Goal: Task Accomplishment & Management: Use online tool/utility

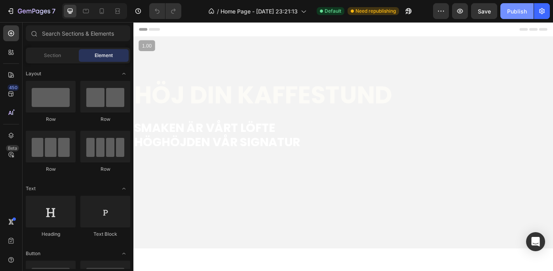
click at [516, 10] on div "Publish" at bounding box center [517, 11] width 20 height 8
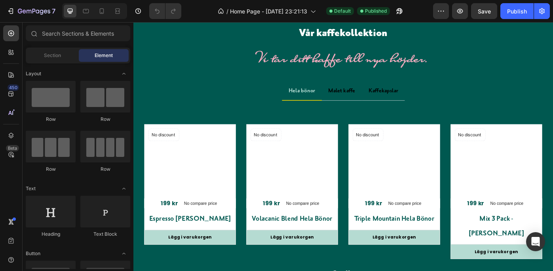
scroll to position [1191, 0]
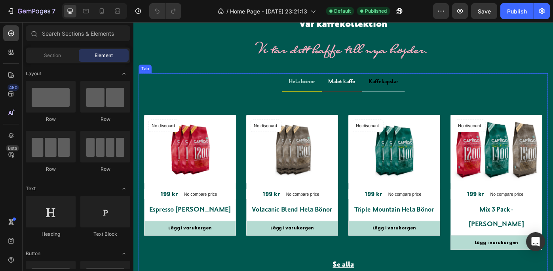
click at [364, 87] on p "Malet kaffe" at bounding box center [369, 89] width 30 height 11
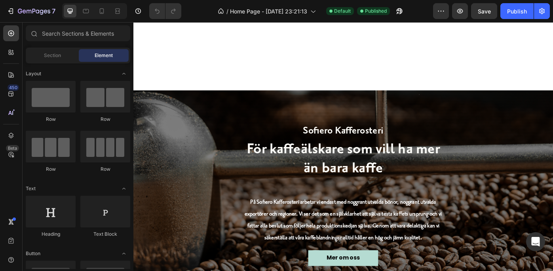
scroll to position [1638, 0]
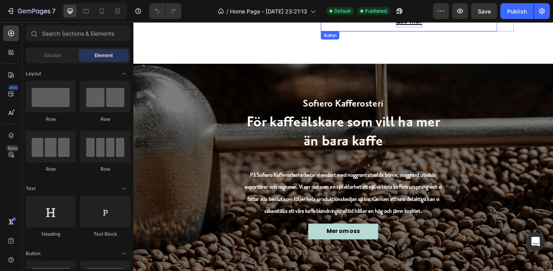
click at [438, 28] on p "Läs mer" at bounding box center [445, 21] width 30 height 14
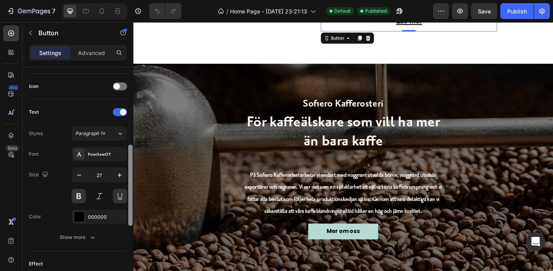
scroll to position [241, 0]
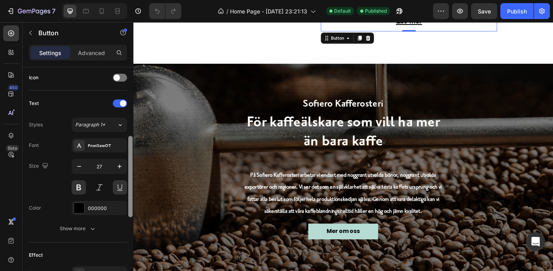
drag, startPoint x: 128, startPoint y: 138, endPoint x: 131, endPoint y: 224, distance: 86.7
click at [131, 217] on div at bounding box center [130, 176] width 4 height 81
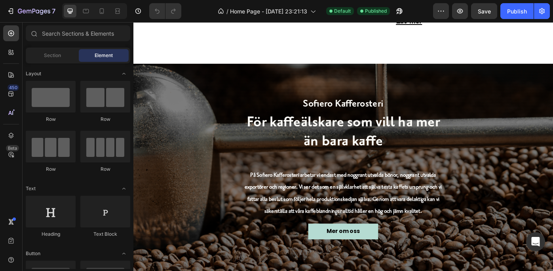
scroll to position [1509, 0]
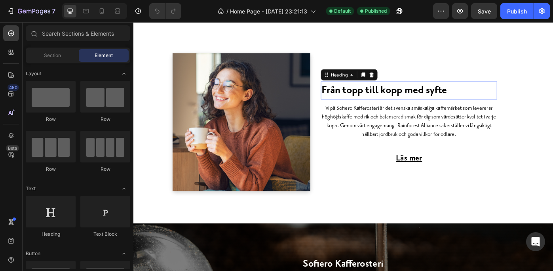
click at [489, 108] on h2 "Från topp till kopp med syfte" at bounding box center [417, 99] width 144 height 20
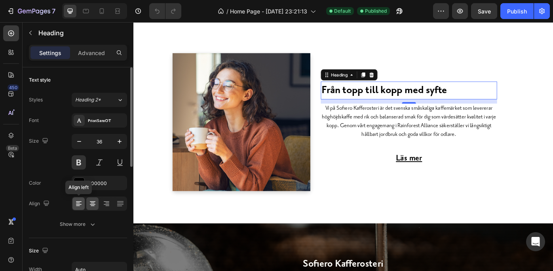
click at [77, 202] on icon at bounding box center [79, 203] width 8 height 8
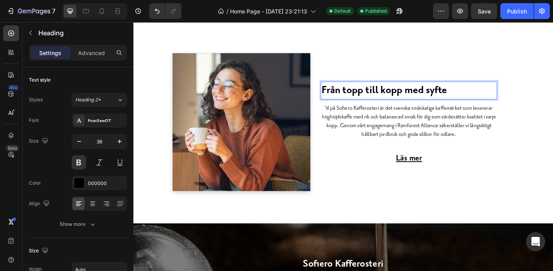
click at [364, 100] on strong "Från topp till kopp med syfte" at bounding box center [417, 99] width 142 height 14
click at [363, 100] on strong "Från topp till kopp med syfte" at bounding box center [417, 99] width 142 height 14
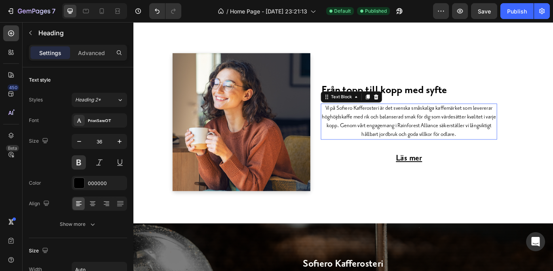
click at [383, 124] on p "Vi på Sofiero Kafferosteri är det svenska småskaliga kaffemärket som levererar …" at bounding box center [445, 134] width 198 height 39
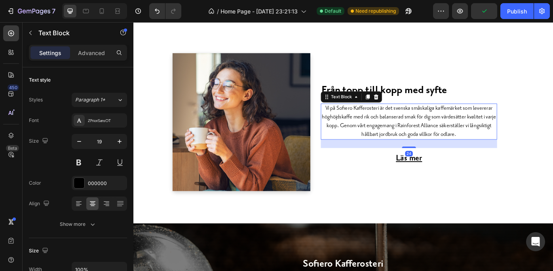
click at [349, 121] on p "Vi på Sofiero Kafferosteri är det svenska småskaliga kaffemärket som levererar …" at bounding box center [445, 134] width 198 height 39
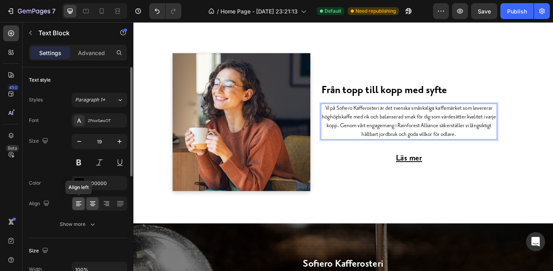
click at [78, 201] on icon at bounding box center [79, 201] width 6 height 1
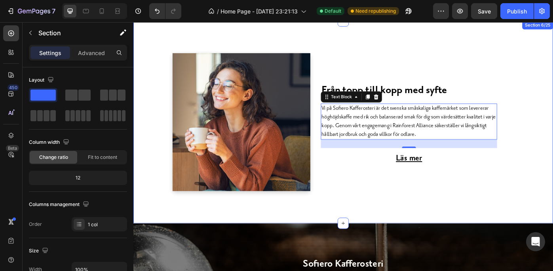
click at [552, 144] on div "⁠⁠⁠⁠⁠⁠⁠ Från topp till kopp med syfte Heading Vi på Sofiero Kafferosteri är det…" at bounding box center [370, 141] width 463 height 178
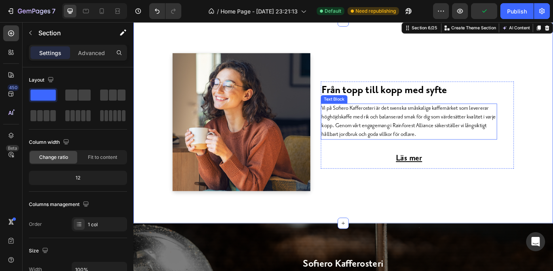
click at [419, 129] on p "Vi på Sofiero Kafferosteri är det svenska småskaliga kaffemärket som levererar …" at bounding box center [445, 134] width 198 height 39
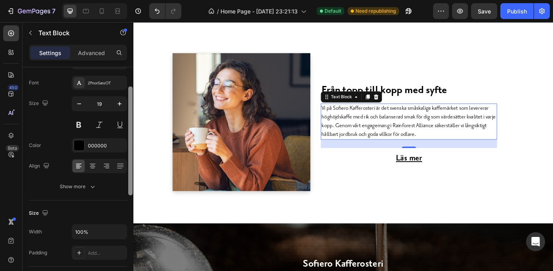
scroll to position [61, 0]
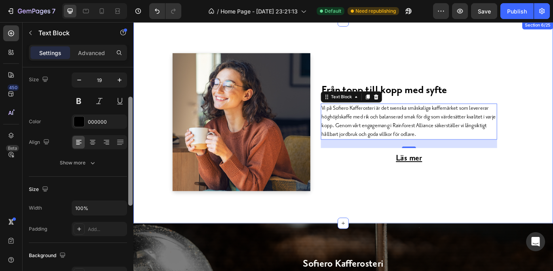
drag, startPoint x: 263, startPoint y: 140, endPoint x: 136, endPoint y: 228, distance: 155.0
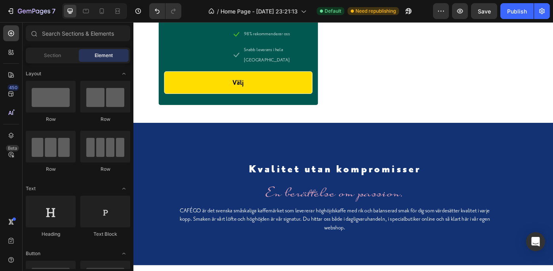
scroll to position [2811, 0]
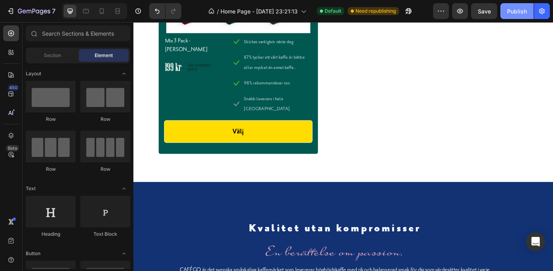
click at [517, 7] on div "Publish" at bounding box center [517, 11] width 20 height 8
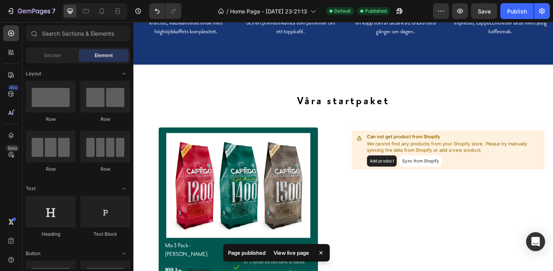
scroll to position [2621, 0]
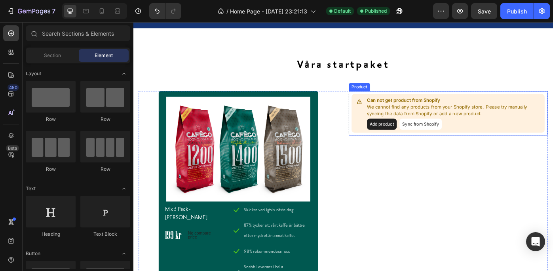
click at [447, 136] on button "Sync from Shopify" at bounding box center [458, 137] width 48 height 13
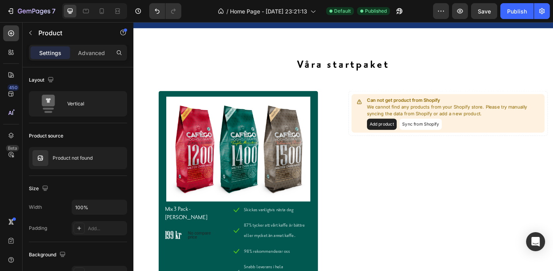
click at [412, 135] on button "Add product" at bounding box center [415, 137] width 34 height 13
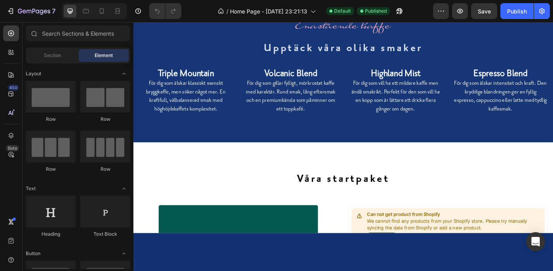
scroll to position [2538, 0]
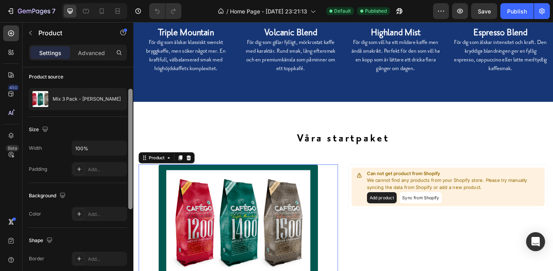
scroll to position [53, 0]
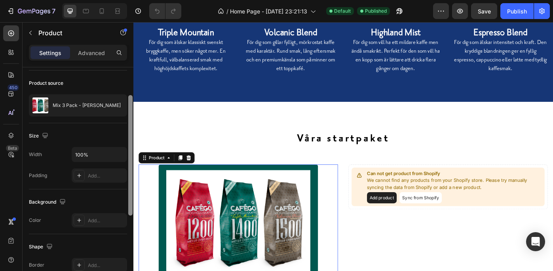
drag, startPoint x: 130, startPoint y: 160, endPoint x: 128, endPoint y: 188, distance: 28.5
click at [128, 188] on div at bounding box center [130, 155] width 4 height 120
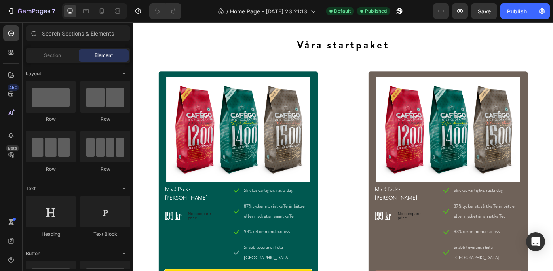
scroll to position [2665, 0]
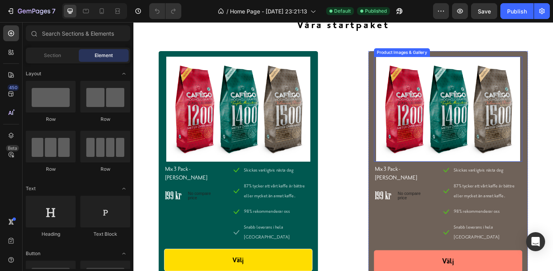
click at [449, 104] on img at bounding box center [490, 120] width 168 height 119
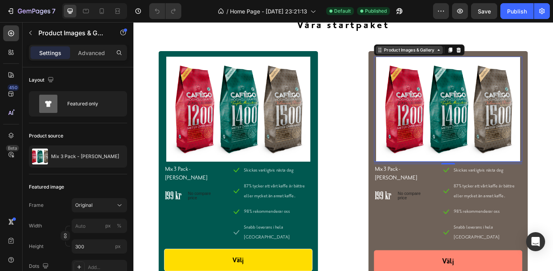
click at [439, 56] on div "Product Images & Gallery" at bounding box center [445, 53] width 60 height 7
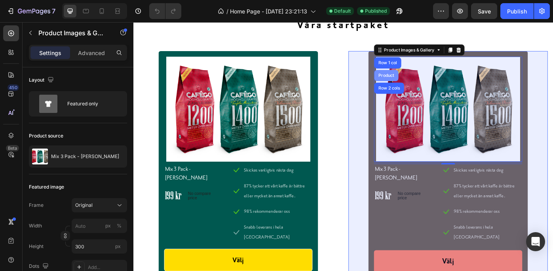
click at [415, 80] on div "Product" at bounding box center [419, 82] width 21 height 5
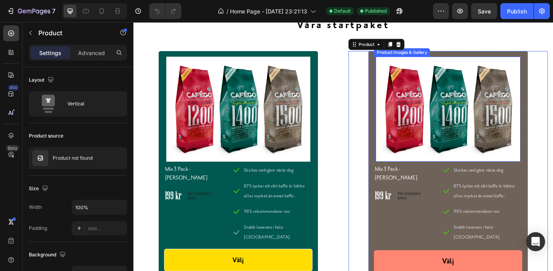
click at [431, 99] on img at bounding box center [490, 120] width 168 height 119
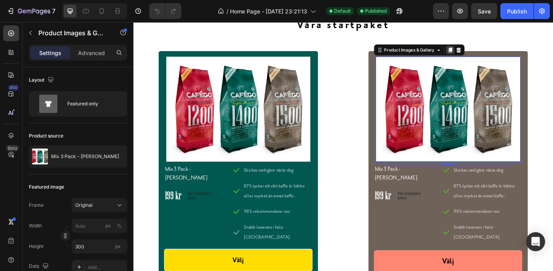
click at [490, 51] on icon at bounding box center [492, 54] width 4 height 6
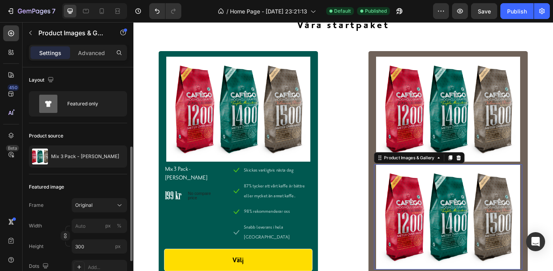
scroll to position [53, 0]
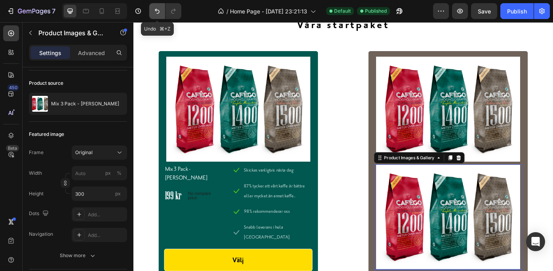
click at [154, 9] on icon "Undo/Redo" at bounding box center [157, 11] width 8 height 8
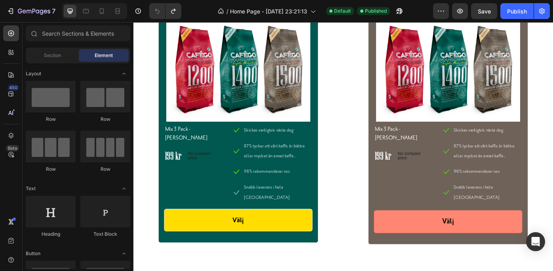
scroll to position [2717, 0]
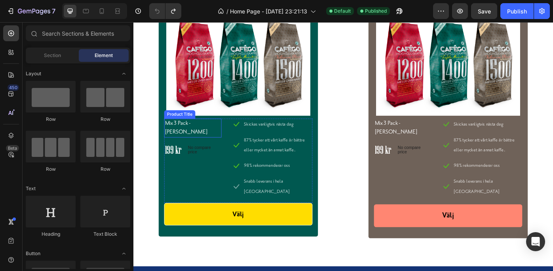
click at [212, 135] on h1 "Mix 3 Pack - Hela Bönor" at bounding box center [200, 141] width 65 height 21
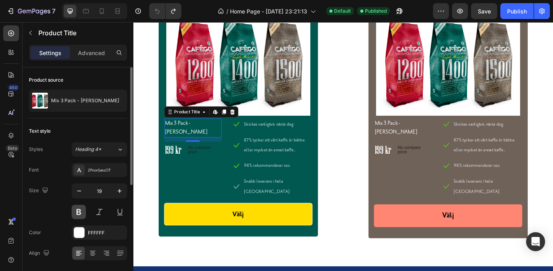
click at [79, 208] on button at bounding box center [79, 212] width 14 height 14
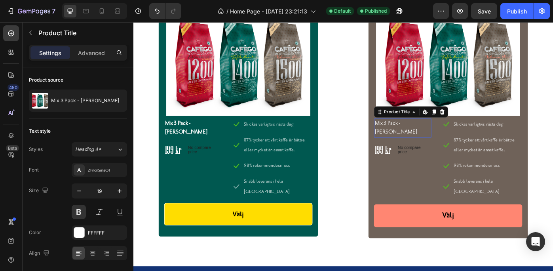
click at [415, 135] on h1 "Mix 3 Pack - Hela Bönor" at bounding box center [438, 141] width 65 height 21
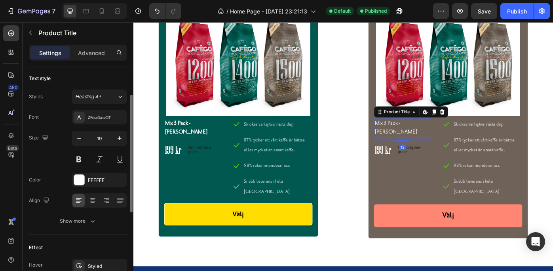
click at [415, 135] on h1 "Mix 3 Pack - [PERSON_NAME]" at bounding box center [438, 141] width 65 height 21
click at [78, 157] on button at bounding box center [79, 159] width 14 height 14
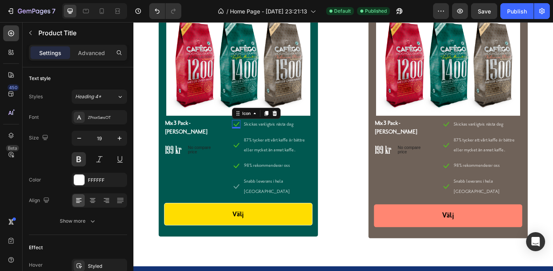
click at [250, 140] on div "Icon 0" at bounding box center [249, 137] width 9 height 9
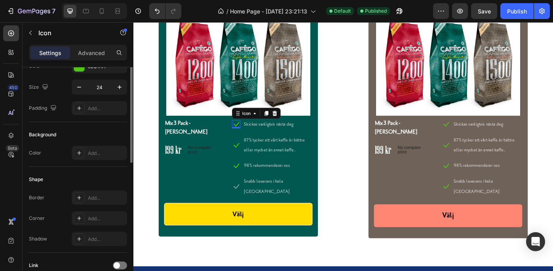
scroll to position [0, 0]
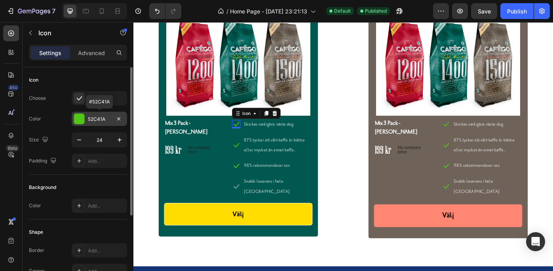
click at [99, 116] on div "52C41A" at bounding box center [99, 119] width 23 height 7
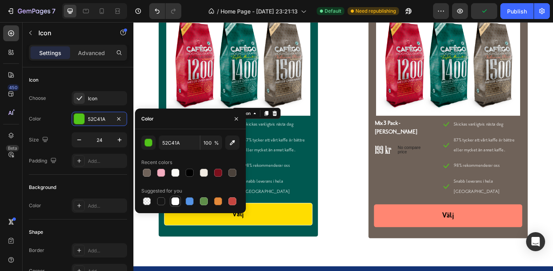
click at [175, 200] on div at bounding box center [175, 201] width 8 height 8
type input "FFFFFF"
click at [236, 117] on icon "button" at bounding box center [236, 119] width 6 height 6
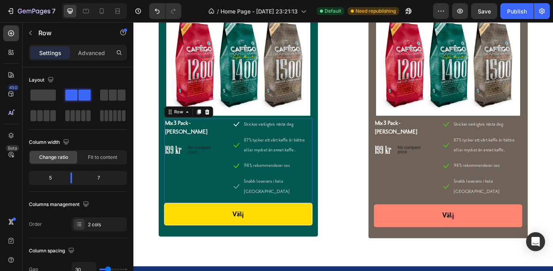
click at [237, 131] on div "Mix 3 Pack - Hela Bönor Product Title 199 kr Price Price No compare price Price…" at bounding box center [252, 178] width 168 height 95
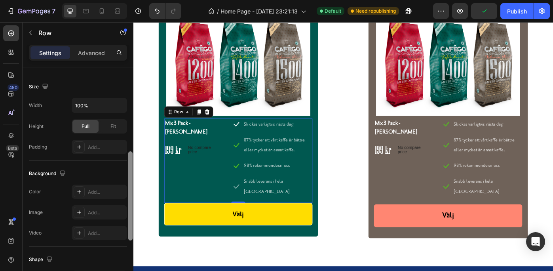
scroll to position [210, 0]
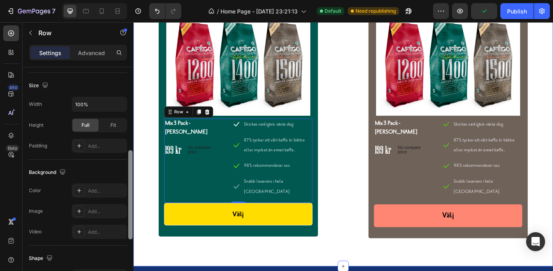
drag, startPoint x: 262, startPoint y: 171, endPoint x: 134, endPoint y: 264, distance: 158.6
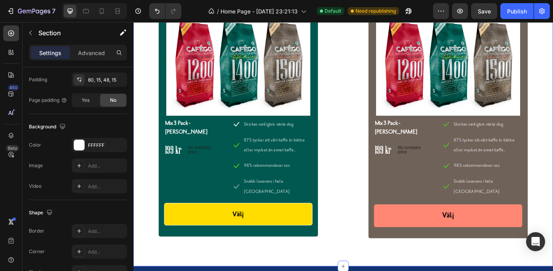
scroll to position [0, 0]
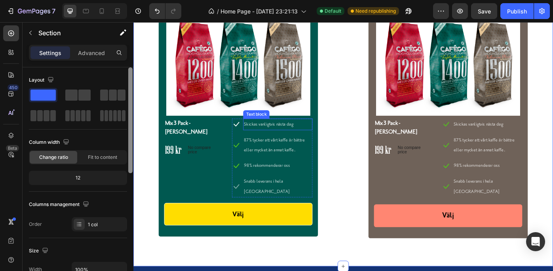
click at [272, 137] on p "Skickas vanligtvis nästa dag" at bounding box center [296, 137] width 77 height 11
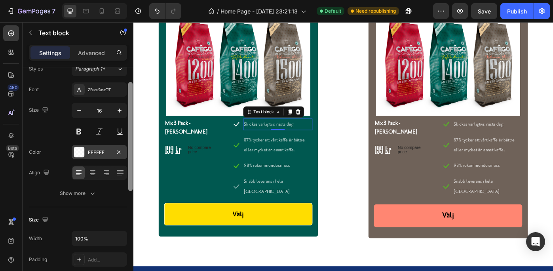
scroll to position [21, 0]
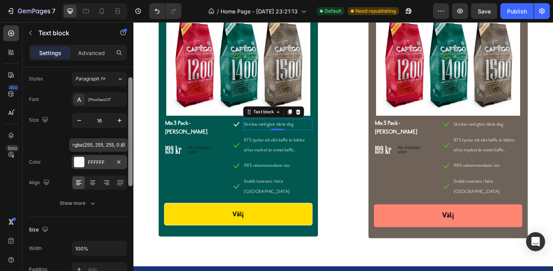
click at [99, 157] on div "FFFFFF" at bounding box center [99, 162] width 55 height 14
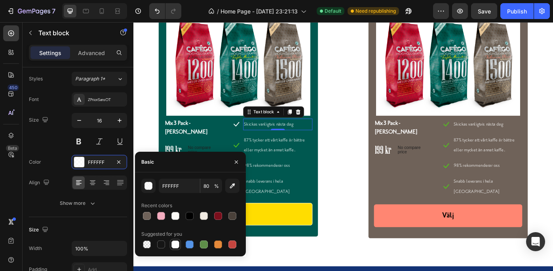
click at [174, 242] on div at bounding box center [175, 244] width 8 height 8
type input "100"
click at [281, 154] on p "87% tycker att vårt kaffe är bättre eller mycket än annat kaffe." at bounding box center [296, 161] width 77 height 23
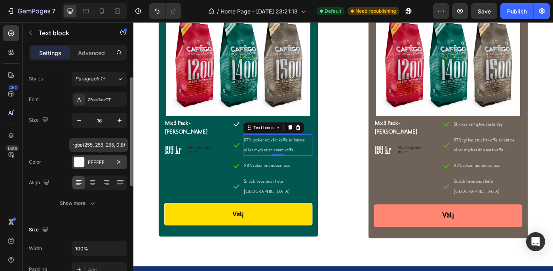
click at [80, 159] on div at bounding box center [79, 162] width 10 height 10
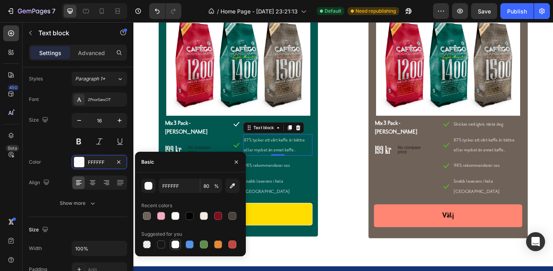
click at [174, 243] on div at bounding box center [175, 244] width 8 height 8
type input "100"
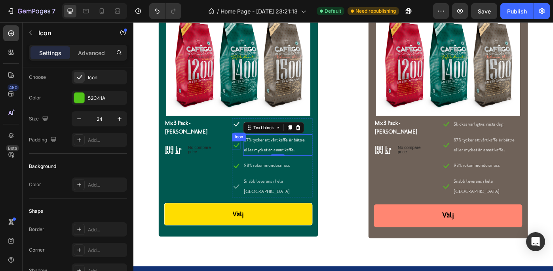
click at [249, 161] on icon at bounding box center [250, 160] width 6 height 5
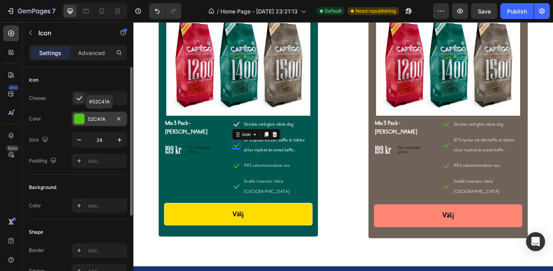
click at [78, 119] on div at bounding box center [79, 119] width 10 height 10
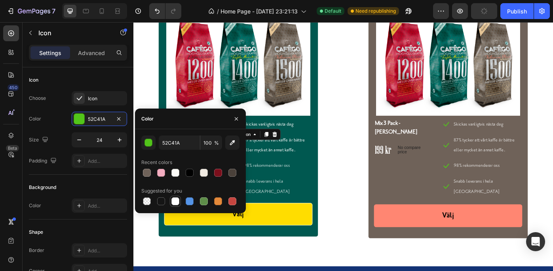
click at [175, 199] on div at bounding box center [175, 201] width 8 height 8
type input "FFFFFF"
click at [291, 168] on p "87% tycker att vårt kaffe är bättre eller mycket än annat kaffe." at bounding box center [296, 161] width 77 height 23
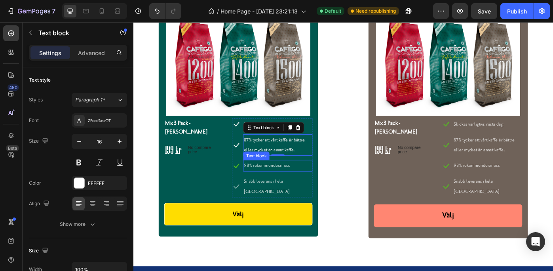
click at [286, 185] on p "98% rekommenderar oss" at bounding box center [296, 183] width 77 height 11
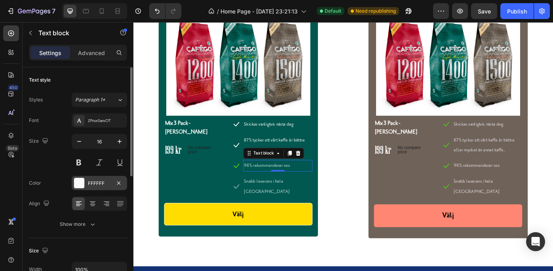
click at [107, 181] on div "FFFFFF" at bounding box center [99, 183] width 23 height 7
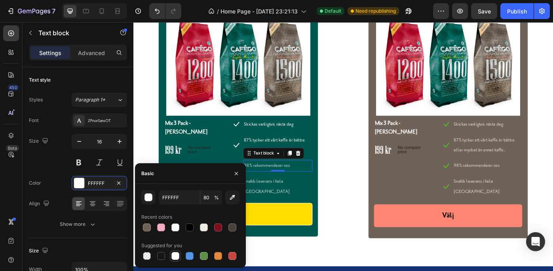
click at [175, 255] on div at bounding box center [175, 256] width 8 height 8
type input "100"
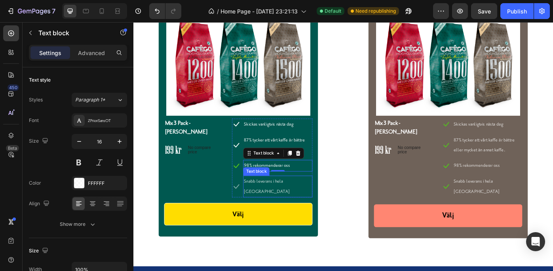
click at [270, 195] on ul "Icon Skickas vanligtvis nästa dag Text block Icon 87% tycker att vårt kaffe är …" at bounding box center [290, 175] width 91 height 89
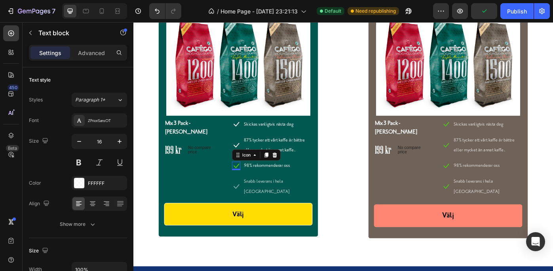
click at [248, 184] on icon at bounding box center [249, 184] width 9 height 9
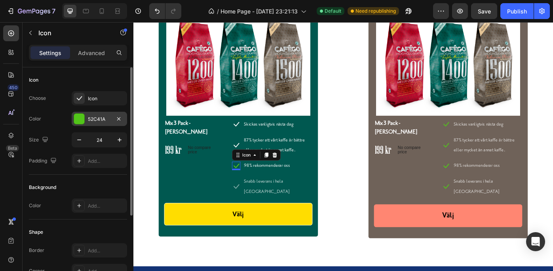
click at [97, 116] on div "52C41A" at bounding box center [99, 119] width 23 height 7
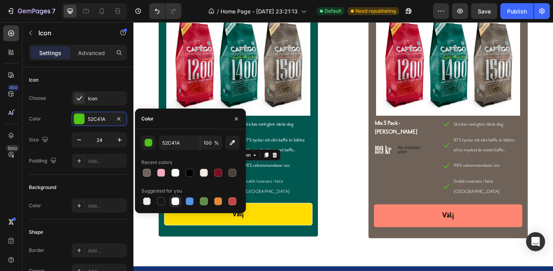
click at [174, 199] on div at bounding box center [175, 201] width 8 height 8
type input "FFFFFF"
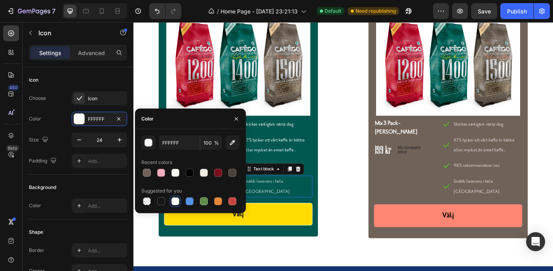
click at [285, 203] on p "Snabb leverans i hela Sverige" at bounding box center [296, 207] width 77 height 23
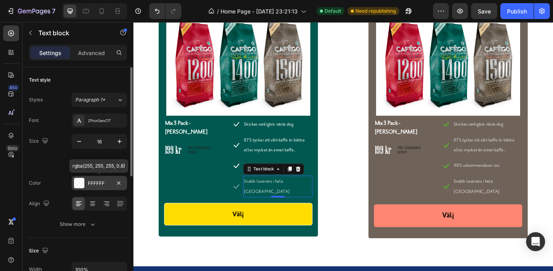
click at [80, 182] on div at bounding box center [79, 183] width 10 height 10
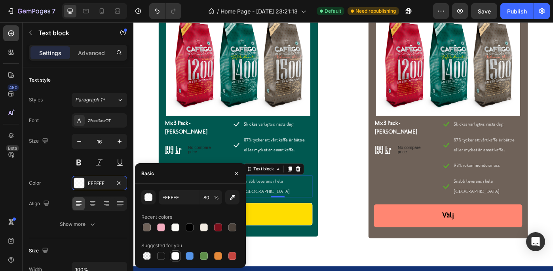
click at [173, 254] on div at bounding box center [175, 256] width 8 height 8
type input "100"
click at [269, 205] on p "Snabb leverans i hela Sverige" at bounding box center [296, 207] width 77 height 23
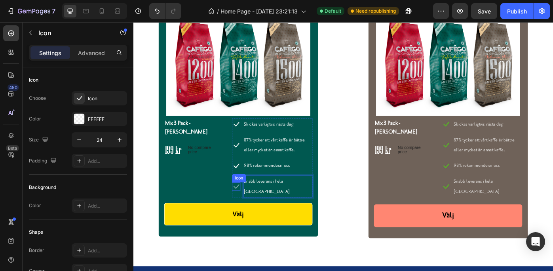
click at [248, 203] on div "Icon" at bounding box center [249, 207] width 9 height 9
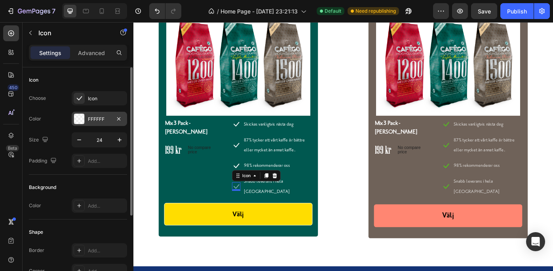
click at [80, 118] on div at bounding box center [79, 119] width 10 height 10
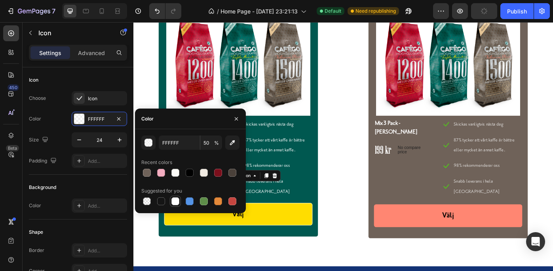
click at [175, 198] on div at bounding box center [175, 201] width 8 height 8
type input "100"
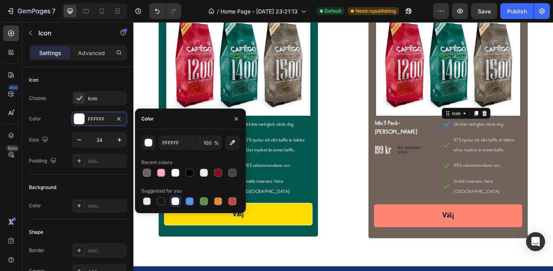
click at [485, 137] on icon at bounding box center [487, 137] width 6 height 5
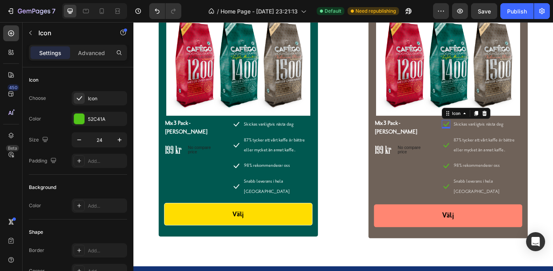
click at [485, 137] on icon at bounding box center [487, 137] width 6 height 5
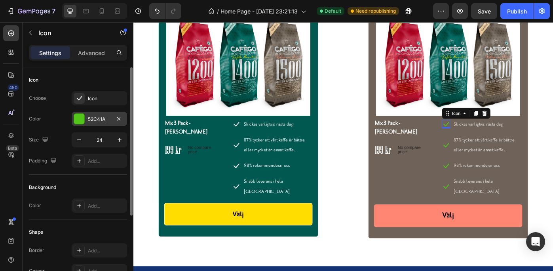
click at [93, 117] on div "52C41A" at bounding box center [99, 119] width 23 height 7
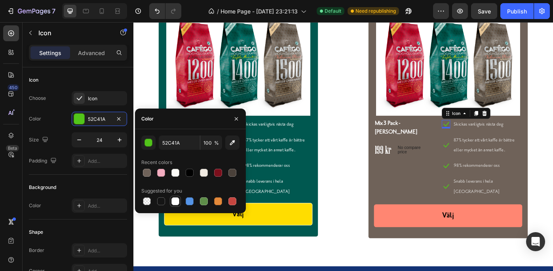
click at [175, 198] on div at bounding box center [175, 201] width 8 height 8
type input "FFFFFF"
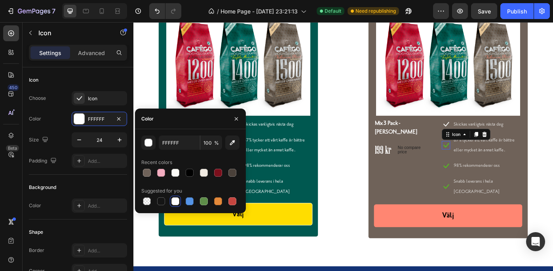
click at [484, 163] on div "Icon 0" at bounding box center [486, 160] width 9 height 9
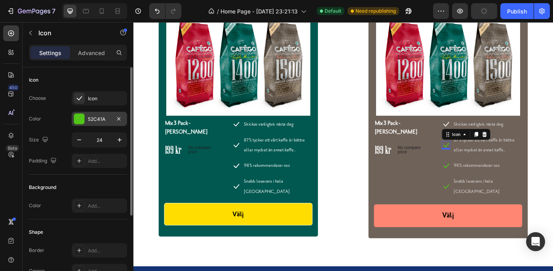
click at [93, 115] on div "52C41A" at bounding box center [99, 119] width 55 height 14
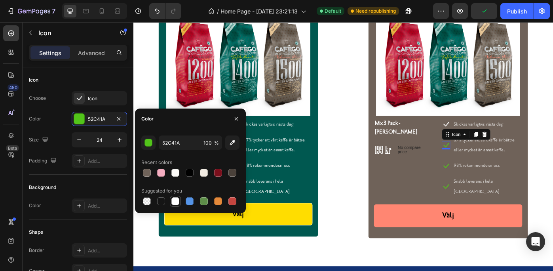
click at [175, 199] on div at bounding box center [175, 201] width 8 height 8
type input "FFFFFF"
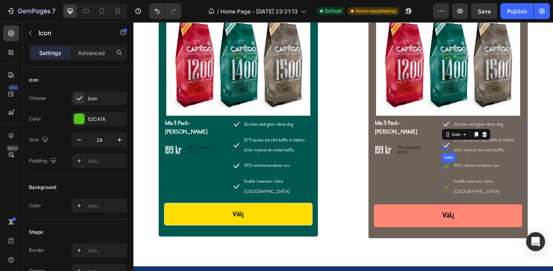
click at [483, 185] on icon at bounding box center [486, 184] width 9 height 9
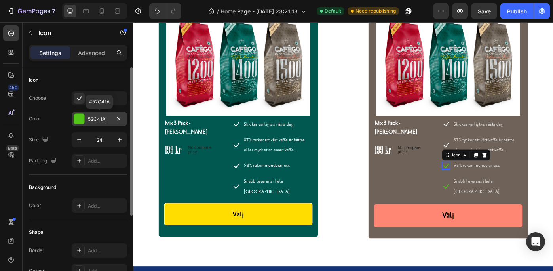
click at [95, 116] on div "52C41A" at bounding box center [99, 119] width 23 height 7
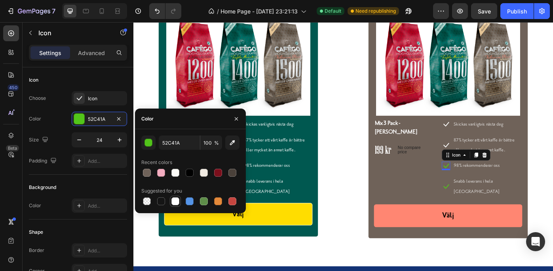
click at [175, 199] on div at bounding box center [175, 201] width 8 height 8
type input "FFFFFF"
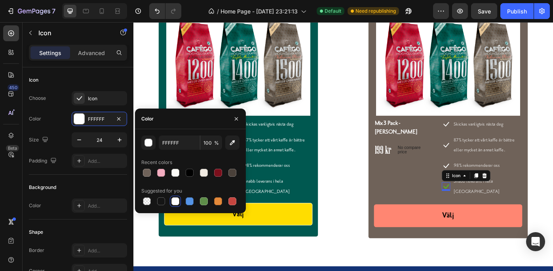
click at [485, 203] on icon at bounding box center [486, 207] width 9 height 9
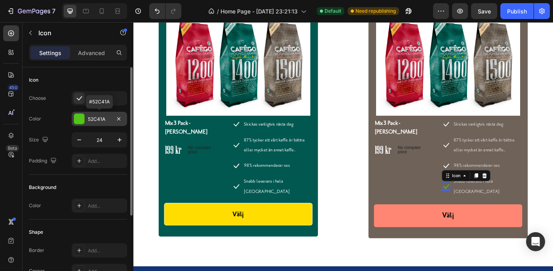
click at [99, 116] on div "52C41A" at bounding box center [99, 119] width 23 height 7
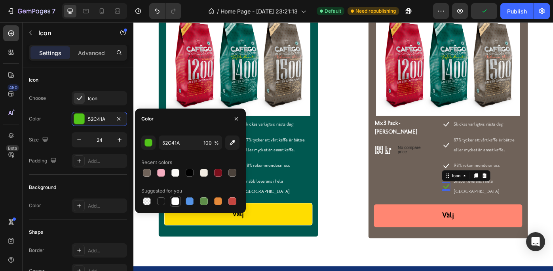
click at [175, 199] on div at bounding box center [175, 201] width 8 height 8
type input "FFFFFF"
click at [512, 140] on div "Text block" at bounding box center [510, 143] width 27 height 7
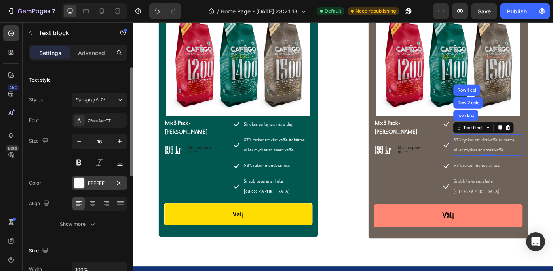
click at [80, 182] on div at bounding box center [79, 183] width 10 height 10
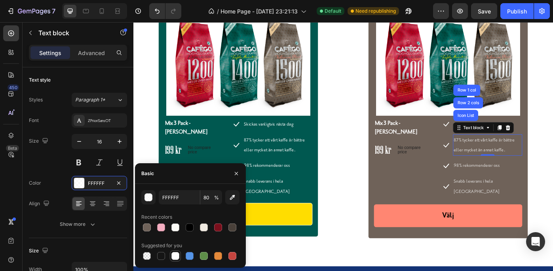
click at [174, 254] on div at bounding box center [175, 256] width 8 height 8
type input "100"
click at [504, 183] on p "98% rekommenderar oss" at bounding box center [534, 183] width 77 height 11
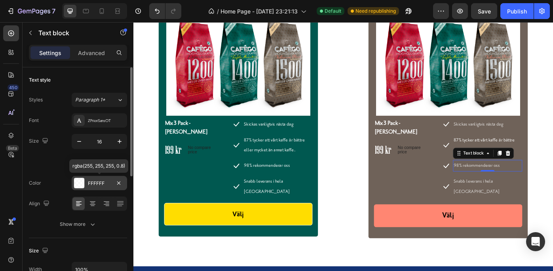
click at [78, 183] on div at bounding box center [79, 183] width 10 height 10
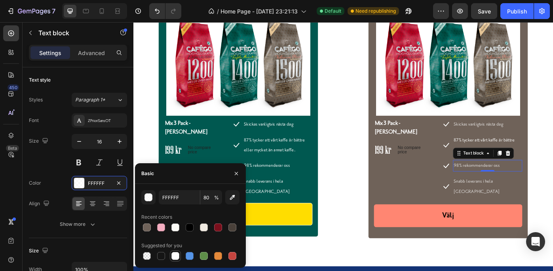
click at [176, 254] on div at bounding box center [175, 256] width 8 height 8
type input "100"
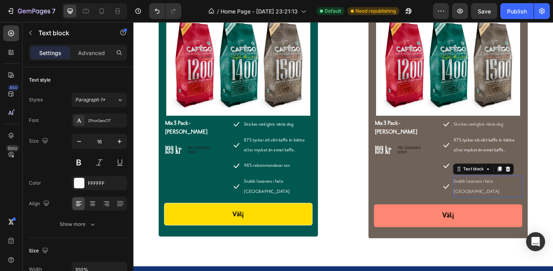
click at [504, 203] on p "Snabb leverans i hela [GEOGRAPHIC_DATA]" at bounding box center [534, 207] width 77 height 23
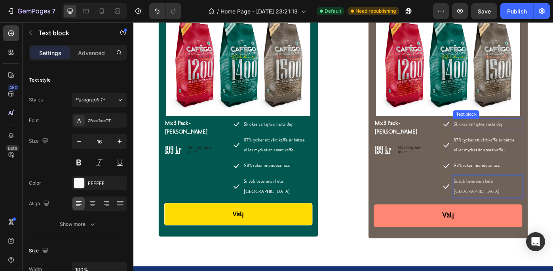
click at [508, 137] on p "Skickas vanligtvis nästa dag" at bounding box center [534, 137] width 77 height 11
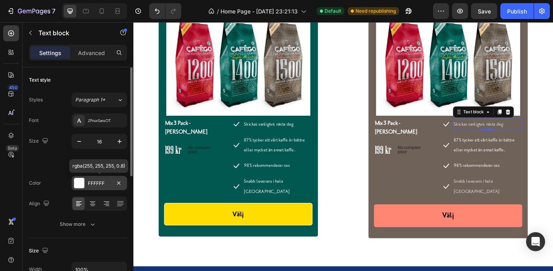
click at [93, 180] on div "FFFFFF" at bounding box center [99, 183] width 23 height 7
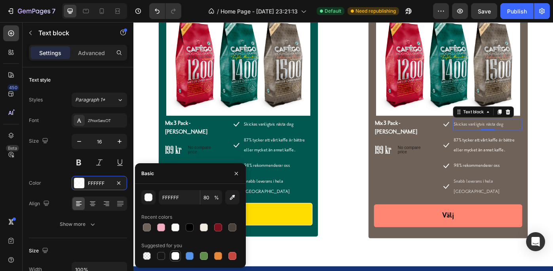
click at [175, 253] on div at bounding box center [175, 256] width 8 height 8
type input "100"
click at [501, 202] on p "Snabb leverans i hela [GEOGRAPHIC_DATA]" at bounding box center [534, 207] width 77 height 23
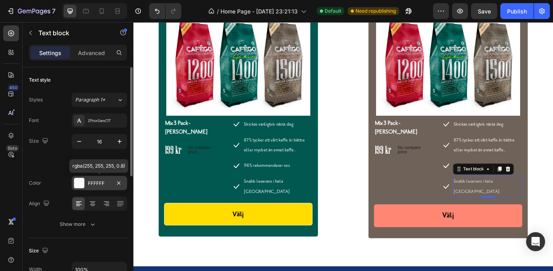
click at [80, 181] on div at bounding box center [79, 183] width 10 height 10
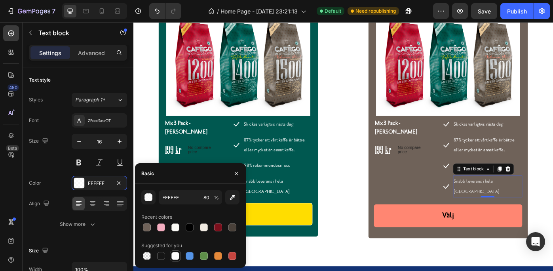
click at [174, 252] on div at bounding box center [175, 256] width 8 height 8
type input "100"
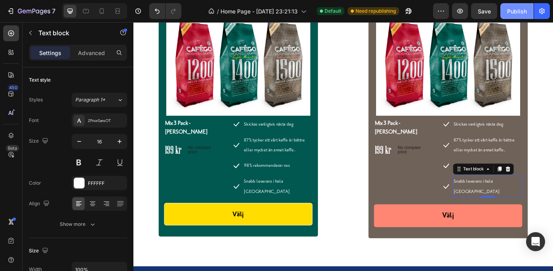
click at [516, 8] on div "Publish" at bounding box center [517, 11] width 20 height 8
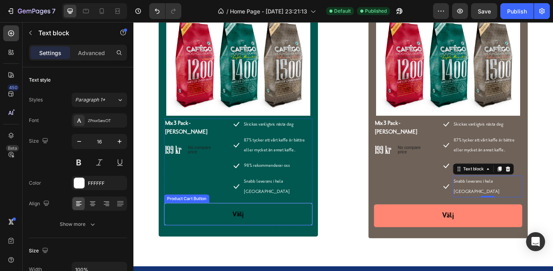
click at [194, 229] on button "Välj" at bounding box center [252, 238] width 168 height 25
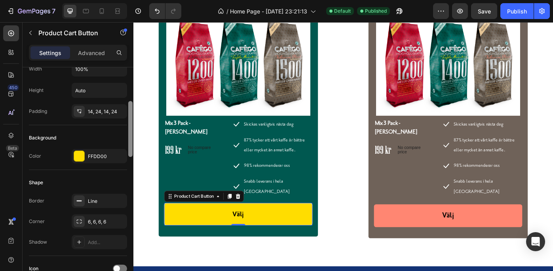
scroll to position [138, 0]
drag, startPoint x: 130, startPoint y: 114, endPoint x: 127, endPoint y: 148, distance: 34.5
click at [127, 148] on div at bounding box center [130, 179] width 6 height 226
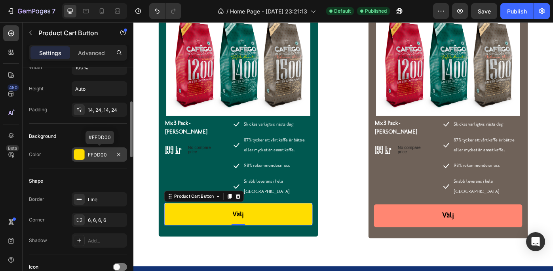
click at [95, 152] on div "FFDD00" at bounding box center [99, 154] width 23 height 7
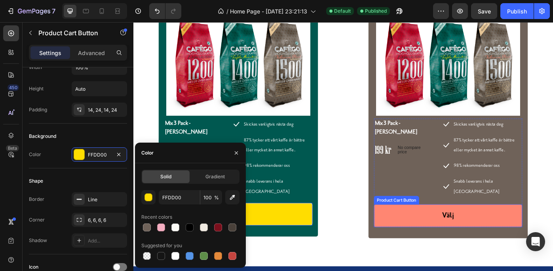
click at [449, 232] on button "Välj" at bounding box center [490, 241] width 168 height 26
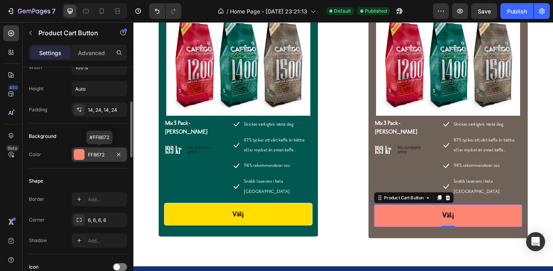
click at [104, 154] on div "FF8672" at bounding box center [99, 154] width 23 height 7
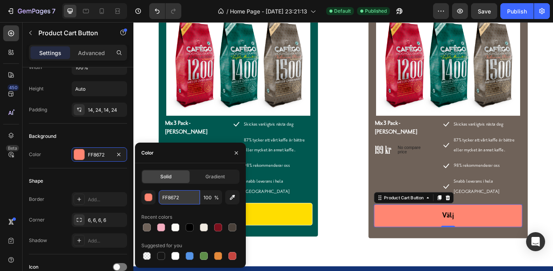
paste input "ff"
type input "ff8672"
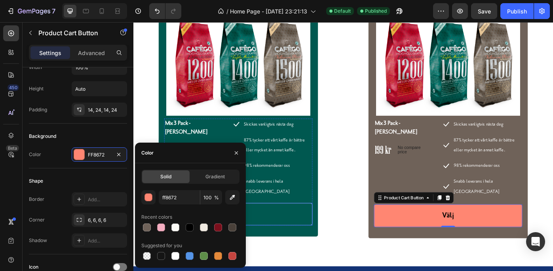
click at [299, 226] on button "Välj" at bounding box center [252, 238] width 168 height 25
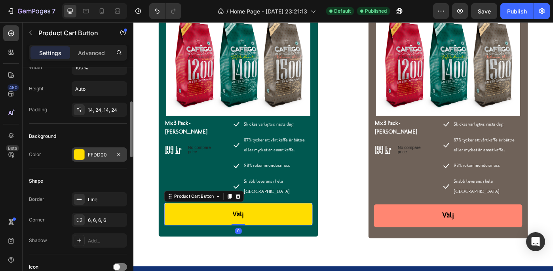
click at [93, 152] on div "FFDD00" at bounding box center [99, 154] width 23 height 7
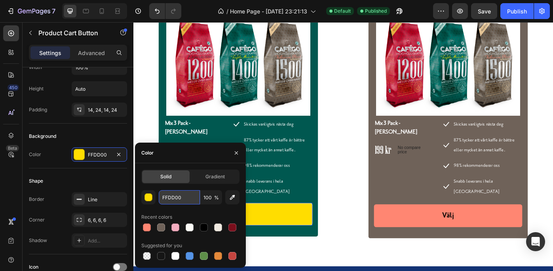
click at [180, 197] on input "FFDD00" at bounding box center [179, 197] width 41 height 14
paste input "ff8672"
type input "ff8672"
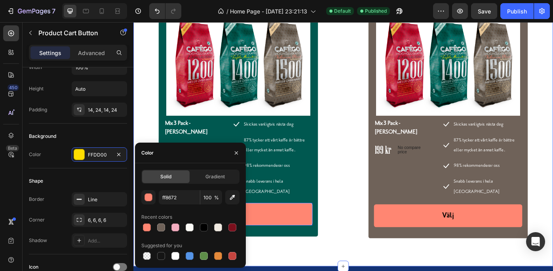
click at [365, 267] on div "Våra startpaket Heading Row Product Images & Gallery Mix 3 Pack - Hela Bönor Pr…" at bounding box center [370, 121] width 463 height 315
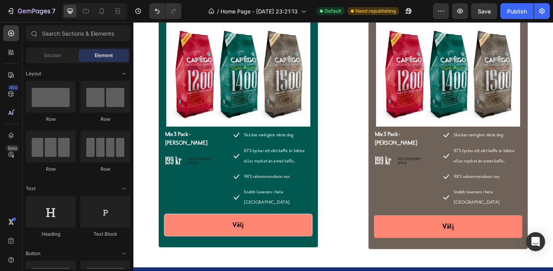
scroll to position [2770, 0]
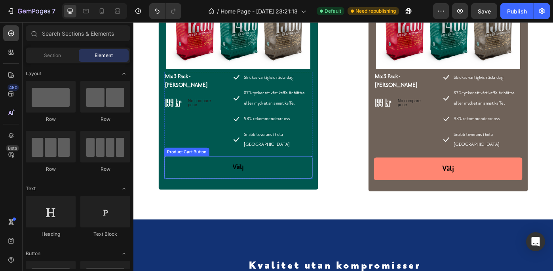
click at [312, 174] on button "Välj" at bounding box center [252, 185] width 168 height 25
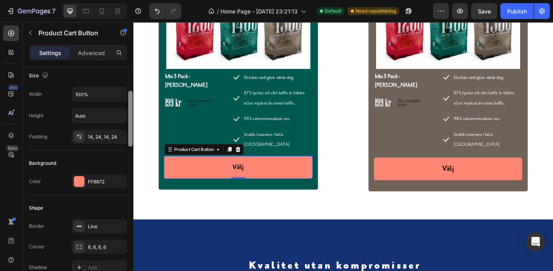
drag, startPoint x: 129, startPoint y: 112, endPoint x: 131, endPoint y: 142, distance: 30.9
click at [131, 142] on div at bounding box center [130, 119] width 4 height 56
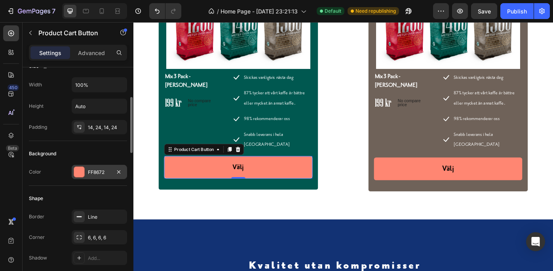
click at [97, 169] on div "FF8672" at bounding box center [99, 172] width 23 height 7
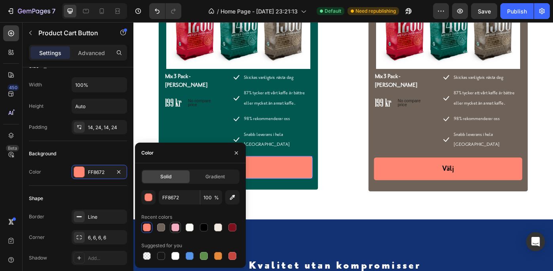
click at [174, 226] on div at bounding box center [175, 227] width 8 height 8
type input "F4ADC0"
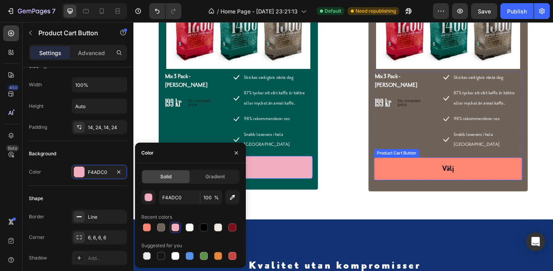
click at [421, 175] on button "Välj" at bounding box center [490, 188] width 168 height 26
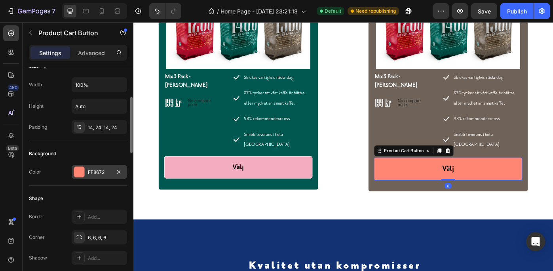
click at [91, 170] on div "FF8672" at bounding box center [99, 172] width 23 height 7
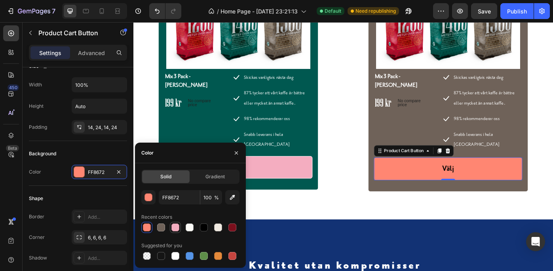
click at [175, 224] on div at bounding box center [175, 227] width 8 height 8
type input "F4ADC0"
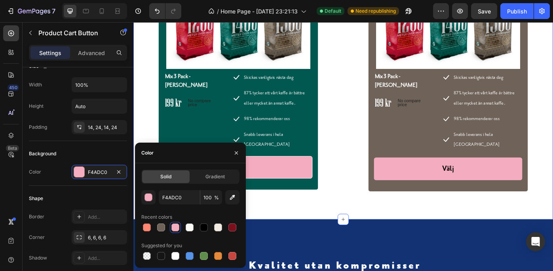
click at [446, 221] on div "Våra startpaket Heading Row Product Images & Gallery Mix 3 Pack - Hela Bönor Pr…" at bounding box center [370, 62] width 475 height 366
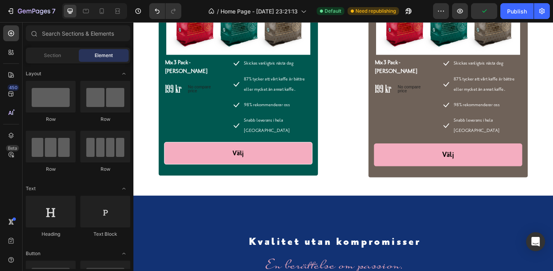
scroll to position [2706, 0]
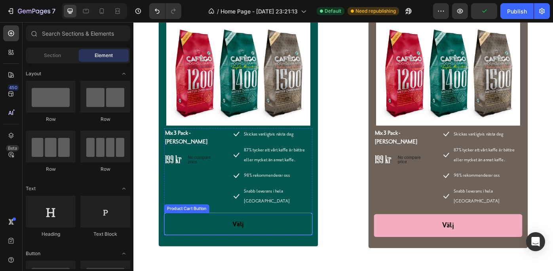
click at [280, 237] on button "Välj" at bounding box center [252, 249] width 168 height 25
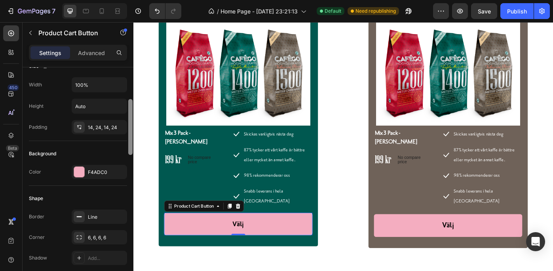
scroll to position [125, 0]
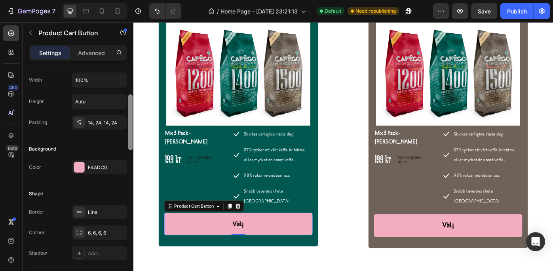
drag, startPoint x: 130, startPoint y: 114, endPoint x: 130, endPoint y: 146, distance: 31.3
click at [130, 146] on div at bounding box center [130, 122] width 4 height 56
click at [97, 164] on div "F4ADC0" at bounding box center [99, 167] width 23 height 7
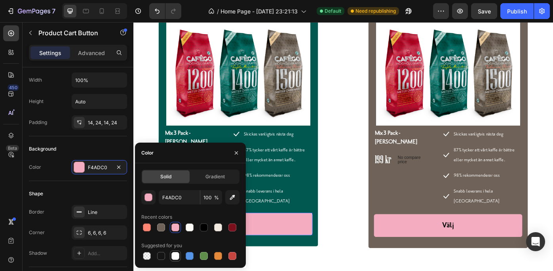
click at [174, 252] on div at bounding box center [175, 256] width 8 height 8
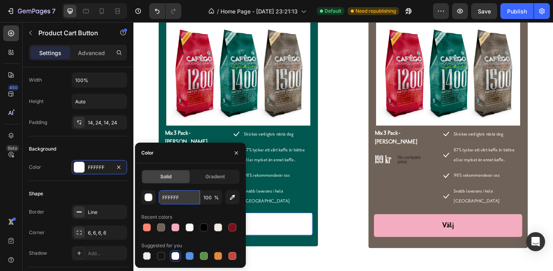
click at [182, 197] on input "FFFFFF" at bounding box center [179, 197] width 41 height 14
paste input "b5dbd2"
type input "b5dbd2"
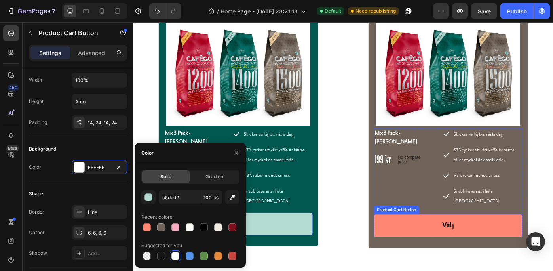
click at [425, 243] on button "Välj" at bounding box center [490, 252] width 168 height 26
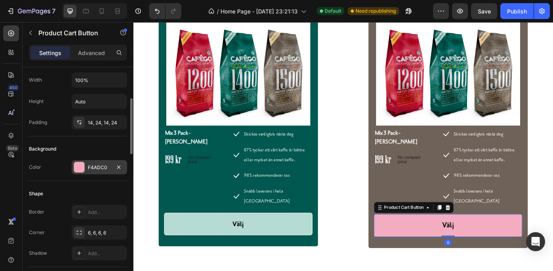
click at [99, 165] on div "F4ADC0" at bounding box center [99, 167] width 23 height 7
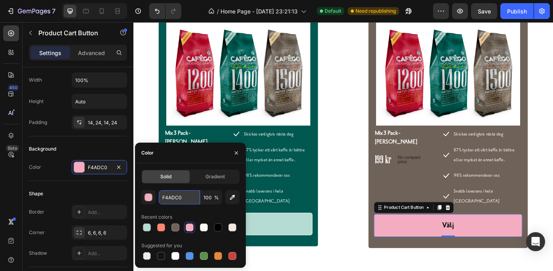
click at [186, 198] on input "F4ADC0" at bounding box center [179, 197] width 41 height 14
paste input "b5dbd2"
type input "b5dbd2"
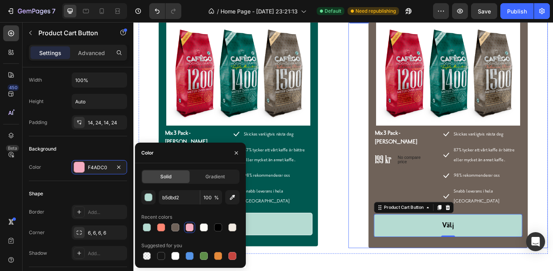
click at [377, 209] on div "Product Images & Gallery Mix 3 Pack - Hela Bönor Product Title 199 kr Price Pri…" at bounding box center [490, 145] width 226 height 263
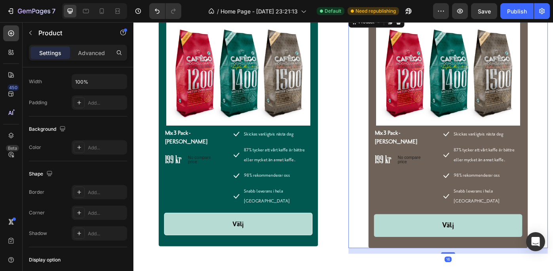
scroll to position [0, 0]
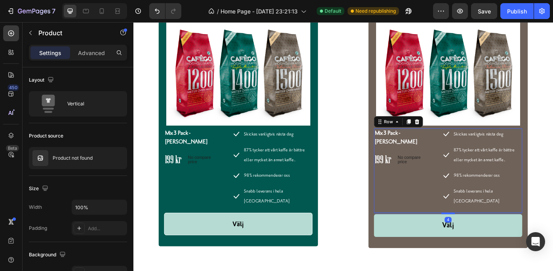
click at [409, 197] on div "Mix 3 Pack - Hela Bönor Product Title 199 kr Price Price No compare price Price…" at bounding box center [438, 189] width 65 height 95
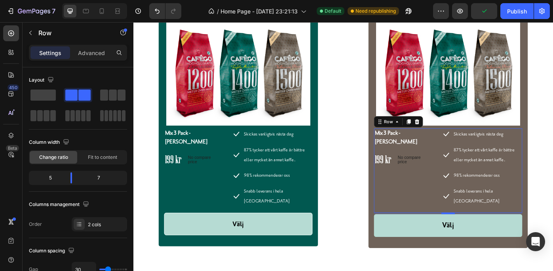
click at [407, 197] on div "Mix 3 Pack - Hela Bönor Product Title 199 kr Price Price No compare price Price…" at bounding box center [438, 189] width 65 height 95
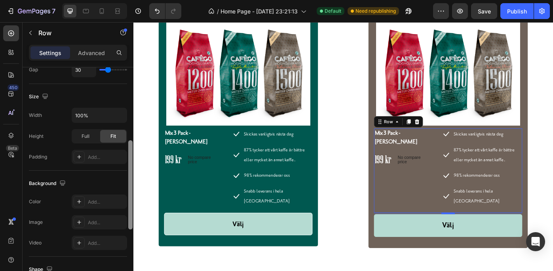
scroll to position [216, 0]
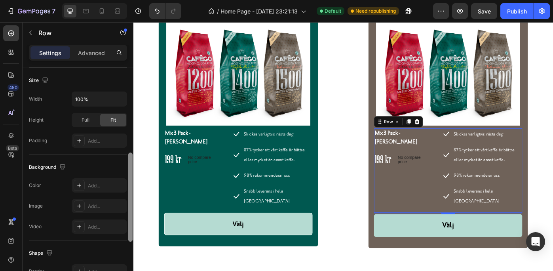
drag, startPoint x: 128, startPoint y: 108, endPoint x: 132, endPoint y: 193, distance: 85.2
click at [132, 193] on div at bounding box center [130, 196] width 4 height 89
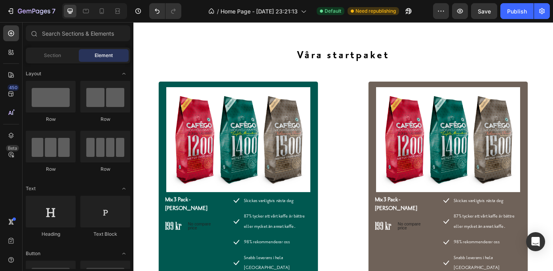
scroll to position [2627, 0]
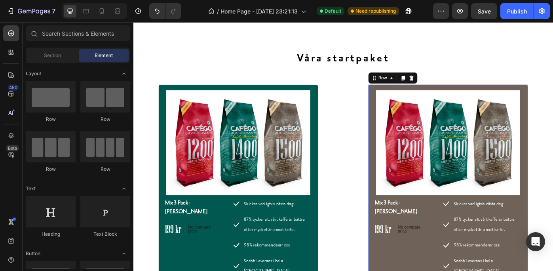
click at [399, 105] on div "Product Images & Gallery Mix 3 Pack - Hela Bönor Product Title 199 kr Price Pri…" at bounding box center [489, 224] width 180 height 263
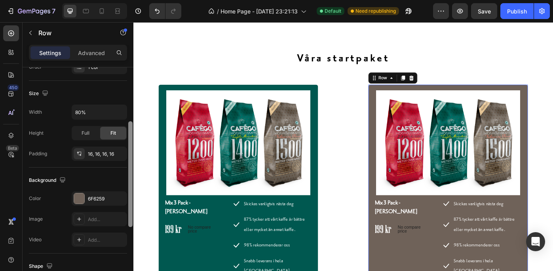
drag, startPoint x: 129, startPoint y: 93, endPoint x: 131, endPoint y: 167, distance: 74.0
click at [131, 167] on div at bounding box center [130, 174] width 4 height 106
click at [99, 193] on div "6F6259" at bounding box center [99, 197] width 55 height 14
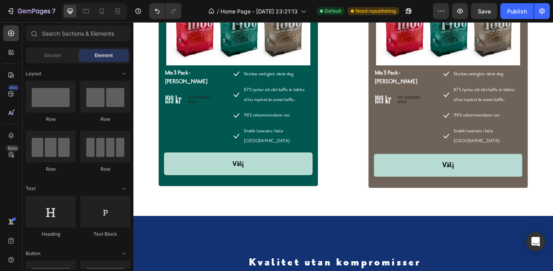
scroll to position [2778, 0]
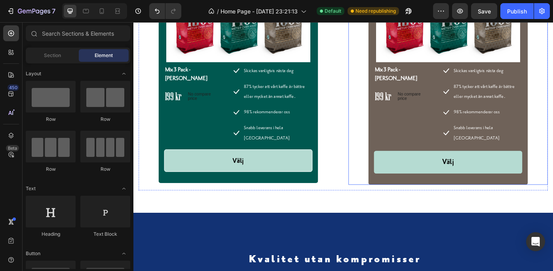
click at [394, 129] on div "Product Images & Gallery Mix 3 Pack - Hela Bönor Product Title 199 kr Price Pri…" at bounding box center [490, 73] width 226 height 263
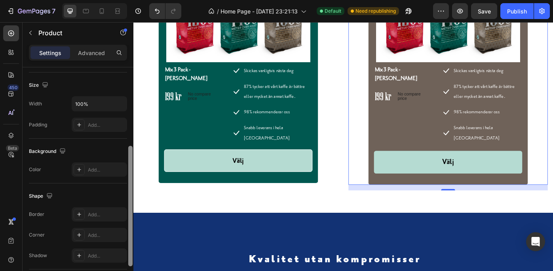
scroll to position [121, 0]
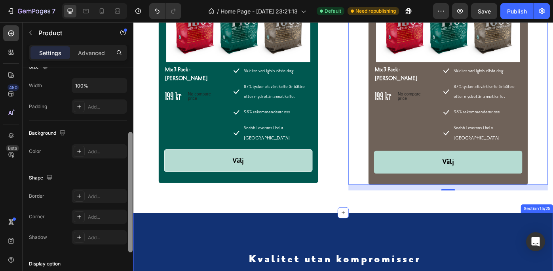
drag, startPoint x: 263, startPoint y: 163, endPoint x: 135, endPoint y: 235, distance: 147.4
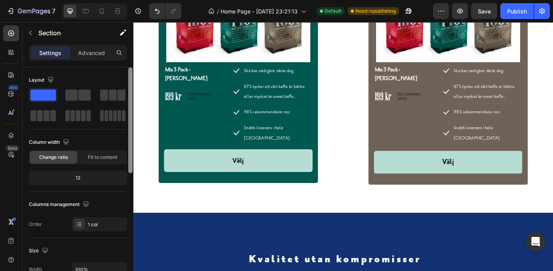
scroll to position [2680, 0]
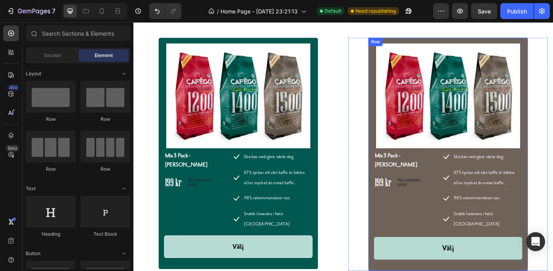
click at [454, 42] on div "Product Images & Gallery Mix 3 Pack - Hela Bönor Product Title 199 kr Price Pri…" at bounding box center [489, 171] width 180 height 263
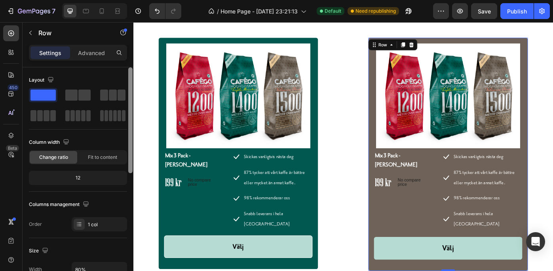
scroll to position [226, 0]
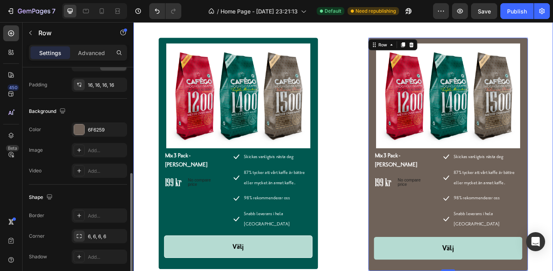
drag, startPoint x: 261, startPoint y: 119, endPoint x: 136, endPoint y: 150, distance: 128.5
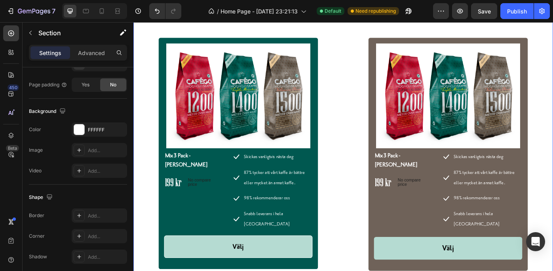
scroll to position [0, 0]
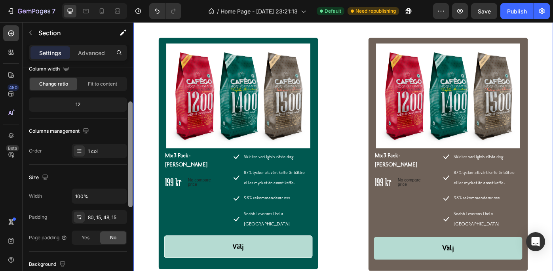
drag, startPoint x: 263, startPoint y: 176, endPoint x: 136, endPoint y: 255, distance: 149.2
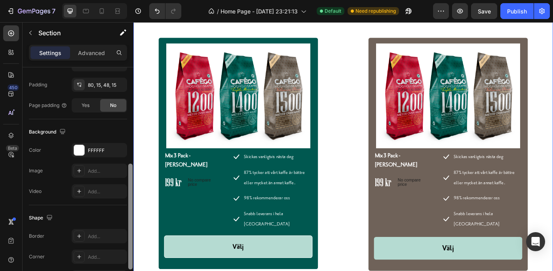
scroll to position [209, 0]
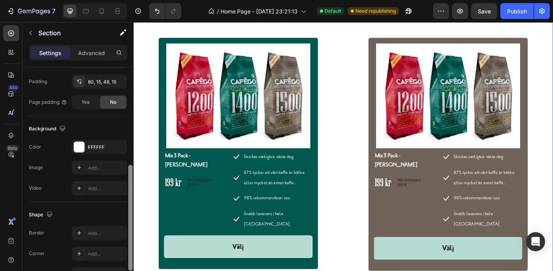
drag, startPoint x: 130, startPoint y: 179, endPoint x: 133, endPoint y: 252, distance: 72.9
click at [133, 252] on div at bounding box center [130, 180] width 6 height 226
click at [399, 52] on div "Product Images & Gallery Mix 3 Pack - Hela Bönor Product Title 199 kr Price Pri…" at bounding box center [489, 171] width 180 height 263
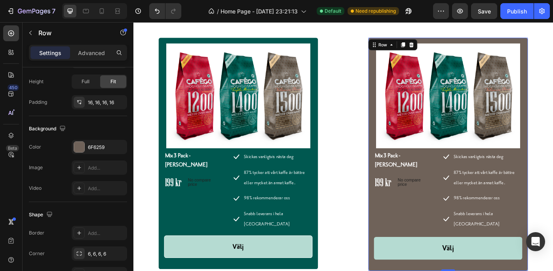
scroll to position [0, 0]
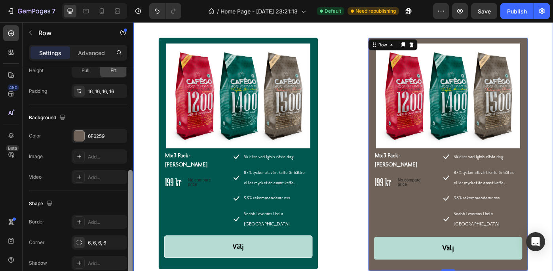
drag, startPoint x: 263, startPoint y: 128, endPoint x: 135, endPoint y: 241, distance: 171.3
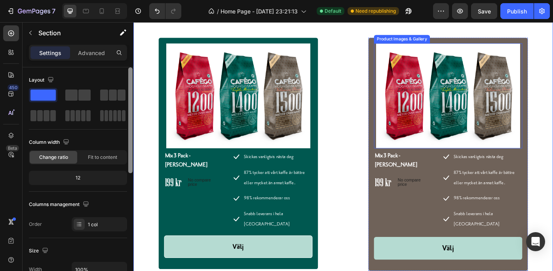
click at [430, 43] on div "Product Images & Gallery Mix 3 Pack - Hela Bönor Product Title 199 kr Price Pri…" at bounding box center [489, 171] width 180 height 263
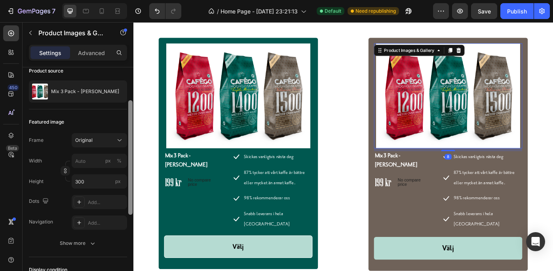
scroll to position [119, 0]
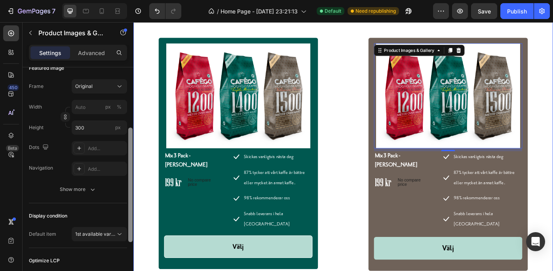
drag, startPoint x: 262, startPoint y: 158, endPoint x: 136, endPoint y: 220, distance: 140.8
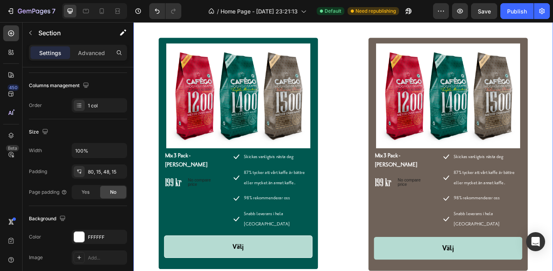
scroll to position [0, 0]
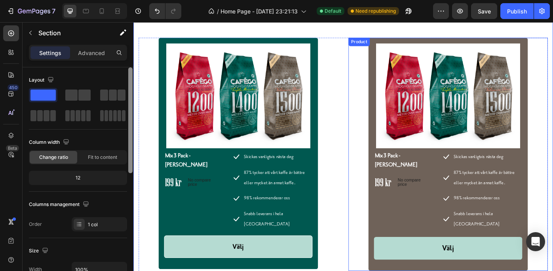
click at [384, 213] on div "Product Images & Gallery Mix 3 Pack - Hela Bönor Product Title 199 kr Price Pri…" at bounding box center [490, 171] width 226 height 263
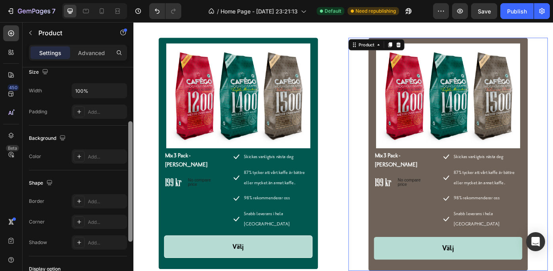
scroll to position [120, 0]
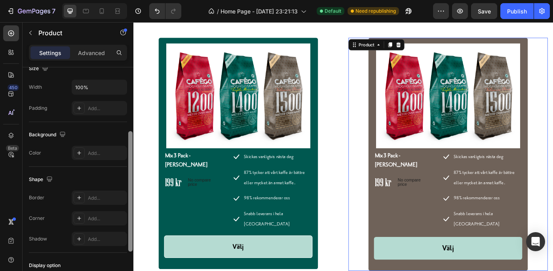
drag, startPoint x: 130, startPoint y: 144, endPoint x: 130, endPoint y: 165, distance: 20.6
click at [130, 165] on div at bounding box center [130, 191] width 4 height 120
click at [104, 152] on div "Add..." at bounding box center [106, 153] width 37 height 7
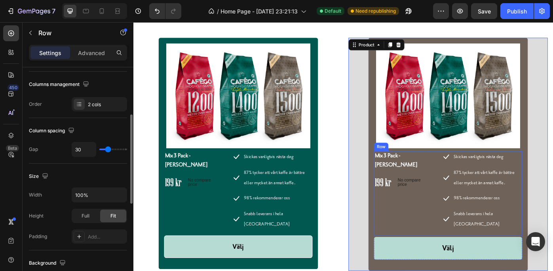
click at [411, 206] on div "Mix 3 Pack - Hela Bönor Product Title 199 kr Price Price No compare price Price…" at bounding box center [438, 215] width 65 height 95
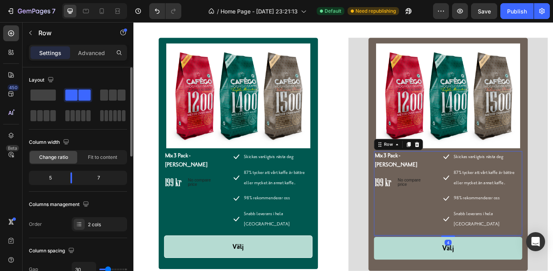
click at [411, 206] on div "Mix 3 Pack - Hela Bönor Product Title 199 kr Price Price No compare price Price…" at bounding box center [438, 215] width 65 height 95
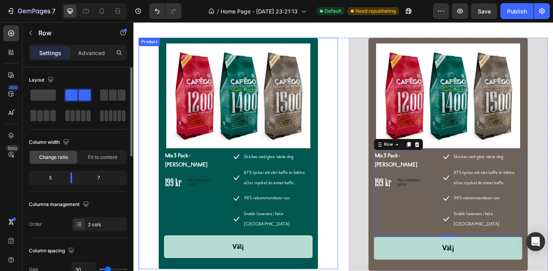
click at [353, 201] on div "Product Images & Gallery Mix 3 Pack - Hela Bönor Product Title 199 kr Price Pri…" at bounding box center [252, 171] width 226 height 262
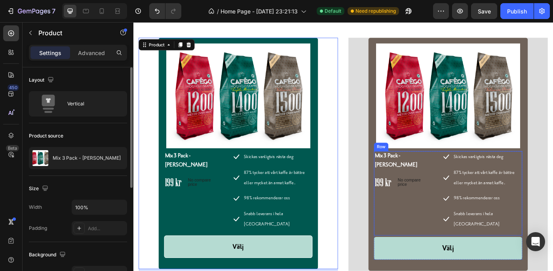
click at [417, 222] on div "Mix 3 Pack - Hela Bönor Product Title 199 kr Price Price No compare price Price…" at bounding box center [438, 215] width 65 height 95
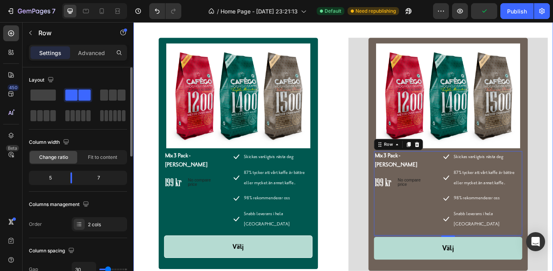
click at [552, 28] on div "Våra startpaket Heading Row Product Images & Gallery Mix 3 Pack - Hela Bönor Pr…" at bounding box center [370, 157] width 463 height 315
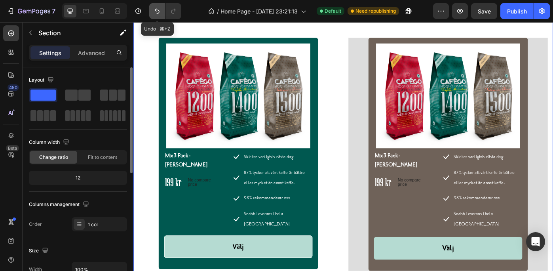
click at [156, 8] on icon "Undo/Redo" at bounding box center [157, 11] width 8 height 8
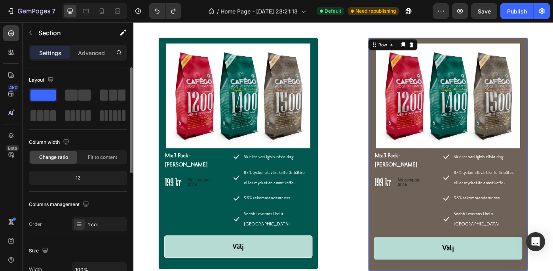
click at [401, 220] on div "Product Images & Gallery Mix 3 Pack - Hela Bönor Product Title 199 kr Price Pri…" at bounding box center [489, 171] width 180 height 263
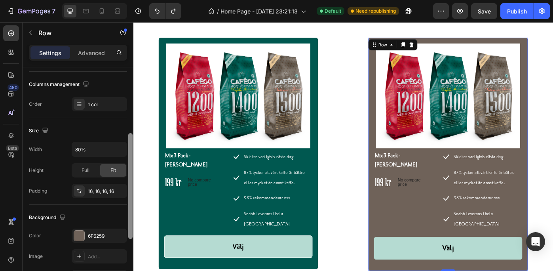
scroll to position [138, 0]
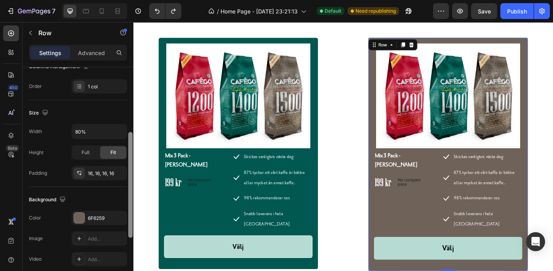
drag, startPoint x: 129, startPoint y: 168, endPoint x: 130, endPoint y: 232, distance: 64.5
click at [130, 232] on div at bounding box center [130, 185] width 4 height 106
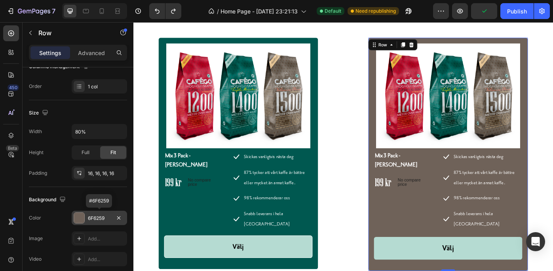
click at [95, 215] on div "6F6259" at bounding box center [99, 217] width 23 height 7
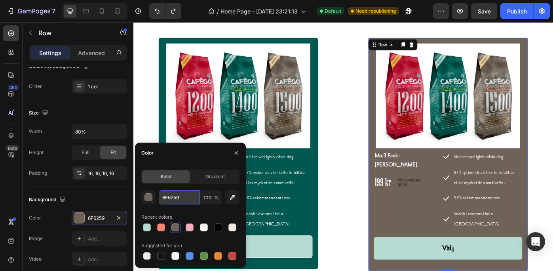
click at [183, 197] on input "6F6259" at bounding box center [179, 197] width 41 height 14
paste input "005850"
type input "005850"
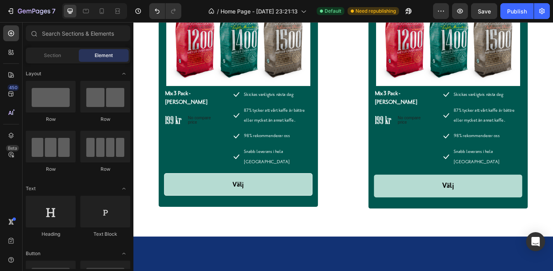
scroll to position [2716, 0]
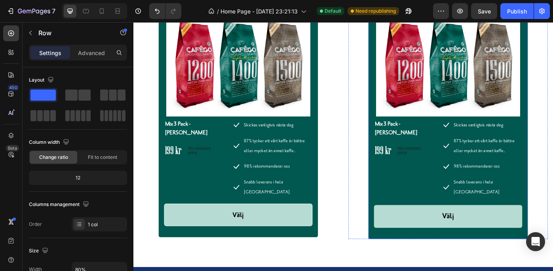
click at [400, 189] on div "Product Images & Gallery Mix 3 Pack - Hela Bönor Product Title 199 kr Price Pri…" at bounding box center [489, 135] width 180 height 263
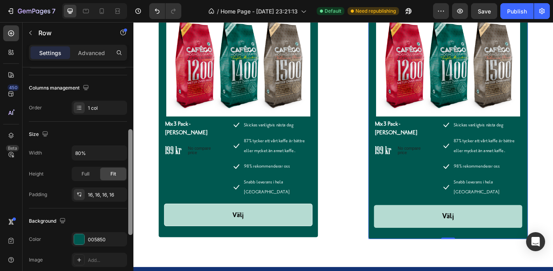
scroll to position [121, 0]
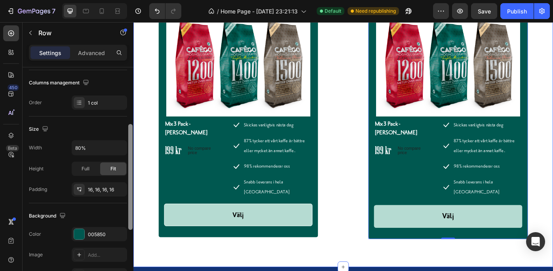
drag, startPoint x: 264, startPoint y: 172, endPoint x: 266, endPoint y: 235, distance: 62.6
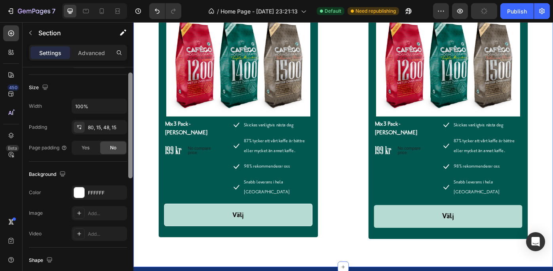
scroll to position [114, 0]
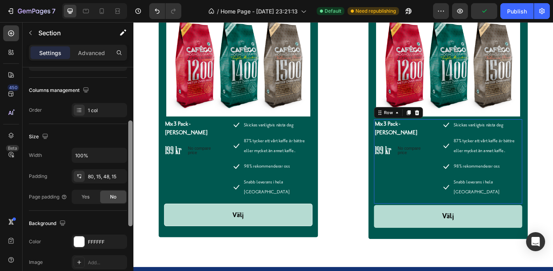
click at [406, 186] on div "Mix 3 Pack - Hela Bönor Product Title 199 kr Price Price No compare price Price…" at bounding box center [438, 179] width 65 height 95
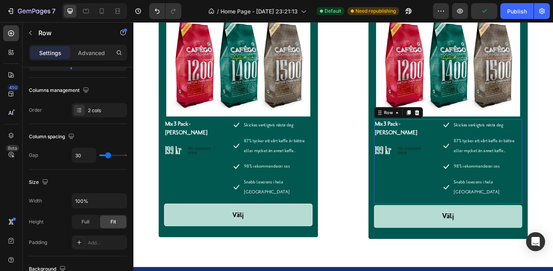
scroll to position [0, 0]
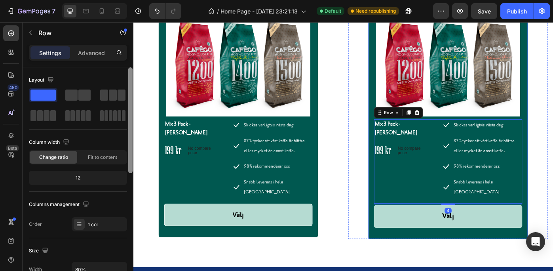
click at [399, 187] on div "Product Images & Gallery Mix 3 Pack - Hela Bönor Product Title 199 kr Price Pri…" at bounding box center [489, 135] width 180 height 263
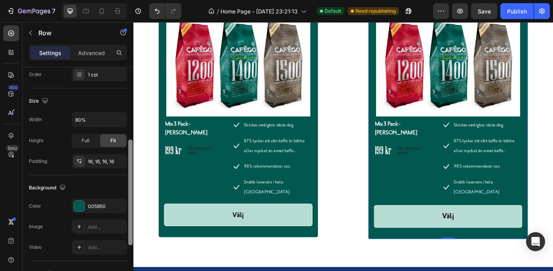
scroll to position [151, 0]
drag, startPoint x: 262, startPoint y: 186, endPoint x: 133, endPoint y: 261, distance: 148.5
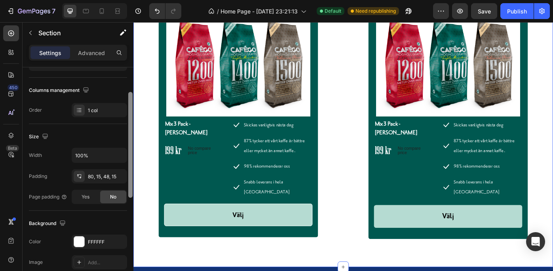
scroll to position [168, 0]
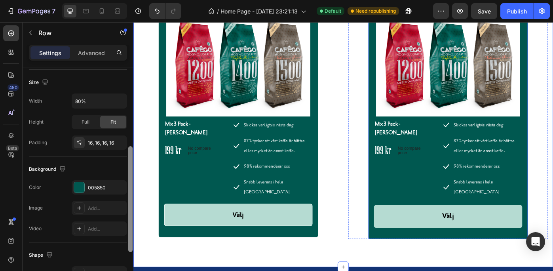
click at [399, 197] on div "Product Images & Gallery Mix 3 Pack - Hela Bönor Product Title 199 kr Price Pri…" at bounding box center [489, 135] width 180 height 263
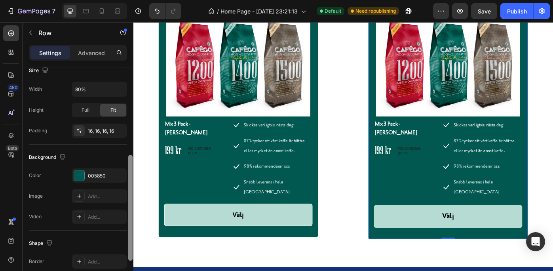
scroll to position [182, 0]
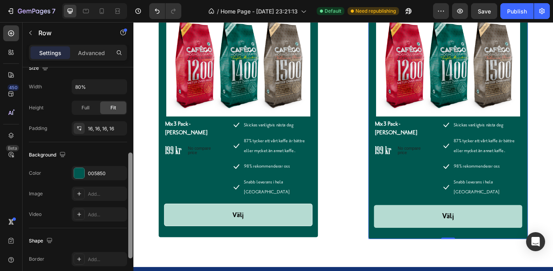
click at [97, 235] on div "Shape" at bounding box center [78, 240] width 98 height 13
click at [107, 171] on div "005850" at bounding box center [99, 173] width 23 height 7
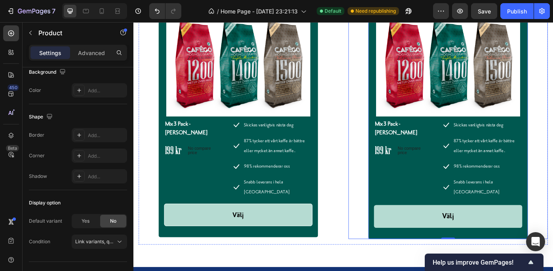
click at [552, 193] on div "Product Images & Gallery Mix 3 Pack - Hela Bönor Product Title 199 kr Price Pri…" at bounding box center [490, 135] width 226 height 263
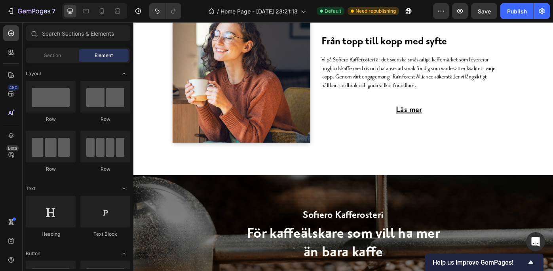
scroll to position [1531, 0]
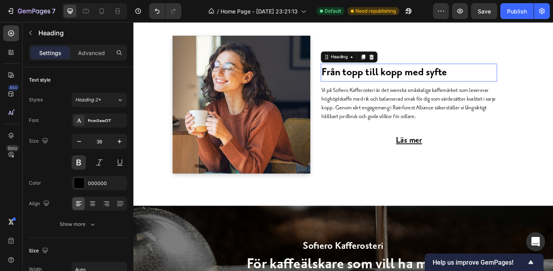
click at [476, 86] on h2 "Från topp till kopp med syfte" at bounding box center [417, 79] width 144 height 20
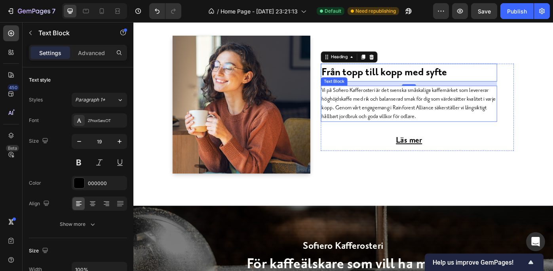
click at [479, 110] on p "Vi på Sofiero Kafferosteri är det svenska småskaliga kaffemärket som levererar …" at bounding box center [445, 114] width 198 height 39
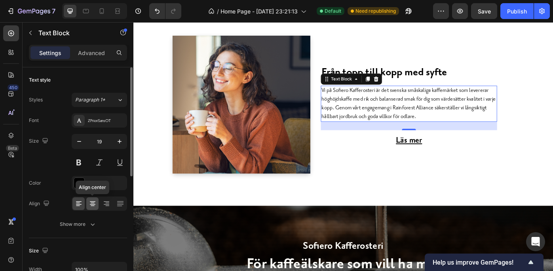
click at [90, 201] on icon at bounding box center [93, 201] width 6 height 1
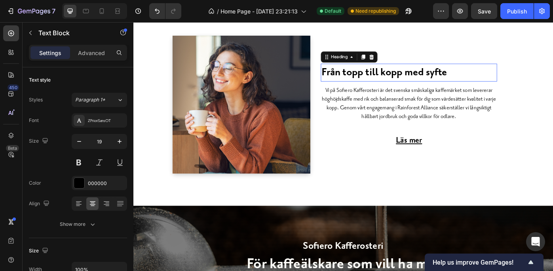
click at [432, 79] on strong "Från topp till kopp med syfte" at bounding box center [417, 79] width 142 height 14
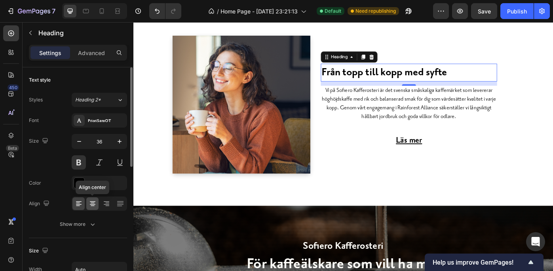
click at [91, 201] on icon at bounding box center [93, 201] width 6 height 1
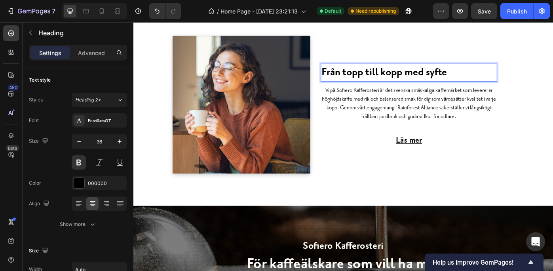
click at [370, 76] on strong "Från topp till kopp med syfte" at bounding box center [417, 79] width 142 height 14
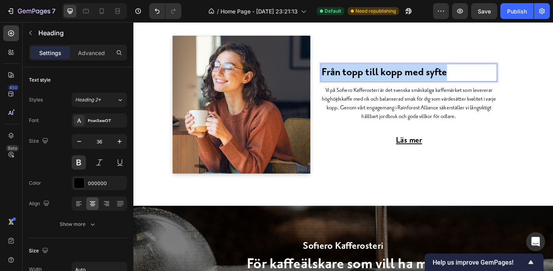
click at [370, 76] on strong "Från topp till kopp med syfte" at bounding box center [417, 79] width 142 height 14
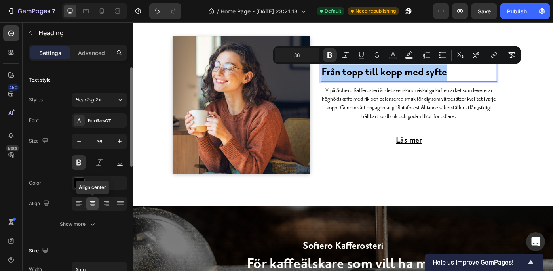
click at [91, 203] on icon at bounding box center [93, 203] width 4 height 1
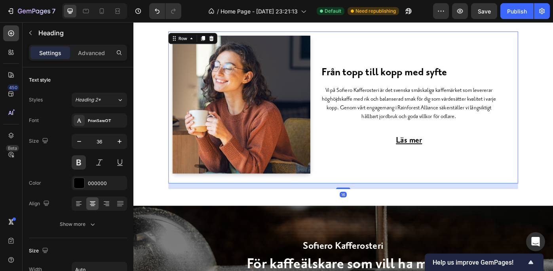
click at [466, 192] on div "⁠⁠⁠⁠⁠⁠⁠ Från topp till kopp med syfte Heading Vi på Sofiero Kafferosteri är det…" at bounding box center [454, 118] width 218 height 162
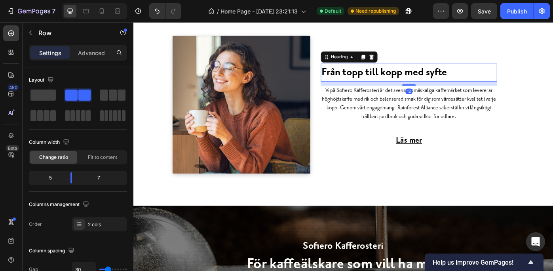
click at [470, 80] on strong "Från topp till kopp med syfte" at bounding box center [417, 79] width 142 height 14
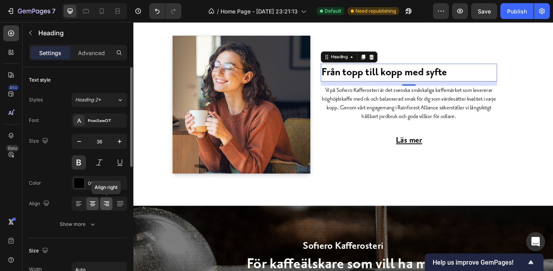
click at [104, 202] on icon at bounding box center [106, 203] width 8 height 8
click at [77, 202] on icon at bounding box center [79, 203] width 8 height 8
click at [121, 200] on icon at bounding box center [120, 203] width 8 height 8
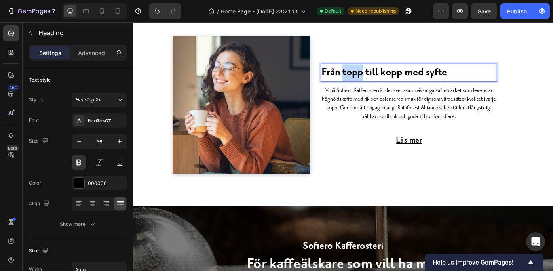
click at [369, 78] on strong "Från topp till kopp med syfte" at bounding box center [417, 79] width 142 height 14
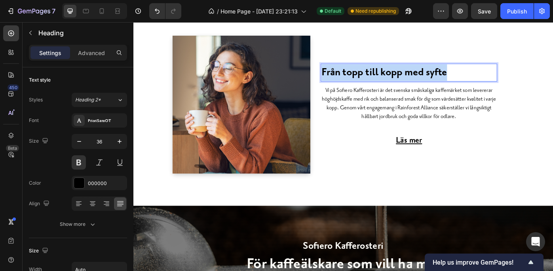
click at [369, 78] on strong "Från topp till kopp med syfte" at bounding box center [417, 79] width 142 height 14
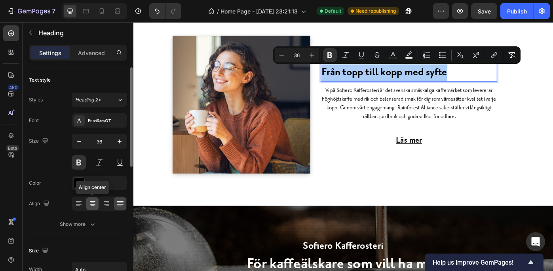
click at [92, 201] on icon at bounding box center [93, 203] width 8 height 8
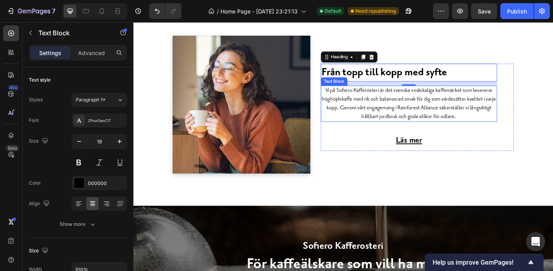
click at [393, 121] on p "Vi på Sofiero Kafferosteri är det svenska småskaliga kaffemärket som levererar …" at bounding box center [445, 114] width 198 height 39
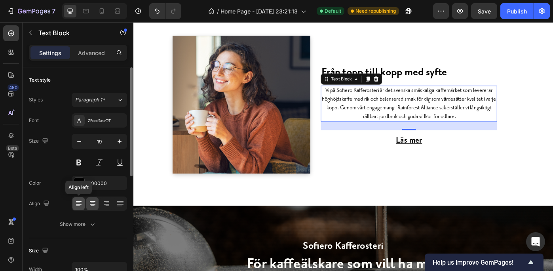
click at [77, 201] on icon at bounding box center [79, 203] width 8 height 8
click at [91, 201] on icon at bounding box center [93, 201] width 6 height 1
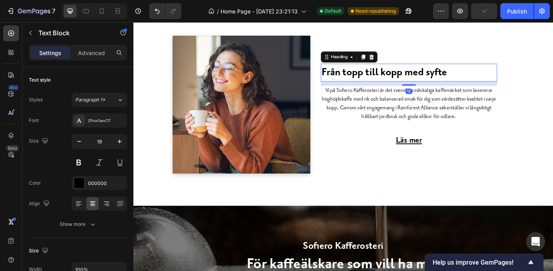
click at [446, 83] on strong "Från topp till kopp med syfte" at bounding box center [417, 79] width 142 height 14
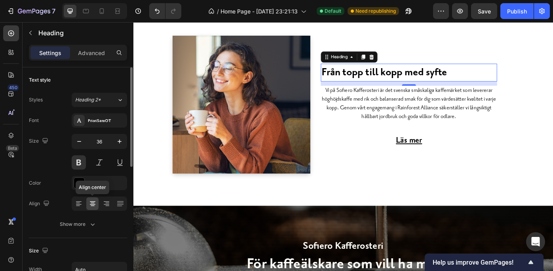
click at [91, 203] on icon at bounding box center [93, 203] width 4 height 1
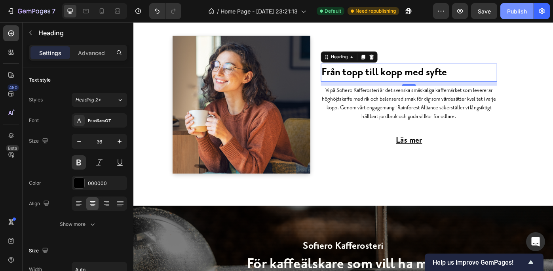
click at [513, 9] on div "Publish" at bounding box center [517, 11] width 20 height 8
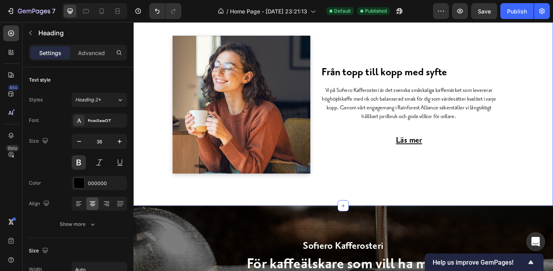
click at [552, 125] on div "⁠⁠⁠⁠⁠⁠⁠ Från topp till kopp med syfte Heading Vi på Sofiero Kafferosteri är det…" at bounding box center [370, 121] width 463 height 178
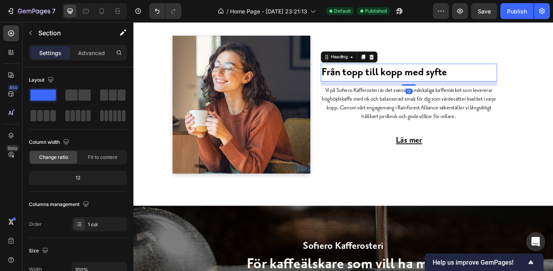
click at [475, 77] on strong "Från topp till kopp med syfte" at bounding box center [417, 79] width 142 height 14
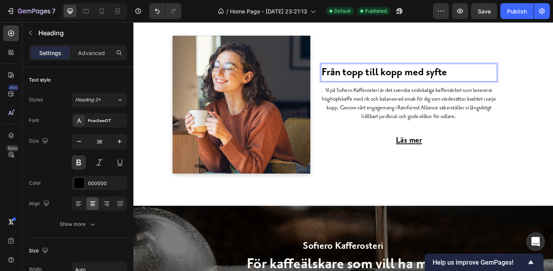
click at [433, 80] on strong "Från topp till kopp med syfte" at bounding box center [417, 79] width 142 height 14
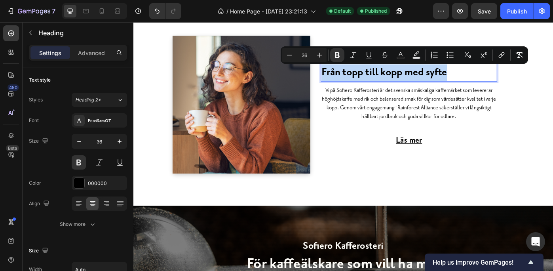
click at [433, 80] on strong "Från topp till kopp med syfte" at bounding box center [417, 79] width 142 height 14
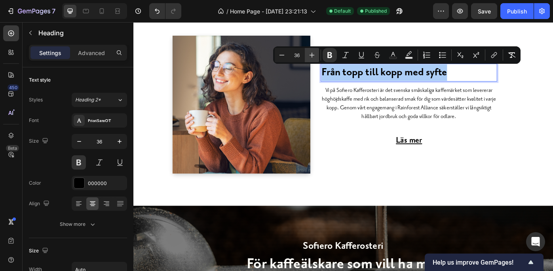
click at [310, 51] on icon "Editor contextual toolbar" at bounding box center [312, 55] width 8 height 8
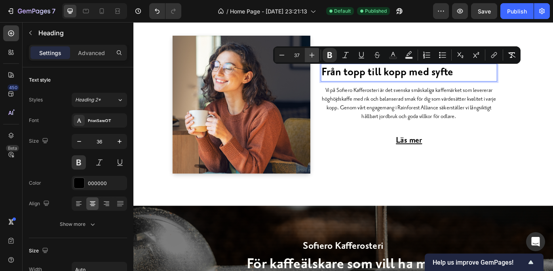
click at [310, 51] on icon "Editor contextual toolbar" at bounding box center [312, 55] width 8 height 8
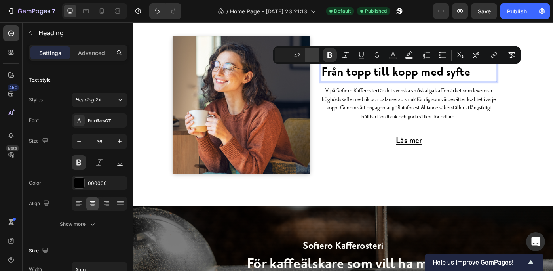
click at [310, 51] on icon "Editor contextual toolbar" at bounding box center [312, 55] width 8 height 8
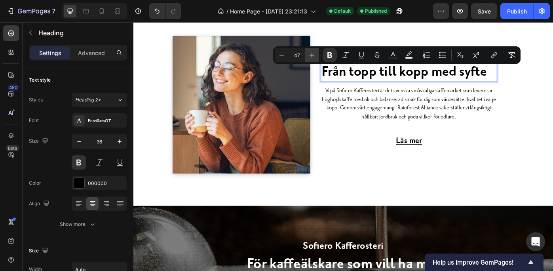
click at [310, 51] on icon "Editor contextual toolbar" at bounding box center [312, 55] width 8 height 8
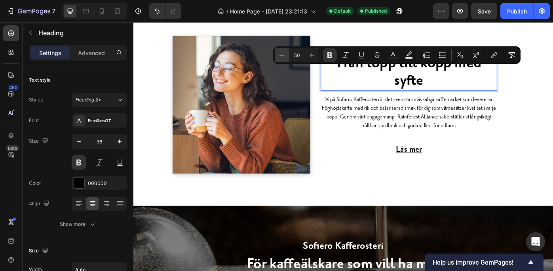
click at [282, 52] on icon "Editor contextual toolbar" at bounding box center [282, 55] width 8 height 8
type input "49"
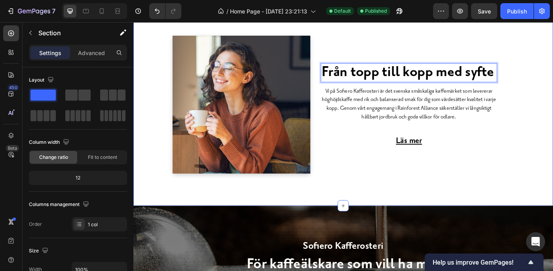
click at [552, 163] on div "Från topp till kopp med syfte Heading 12 Vi på Sofiero Kafferosteri är det sven…" at bounding box center [370, 121] width 463 height 178
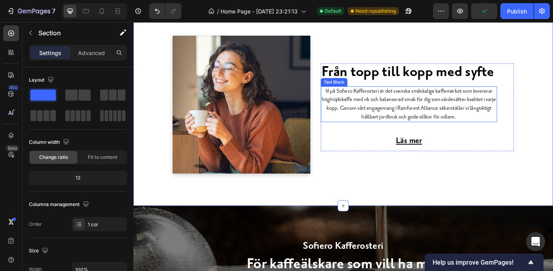
click at [458, 100] on p "Vi på Sofiero Kafferosteri är det svenska småskaliga kaffemärket som levererar …" at bounding box center [445, 114] width 198 height 39
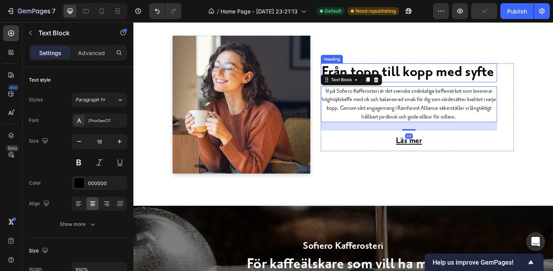
click at [371, 74] on strong "Från topp till kopp med syfte" at bounding box center [443, 77] width 195 height 19
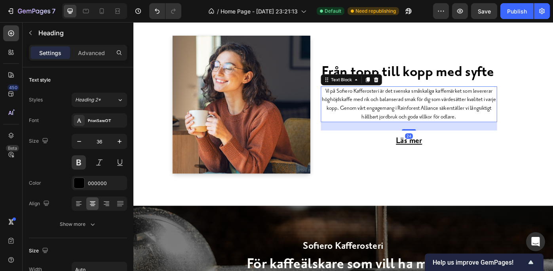
click at [353, 105] on p "Vi på Sofiero Kafferosteri är det svenska småskaliga kaffemärket som levererar …" at bounding box center [445, 114] width 198 height 39
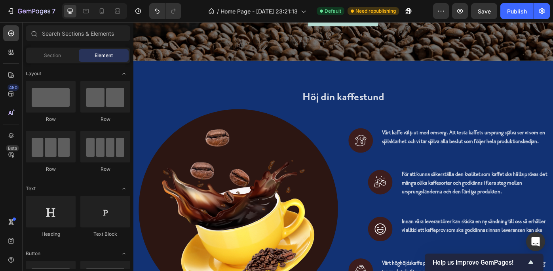
scroll to position [1994, 0]
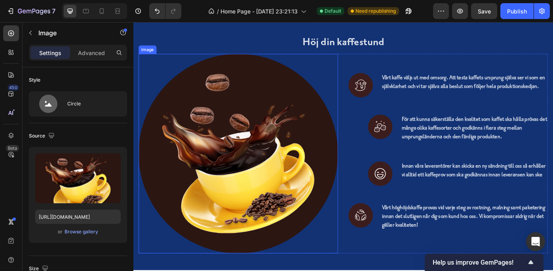
click at [261, 138] on img at bounding box center [252, 171] width 226 height 226
click at [85, 229] on div "Browse gallery" at bounding box center [81, 231] width 34 height 7
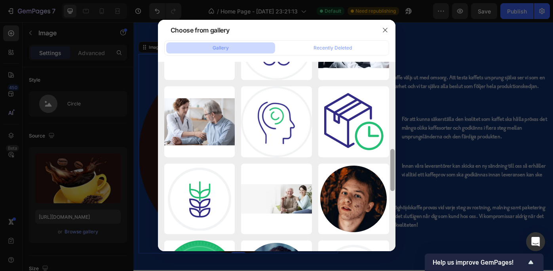
scroll to position [372, 0]
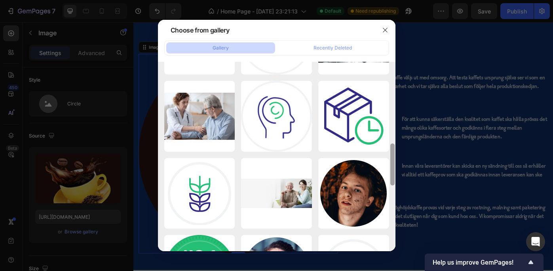
drag, startPoint x: 391, startPoint y: 83, endPoint x: 383, endPoint y: 234, distance: 151.4
click at [383, 234] on div "logo-1.png 2.67 kb other image.png 1675.81 kb Frame 46163.png 4.09 kb Frame 461…" at bounding box center [276, 157] width 237 height 190
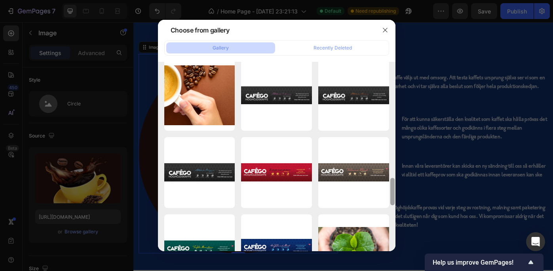
scroll to position [789, 0]
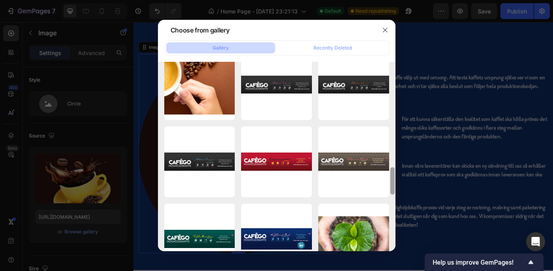
drag, startPoint x: 391, startPoint y: 159, endPoint x: 393, endPoint y: 252, distance: 92.6
click at [393, 252] on div "Choose from gallery Gallery Recently Deleted logo-1.png 2.67 kb other image.png…" at bounding box center [276, 135] width 553 height 271
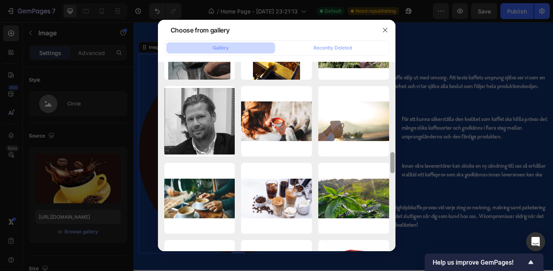
scroll to position [1143, 0]
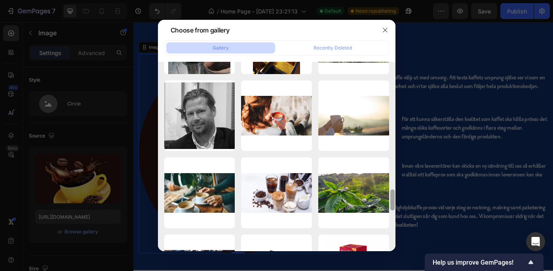
drag, startPoint x: 391, startPoint y: 181, endPoint x: 392, endPoint y: 232, distance: 51.1
click at [392, 232] on div at bounding box center [392, 157] width 6 height 190
click at [383, 27] on icon "button" at bounding box center [385, 30] width 6 height 6
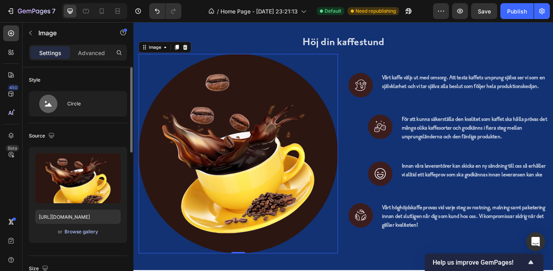
click at [74, 230] on div "Browse gallery" at bounding box center [81, 231] width 34 height 7
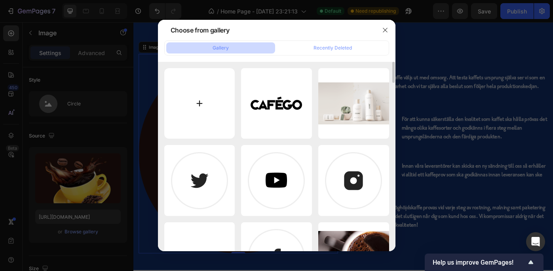
click at [199, 100] on input "file" at bounding box center [199, 103] width 71 height 71
type input "C:\fakepath\Cafego labb 3 copy.jpg"
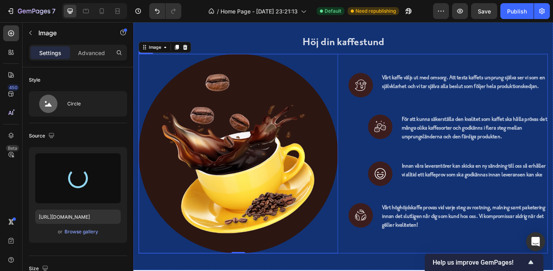
type input "https://cdn.shopify.com/s/files/1/0949/2008/1745/files/gempages_575569246612881…"
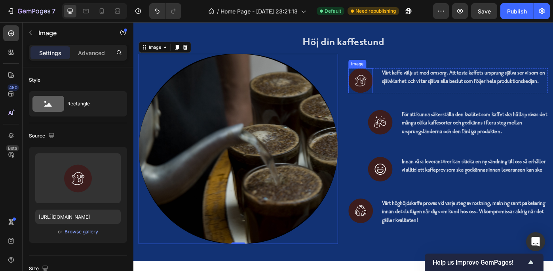
click at [388, 85] on img at bounding box center [391, 88] width 28 height 28
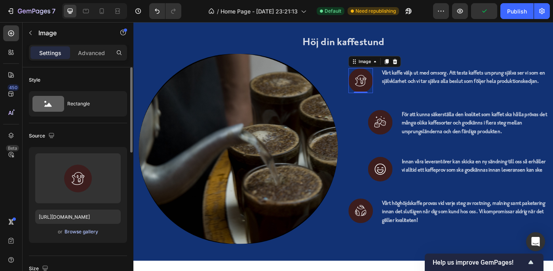
click at [75, 230] on div "Browse gallery" at bounding box center [81, 231] width 34 height 7
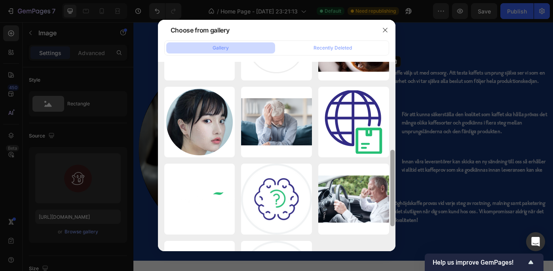
scroll to position [250, 0]
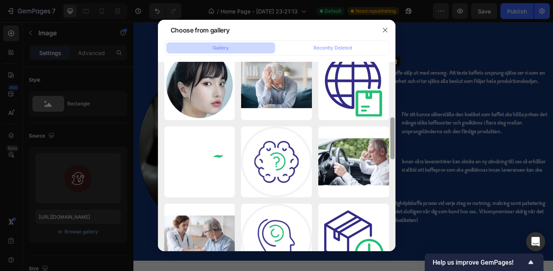
drag, startPoint x: 392, startPoint y: 73, endPoint x: 389, endPoint y: 174, distance: 101.3
click at [389, 174] on div at bounding box center [392, 157] width 6 height 190
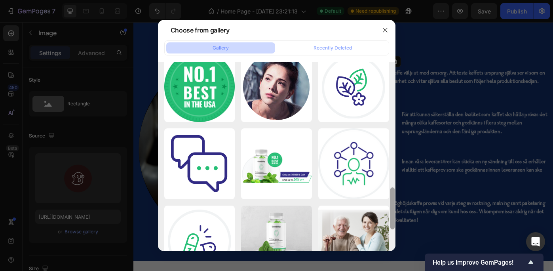
scroll to position [557, 0]
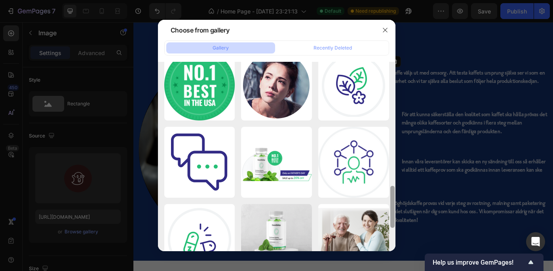
drag, startPoint x: 392, startPoint y: 129, endPoint x: 392, endPoint y: 198, distance: 68.4
click at [392, 198] on div at bounding box center [392, 207] width 4 height 42
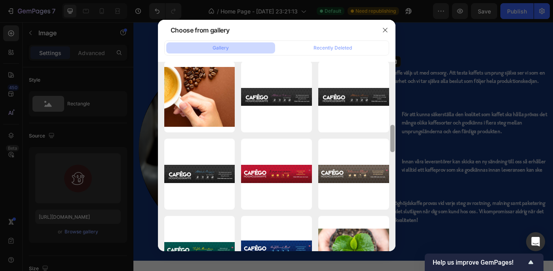
scroll to position [778, 0]
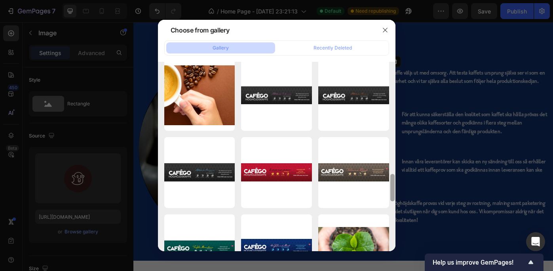
drag, startPoint x: 391, startPoint y: 190, endPoint x: 394, endPoint y: 239, distance: 49.1
click at [394, 239] on div at bounding box center [392, 157] width 6 height 190
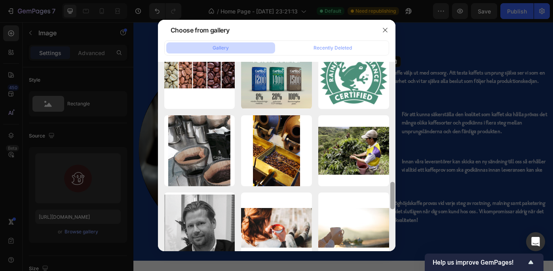
scroll to position [1037, 0]
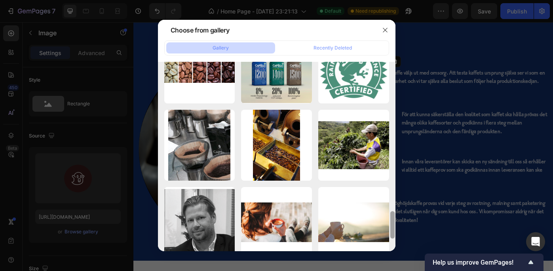
drag, startPoint x: 392, startPoint y: 175, endPoint x: 394, endPoint y: 212, distance: 37.2
click at [394, 212] on div at bounding box center [392, 224] width 4 height 27
click at [345, 45] on div "Recently Deleted" at bounding box center [332, 47] width 38 height 7
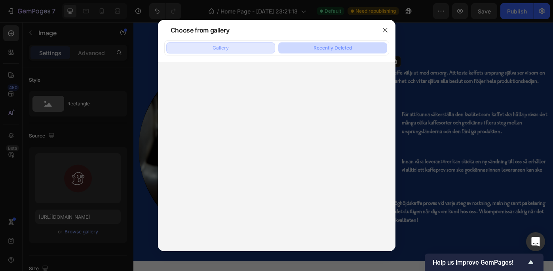
click at [229, 45] on button "Gallery" at bounding box center [220, 47] width 109 height 11
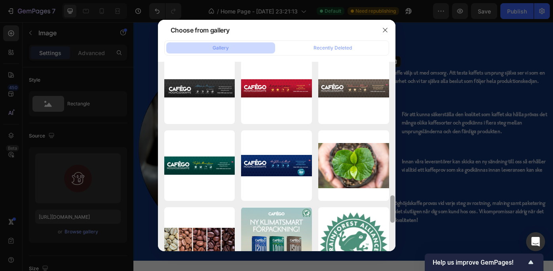
scroll to position [898, 0]
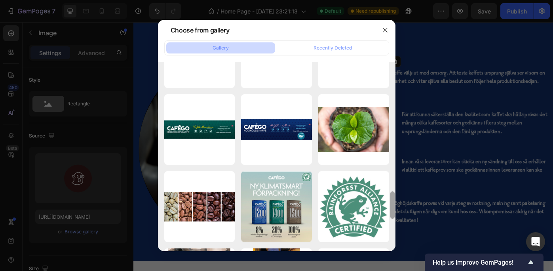
drag, startPoint x: 392, startPoint y: 81, endPoint x: 399, endPoint y: 210, distance: 129.6
click at [399, 210] on div "Choose from gallery Gallery Recently Deleted logo-1.png 2.67 kb other image.png…" at bounding box center [276, 135] width 553 height 271
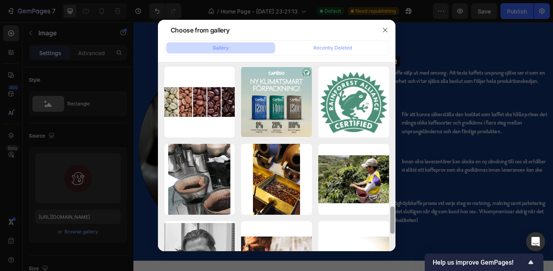
scroll to position [1049, 0]
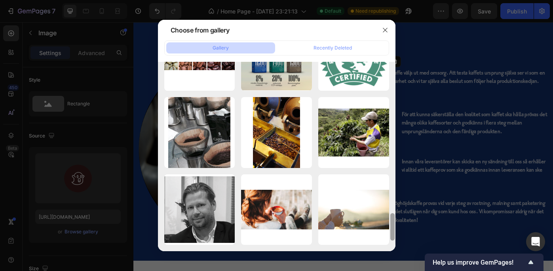
drag, startPoint x: 392, startPoint y: 194, endPoint x: 393, endPoint y: 233, distance: 39.6
click at [393, 233] on div at bounding box center [392, 157] width 6 height 190
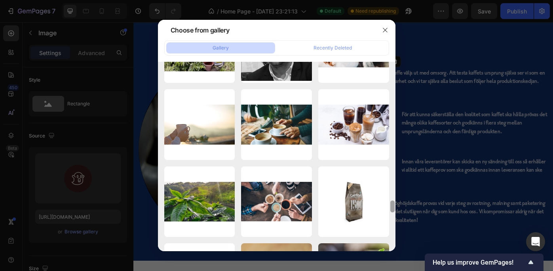
scroll to position [2456, 0]
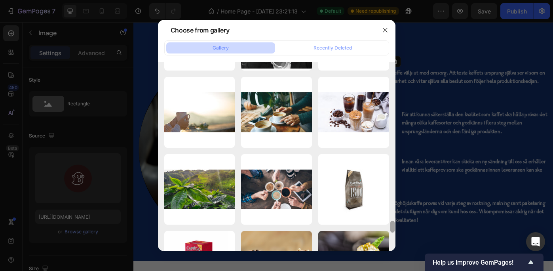
drag, startPoint x: 391, startPoint y: 139, endPoint x: 393, endPoint y: 222, distance: 83.1
click at [393, 222] on div at bounding box center [392, 226] width 4 height 12
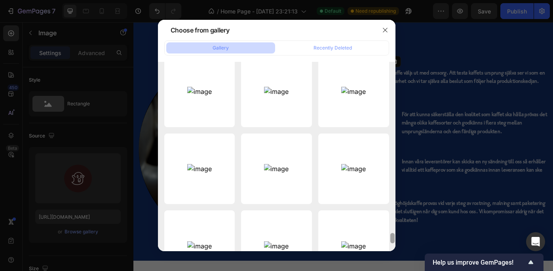
scroll to position [2945, 0]
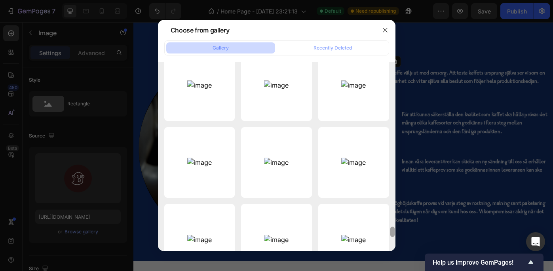
drag, startPoint x: 393, startPoint y: 227, endPoint x: 394, endPoint y: 255, distance: 28.1
click at [394, 255] on div "Choose from gallery Gallery Recently Deleted logo-1.png 2.67 kb other image.png…" at bounding box center [276, 135] width 553 height 271
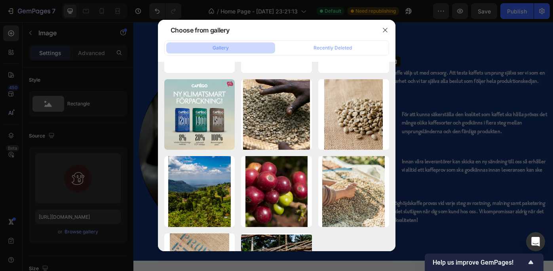
scroll to position [3546, 0]
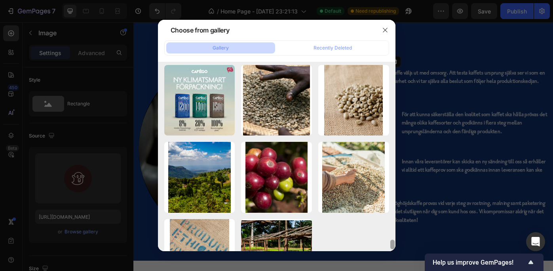
drag, startPoint x: 391, startPoint y: 227, endPoint x: 394, endPoint y: 261, distance: 33.8
click at [394, 261] on div "Choose from gallery Gallery Recently Deleted logo-1.png 2.67 kb other image.png…" at bounding box center [276, 135] width 553 height 271
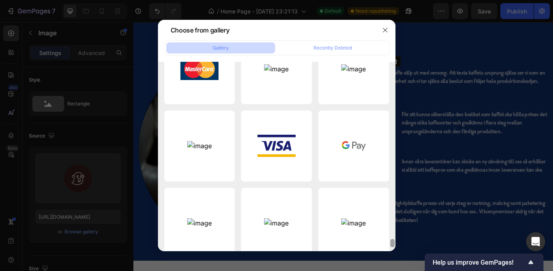
scroll to position [3909, 0]
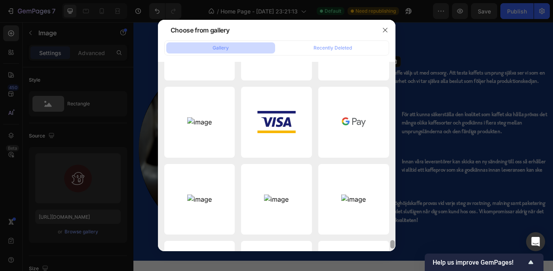
drag, startPoint x: 391, startPoint y: 240, endPoint x: 393, endPoint y: 258, distance: 18.3
click at [393, 258] on div "Choose from gallery Gallery Recently Deleted logo-1.png 2.67 kb other image.png…" at bounding box center [276, 135] width 553 height 271
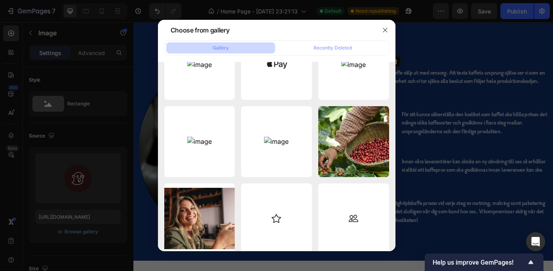
scroll to position [4387, 0]
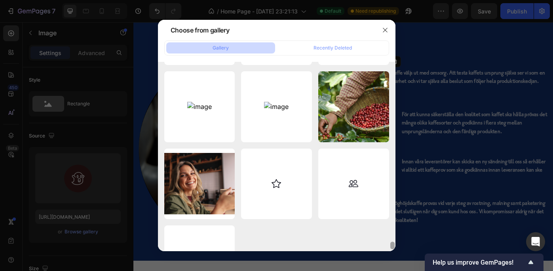
drag, startPoint x: 393, startPoint y: 241, endPoint x: 394, endPoint y: 262, distance: 21.8
click at [394, 262] on div "Choose from gallery Gallery Recently Deleted logo-1.png 2.67 kb other image.png…" at bounding box center [276, 135] width 553 height 271
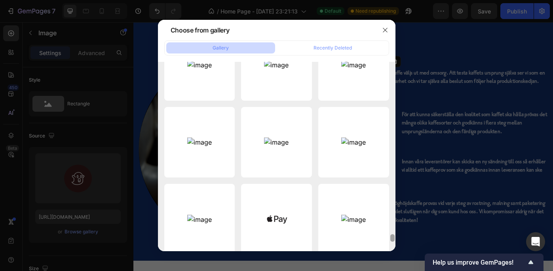
drag, startPoint x: 391, startPoint y: 241, endPoint x: 391, endPoint y: 247, distance: 6.7
click at [391, 247] on div at bounding box center [392, 157] width 6 height 190
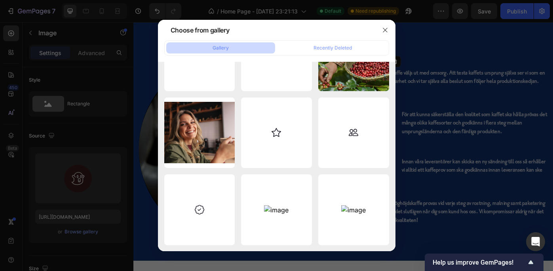
scroll to position [4554, 0]
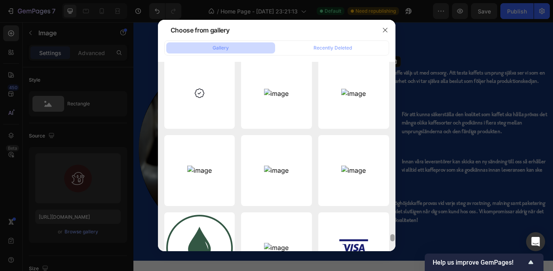
drag, startPoint x: 391, startPoint y: 234, endPoint x: 391, endPoint y: 249, distance: 14.6
click at [391, 249] on div at bounding box center [392, 157] width 6 height 190
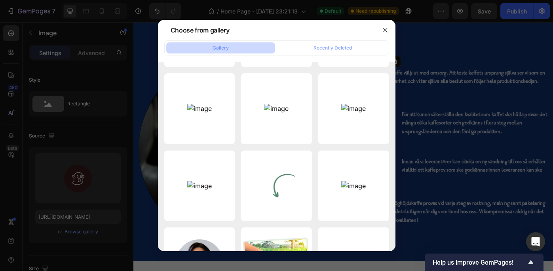
scroll to position [4920, 0]
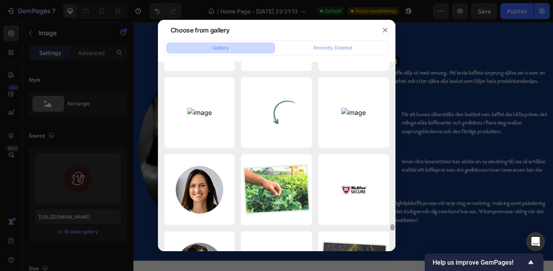
drag, startPoint x: 391, startPoint y: 234, endPoint x: 391, endPoint y: 248, distance: 13.8
click at [391, 241] on div at bounding box center [392, 146] width 6 height 190
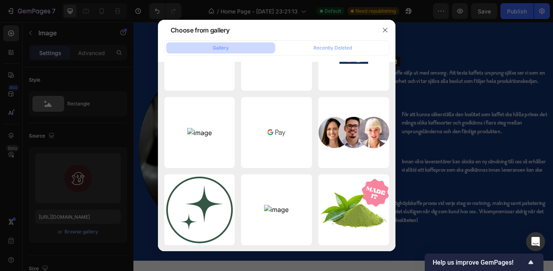
scroll to position [5314, 0]
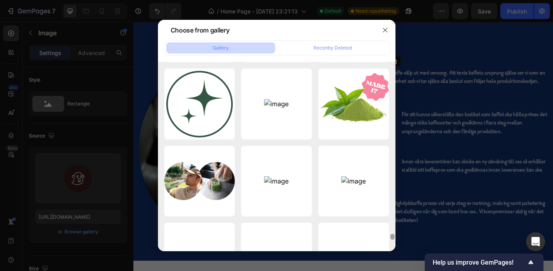
drag, startPoint x: 392, startPoint y: 236, endPoint x: 392, endPoint y: 250, distance: 13.9
click at [392, 250] on div at bounding box center [392, 157] width 6 height 190
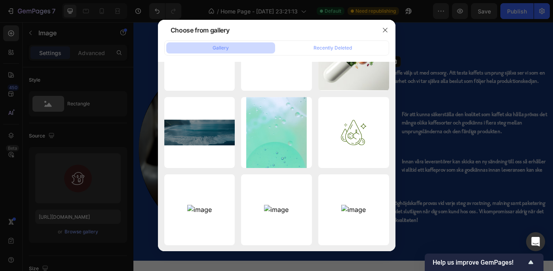
scroll to position [5815, 0]
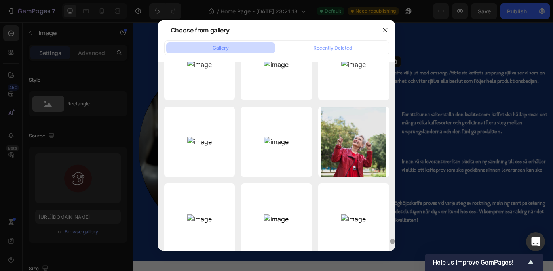
drag, startPoint x: 391, startPoint y: 234, endPoint x: 391, endPoint y: 250, distance: 16.2
click at [391, 250] on div at bounding box center [392, 157] width 6 height 190
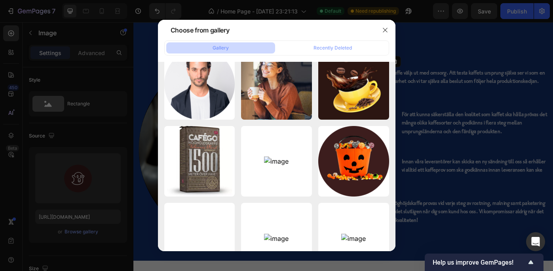
scroll to position [6271, 0]
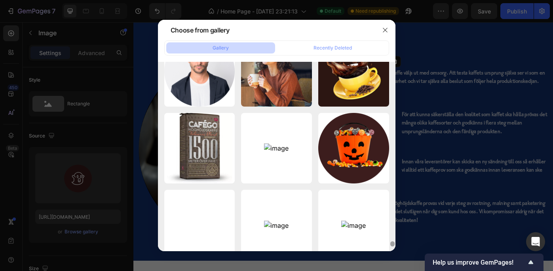
drag, startPoint x: 392, startPoint y: 238, endPoint x: 392, endPoint y: 252, distance: 13.8
click at [392, 252] on div "Choose from gallery Gallery Recently Deleted logo-1.png 2.67 kb other image.png…" at bounding box center [276, 135] width 553 height 271
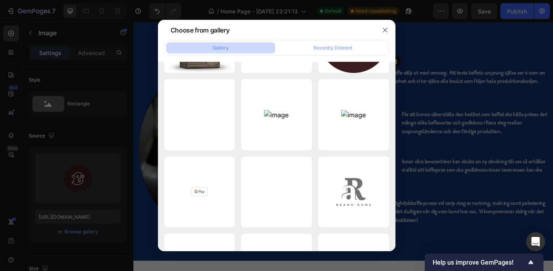
scroll to position [6464, 0]
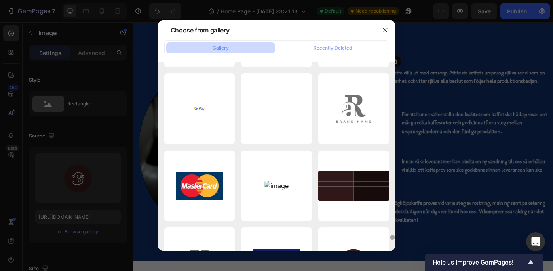
drag, startPoint x: 392, startPoint y: 242, endPoint x: 392, endPoint y: 247, distance: 5.5
click at [392, 247] on div at bounding box center [392, 157] width 6 height 190
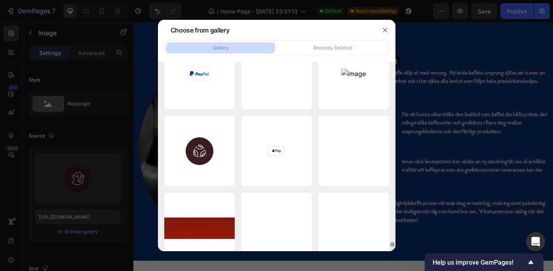
scroll to position [6716, 0]
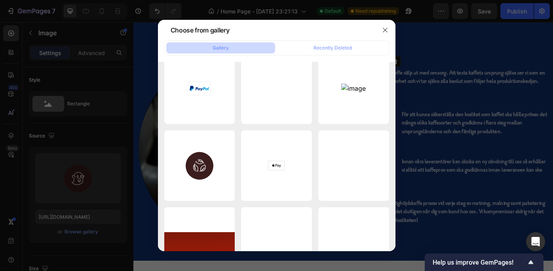
drag, startPoint x: 391, startPoint y: 235, endPoint x: 392, endPoint y: 241, distance: 6.8
click at [392, 256] on div at bounding box center [392, 258] width 4 height 5
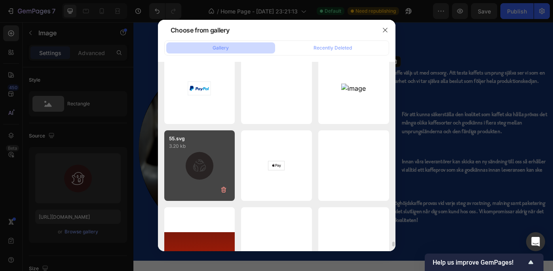
click at [203, 161] on div "55.svg 3.20 kb" at bounding box center [199, 165] width 71 height 71
type input "https://cdn.shopify.com/s/files/1/0949/2008/1745/files/gempages_575569246612881…"
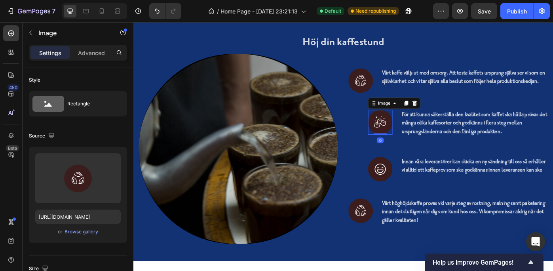
click at [408, 134] on img at bounding box center [413, 135] width 28 height 28
click at [72, 229] on div "Browse gallery" at bounding box center [81, 231] width 34 height 7
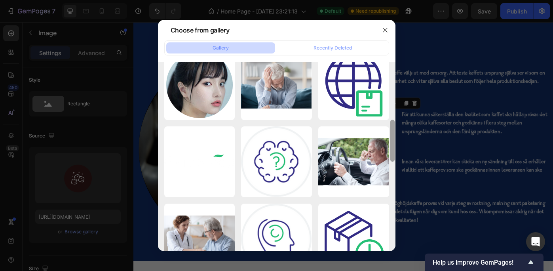
drag, startPoint x: 392, startPoint y: 83, endPoint x: 391, endPoint y: 185, distance: 102.1
click at [391, 185] on div at bounding box center [392, 159] width 6 height 190
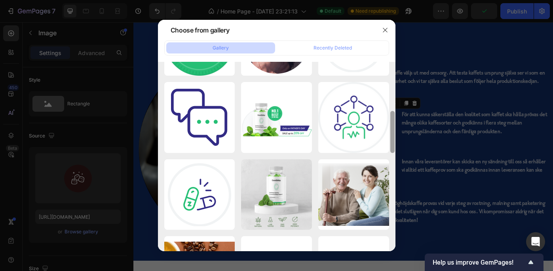
scroll to position [607, 0]
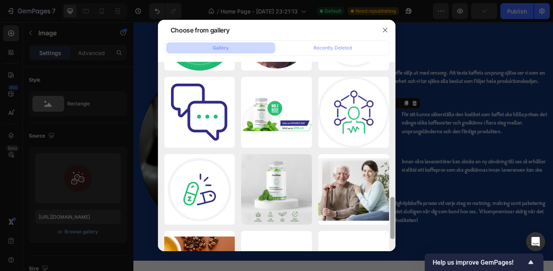
drag, startPoint x: 392, startPoint y: 123, endPoint x: 394, endPoint y: 202, distance: 79.1
click at [394, 202] on div at bounding box center [392, 218] width 4 height 42
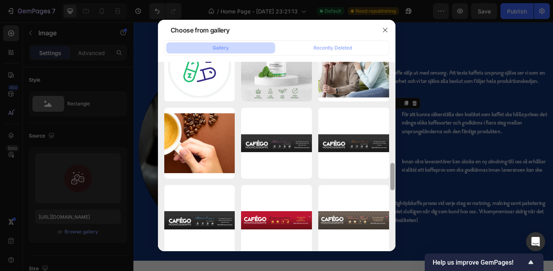
scroll to position [736, 0]
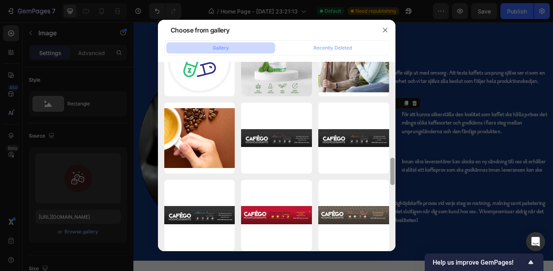
drag, startPoint x: 392, startPoint y: 201, endPoint x: 392, endPoint y: 229, distance: 28.5
click at [392, 229] on div at bounding box center [392, 148] width 6 height 190
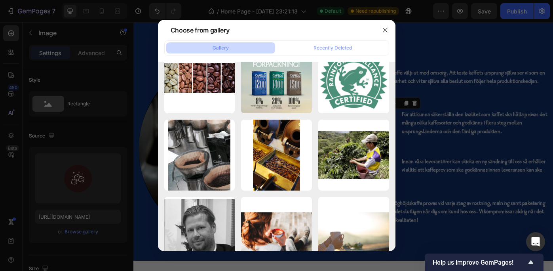
drag, startPoint x: 392, startPoint y: 168, endPoint x: 396, endPoint y: 231, distance: 63.8
click at [396, 231] on div "Choose from gallery Gallery Recently Deleted logo-1.png 2.67 kb other image.png…" at bounding box center [276, 135] width 553 height 271
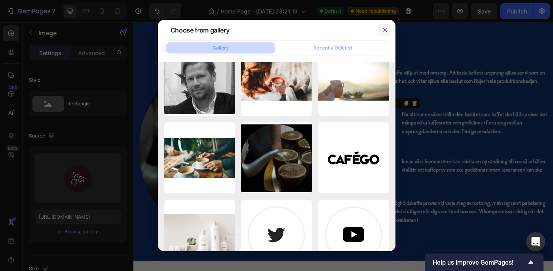
click at [384, 27] on icon "button" at bounding box center [385, 30] width 6 height 6
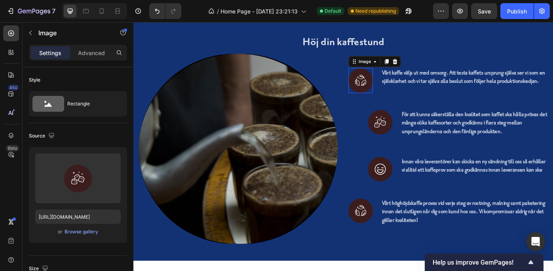
click at [388, 80] on img at bounding box center [391, 88] width 28 height 28
click at [413, 140] on img at bounding box center [413, 135] width 28 height 28
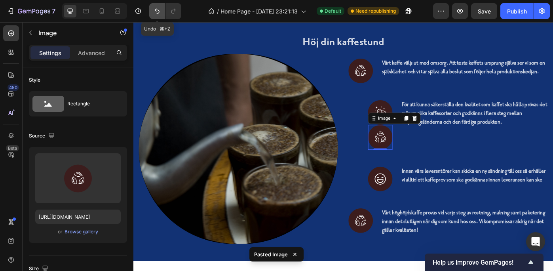
click at [156, 8] on icon "Undo/Redo" at bounding box center [157, 11] width 8 height 8
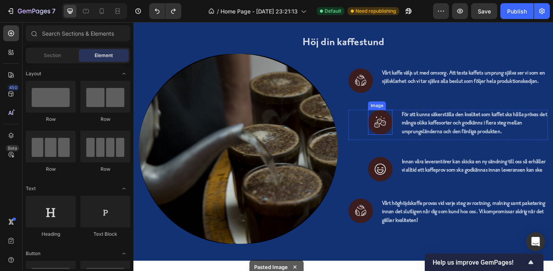
click at [409, 128] on img at bounding box center [413, 135] width 28 height 28
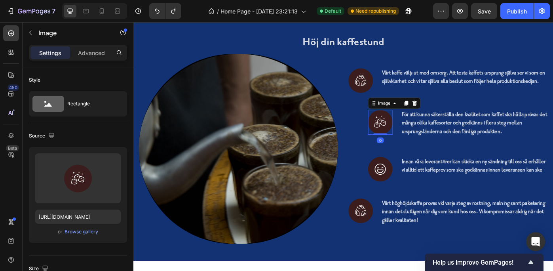
click at [409, 128] on img at bounding box center [413, 135] width 28 height 28
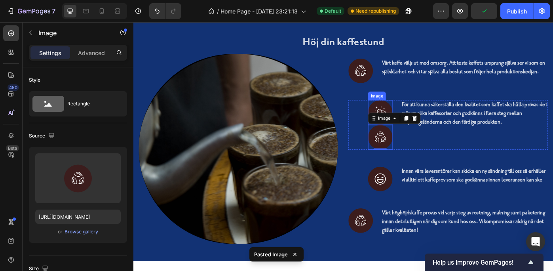
click at [413, 119] on img at bounding box center [413, 124] width 28 height 28
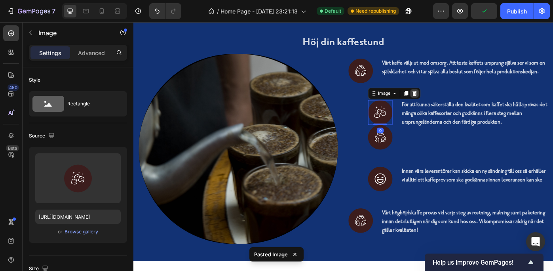
click at [448, 99] on div at bounding box center [451, 102] width 9 height 9
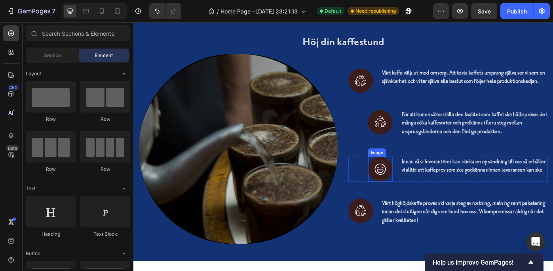
click at [409, 184] on img at bounding box center [413, 188] width 28 height 28
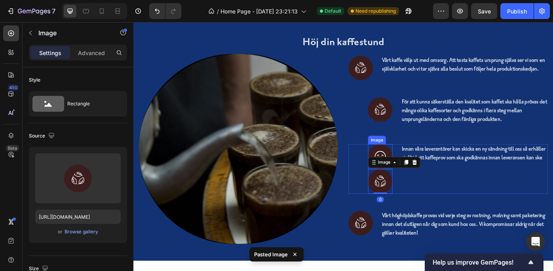
click at [417, 173] on img at bounding box center [413, 174] width 28 height 28
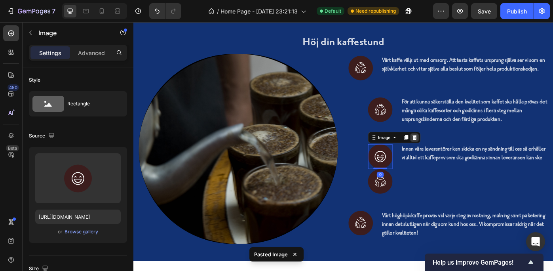
click at [449, 154] on icon at bounding box center [451, 152] width 6 height 6
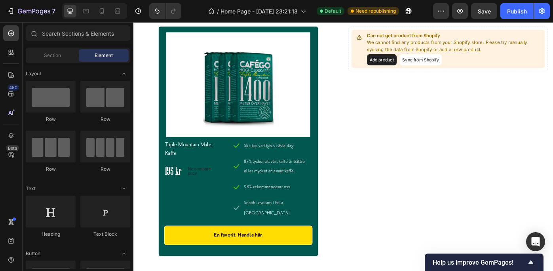
scroll to position [3233, 0]
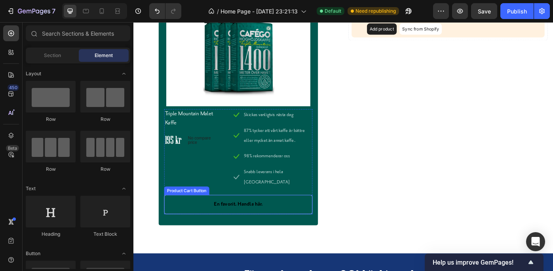
click at [183, 217] on button "En favorit. Handla här." at bounding box center [252, 228] width 168 height 22
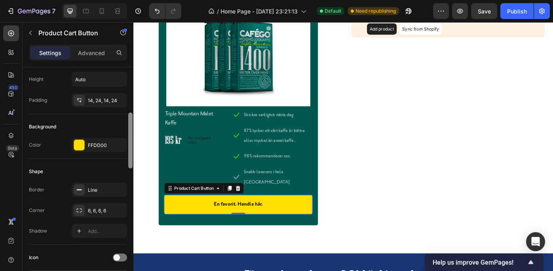
scroll to position [156, 0]
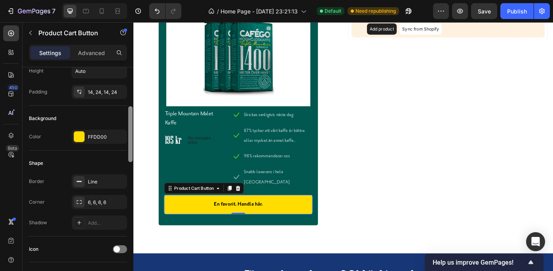
drag, startPoint x: 129, startPoint y: 113, endPoint x: 131, endPoint y: 152, distance: 38.8
click at [131, 152] on div at bounding box center [130, 134] width 4 height 56
click at [107, 136] on div "FFDD00" at bounding box center [99, 136] width 23 height 7
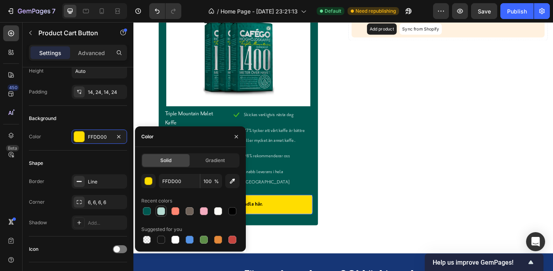
click at [160, 209] on div at bounding box center [161, 211] width 8 height 8
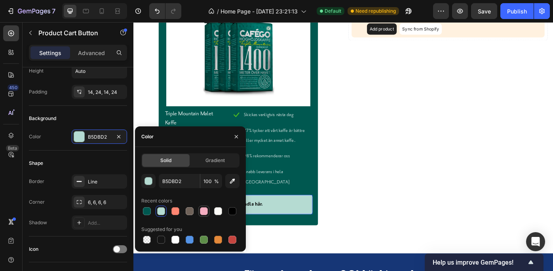
click at [203, 207] on div at bounding box center [204, 211] width 8 height 8
type input "F4ADC0"
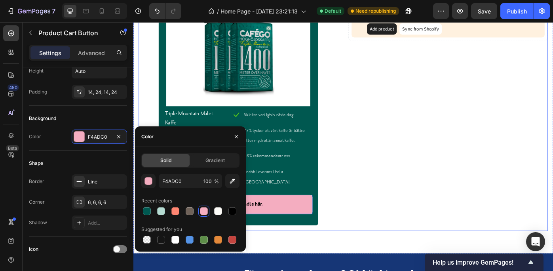
click at [392, 201] on div "Can not get product from Shopify We cannot find any products from your Shopify …" at bounding box center [490, 125] width 226 height 266
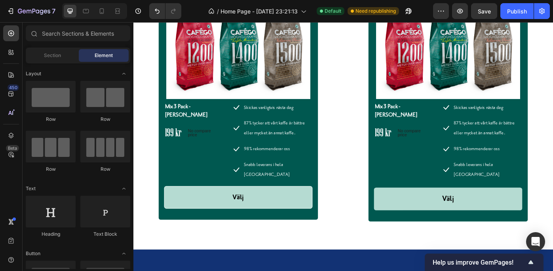
scroll to position [2639, 0]
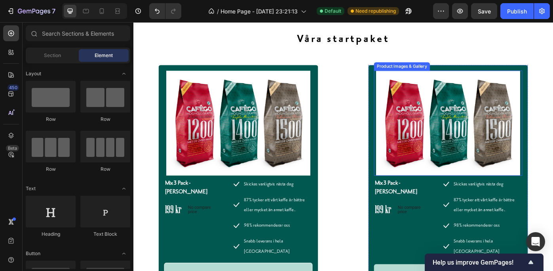
click at [468, 104] on img at bounding box center [490, 136] width 168 height 119
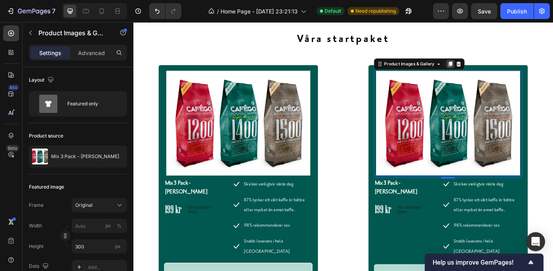
click at [487, 65] on div at bounding box center [491, 68] width 9 height 9
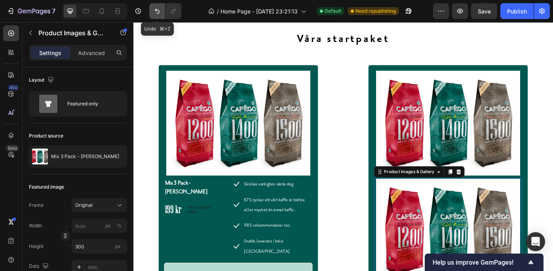
click at [156, 8] on icon "Undo/Redo" at bounding box center [157, 11] width 8 height 8
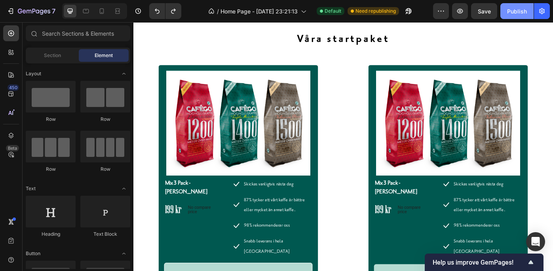
click at [515, 9] on div "Publish" at bounding box center [517, 11] width 20 height 8
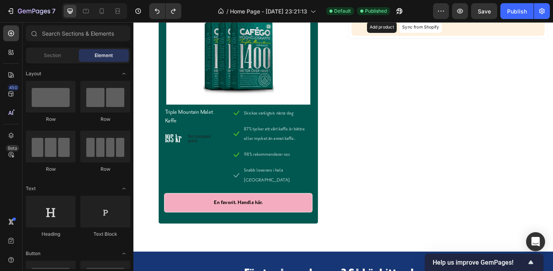
scroll to position [3214, 0]
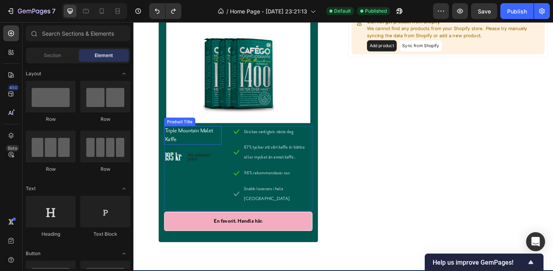
click at [186, 146] on h1 "Triple Mountain Malet Kaffe" at bounding box center [200, 149] width 65 height 21
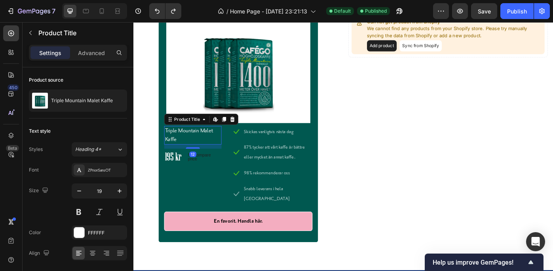
click at [186, 146] on h1 "Triple Mountain Malet Kaffe" at bounding box center [200, 149] width 65 height 21
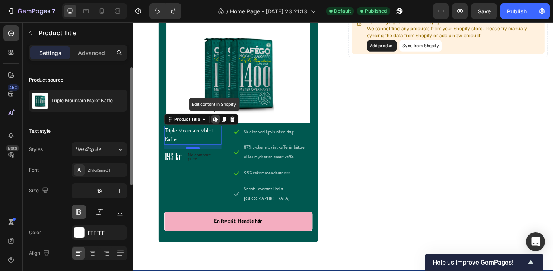
click at [78, 209] on button at bounding box center [79, 212] width 14 height 14
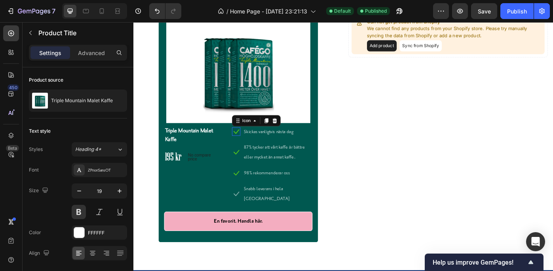
click at [248, 146] on icon at bounding box center [250, 145] width 6 height 5
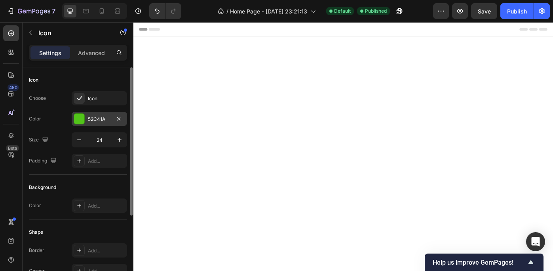
scroll to position [3214, 0]
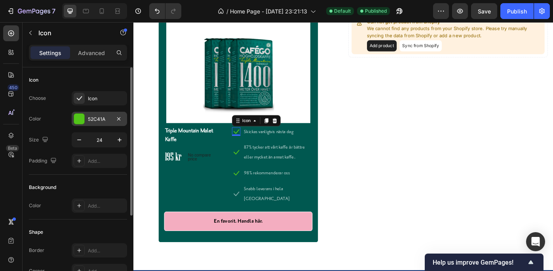
click at [100, 116] on div "52C41A" at bounding box center [99, 119] width 23 height 7
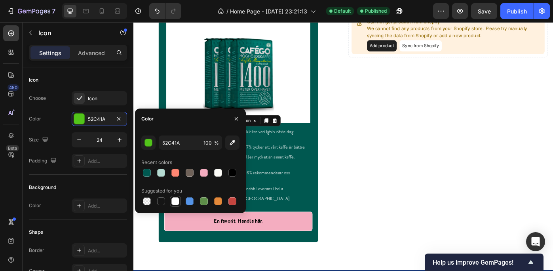
click at [174, 198] on div at bounding box center [175, 201] width 8 height 8
type input "FFFFFF"
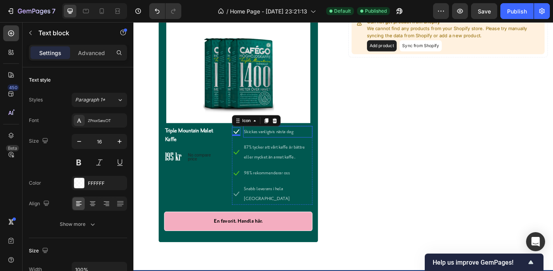
click at [290, 145] on p "Skickas vanligtvis nästa dag" at bounding box center [296, 145] width 77 height 11
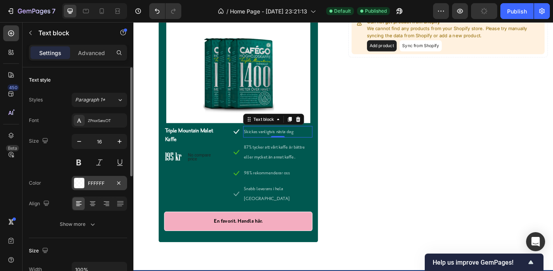
click at [99, 181] on div "FFFFFF" at bounding box center [99, 183] width 23 height 7
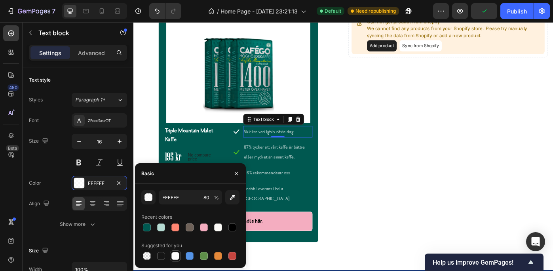
click at [175, 254] on div at bounding box center [175, 256] width 8 height 8
type input "100"
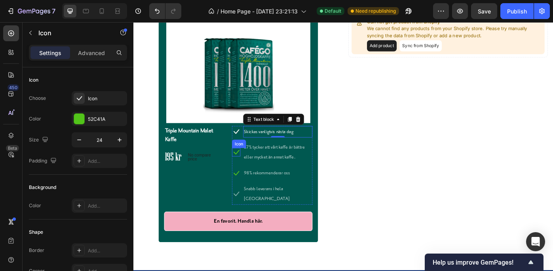
click at [248, 168] on icon at bounding box center [249, 168] width 9 height 9
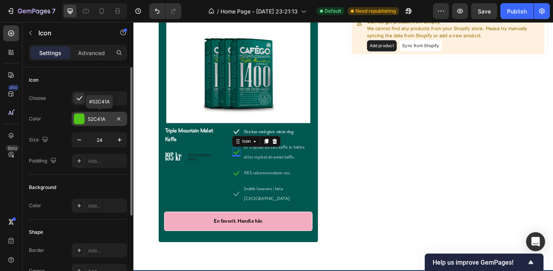
click at [97, 116] on div "52C41A" at bounding box center [99, 119] width 23 height 7
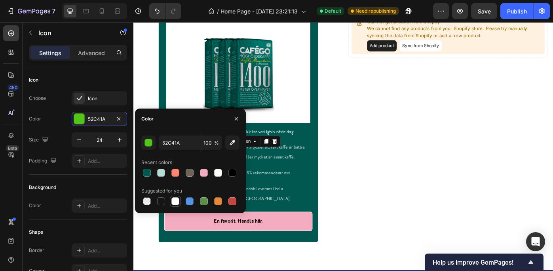
click at [174, 198] on div at bounding box center [175, 201] width 8 height 8
type input "FFFFFF"
click at [314, 161] on p "87% tycker att vårt kaffe är bättre eller mycket än annat kaffe." at bounding box center [296, 169] width 77 height 23
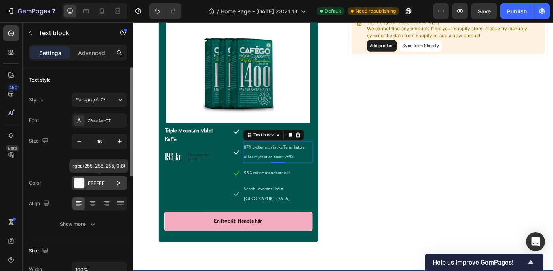
click at [94, 181] on div "FFFFFF" at bounding box center [99, 183] width 23 height 7
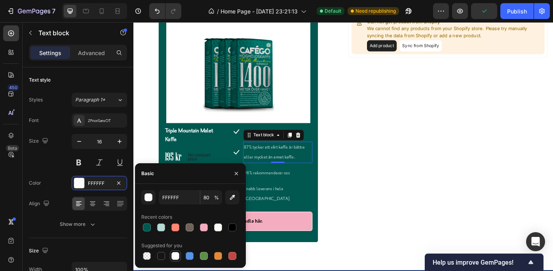
click at [174, 255] on div at bounding box center [175, 256] width 8 height 8
type input "100"
click at [298, 191] on p "98% rekommenderar oss" at bounding box center [296, 192] width 77 height 11
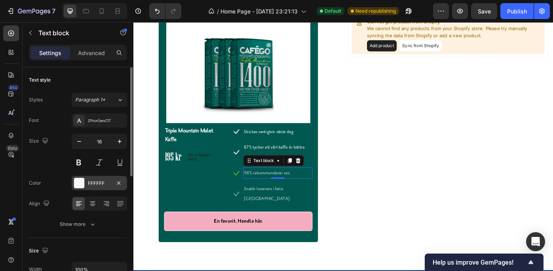
click at [97, 180] on div "FFFFFF" at bounding box center [99, 183] width 23 height 7
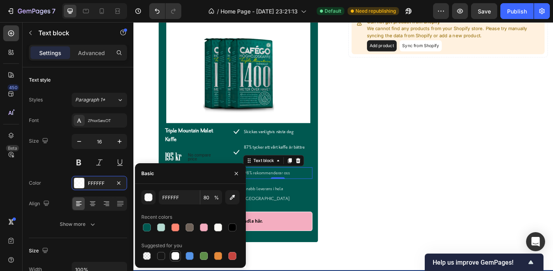
click at [175, 253] on div at bounding box center [175, 256] width 8 height 8
type input "100"
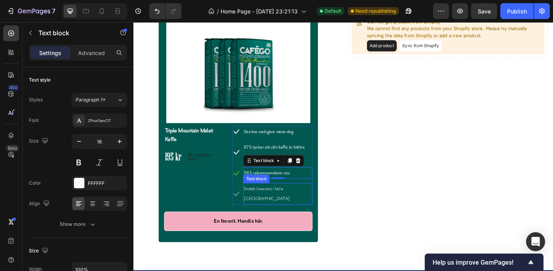
click at [291, 210] on p "Snabb leverans i hela Sverige" at bounding box center [296, 216] width 77 height 23
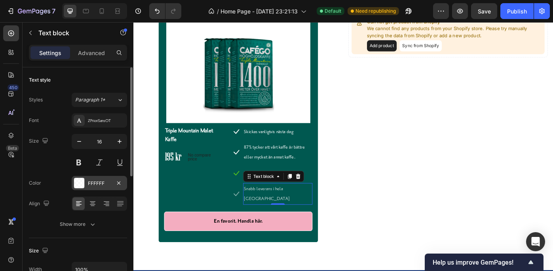
click at [100, 182] on div "FFFFFF" at bounding box center [99, 183] width 23 height 7
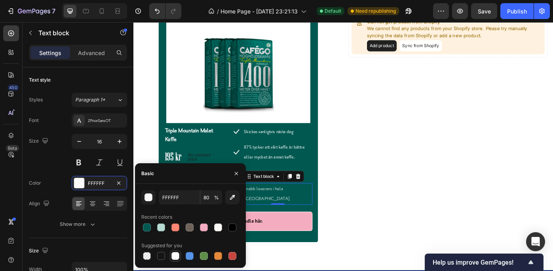
click at [175, 254] on div at bounding box center [175, 256] width 8 height 8
type input "100"
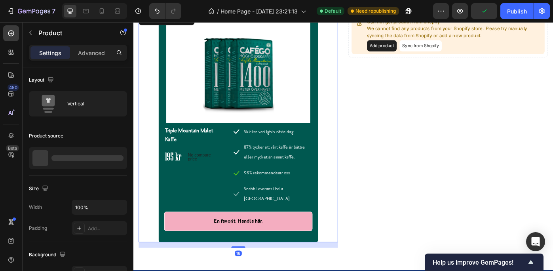
click at [349, 179] on div "Product Images & Gallery Triple Mountain Malet Kaffe Product Title 195 kr Price…" at bounding box center [252, 141] width 226 height 260
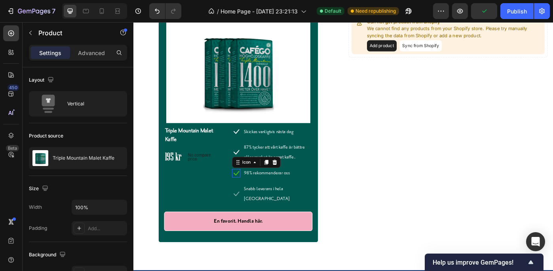
click at [248, 194] on div "Icon 0" at bounding box center [249, 192] width 9 height 9
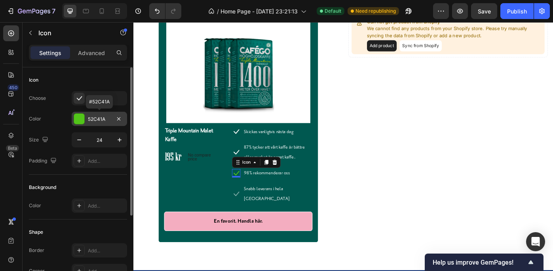
click at [99, 118] on div "52C41A" at bounding box center [99, 119] width 23 height 7
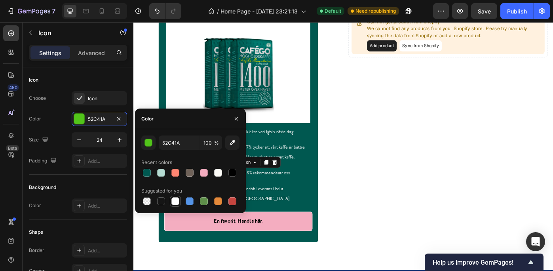
click at [175, 199] on div at bounding box center [175, 201] width 8 height 8
type input "FFFFFF"
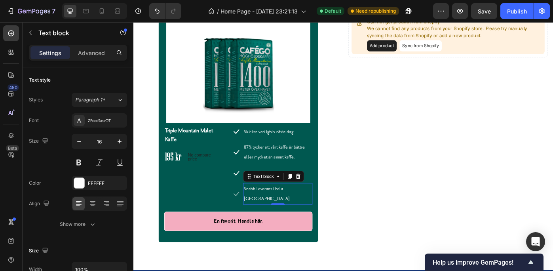
click at [328, 207] on p "Snabb leverans i hela Sverige" at bounding box center [296, 216] width 77 height 23
click at [247, 211] on icon at bounding box center [249, 215] width 9 height 9
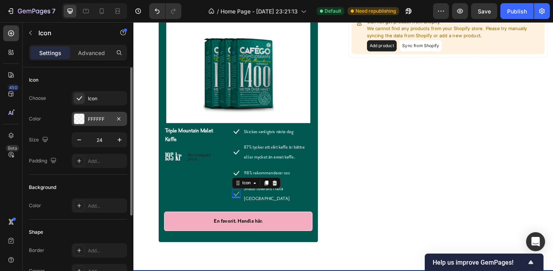
click at [97, 115] on div "FFFFFF" at bounding box center [99, 119] width 55 height 14
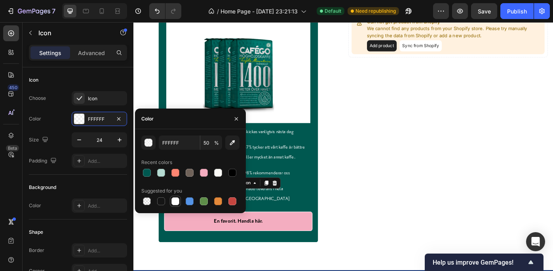
click at [175, 201] on div at bounding box center [175, 201] width 8 height 8
type input "100"
click at [409, 207] on div "Can not get product from Shopify We cannot find any products from your Shopify …" at bounding box center [490, 144] width 226 height 266
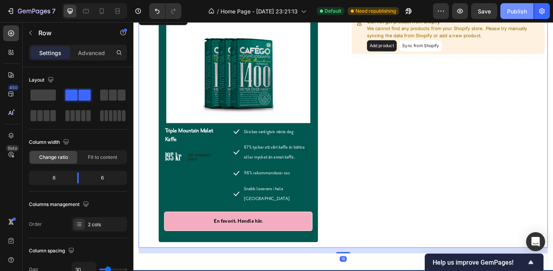
click at [518, 9] on div "Publish" at bounding box center [517, 11] width 20 height 8
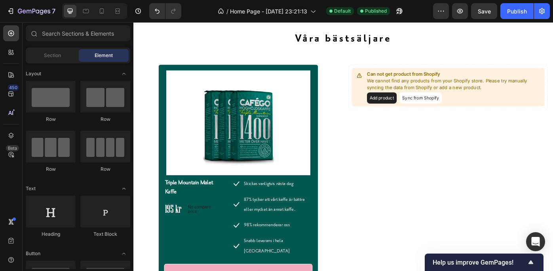
scroll to position [3137, 0]
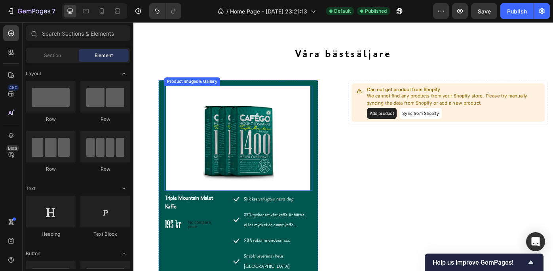
click at [327, 123] on img at bounding box center [252, 153] width 168 height 119
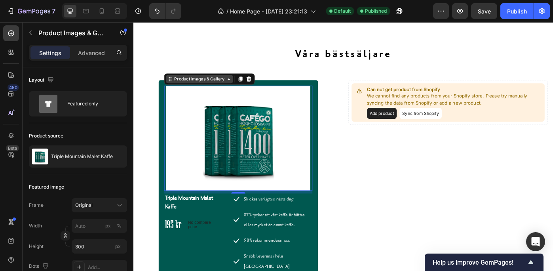
click at [231, 86] on div "Product Images & Gallery" at bounding box center [208, 86] width 60 height 7
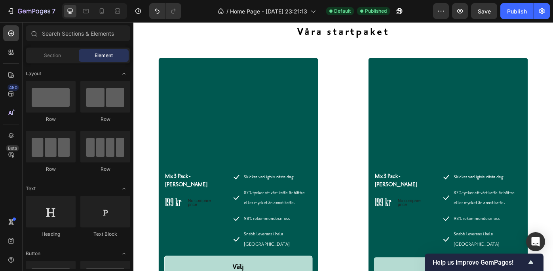
scroll to position [2671, 0]
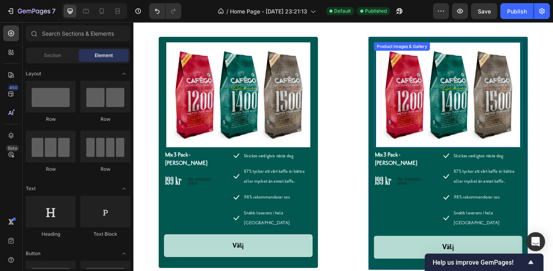
click at [503, 121] on img at bounding box center [490, 104] width 168 height 119
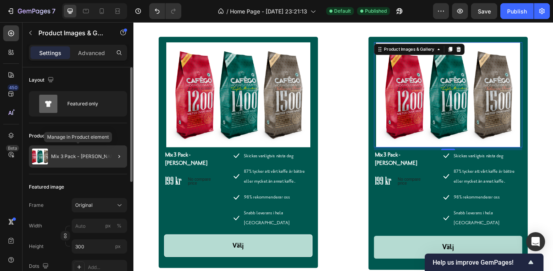
click at [63, 155] on p "Mix 3 Pack - Hela Bönor" at bounding box center [85, 157] width 68 height 6
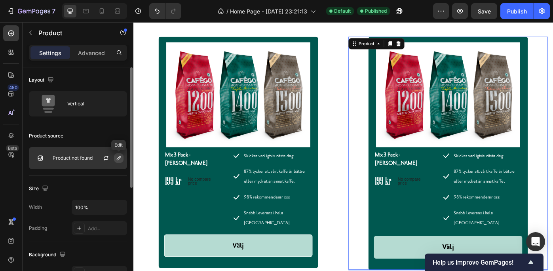
click at [119, 155] on icon "button" at bounding box center [119, 158] width 6 height 6
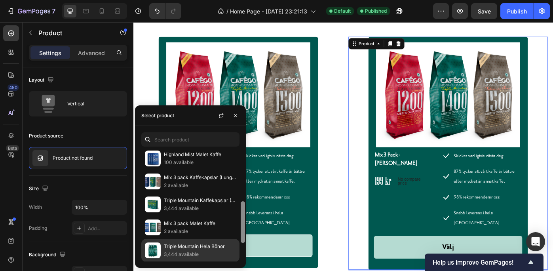
scroll to position [146, 0]
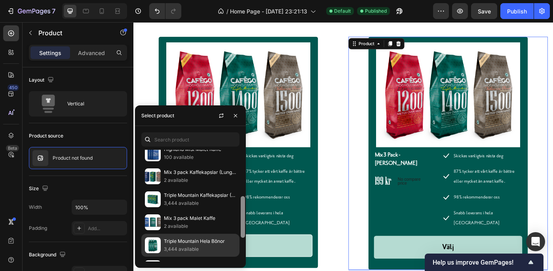
drag, startPoint x: 241, startPoint y: 168, endPoint x: 239, endPoint y: 239, distance: 70.8
click at [239, 239] on div "Highland Mist Kaffekapslar (Lungo) 100 available Espresso Kaffekapslar (Espress…" at bounding box center [190, 206] width 111 height 112
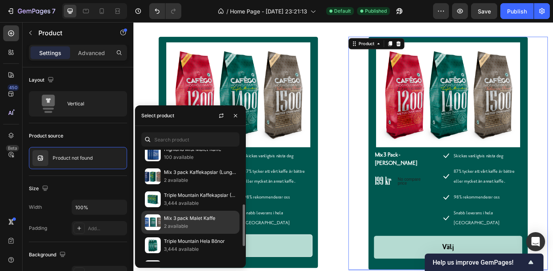
click at [191, 218] on p "Mix 3 pack Malet Kaffe" at bounding box center [200, 218] width 72 height 8
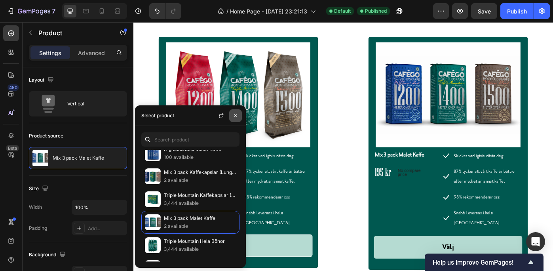
click at [235, 113] on icon "button" at bounding box center [235, 115] width 6 height 6
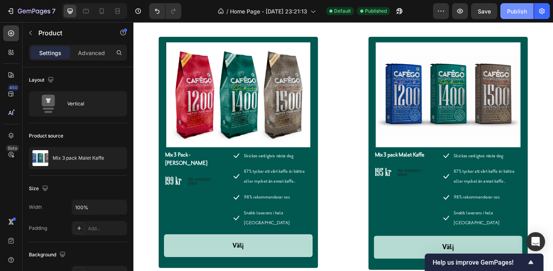
click at [512, 9] on div "Publish" at bounding box center [517, 11] width 20 height 8
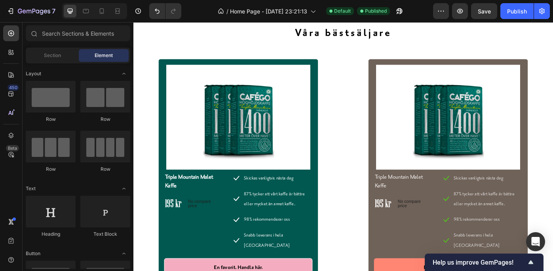
scroll to position [3189, 0]
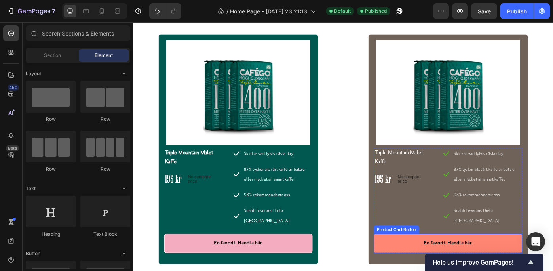
click at [419, 261] on button "En favorit. Handla här." at bounding box center [490, 272] width 168 height 22
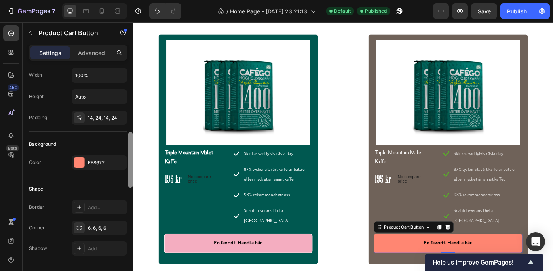
scroll to position [156, 0]
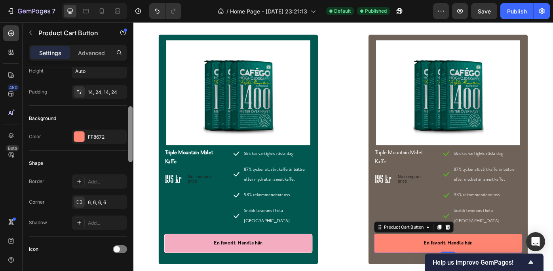
drag, startPoint x: 130, startPoint y: 112, endPoint x: 131, endPoint y: 150, distance: 38.8
click at [131, 150] on div at bounding box center [130, 134] width 4 height 56
click at [102, 134] on div "FF8672" at bounding box center [99, 136] width 23 height 7
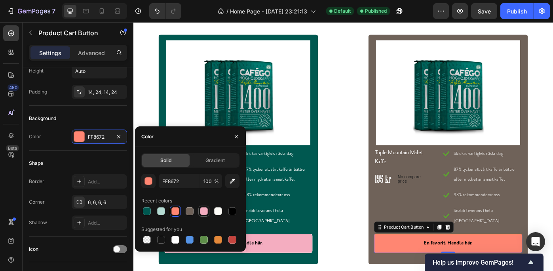
click at [202, 208] on div at bounding box center [204, 211] width 8 height 8
type input "F4ADC0"
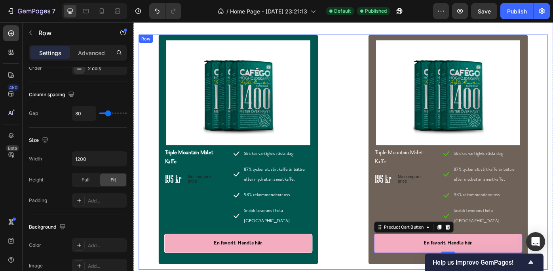
click at [365, 214] on div "Product Images & Gallery Triple Mountain Malet Kaffe Product Title 195 kr Price…" at bounding box center [370, 169] width 463 height 266
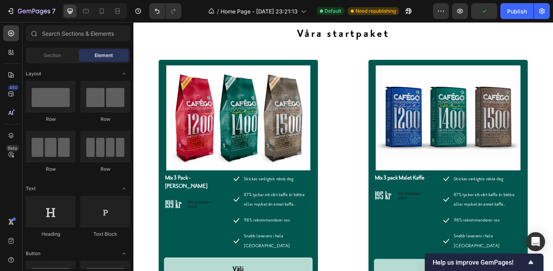
scroll to position [2697, 0]
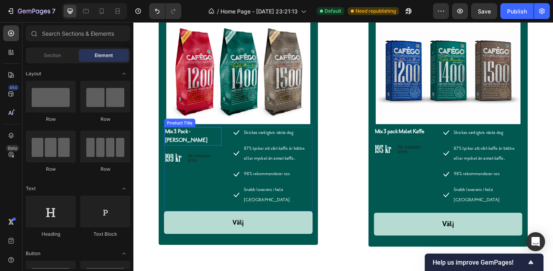
click at [201, 144] on h1 "Mix 3 Pack - [PERSON_NAME]" at bounding box center [200, 150] width 65 height 21
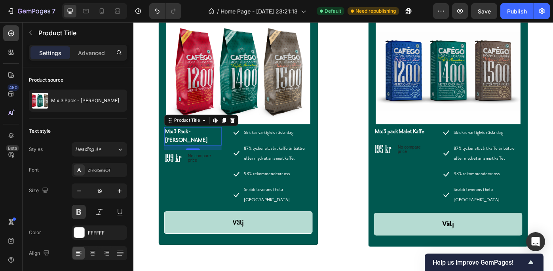
click at [201, 144] on h1 "Mix 3 Pack - [PERSON_NAME]" at bounding box center [200, 150] width 65 height 21
click at [200, 146] on h1 "Mix 3 Pack - [PERSON_NAME]" at bounding box center [200, 150] width 65 height 21
click at [200, 146] on h1 "Mix 3 Pack - Hela Bönor" at bounding box center [200, 150] width 65 height 21
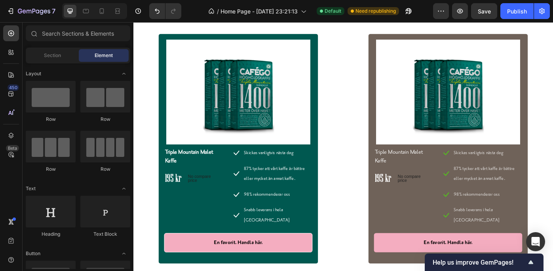
scroll to position [3193, 0]
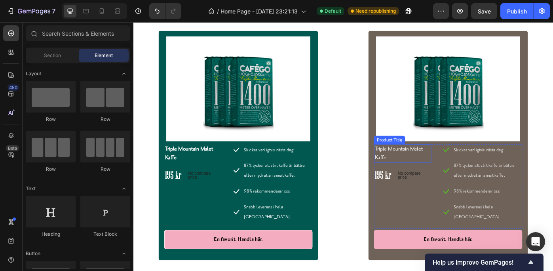
click at [421, 166] on h1 "Triple Mountain Malet Kaffe" at bounding box center [438, 170] width 65 height 21
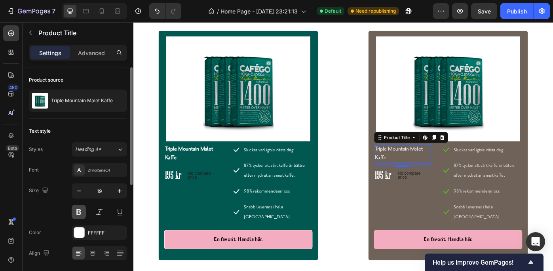
click at [78, 209] on button at bounding box center [79, 212] width 14 height 14
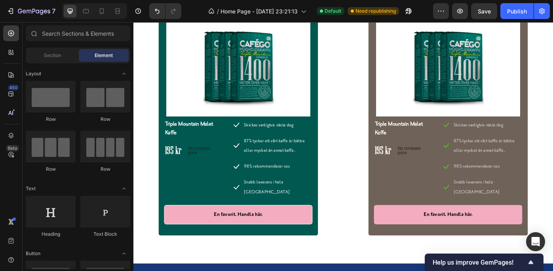
scroll to position [3259, 0]
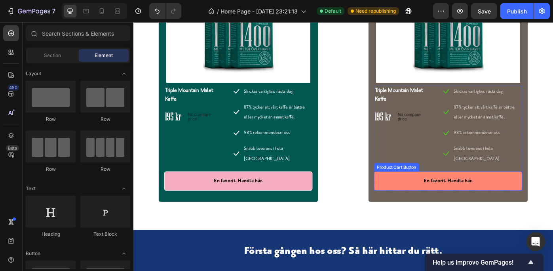
click at [412, 191] on button "En favorit. Handla här." at bounding box center [490, 202] width 168 height 22
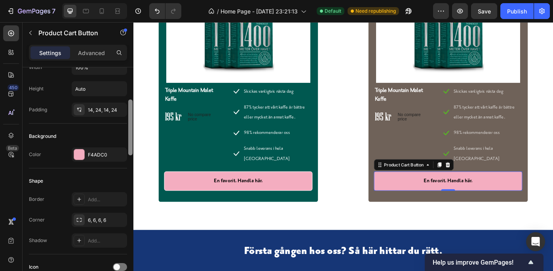
scroll to position [148, 0]
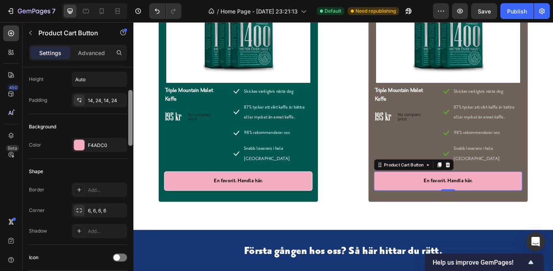
drag, startPoint x: 129, startPoint y: 116, endPoint x: 127, endPoint y: 152, distance: 36.8
click at [127, 152] on div at bounding box center [130, 169] width 6 height 226
click at [98, 144] on div "F4ADC0" at bounding box center [99, 145] width 23 height 7
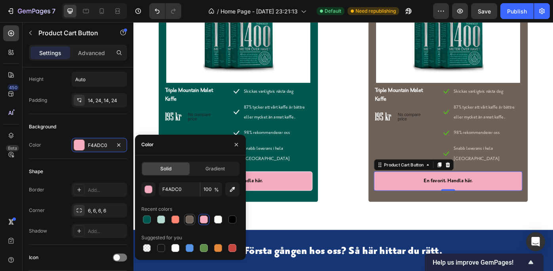
click at [190, 218] on div at bounding box center [190, 219] width 8 height 8
type input "6F6259"
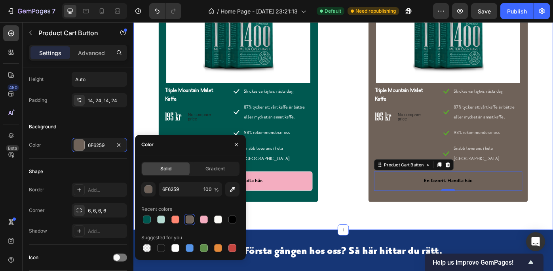
click at [420, 236] on div "Våra bästsäljare Heading Row Product Images & Gallery Triple Mountain Malet Kaf…" at bounding box center [370, 76] width 475 height 362
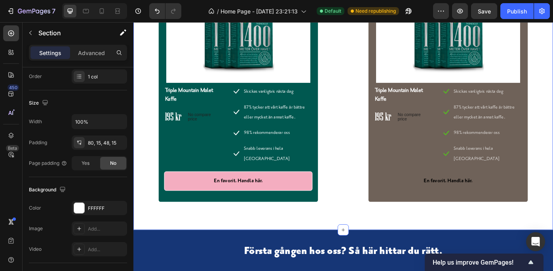
scroll to position [0, 0]
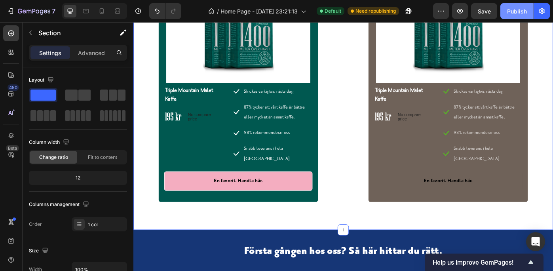
click at [514, 9] on div "Publish" at bounding box center [517, 11] width 20 height 8
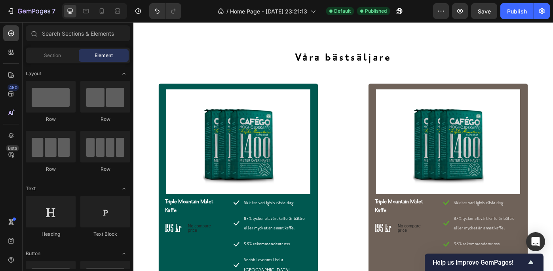
scroll to position [3168, 0]
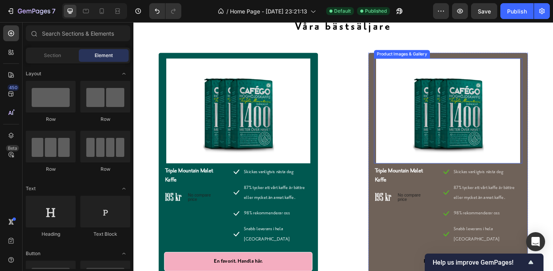
click at [459, 119] on img at bounding box center [490, 122] width 168 height 119
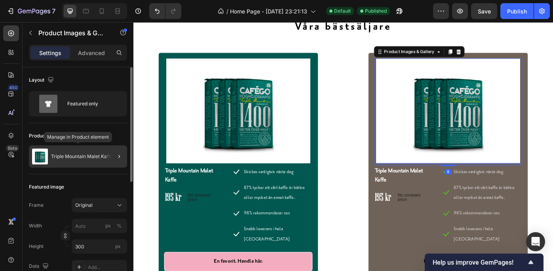
click at [82, 152] on div "Triple Mountain Malet Kaffe" at bounding box center [78, 156] width 98 height 22
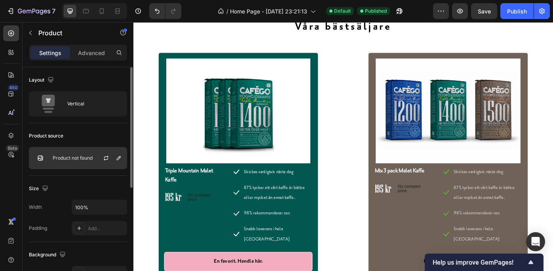
click at [78, 156] on p "Product not found" at bounding box center [73, 158] width 40 height 6
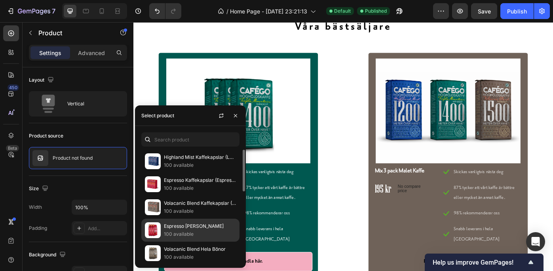
click at [191, 227] on p "Espresso [PERSON_NAME]" at bounding box center [200, 226] width 72 height 8
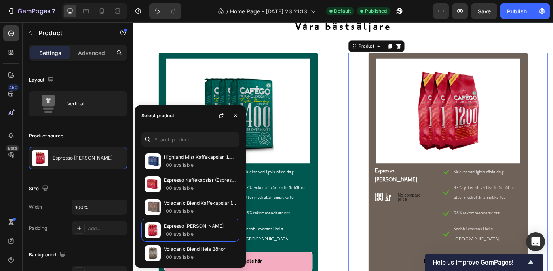
click at [552, 132] on div "Product Images & Gallery Espresso Hela Bönor Product Title 199 kr Price Price N…" at bounding box center [490, 187] width 226 height 260
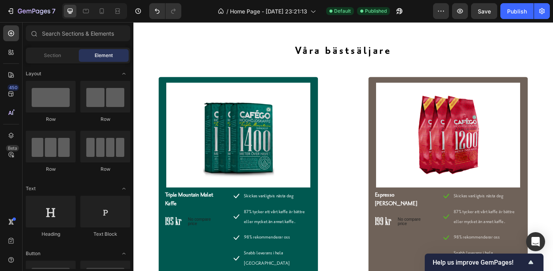
scroll to position [3217, 0]
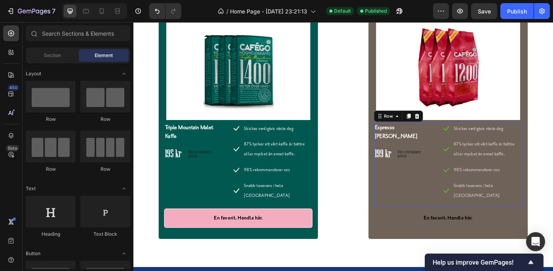
click at [406, 192] on div "Espresso Hela Bönor Product Title 199 kr Price Price No compare price Price Row" at bounding box center [438, 183] width 65 height 95
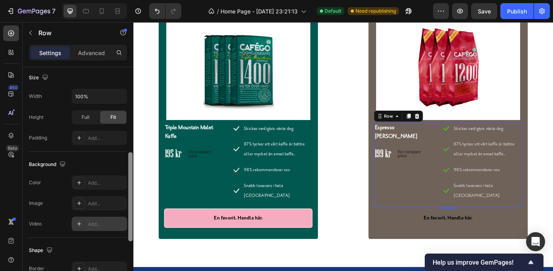
scroll to position [220, 0]
drag, startPoint x: 130, startPoint y: 129, endPoint x: 125, endPoint y: 216, distance: 86.8
click at [125, 216] on div "Layout Column width Change ratio Fit to content 5 7 Columns management Order 2 …" at bounding box center [78, 180] width 111 height 226
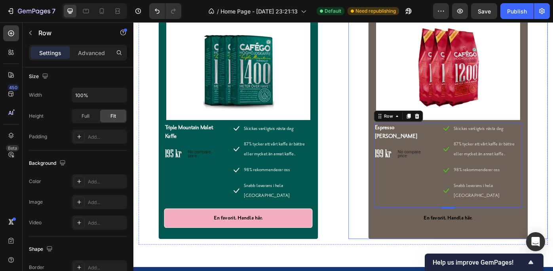
click at [385, 224] on div "Product Images & Gallery Espresso Hela Bönor Product Title 199 kr Price Price N…" at bounding box center [490, 138] width 226 height 260
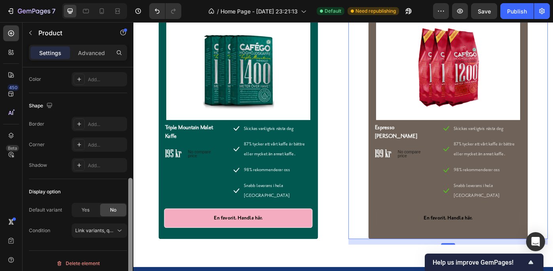
scroll to position [198, 0]
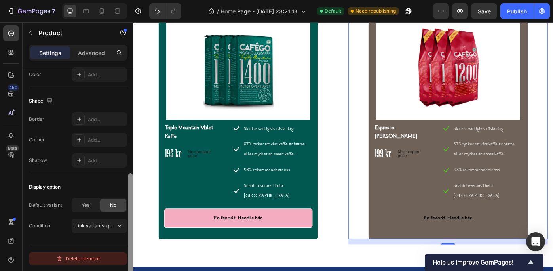
drag, startPoint x: 129, startPoint y: 141, endPoint x: 126, endPoint y: 258, distance: 116.7
click at [126, 258] on div "Layout Vertical Product source Espresso Hela Bönor Size Width 100% Padding Add.…" at bounding box center [78, 180] width 111 height 226
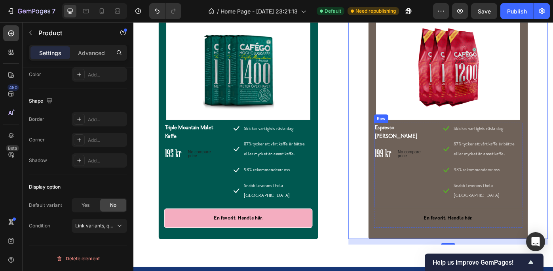
click at [422, 200] on div "Espresso Hela Bönor Product Title 199 kr Price Price No compare price Price Row" at bounding box center [438, 183] width 65 height 95
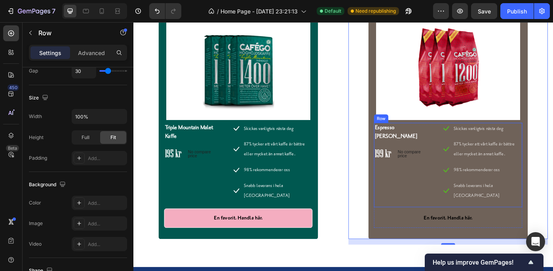
scroll to position [0, 0]
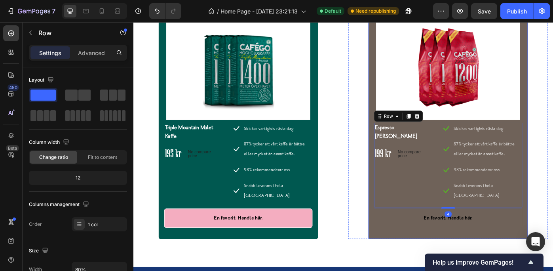
click at [399, 239] on div "Product Images & Gallery Espresso Hela Bönor Product Title 199 kr Price Price N…" at bounding box center [489, 138] width 180 height 260
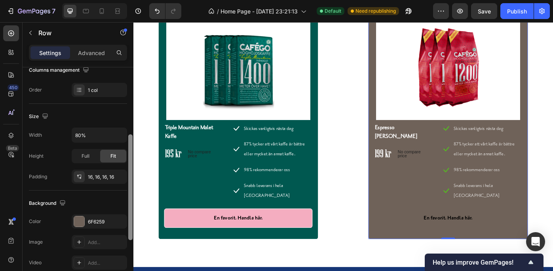
scroll to position [138, 0]
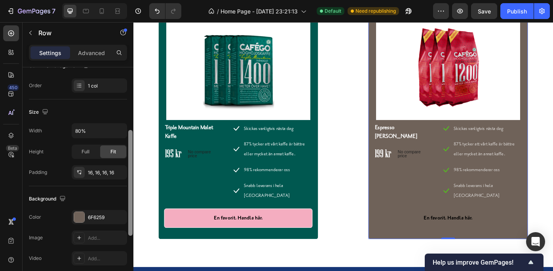
drag, startPoint x: 128, startPoint y: 153, endPoint x: 127, endPoint y: 218, distance: 64.9
click at [127, 218] on div at bounding box center [130, 179] width 6 height 226
click at [100, 212] on div "6F6259" at bounding box center [99, 217] width 55 height 14
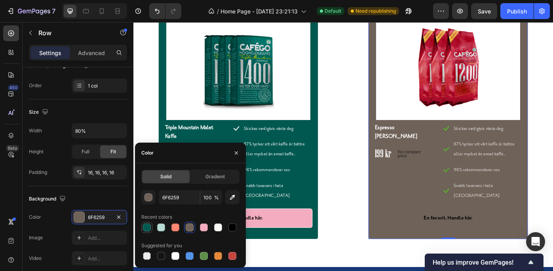
click at [146, 225] on div at bounding box center [147, 227] width 8 height 8
type input "005850"
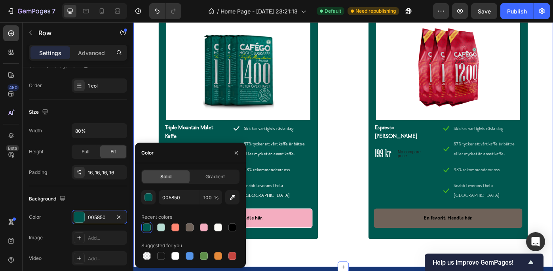
click at [404, 270] on div "Våra bästsäljare Heading Row Product Images & Gallery Triple Mountain Malet Kaf…" at bounding box center [370, 118] width 475 height 362
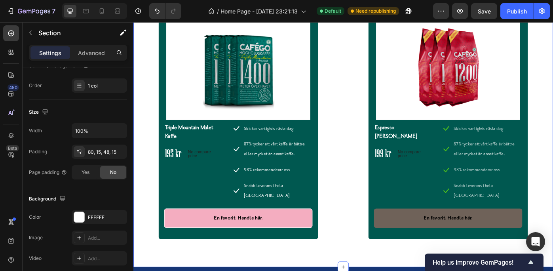
scroll to position [0, 0]
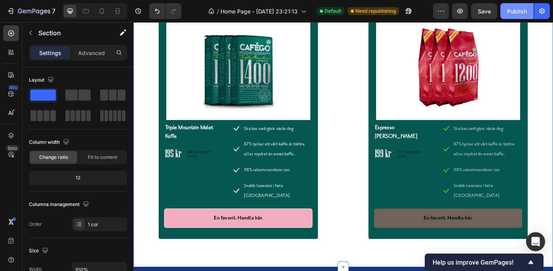
click at [514, 8] on div "Publish" at bounding box center [517, 11] width 20 height 8
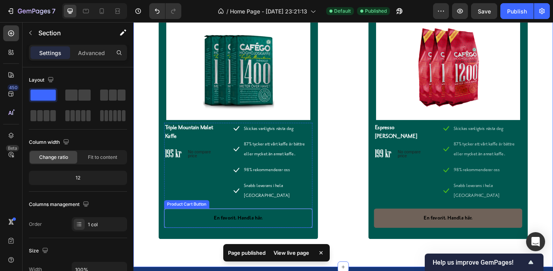
click at [307, 233] on button "En favorit. Handla här." at bounding box center [252, 244] width 168 height 22
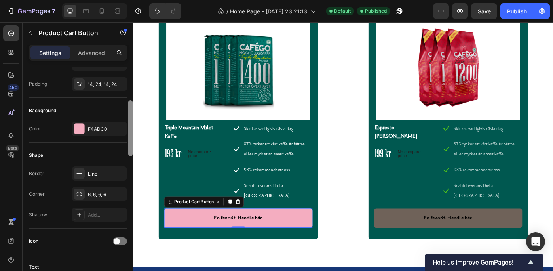
drag, startPoint x: 130, startPoint y: 115, endPoint x: 131, endPoint y: 158, distance: 42.7
click at [131, 156] on div at bounding box center [130, 128] width 4 height 56
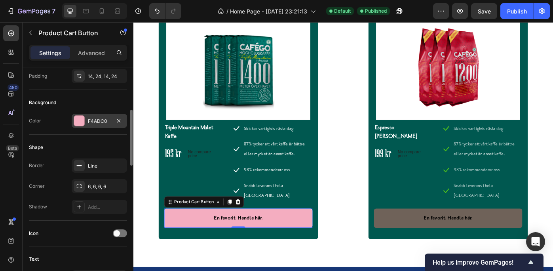
click at [100, 117] on div "F4ADC0" at bounding box center [99, 121] width 55 height 14
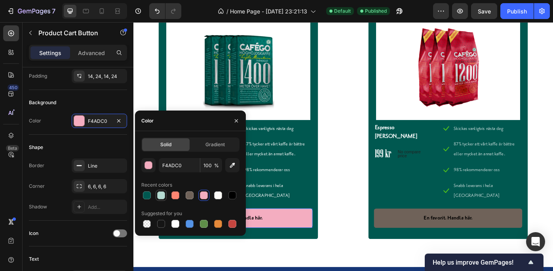
click at [161, 194] on div at bounding box center [161, 195] width 8 height 8
type input "B5DBD2"
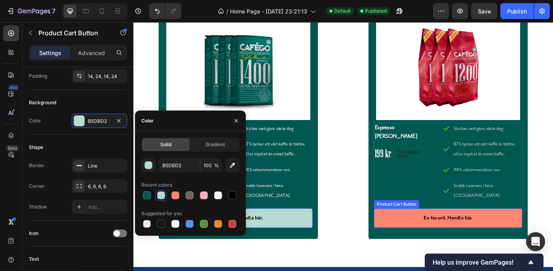
click at [413, 233] on button "En favorit. Handla här." at bounding box center [490, 244] width 168 height 22
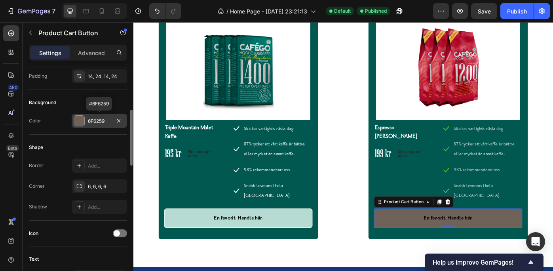
click at [101, 119] on div "6F6259" at bounding box center [99, 121] width 23 height 7
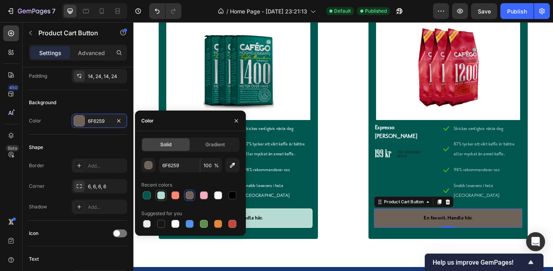
click at [160, 193] on div at bounding box center [161, 195] width 8 height 8
type input "B5DBD2"
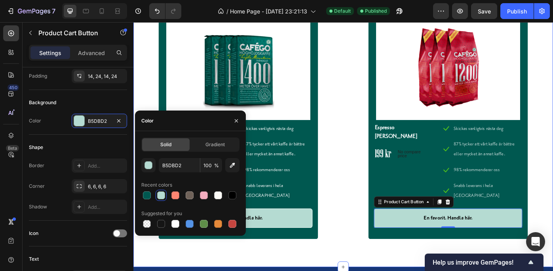
click at [351, 270] on div "Våra bästsäljare Heading Row Product Images & Gallery Triple Mountain Malet Kaf…" at bounding box center [370, 118] width 475 height 362
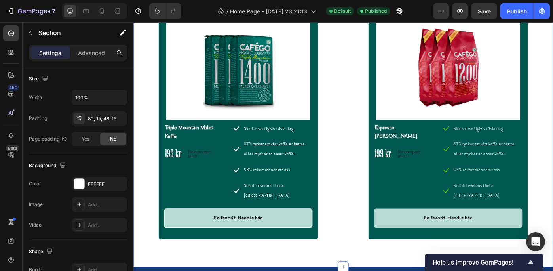
scroll to position [0, 0]
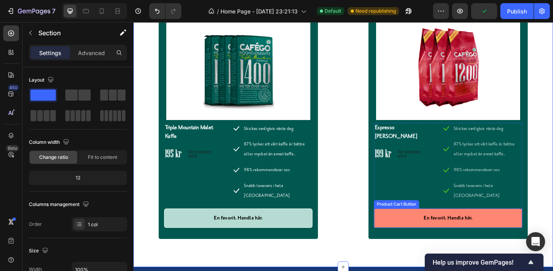
click at [425, 233] on button "En favorit. Handla här." at bounding box center [490, 244] width 168 height 22
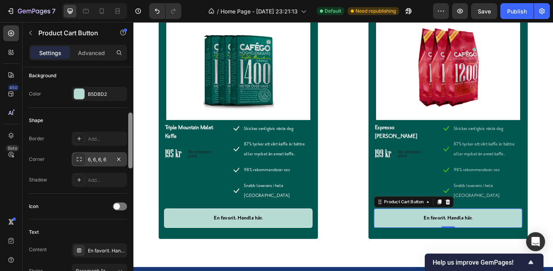
scroll to position [200, 0]
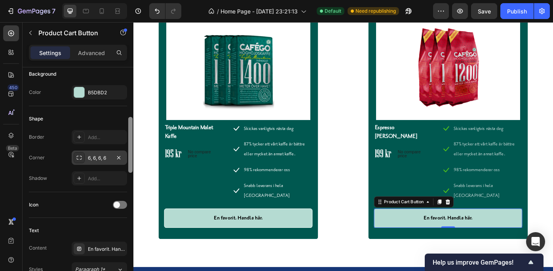
drag, startPoint x: 129, startPoint y: 113, endPoint x: 124, endPoint y: 163, distance: 50.0
click at [124, 163] on div "Layout Product source Espresso Hela Bönor Size Width 100% Height Auto Padding 1…" at bounding box center [78, 180] width 111 height 226
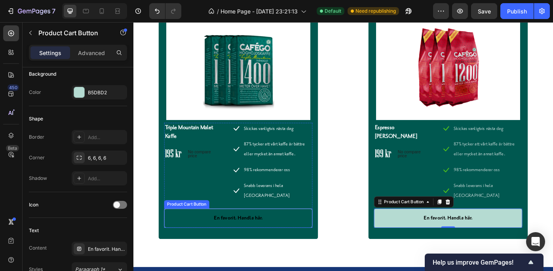
click at [196, 233] on button "En favorit. Handla här." at bounding box center [252, 244] width 168 height 22
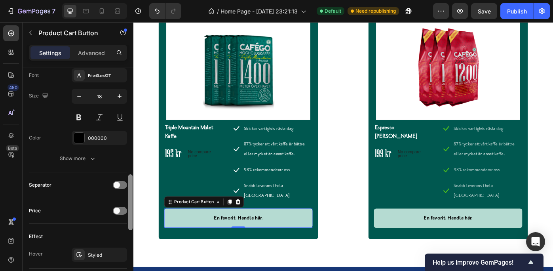
scroll to position [418, 0]
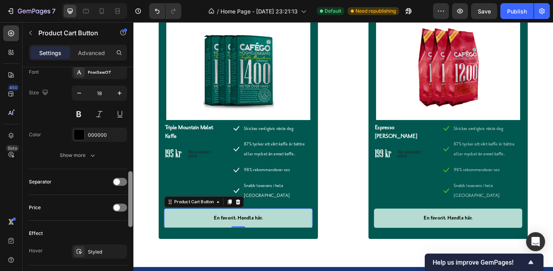
drag, startPoint x: 128, startPoint y: 161, endPoint x: 129, endPoint y: 216, distance: 54.2
click at [129, 216] on div at bounding box center [130, 199] width 4 height 56
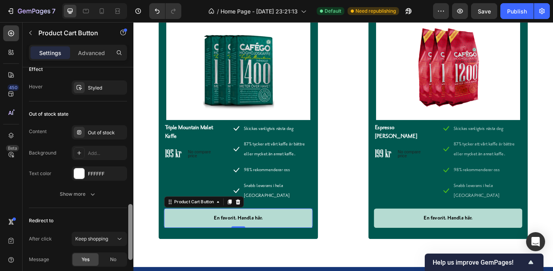
scroll to position [585, 0]
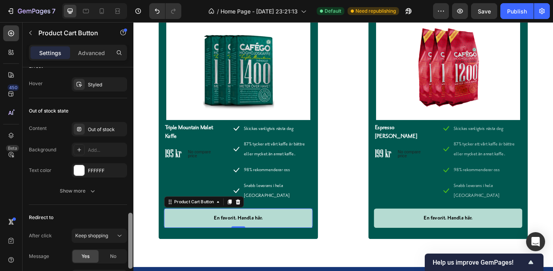
drag, startPoint x: 130, startPoint y: 178, endPoint x: 129, endPoint y: 220, distance: 41.6
click at [129, 220] on div at bounding box center [130, 240] width 4 height 56
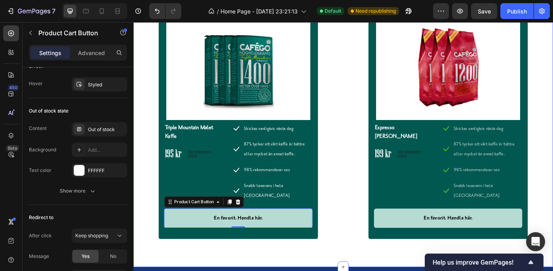
click at [238, 270] on div "Våra bästsäljare Heading Row Product Images & Gallery Triple Mountain Malet Kaf…" at bounding box center [370, 118] width 475 height 362
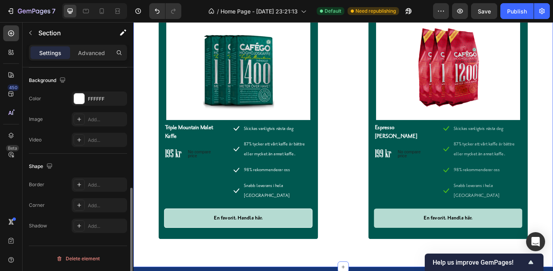
scroll to position [0, 0]
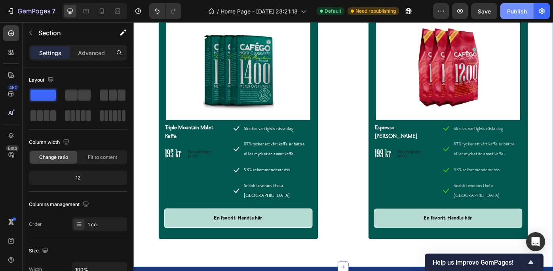
click at [516, 7] on div "Publish" at bounding box center [517, 11] width 20 height 8
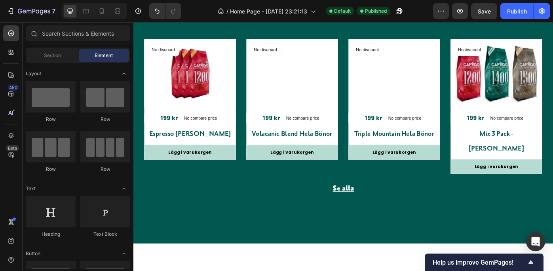
scroll to position [1184, 0]
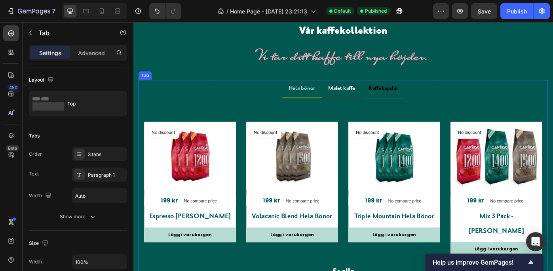
click at [364, 95] on p "Malet kaffe" at bounding box center [369, 96] width 30 height 11
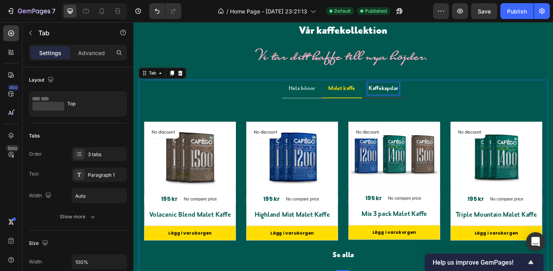
click at [402, 97] on p "Kaffekapslar" at bounding box center [416, 96] width 33 height 11
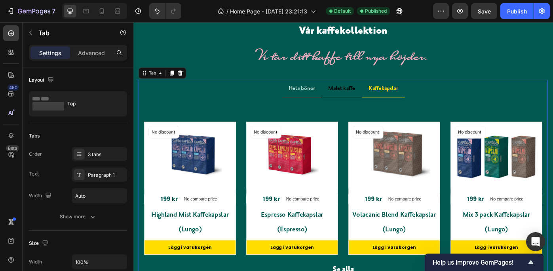
click at [317, 107] on li "Hela bönor" at bounding box center [323, 97] width 45 height 21
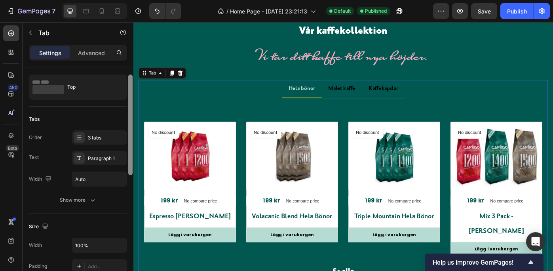
scroll to position [0, 0]
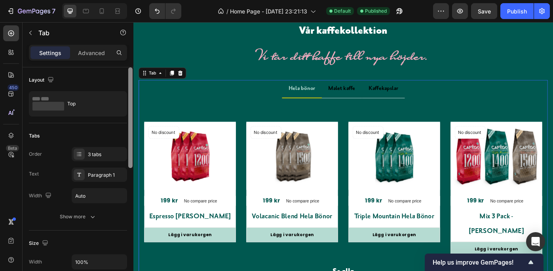
drag, startPoint x: 129, startPoint y: 125, endPoint x: 127, endPoint y: 116, distance: 10.2
click at [127, 116] on div at bounding box center [130, 180] width 6 height 226
click at [97, 50] on p "Advanced" at bounding box center [91, 53] width 27 height 8
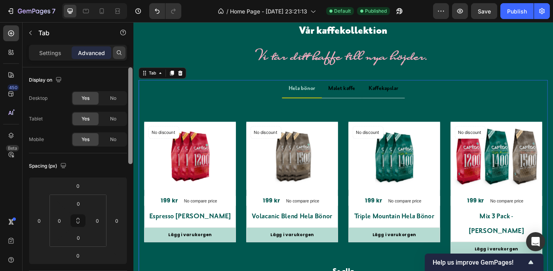
drag, startPoint x: 129, startPoint y: 73, endPoint x: 125, endPoint y: 49, distance: 24.5
click at [125, 49] on div "Settings Advanced Display on Desktop Yes No Tablet Yes No Mobile Yes No Spacing…" at bounding box center [78, 169] width 111 height 248
click at [292, 104] on ul "Hela bönor Malet kaffe Kaffekapslar" at bounding box center [370, 97] width 463 height 21
click at [322, 106] on li "Hela bönor" at bounding box center [323, 97] width 45 height 21
click at [322, 107] on li "Hela bönor" at bounding box center [323, 97] width 45 height 21
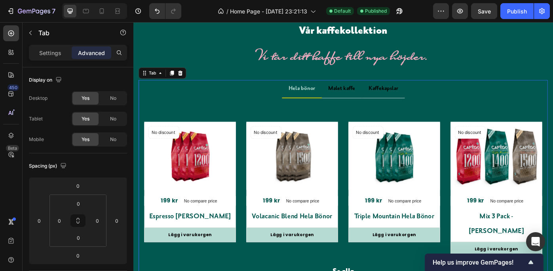
click at [322, 107] on li "Hela bönor" at bounding box center [323, 97] width 45 height 21
click at [50, 49] on p "Settings" at bounding box center [50, 53] width 22 height 8
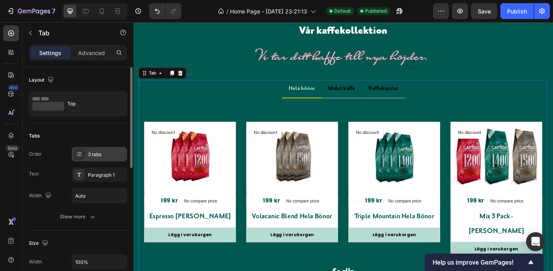
click at [113, 151] on div "3 tabs" at bounding box center [106, 154] width 37 height 7
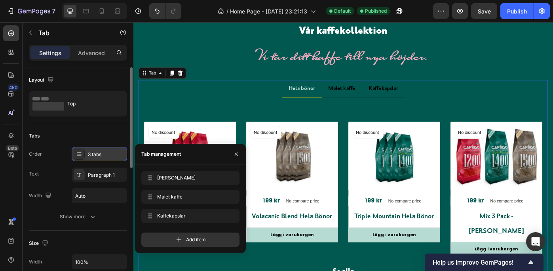
click at [113, 151] on div "3 tabs" at bounding box center [106, 154] width 37 height 7
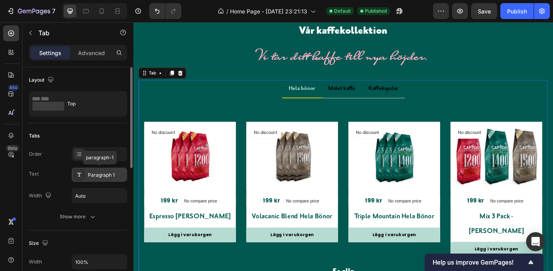
click at [110, 171] on div "Paragraph 1" at bounding box center [99, 174] width 55 height 14
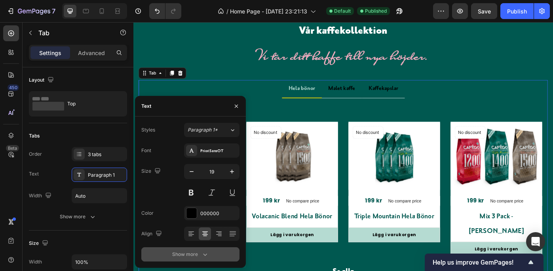
click at [203, 250] on icon "button" at bounding box center [205, 254] width 8 height 8
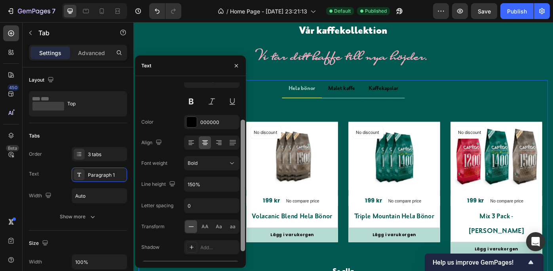
scroll to position [64, 0]
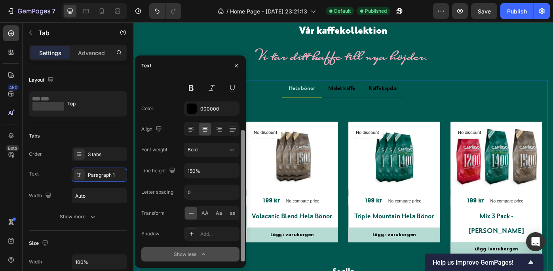
drag, startPoint x: 243, startPoint y: 166, endPoint x: 243, endPoint y: 221, distance: 54.6
click at [243, 221] on div at bounding box center [243, 195] width 4 height 131
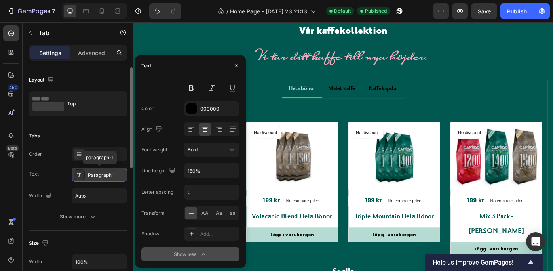
click at [97, 173] on div "Paragraph 1" at bounding box center [106, 174] width 37 height 7
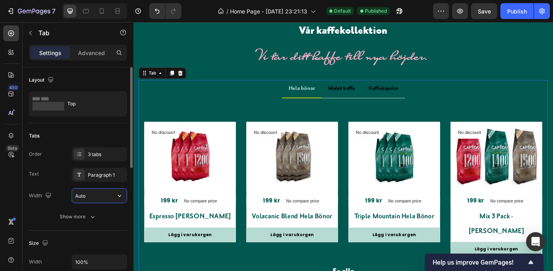
click at [97, 194] on input "Auto" at bounding box center [99, 195] width 55 height 14
click at [109, 152] on div "3 tabs" at bounding box center [106, 154] width 37 height 7
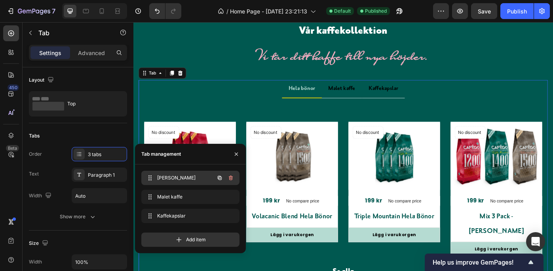
click at [192, 175] on span "[PERSON_NAME]" at bounding box center [179, 177] width 45 height 7
click at [219, 175] on icon "button" at bounding box center [219, 177] width 6 height 6
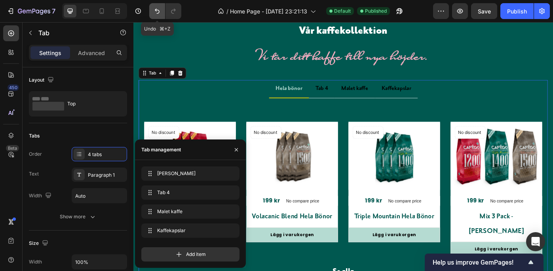
click at [157, 9] on icon "Undo/Redo" at bounding box center [157, 11] width 8 height 8
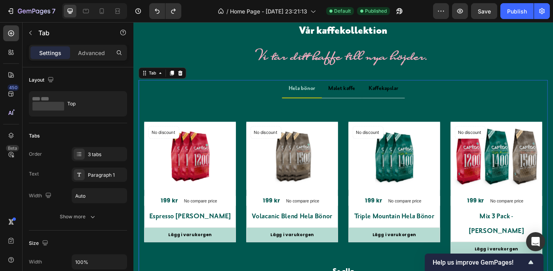
click at [301, 97] on li "Hela bönor" at bounding box center [323, 97] width 45 height 21
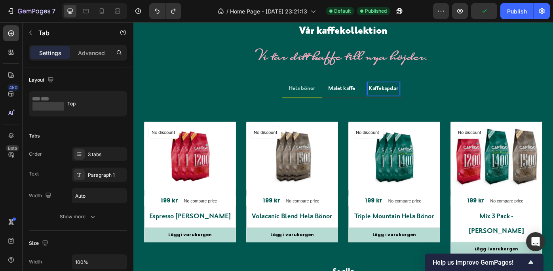
click at [410, 97] on p "Kaffekapslar" at bounding box center [416, 96] width 33 height 11
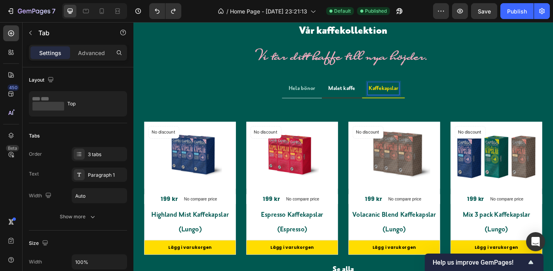
click at [410, 97] on p "Kaffekapslar" at bounding box center [416, 96] width 33 height 11
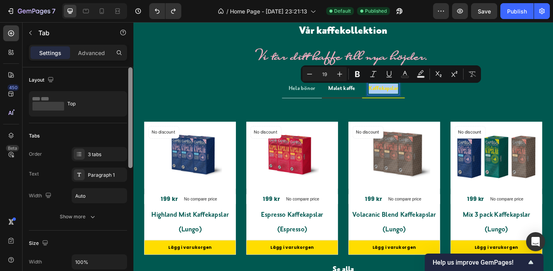
scroll to position [226, 0]
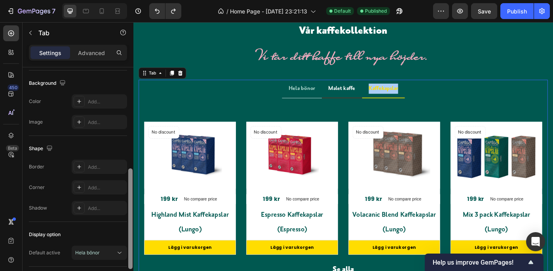
drag, startPoint x: 128, startPoint y: 150, endPoint x: 128, endPoint y: 140, distance: 10.7
click at [128, 140] on div at bounding box center [130, 180] width 6 height 226
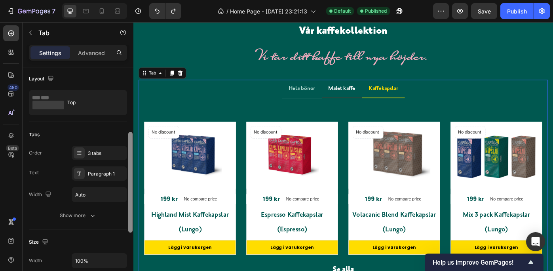
scroll to position [0, 0]
drag, startPoint x: 130, startPoint y: 179, endPoint x: 133, endPoint y: 72, distance: 106.9
click at [133, 72] on div at bounding box center [130, 180] width 6 height 226
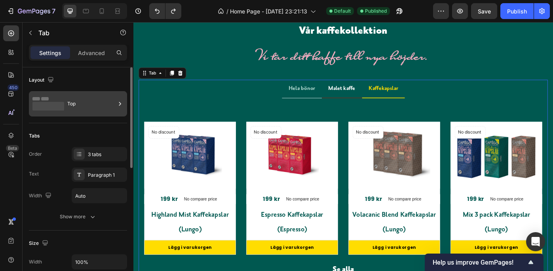
click at [95, 101] on div "Top" at bounding box center [91, 104] width 48 height 18
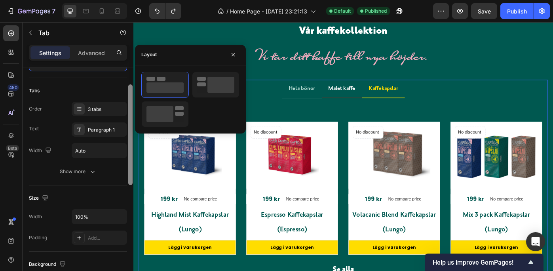
scroll to position [46, 0]
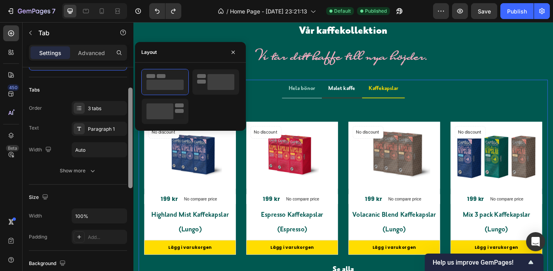
drag, startPoint x: 129, startPoint y: 95, endPoint x: 128, endPoint y: 116, distance: 20.6
click at [128, 116] on div at bounding box center [130, 137] width 4 height 100
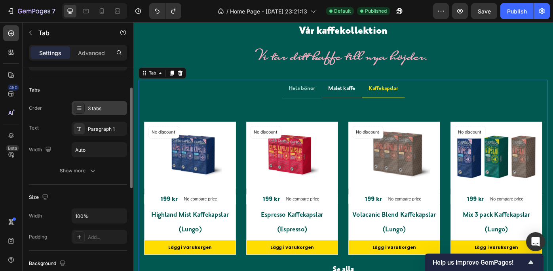
click at [105, 103] on div "3 tabs" at bounding box center [99, 108] width 55 height 14
click at [84, 128] on div at bounding box center [79, 128] width 11 height 11
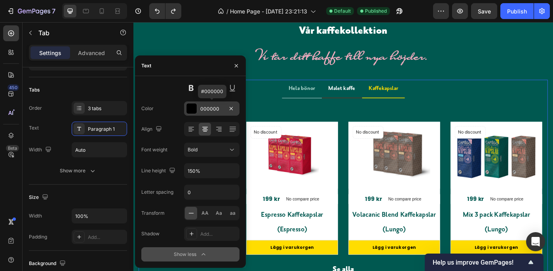
click at [203, 104] on div "000000" at bounding box center [211, 108] width 55 height 14
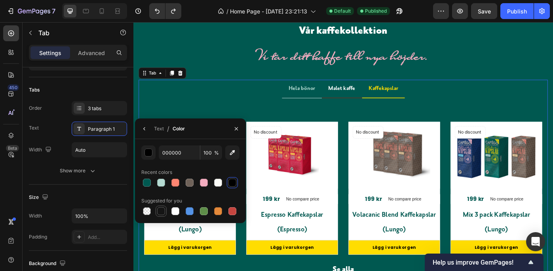
click at [160, 210] on div at bounding box center [161, 211] width 8 height 8
click at [175, 209] on div at bounding box center [175, 211] width 8 height 8
click at [160, 209] on div at bounding box center [161, 211] width 8 height 8
type input "151515"
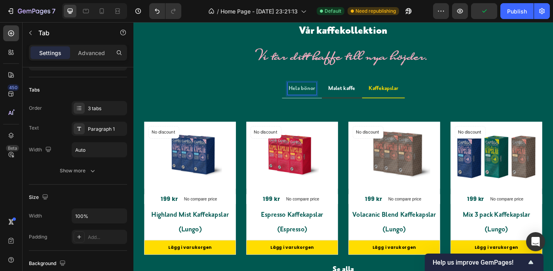
click at [324, 97] on span "bönor" at bounding box center [331, 97] width 16 height 8
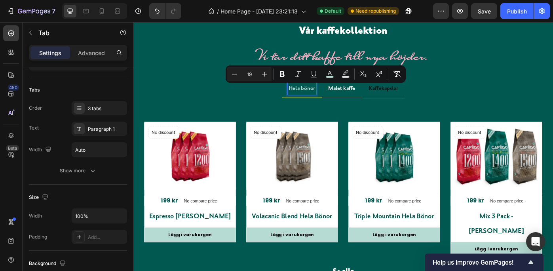
click at [317, 99] on span "Hela" at bounding box center [315, 97] width 13 height 8
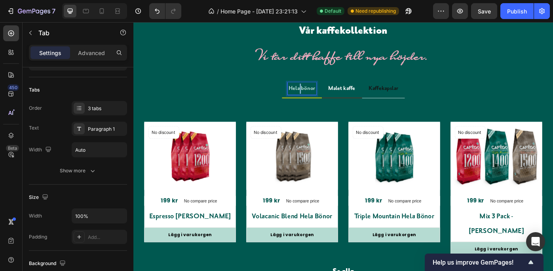
click at [317, 99] on span "Hela" at bounding box center [315, 97] width 13 height 8
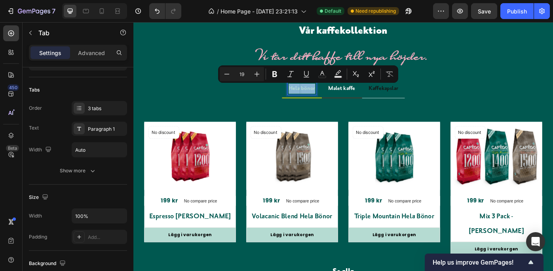
click at [317, 99] on span "Hela" at bounding box center [315, 97] width 13 height 8
click at [362, 96] on p "Malet kaffe" at bounding box center [369, 96] width 30 height 11
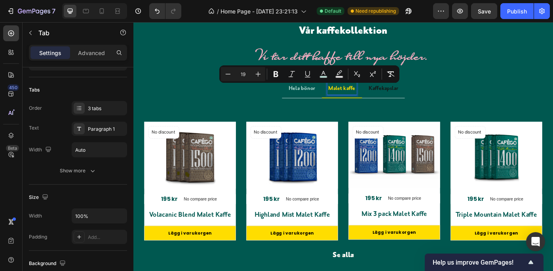
click at [362, 96] on p "Malet kaffe" at bounding box center [369, 96] width 30 height 11
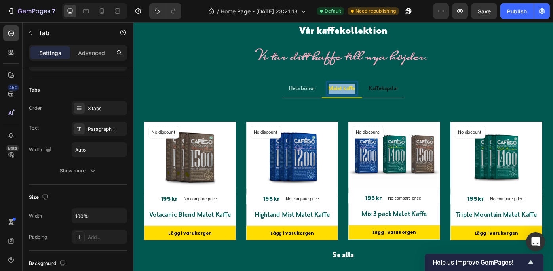
click at [362, 96] on p "Malet kaffe" at bounding box center [369, 96] width 30 height 11
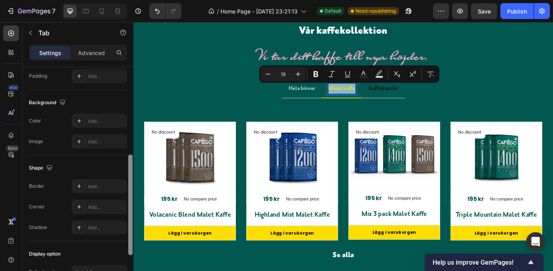
scroll to position [123, 0]
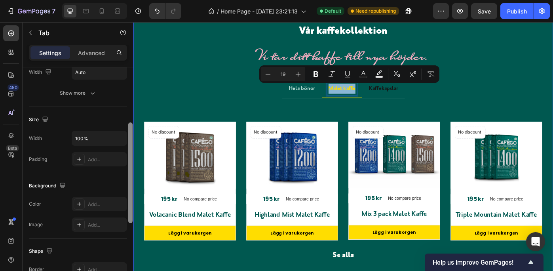
drag, startPoint x: 263, startPoint y: 184, endPoint x: 138, endPoint y: 182, distance: 125.8
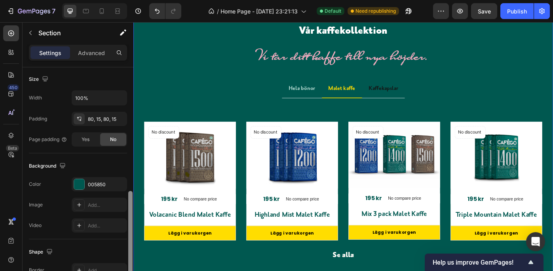
scroll to position [213, 0]
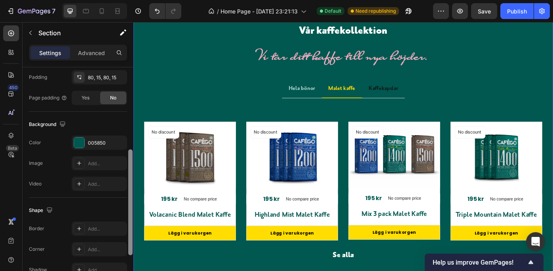
drag, startPoint x: 130, startPoint y: 160, endPoint x: 123, endPoint y: 240, distance: 80.2
click at [123, 240] on div "Layout Column width Change ratio Fit to content 12 Columns management Order 1 c…" at bounding box center [78, 180] width 111 height 226
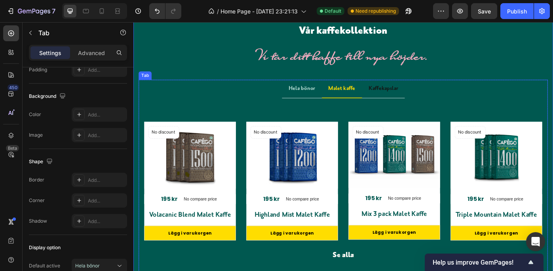
click at [367, 95] on p "Malet kaffe" at bounding box center [369, 96] width 30 height 11
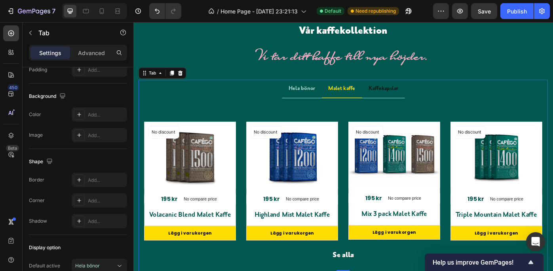
scroll to position [0, 0]
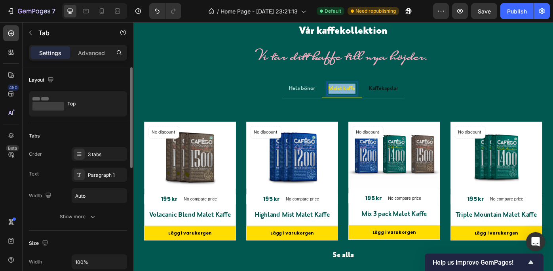
click at [367, 95] on p "Malet kaffe" at bounding box center [369, 96] width 30 height 11
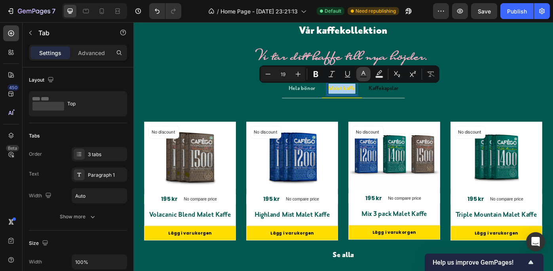
click at [362, 72] on icon "Editor contextual toolbar" at bounding box center [363, 74] width 8 height 8
type input "FFDD00"
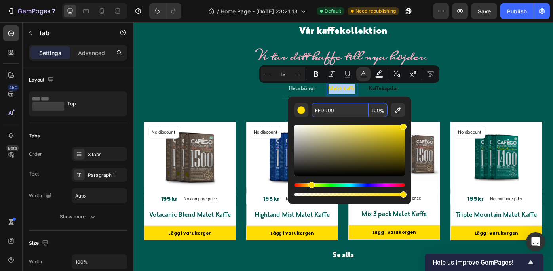
click at [337, 110] on input "FFDD00" at bounding box center [339, 110] width 57 height 14
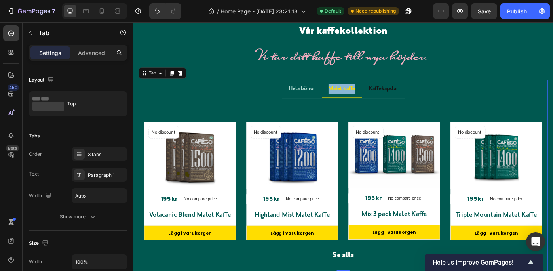
click at [361, 95] on p "Malet kaffe" at bounding box center [369, 96] width 30 height 11
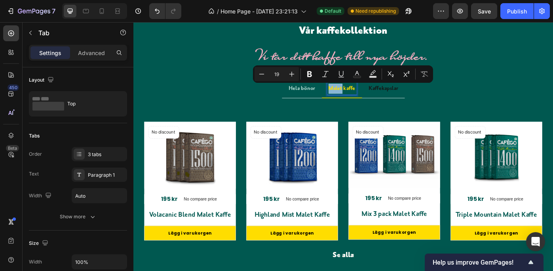
click at [361, 95] on p "Malet kaffe" at bounding box center [369, 96] width 30 height 11
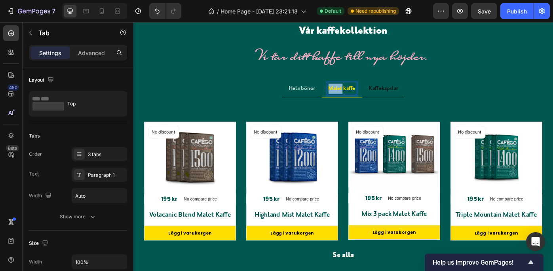
click at [361, 95] on p "Malet kaffe" at bounding box center [369, 96] width 30 height 11
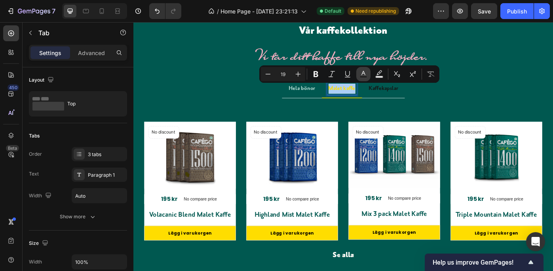
click at [363, 72] on icon "Editor contextual toolbar" at bounding box center [363, 74] width 8 height 8
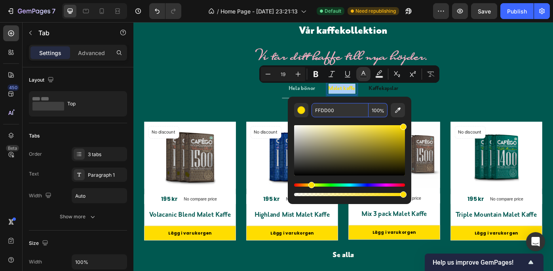
click at [337, 110] on input "FFDD00" at bounding box center [339, 110] width 57 height 14
paste input "5dbd2"
type input "FFDD00"
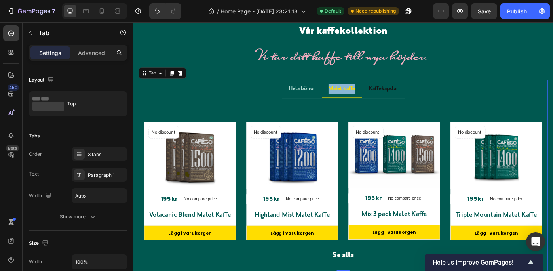
click at [365, 93] on p "Malet kaffe" at bounding box center [369, 96] width 30 height 11
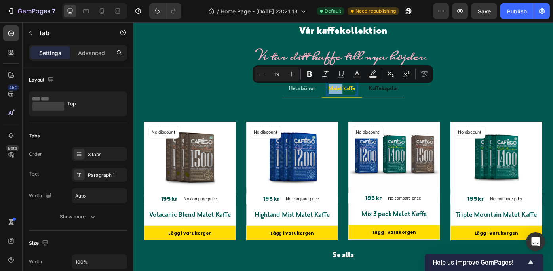
click at [365, 93] on p "Malet kaffe" at bounding box center [369, 96] width 30 height 11
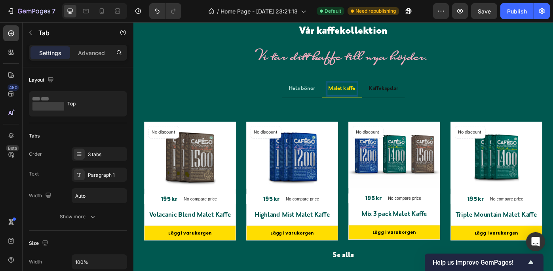
click at [365, 93] on p "Malet kaffe" at bounding box center [369, 96] width 30 height 11
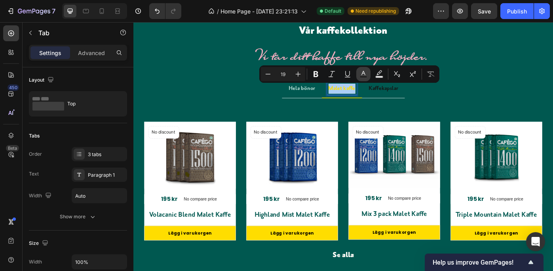
click at [363, 70] on icon "Editor contextual toolbar" at bounding box center [363, 74] width 8 height 8
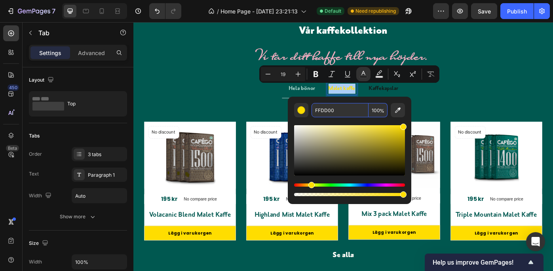
click at [342, 106] on input "FFDD00" at bounding box center [339, 110] width 57 height 14
paste input "b5dbd2"
type input "B5DBD2"
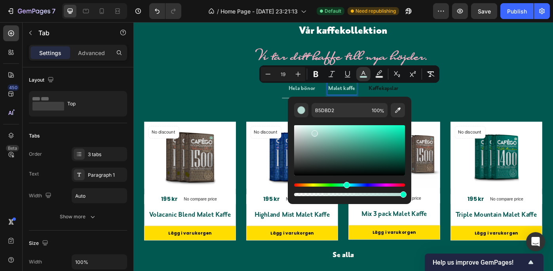
click at [484, 108] on div "Title Line No discount Not be displayed when published Product Badge (P) Images…" at bounding box center [370, 206] width 463 height 196
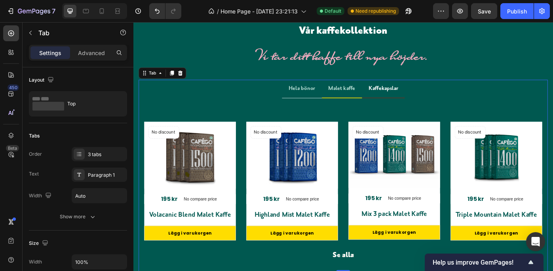
click at [418, 97] on p "Kaffekapslar" at bounding box center [416, 96] width 33 height 11
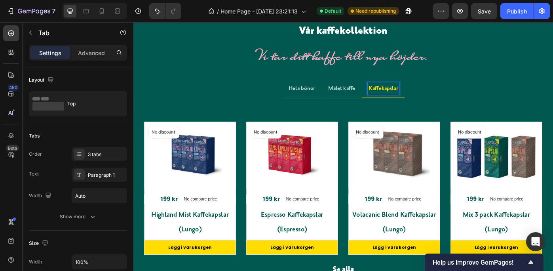
click at [418, 97] on p "Kaffekapslar" at bounding box center [416, 96] width 33 height 11
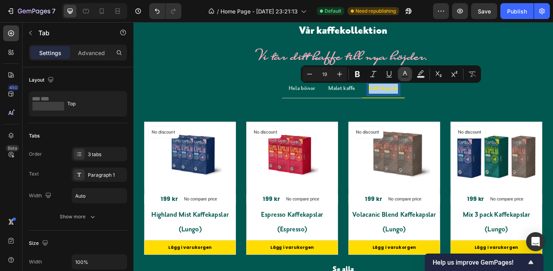
click at [406, 72] on icon "Editor contextual toolbar" at bounding box center [405, 74] width 8 height 8
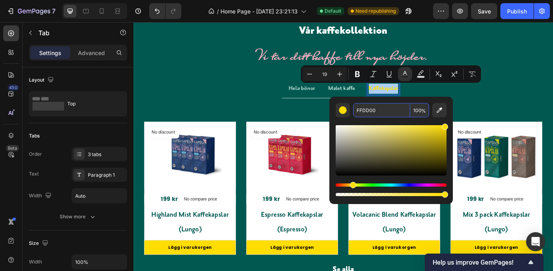
click at [381, 111] on input "FFDD00" at bounding box center [381, 110] width 57 height 14
paste input "b5dbd2"
type input "B5DBD2"
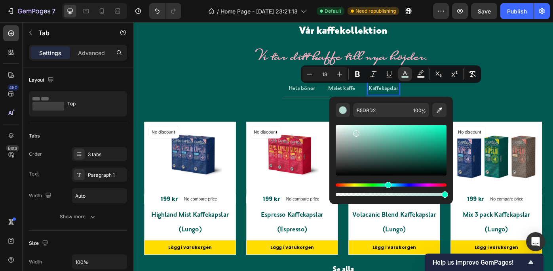
click at [552, 98] on ul "Hela bönor Malet kaffe Kaffekapslar" at bounding box center [370, 97] width 463 height 21
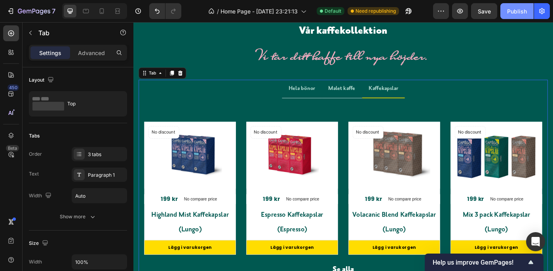
click at [516, 7] on div "Publish" at bounding box center [517, 11] width 20 height 8
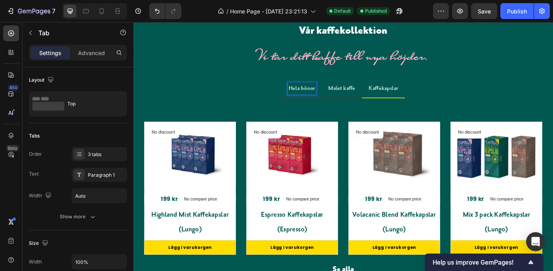
click at [316, 97] on span "Hela" at bounding box center [315, 97] width 13 height 8
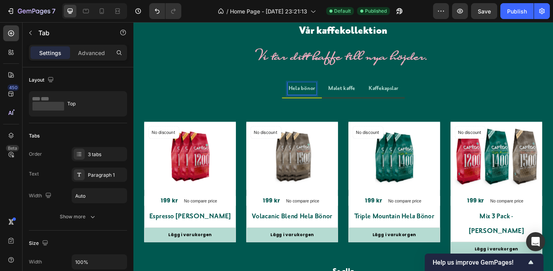
click at [413, 98] on span "Kaffekapslar" at bounding box center [416, 97] width 33 height 8
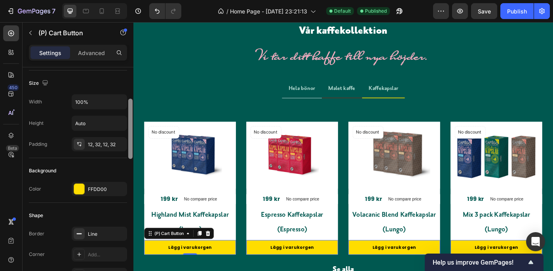
scroll to position [107, 0]
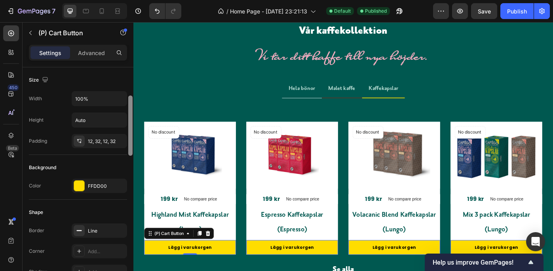
drag, startPoint x: 131, startPoint y: 119, endPoint x: 129, endPoint y: 148, distance: 28.5
click at [129, 148] on div at bounding box center [130, 125] width 4 height 60
click at [99, 182] on div "FFDD00" at bounding box center [99, 185] width 23 height 7
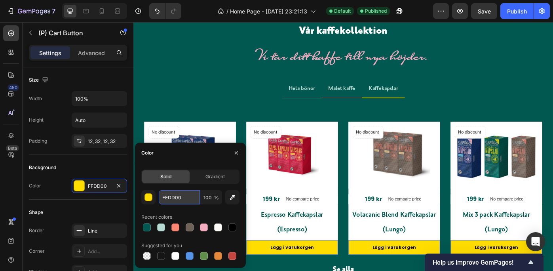
click at [175, 196] on input "FFDD00" at bounding box center [179, 197] width 41 height 14
click at [160, 223] on div at bounding box center [161, 227] width 8 height 8
type input "B5DBD2"
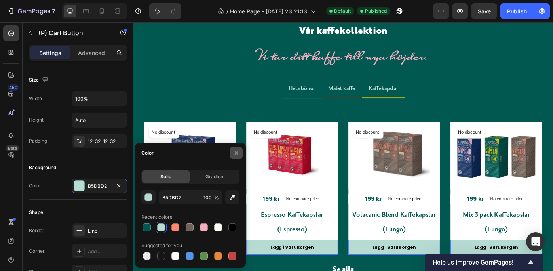
click at [235, 150] on icon "button" at bounding box center [236, 153] width 6 height 6
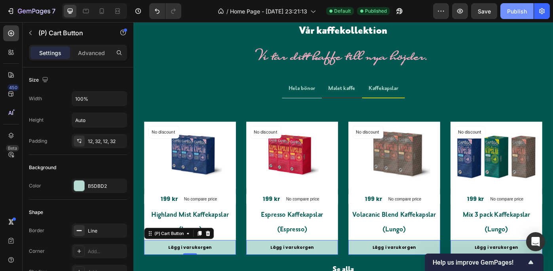
click at [512, 8] on div "Publish" at bounding box center [517, 11] width 20 height 8
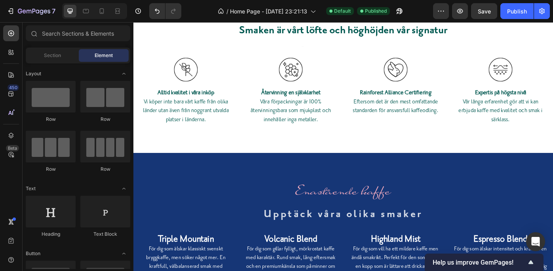
scroll to position [2478, 0]
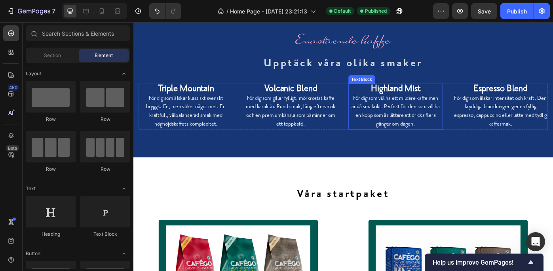
click at [430, 111] on p "För dig som vill ha ett mildare kaffe men ändå smakrikt. Perfekt för den som vi…" at bounding box center [429, 122] width 105 height 39
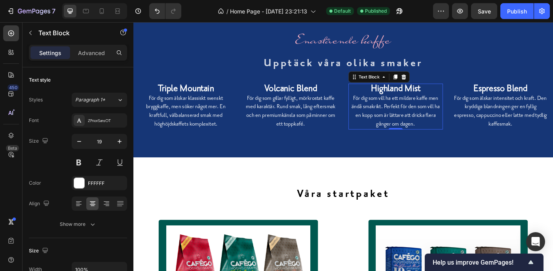
click at [430, 111] on p "För dig som vill ha ett mildare kaffe men ändå smakrikt. Perfekt för den som vi…" at bounding box center [429, 122] width 105 height 39
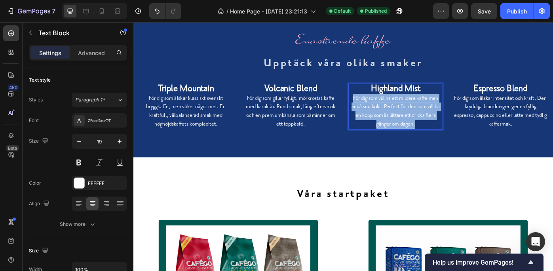
click at [430, 111] on p "För dig som vill ha ett mildare kaffe men ändå smakrikt. Perfekt för den som vi…" at bounding box center [429, 122] width 105 height 39
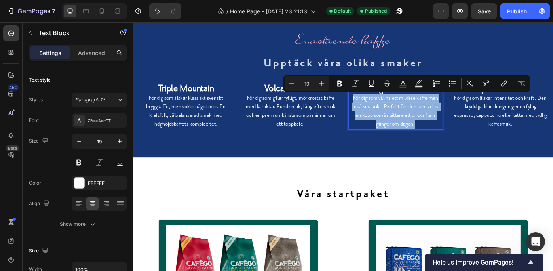
copy p "För dig som vill ha ett mildare kaffe men ändå smakrikt. Perfekt för den som vi…"
click at [169, 119] on p "För dig som älskar klassiskt svenskt bryggkaffe, men söker något mer. En kraftf…" at bounding box center [192, 122] width 105 height 39
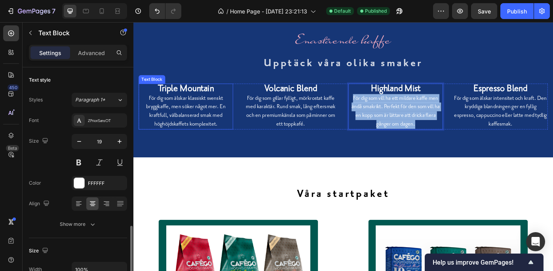
scroll to position [107, 0]
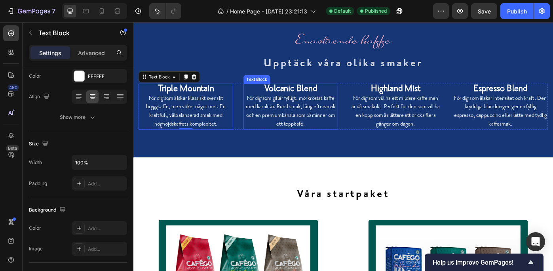
click at [284, 116] on p "För dig som gillar fylligt, mörkrostat kaffe med karaktär. Rund smak, lång efte…" at bounding box center [311, 122] width 105 height 39
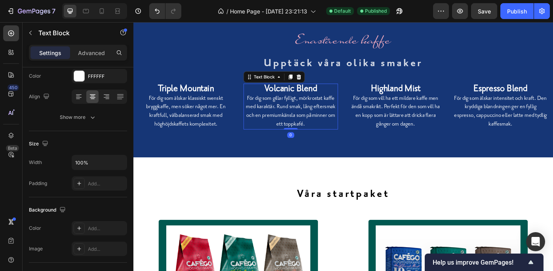
click at [284, 116] on p "För dig som gillar fylligt, mörkrostat kaffe med karaktär. Rund smak, lång efte…" at bounding box center [311, 122] width 105 height 39
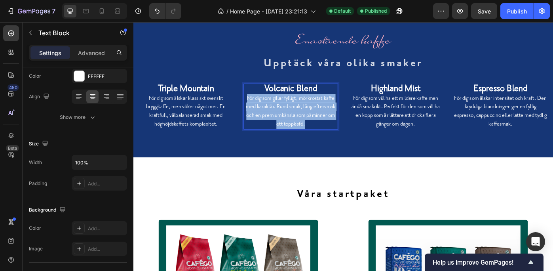
click at [284, 116] on p "För dig som gillar fylligt, mörkrostat kaffe med karaktär. Rund smak, lång efte…" at bounding box center [311, 122] width 105 height 39
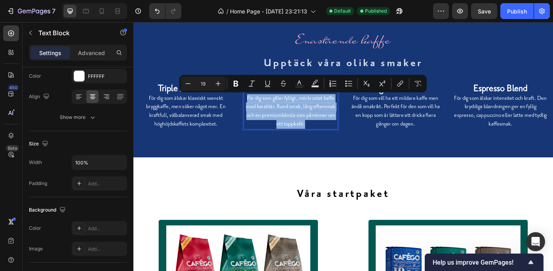
copy p "För dig som gillar fylligt, mörkrostat kaffe med karaktär. Rund smak, lång efte…"
click at [421, 126] on p "För dig som vill ha ett mildare kaffe men ändå smakrikt. Perfekt för den som vi…" at bounding box center [429, 122] width 105 height 39
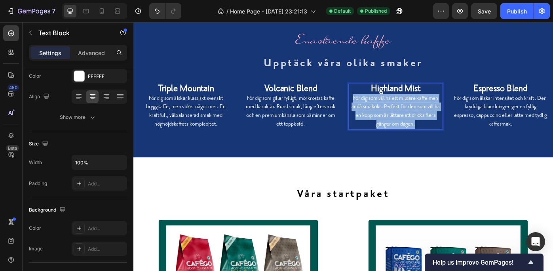
click at [421, 126] on p "För dig som vill ha ett mildare kaffe men ändå smakrikt. Perfekt för den som vi…" at bounding box center [429, 122] width 105 height 39
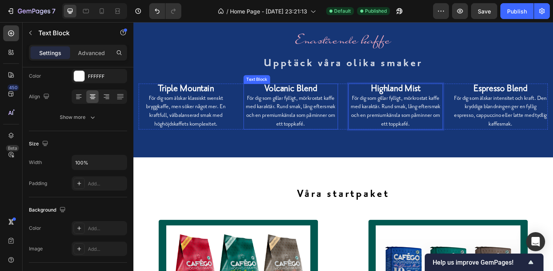
click at [304, 97] on strong "Volcanic Blend" at bounding box center [312, 97] width 60 height 12
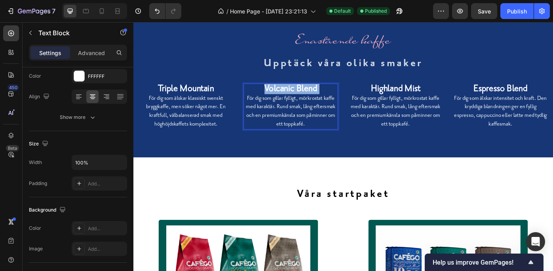
click at [304, 97] on strong "Volcanic Blend" at bounding box center [312, 97] width 60 height 12
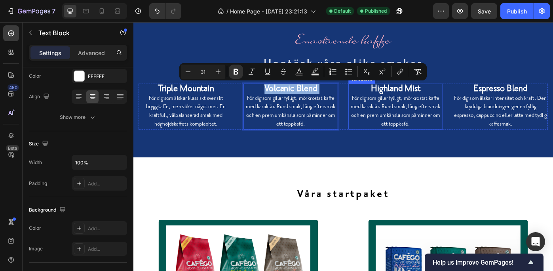
click at [417, 96] on strong "Highland Mist" at bounding box center [430, 97] width 56 height 12
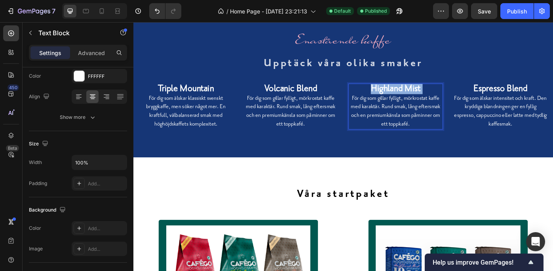
click at [417, 96] on strong "Highland Mist" at bounding box center [430, 97] width 56 height 12
click at [212, 96] on strong "Triple Mountain" at bounding box center [192, 97] width 63 height 12
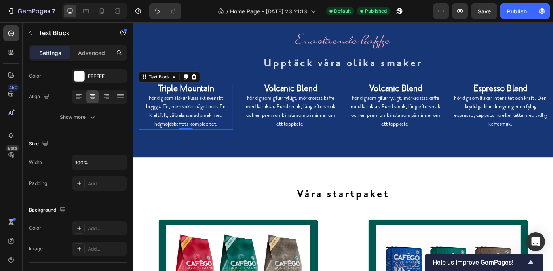
click at [212, 96] on strong "Triple Mountain" at bounding box center [192, 97] width 63 height 12
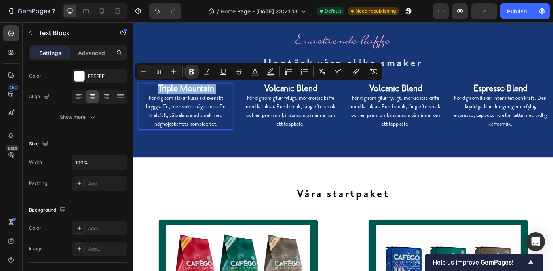
copy strong "Triple Mountain"
click at [325, 97] on strong "Volcanic Blend" at bounding box center [312, 97] width 60 height 12
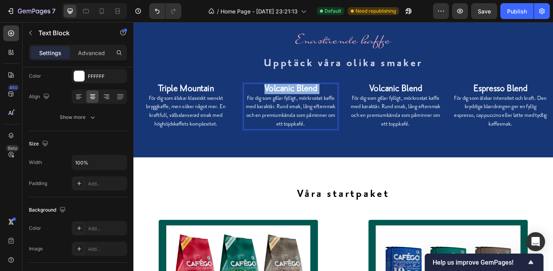
click at [325, 97] on strong "Volcanic Blend" at bounding box center [312, 97] width 60 height 12
click at [197, 120] on p "För dig som älskar klassiskt svenskt bryggkaffe, men söker något mer. En kraftf…" at bounding box center [192, 122] width 105 height 39
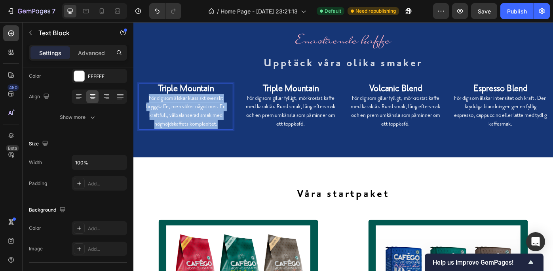
click at [197, 120] on p "För dig som älskar klassiskt svenskt bryggkaffe, men söker något mer. En kraftf…" at bounding box center [192, 122] width 105 height 39
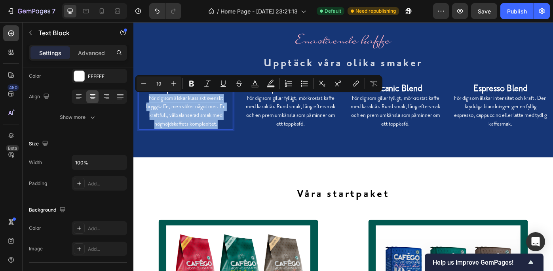
copy p "För dig som älskar klassiskt svenskt bryggkaffe, men söker något mer. En kraftf…"
click at [308, 121] on p "För dig som gillar fylligt, mörkrostat kaffe med karaktär. Rund smak, lång efte…" at bounding box center [311, 122] width 105 height 39
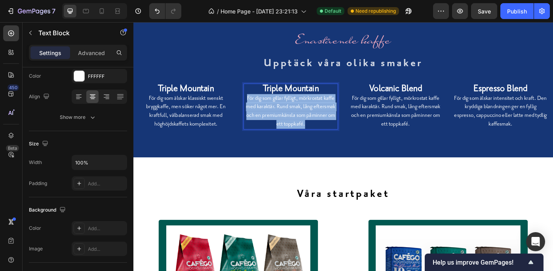
click at [308, 121] on p "För dig som gillar fylligt, mörkrostat kaffe med karaktär. Rund smak, lång efte…" at bounding box center [311, 122] width 105 height 39
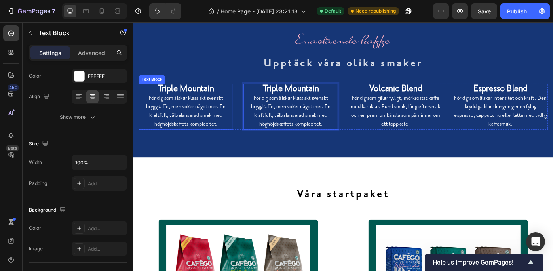
click at [204, 122] on p "För dig som älskar klassiskt svenskt bryggkaffe, men söker något mer. En kraftf…" at bounding box center [192, 122] width 105 height 39
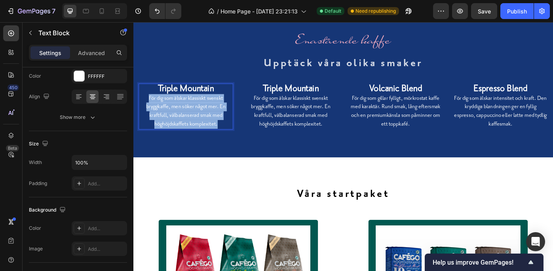
click at [204, 122] on p "För dig som älskar klassiskt svenskt bryggkaffe, men söker något mer. En kraftf…" at bounding box center [192, 122] width 105 height 39
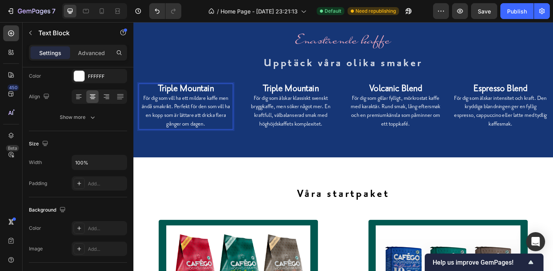
click at [222, 97] on strong "Triple Mountain" at bounding box center [192, 97] width 63 height 12
click at [178, 97] on strong "Triple Highland Mist" at bounding box center [192, 97] width 81 height 12
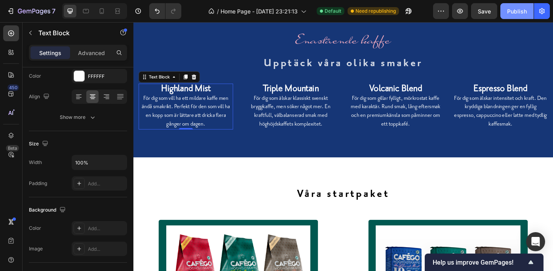
click at [519, 8] on div "Publish" at bounding box center [517, 11] width 20 height 8
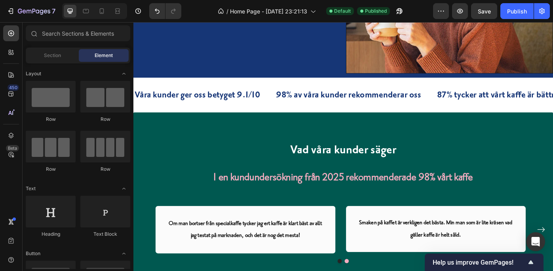
scroll to position [3697, 0]
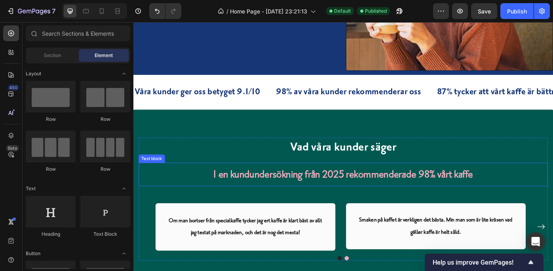
click at [437, 194] on p "I en kundundersökning från 2025 rekommenderade 98% vårt kaffe" at bounding box center [370, 194] width 461 height 25
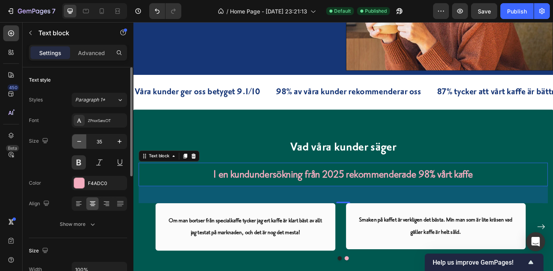
click at [76, 138] on icon "button" at bounding box center [79, 141] width 8 height 8
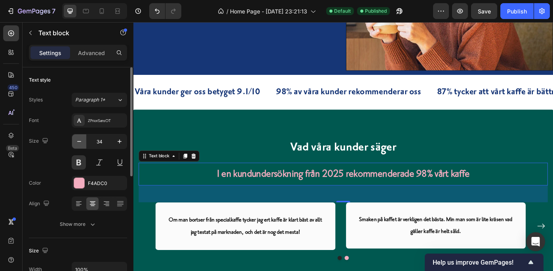
click at [76, 138] on icon "button" at bounding box center [79, 141] width 8 height 8
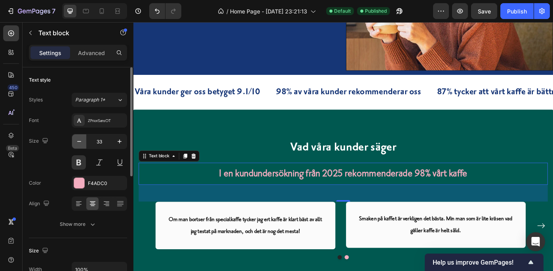
click at [76, 138] on icon "button" at bounding box center [79, 141] width 8 height 8
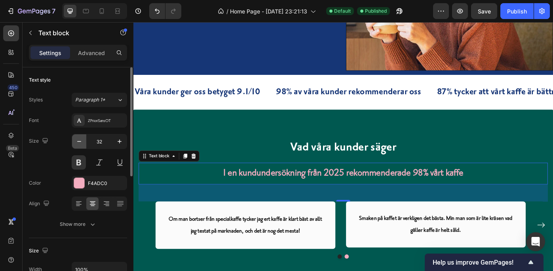
click at [76, 138] on icon "button" at bounding box center [79, 141] width 8 height 8
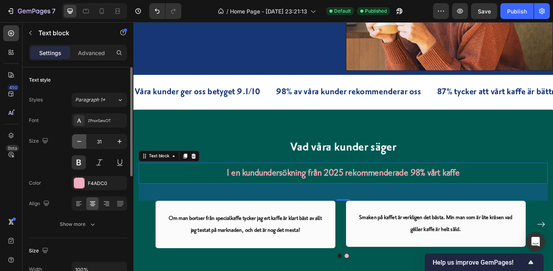
click at [76, 138] on icon "button" at bounding box center [79, 141] width 8 height 8
type input "30"
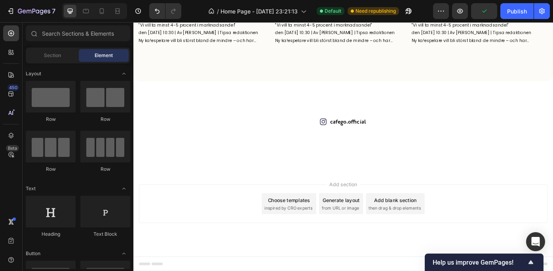
scroll to position [4354, 0]
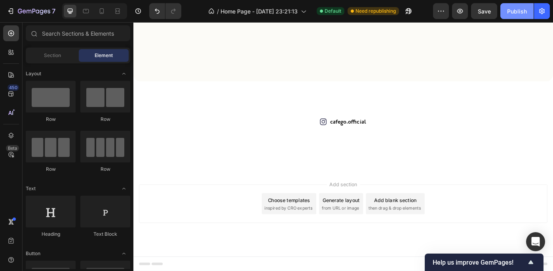
click at [515, 8] on div "Publish" at bounding box center [517, 11] width 20 height 8
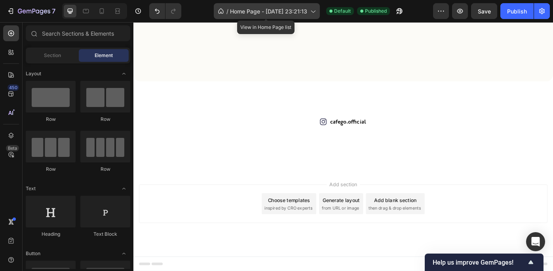
click at [267, 8] on span "Home Page - [DATE] 23:21:13" at bounding box center [268, 11] width 77 height 8
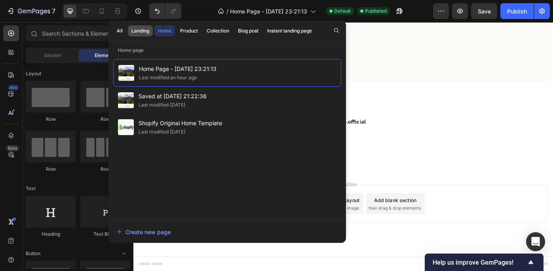
click at [142, 30] on div "Landing" at bounding box center [140, 30] width 18 height 7
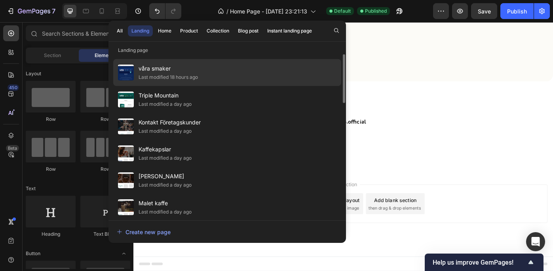
click at [167, 71] on span "våra smaker" at bounding box center [167, 68] width 59 height 9
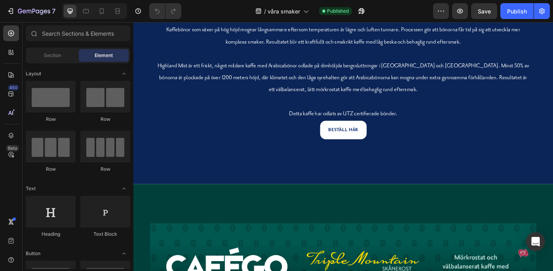
scroll to position [259, 0]
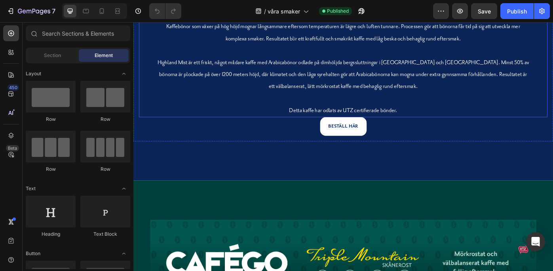
click at [375, 117] on p "Innehållet i det här paketet är ett gott exempel på vår samlade kaffeexpertis. …" at bounding box center [370, 60] width 423 height 135
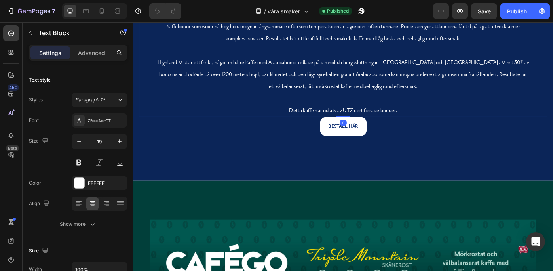
click at [375, 117] on p "Innehållet i det här paketet är ett gott exempel på vår samlade kaffeexpertis. …" at bounding box center [370, 60] width 423 height 135
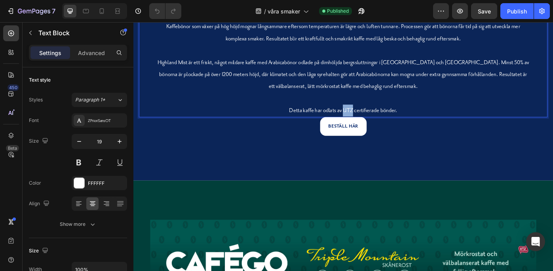
click at [375, 117] on p "Innehållet i det här paketet är ett gott exempel på vår samlade kaffeexpertis. …" at bounding box center [370, 60] width 423 height 135
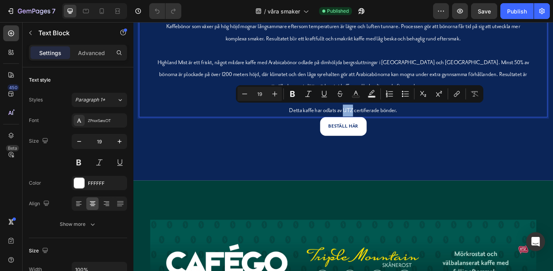
click at [375, 117] on p "Innehållet i det här paketet är ett gott exempel på vår samlade kaffeexpertis. …" at bounding box center [370, 60] width 423 height 135
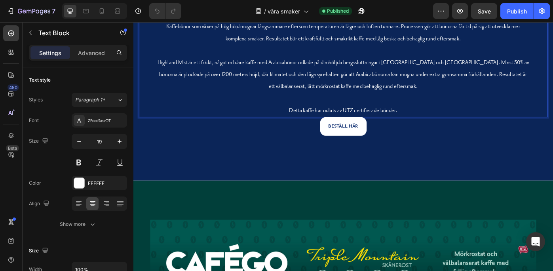
click at [326, 118] on p "Innehållet i det här paketet är ett gott exempel på vår samlade kaffeexpertis. …" at bounding box center [370, 60] width 423 height 135
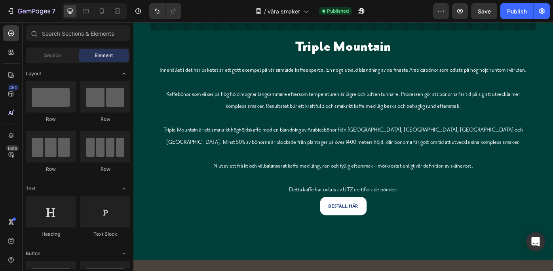
scroll to position [602, 0]
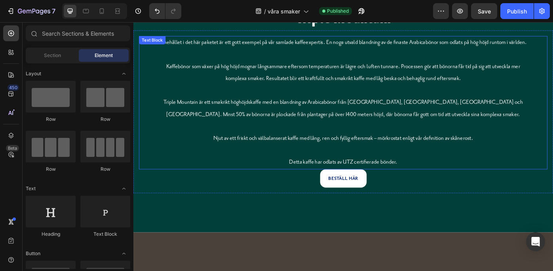
click at [381, 178] on p "Innehållet i det här paketet är ett gott exempel på vår samlade kaffeexpertis. …" at bounding box center [370, 112] width 423 height 149
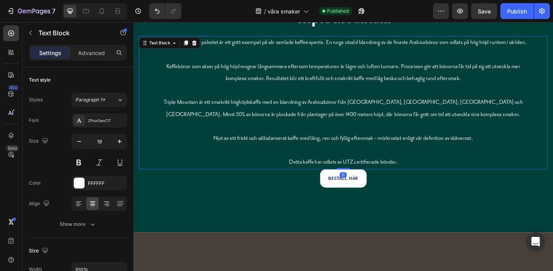
click at [381, 178] on p "Innehållet i det här paketet är ett gott exempel på vår samlade kaffeexpertis. …" at bounding box center [370, 112] width 423 height 149
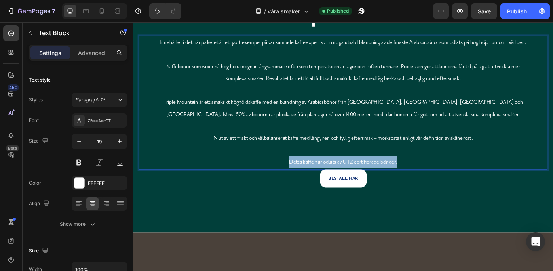
click at [381, 178] on p "Innehållet i det här paketet är ett gott exempel på vår samlade kaffeexpertis. …" at bounding box center [370, 112] width 423 height 149
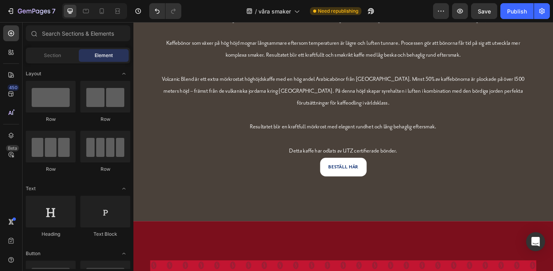
scroll to position [1043, 0]
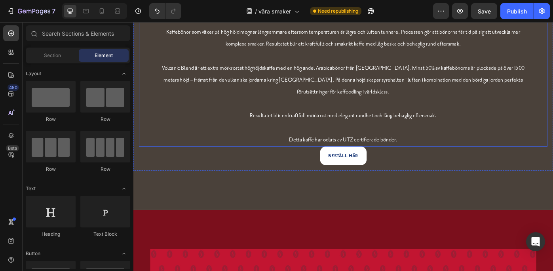
click at [370, 154] on p "Innehållet i det här paketet är ett gott exempel på vår samlade kaffeexpertis. …" at bounding box center [370, 81] width 423 height 162
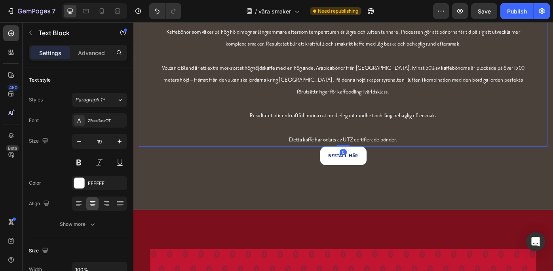
click at [370, 154] on p "Innehållet i det här paketet är ett gott exempel på vår samlade kaffeexpertis. …" at bounding box center [370, 81] width 423 height 162
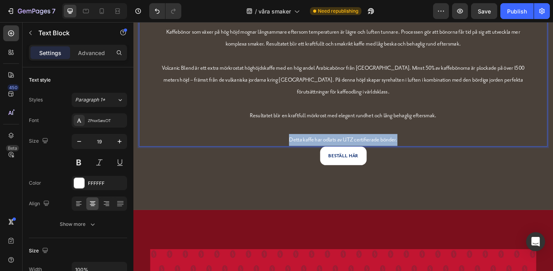
click at [370, 154] on p "Innehållet i det här paketet är ett gott exempel på vår samlade kaffeexpertis. …" at bounding box center [370, 81] width 423 height 162
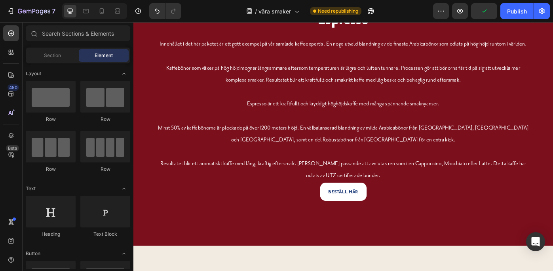
scroll to position [1426, 0]
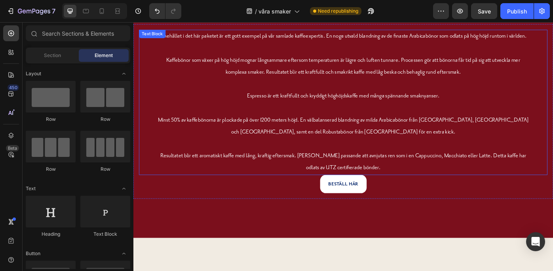
click at [379, 166] on p "Innehållet i det här paketet är ett gott exempel på vår samlade kaffeexpertis. …" at bounding box center [370, 112] width 423 height 162
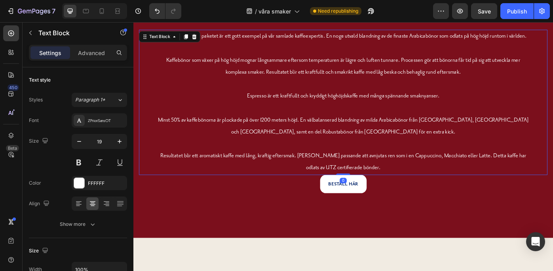
click at [161, 173] on p "Innehållet i det här paketet är ett gott exempel på vår samlade kaffeexpertis. …" at bounding box center [370, 112] width 423 height 162
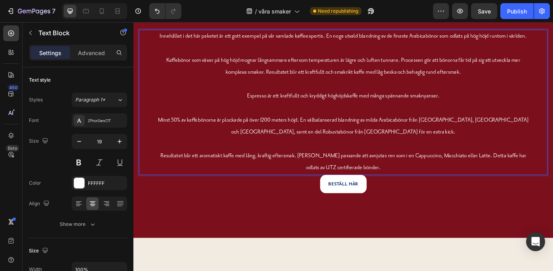
click at [408, 187] on p "Resultatet blir ett aromatiskt kaffe med lång, kraftig eftersmak. Lika passande…" at bounding box center [370, 180] width 423 height 27
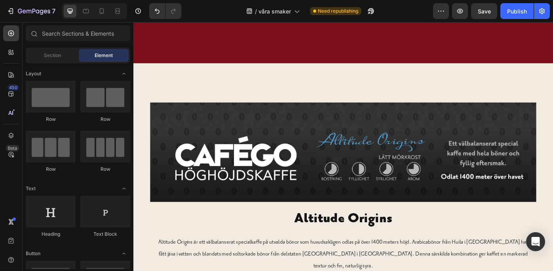
scroll to position [1685, 0]
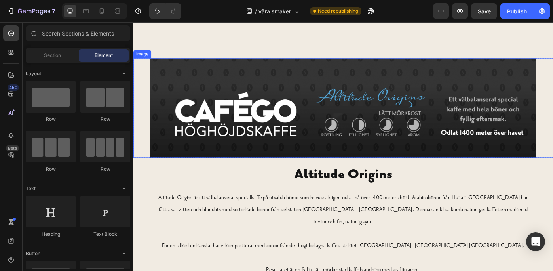
click at [139, 75] on div "Image" at bounding box center [370, 119] width 475 height 113
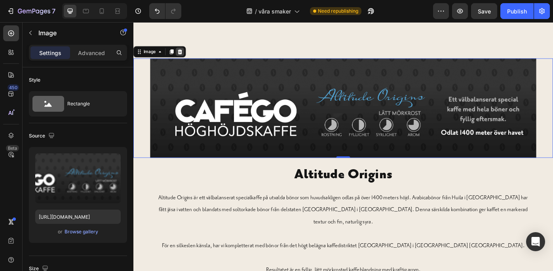
click at [185, 51] on div at bounding box center [185, 55] width 9 height 9
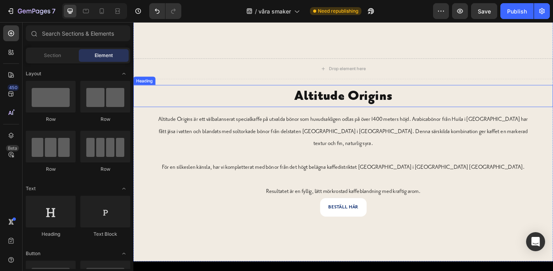
click at [156, 108] on h2 "Altitude Origins" at bounding box center [370, 105] width 475 height 25
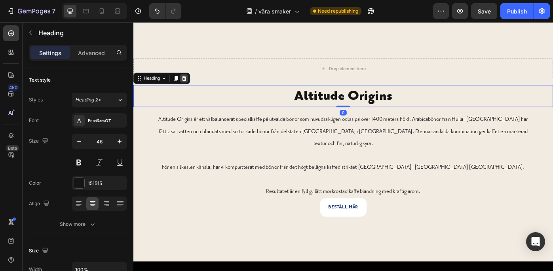
click at [190, 83] on icon at bounding box center [191, 85] width 6 height 6
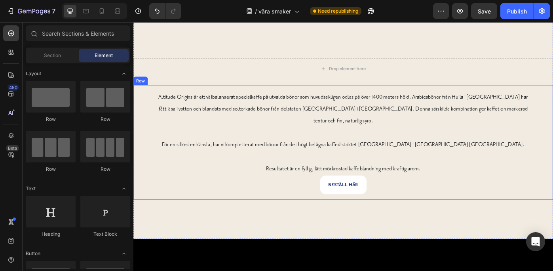
click at [136, 109] on div "Altitude Origins är ett välbalanserat specialkaffe på utvalda bönor som huv…" at bounding box center [370, 158] width 475 height 130
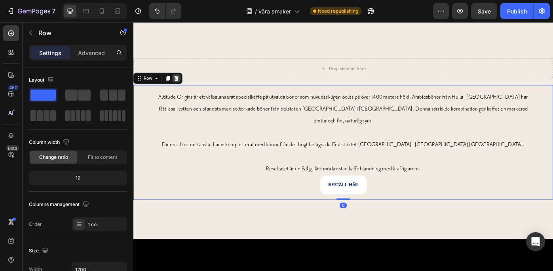
click at [182, 81] on div at bounding box center [181, 85] width 9 height 9
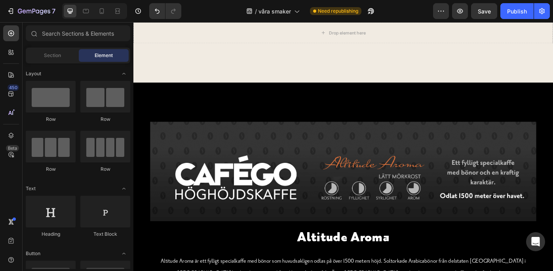
scroll to position [1717, 0]
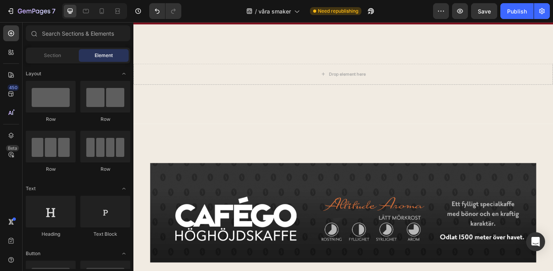
scroll to position [1696, 0]
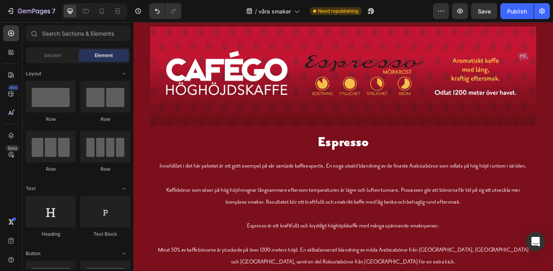
scroll to position [1249, 0]
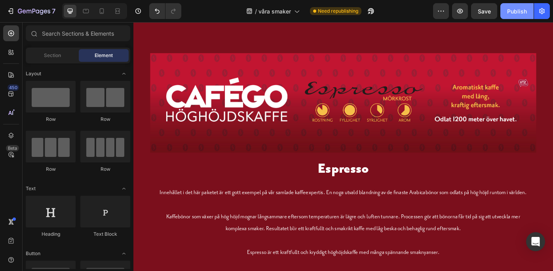
click at [523, 9] on div "Publish" at bounding box center [517, 11] width 20 height 8
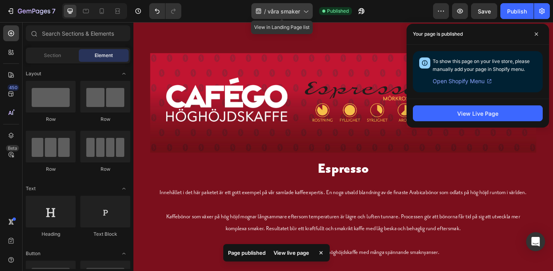
click at [305, 7] on icon at bounding box center [305, 11] width 8 height 8
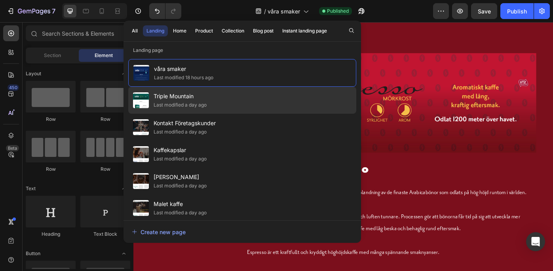
click at [257, 97] on div "Triple Mountain Last modified a day ago" at bounding box center [242, 100] width 228 height 27
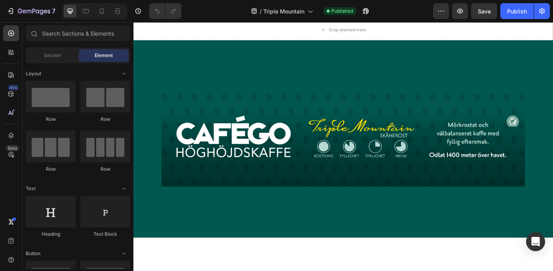
scroll to position [18, 0]
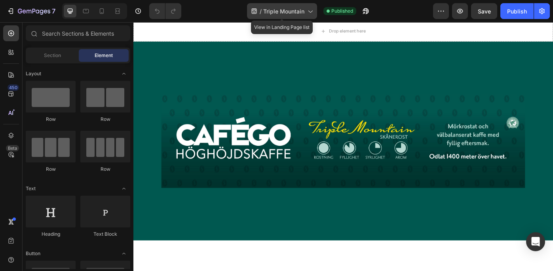
click at [307, 10] on icon at bounding box center [310, 11] width 8 height 8
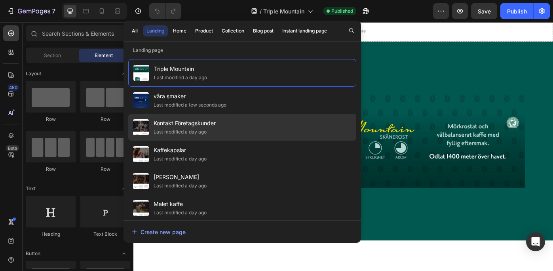
click at [255, 121] on div "Kontakt Företagskunder Last modified a day ago" at bounding box center [242, 127] width 228 height 27
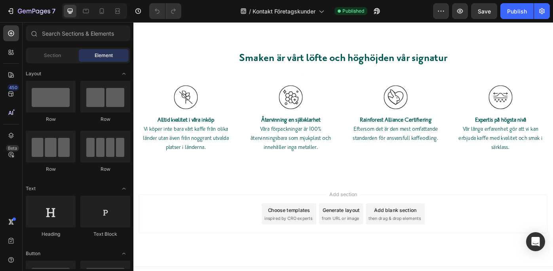
scroll to position [707, 0]
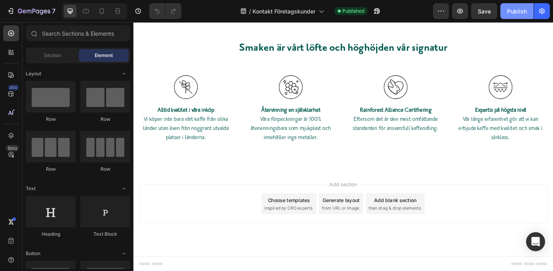
click at [514, 8] on div "Publish" at bounding box center [517, 11] width 20 height 8
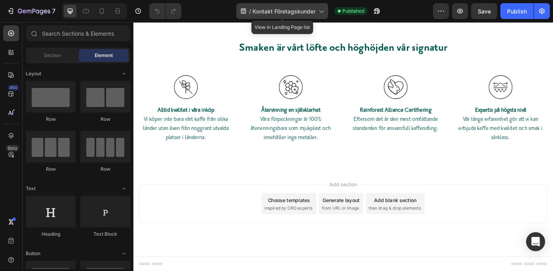
click at [320, 9] on icon at bounding box center [321, 11] width 8 height 8
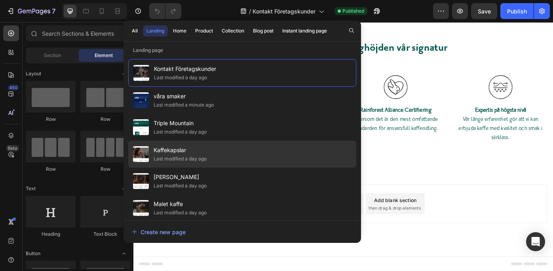
click at [241, 146] on div "Kaffekapslar Last modified a day ago" at bounding box center [242, 153] width 228 height 27
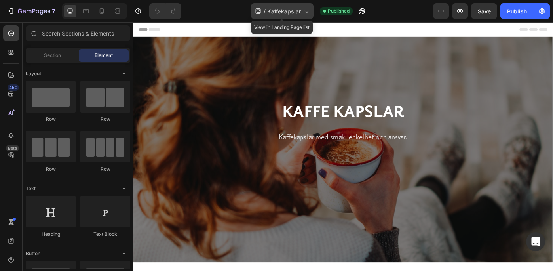
click at [281, 9] on span "Kaffekapslar" at bounding box center [284, 11] width 34 height 8
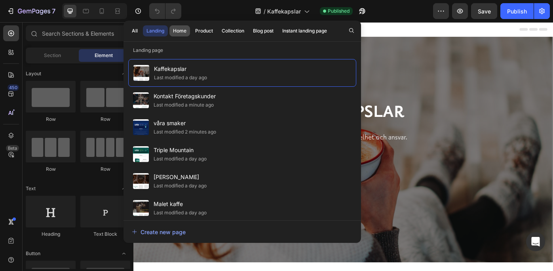
click at [182, 28] on div "Home" at bounding box center [179, 30] width 13 height 7
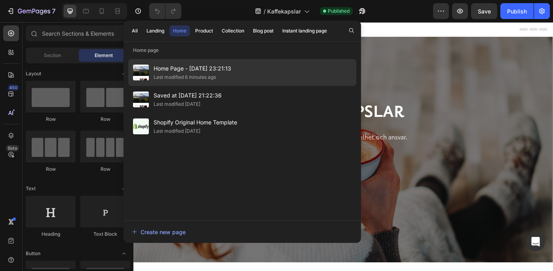
click at [179, 75] on div "Last modified 6 minutes ago" at bounding box center [185, 77] width 63 height 8
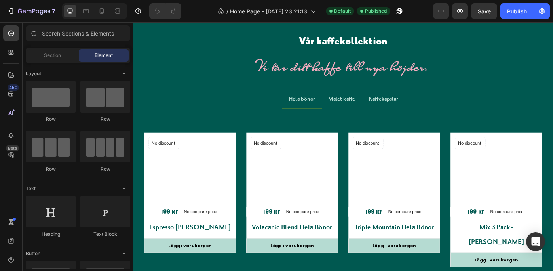
scroll to position [1145, 0]
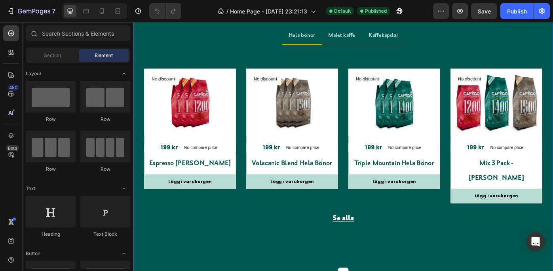
click at [423, 42] on div "Vår kaffekollektion Heading Vi tar ditt kaffe till nya höjder. Text block Row H…" at bounding box center [370, 117] width 475 height 375
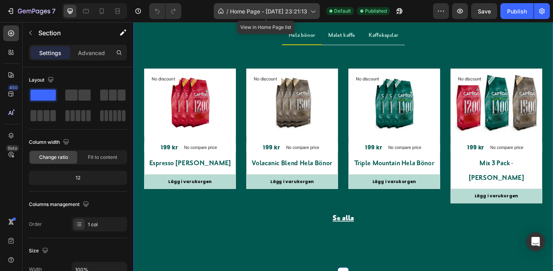
click at [312, 11] on icon at bounding box center [313, 11] width 8 height 8
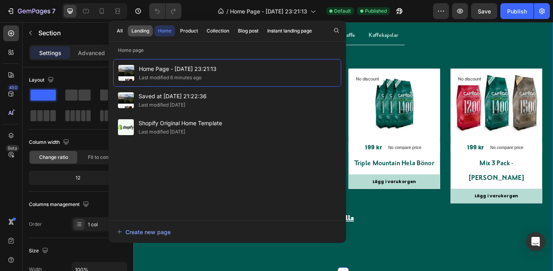
click at [142, 28] on div "Landing" at bounding box center [140, 30] width 18 height 7
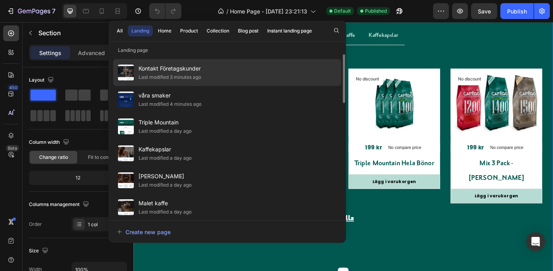
click at [176, 71] on span "Kontakt Företagskunder" at bounding box center [169, 68] width 63 height 9
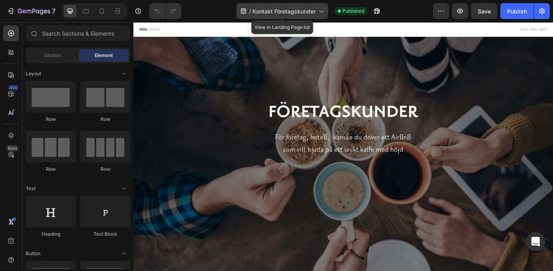
click at [280, 8] on span "Kontakt Företagskunder" at bounding box center [283, 11] width 63 height 8
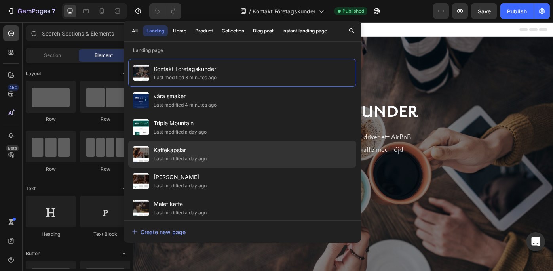
click at [226, 150] on div "Kaffekapslar Last modified a day ago" at bounding box center [242, 153] width 228 height 27
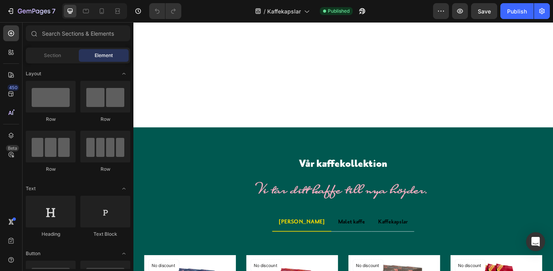
scroll to position [1108, 0]
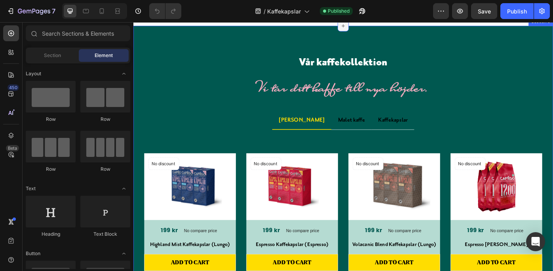
click at [368, 29] on icon at bounding box center [371, 26] width 6 height 6
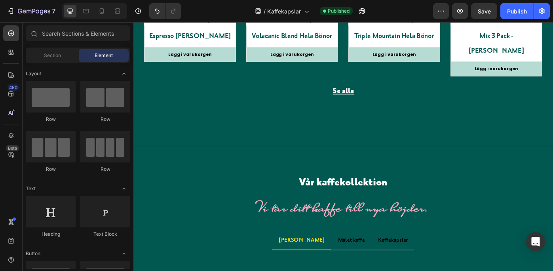
scroll to position [1482, 0]
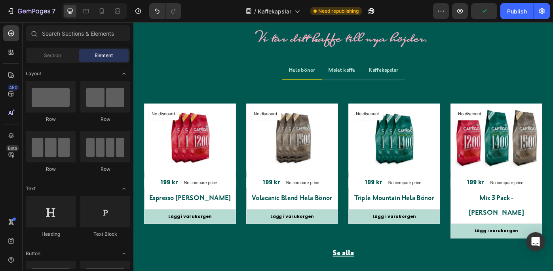
scroll to position [1170, 0]
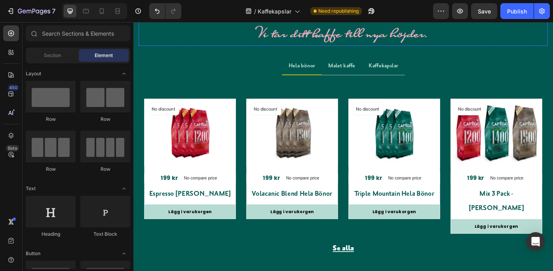
click at [375, 45] on strong "Vi tar ditt kaffe till nya höjder." at bounding box center [371, 34] width 193 height 22
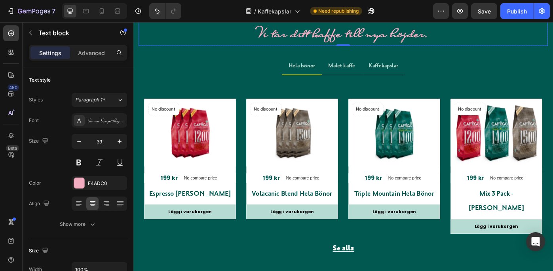
click at [375, 16] on h2 "Vår kaffekollektion" at bounding box center [370, 6] width 463 height 20
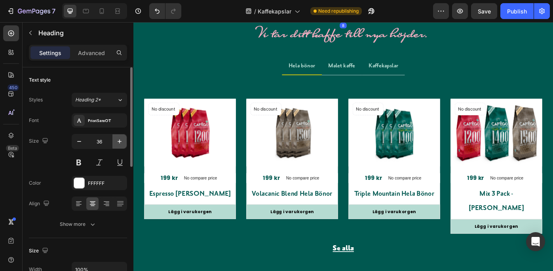
click at [119, 137] on icon "button" at bounding box center [120, 141] width 8 height 8
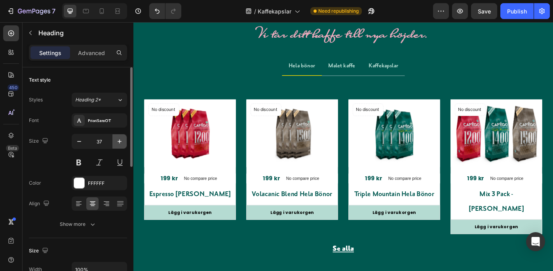
click at [119, 137] on icon "button" at bounding box center [120, 141] width 8 height 8
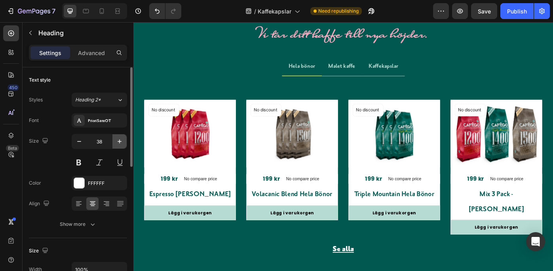
click at [119, 137] on icon "button" at bounding box center [120, 141] width 8 height 8
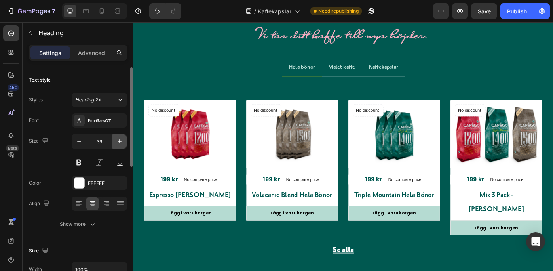
click at [119, 137] on icon "button" at bounding box center [120, 141] width 8 height 8
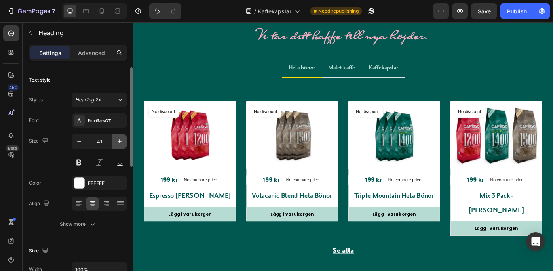
click at [119, 137] on icon "button" at bounding box center [120, 141] width 8 height 8
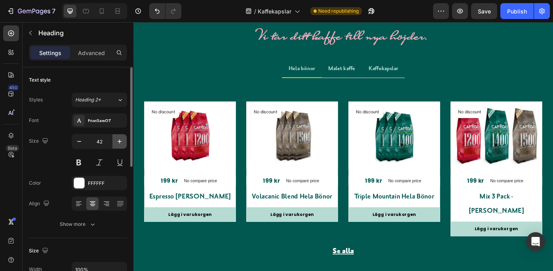
click at [119, 137] on icon "button" at bounding box center [120, 141] width 8 height 8
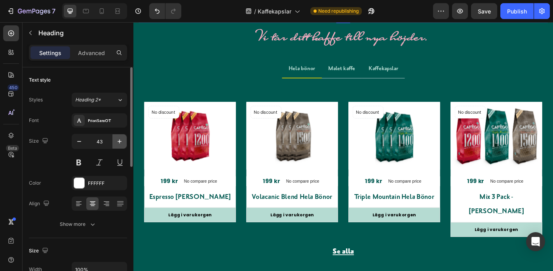
click at [119, 137] on icon "button" at bounding box center [120, 141] width 8 height 8
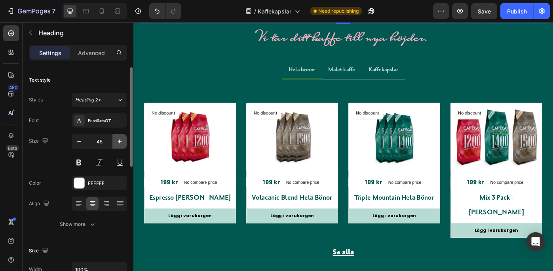
click at [119, 137] on icon "button" at bounding box center [120, 141] width 8 height 8
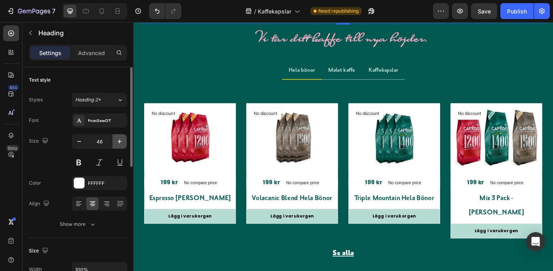
click at [119, 137] on icon "button" at bounding box center [120, 141] width 8 height 8
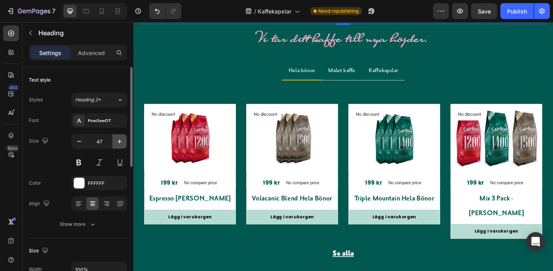
click at [119, 137] on icon "button" at bounding box center [120, 141] width 8 height 8
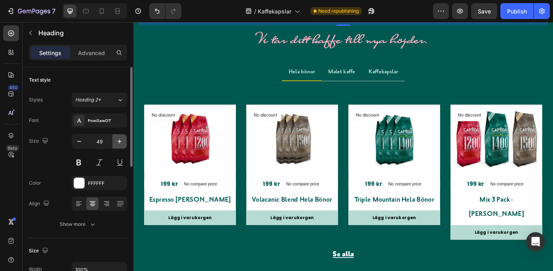
click at [119, 137] on icon "button" at bounding box center [120, 141] width 8 height 8
type input "50"
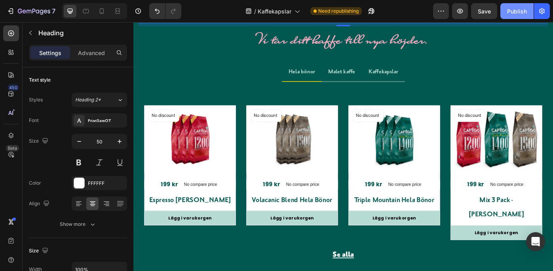
click at [511, 8] on div "Publish" at bounding box center [517, 11] width 20 height 8
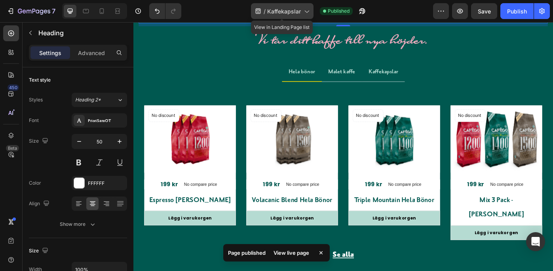
click at [293, 8] on span "Kaffekapslar" at bounding box center [284, 11] width 34 height 8
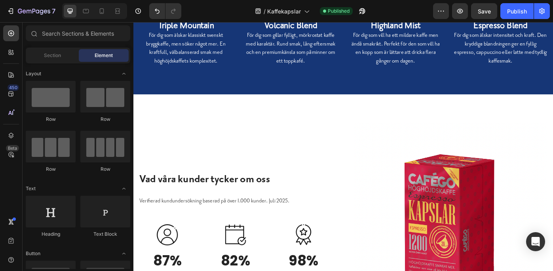
scroll to position [688, 0]
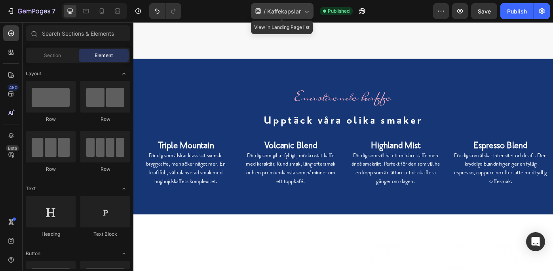
click at [283, 6] on div "/ Kaffekapslar" at bounding box center [282, 11] width 63 height 16
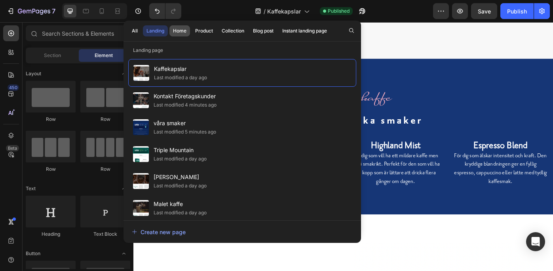
click at [178, 29] on div "Home" at bounding box center [179, 30] width 13 height 7
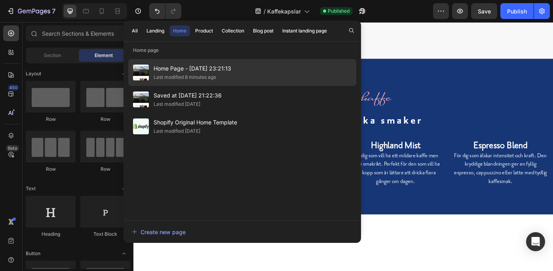
click at [179, 68] on span "Home Page - [DATE] 23:21:13" at bounding box center [193, 68] width 78 height 9
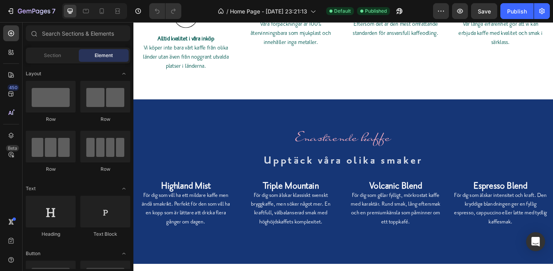
scroll to position [2373, 0]
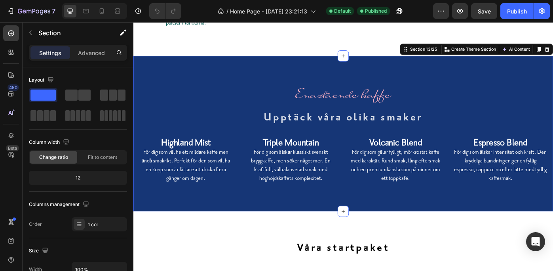
click at [194, 87] on div "Enastående kaffe Heading Upptäck våra olika smaker Heading Row Highland Mist Fö…" at bounding box center [370, 148] width 475 height 176
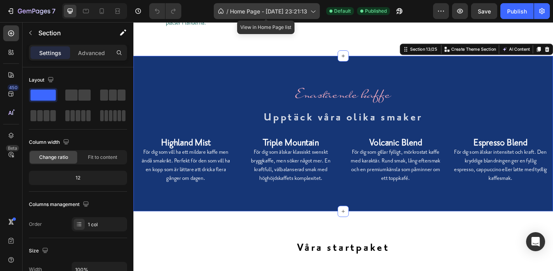
click at [311, 8] on icon at bounding box center [313, 11] width 8 height 8
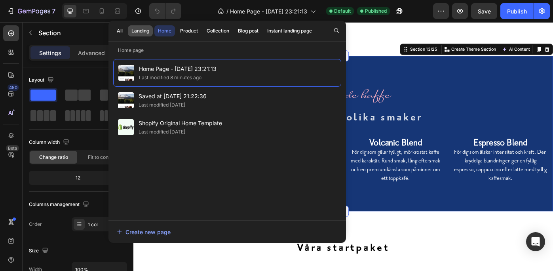
click at [142, 28] on div "Landing" at bounding box center [140, 30] width 18 height 7
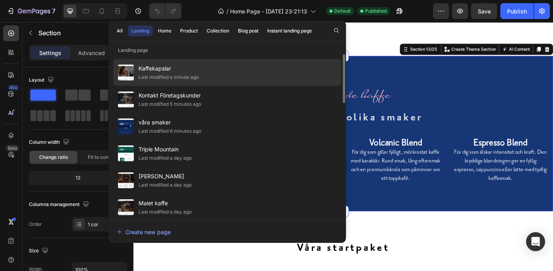
click at [169, 67] on span "Kaffekapslar" at bounding box center [168, 68] width 60 height 9
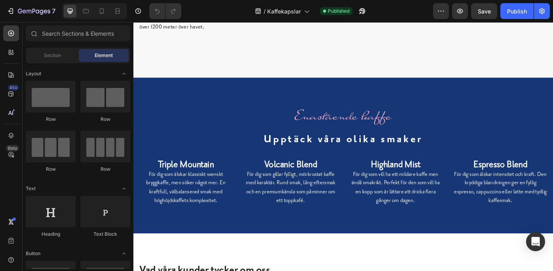
scroll to position [668, 0]
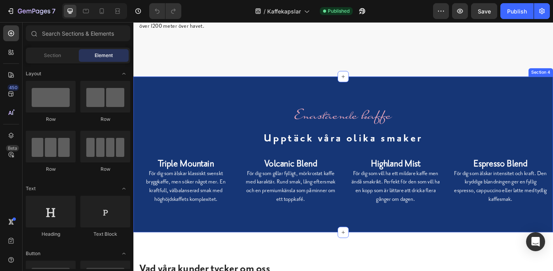
click at [368, 103] on div "Enastående kaffe Heading Upptäck våra olika smaker Heading Row Triple Mountain …" at bounding box center [370, 171] width 475 height 176
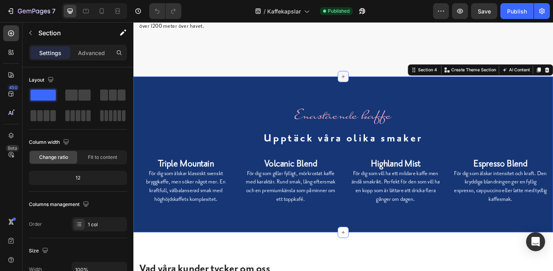
click at [366, 90] on div at bounding box center [370, 83] width 13 height 13
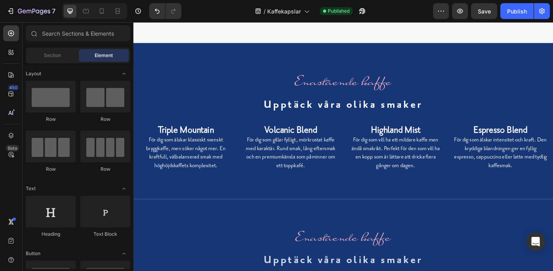
scroll to position [714, 0]
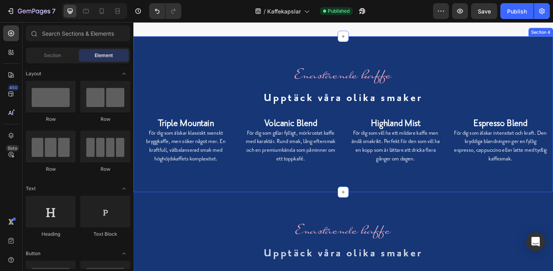
click at [552, 64] on div "Enastående kaffe Heading Upptäck våra olika smaker Heading Row Triple Mountain …" at bounding box center [370, 126] width 475 height 176
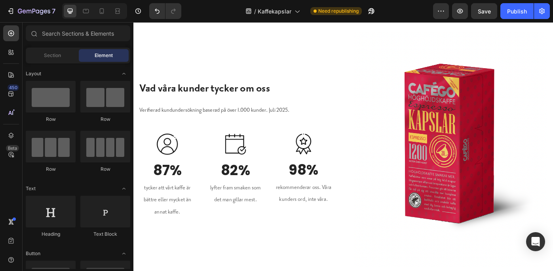
scroll to position [990, 0]
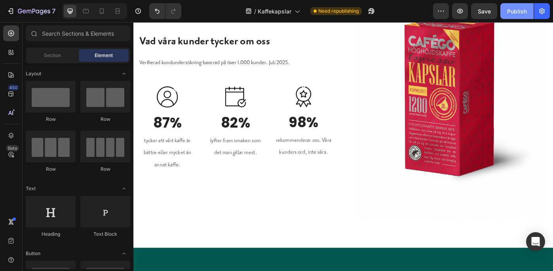
click at [514, 9] on div "Publish" at bounding box center [517, 11] width 20 height 8
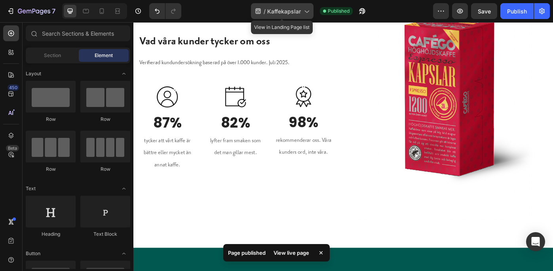
click at [306, 10] on icon at bounding box center [306, 11] width 8 height 8
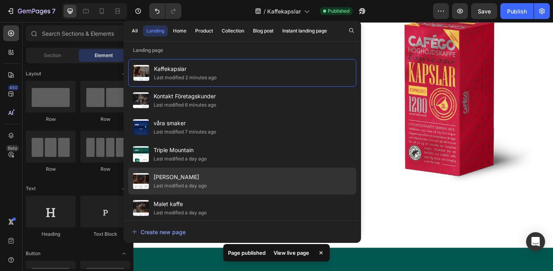
click at [256, 173] on div "Hela Bönor Last modified a day ago" at bounding box center [242, 180] width 228 height 27
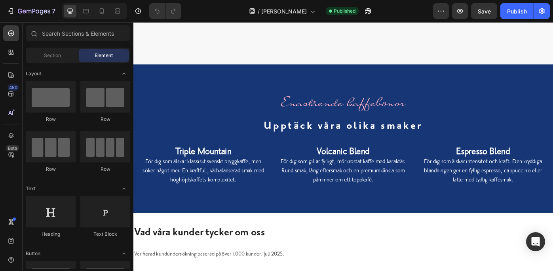
scroll to position [709, 0]
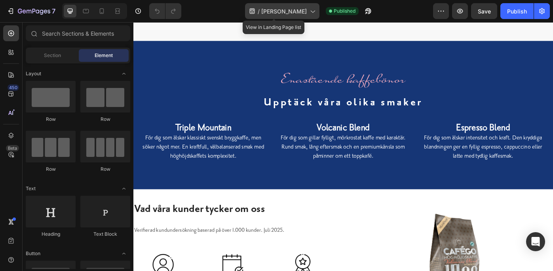
click at [308, 9] on icon at bounding box center [312, 11] width 8 height 8
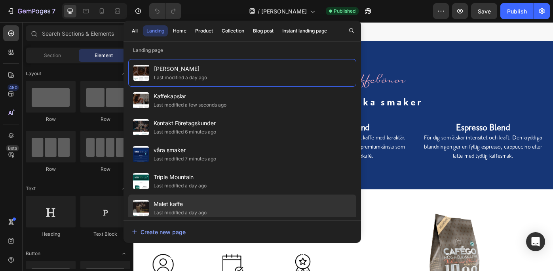
click at [235, 207] on div "Malet kaffe Last modified a day ago" at bounding box center [242, 207] width 228 height 27
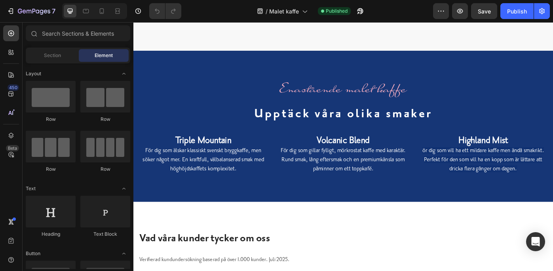
scroll to position [724, 0]
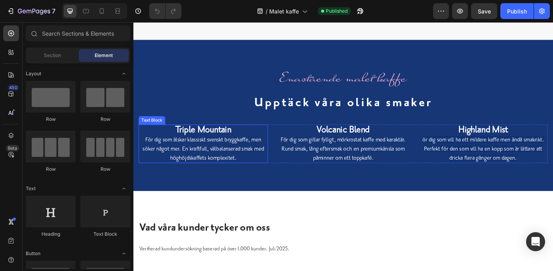
click at [244, 172] on p "För dig som älskar klassiskt svenskt bryggkaffe, men söker något mer. En kraftf…" at bounding box center [212, 165] width 145 height 31
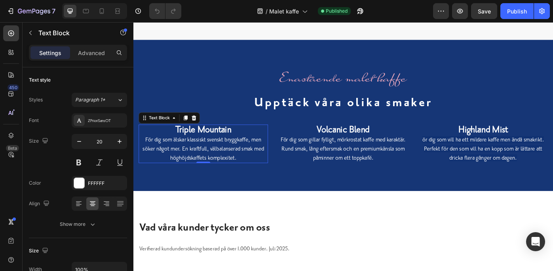
click at [244, 172] on p "För dig som älskar klassiskt svenskt bryggkaffe, men söker något mer. En kraftf…" at bounding box center [212, 165] width 145 height 31
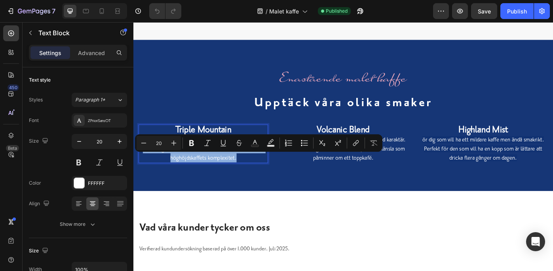
click at [244, 172] on p "För dig som älskar klassiskt svenskt bryggkaffe, men söker något mer. En kraftf…" at bounding box center [212, 165] width 145 height 31
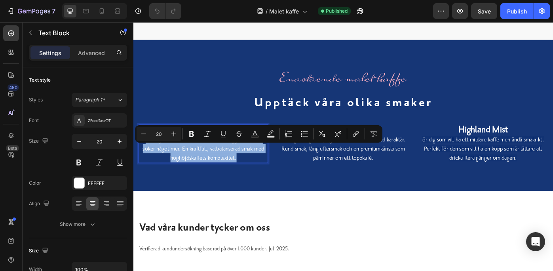
copy p "För dig som älskar klassiskt svenskt bryggkaffe, men söker något mer. En kraftf…"
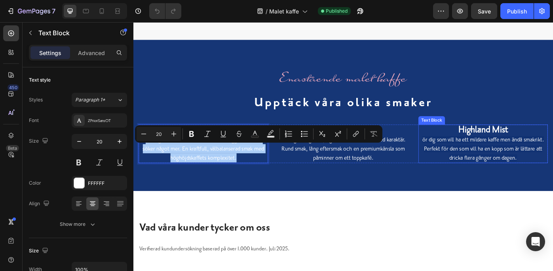
click at [496, 172] on span "ör dig som vill ha ett mildare kaffe men ändå smakrikt. Perfekt för den som vil…" at bounding box center [529, 165] width 138 height 28
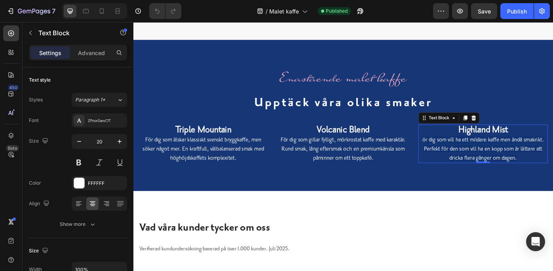
click at [496, 172] on span "ör dig som vill ha ett mildare kaffe men ändå smakrikt. Perfekt för den som vil…" at bounding box center [529, 165] width 138 height 28
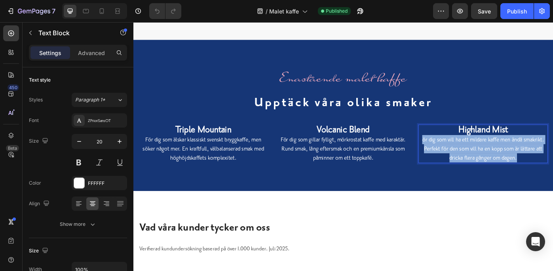
click at [496, 172] on span "ör dig som vill ha ett mildare kaffe men ändå smakrikt. Perfekt för den som vil…" at bounding box center [529, 165] width 138 height 28
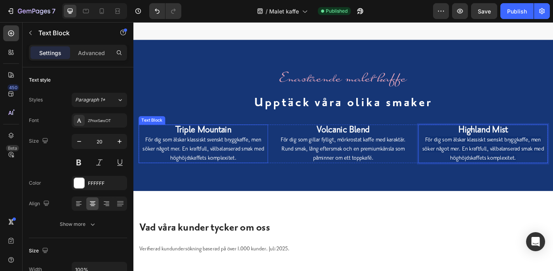
click at [240, 150] on strong "Triple Mountain" at bounding box center [212, 143] width 63 height 12
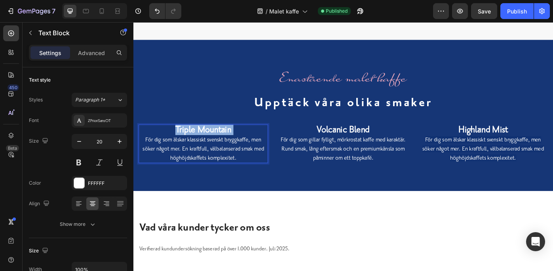
click at [240, 150] on strong "Triple Mountain" at bounding box center [212, 143] width 63 height 12
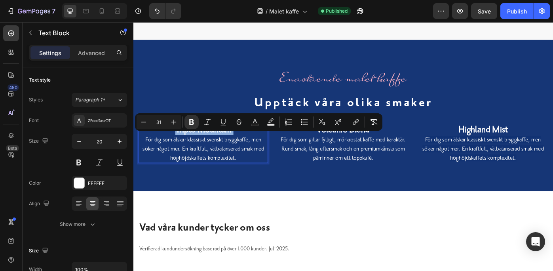
copy strong "Triple Mountain"
click at [506, 150] on strong "Highland Mist" at bounding box center [529, 143] width 56 height 12
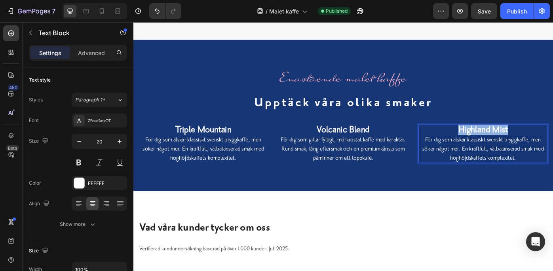
click at [506, 150] on strong "Highland Mist" at bounding box center [529, 143] width 56 height 12
click at [232, 150] on strong "Triple Mountain" at bounding box center [212, 143] width 63 height 12
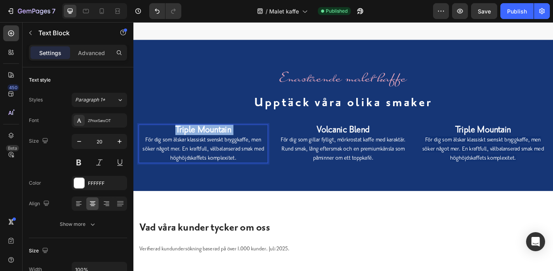
click at [232, 150] on strong "Triple Mountain" at bounding box center [212, 143] width 63 height 12
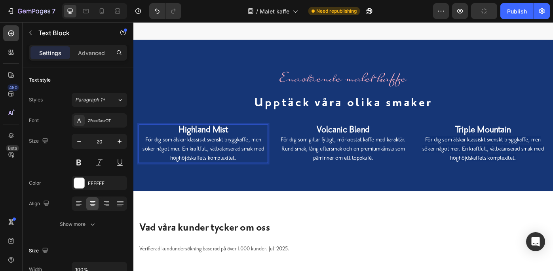
click at [169, 168] on p "För dig som älskar klassiskt svenskt bryggkaffe, men söker något mer. En kraftf…" at bounding box center [212, 165] width 145 height 31
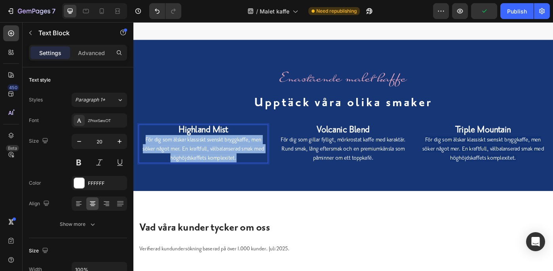
click at [169, 168] on p "För dig som älskar klassiskt svenskt bryggkaffe, men söker något mer. En kraftf…" at bounding box center [212, 165] width 145 height 31
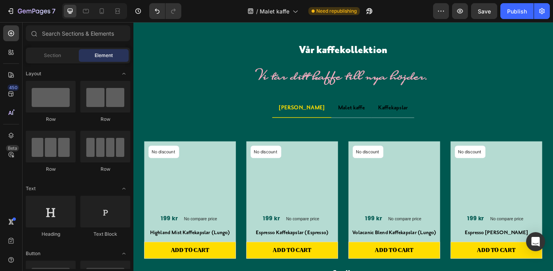
scroll to position [1168, 0]
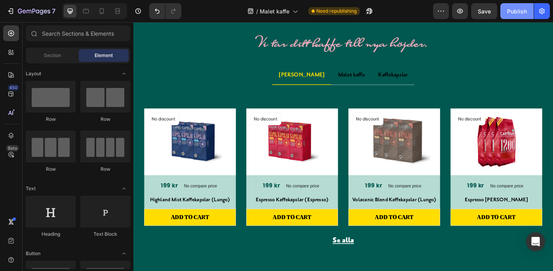
click at [513, 8] on div "Publish" at bounding box center [517, 11] width 20 height 8
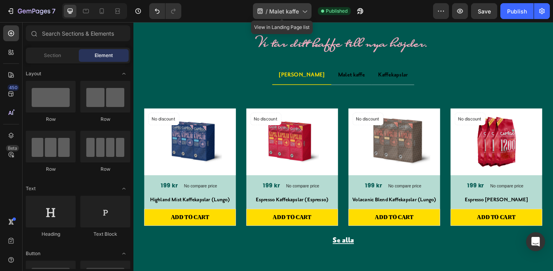
click at [302, 9] on icon at bounding box center [304, 11] width 8 height 8
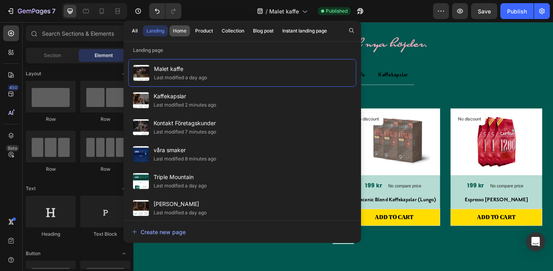
click at [180, 28] on div "Home" at bounding box center [179, 30] width 13 height 7
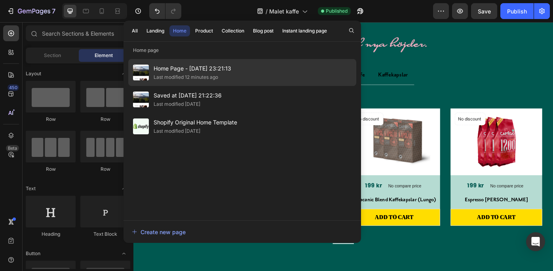
click at [180, 76] on div "Last modified 12 minutes ago" at bounding box center [186, 77] width 64 height 8
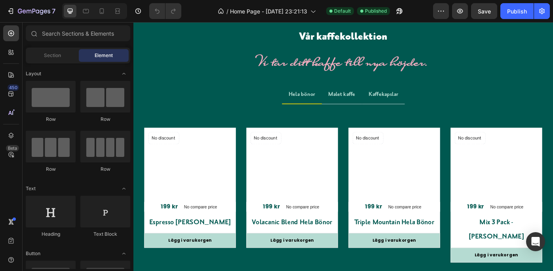
scroll to position [1110, 0]
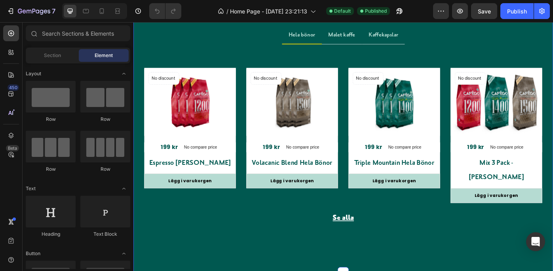
click at [189, 36] on div "Vår kaffekollektion Heading Vi tar ditt kaffe till nya höjder. Text block Row H…" at bounding box center [370, 117] width 475 height 375
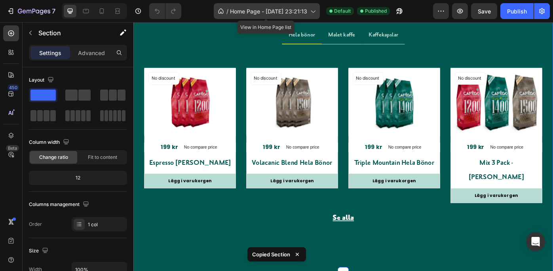
click at [277, 10] on span "Home Page - [DATE] 23:21:13" at bounding box center [268, 11] width 77 height 8
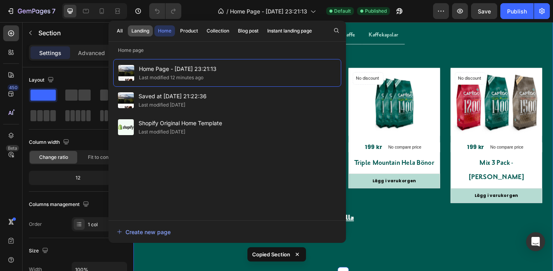
click at [141, 27] on div "Landing" at bounding box center [140, 30] width 18 height 7
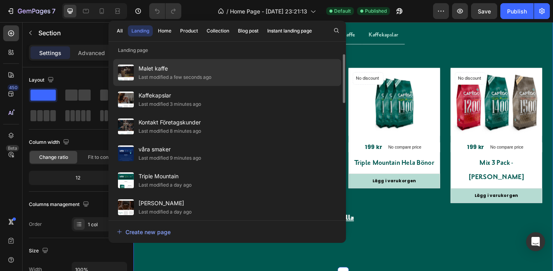
click at [158, 72] on span "Malet kaffe" at bounding box center [174, 68] width 73 height 9
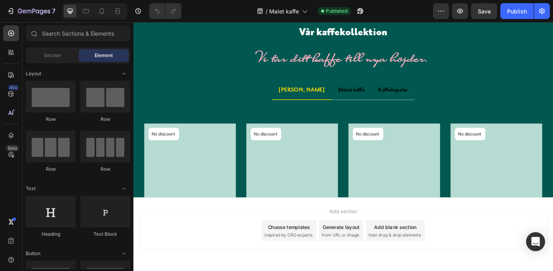
scroll to position [1194, 0]
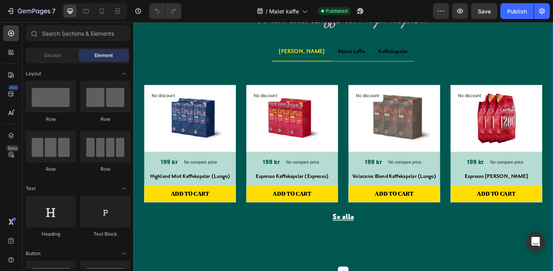
click at [187, 60] on div "Vår kaffekollektion Heading Vi tar ditt kaffe till nya höjder. Text block Row H…" at bounding box center [370, 127] width 475 height 356
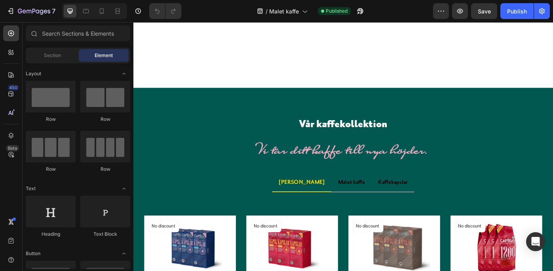
scroll to position [1143, 0]
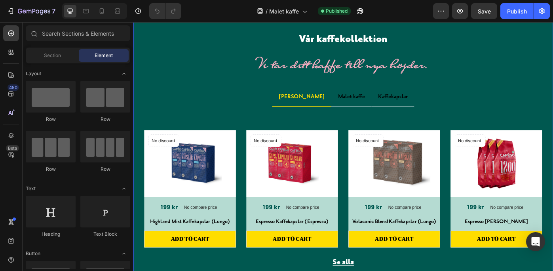
click at [367, 6] on div at bounding box center [370, -1] width 13 height 13
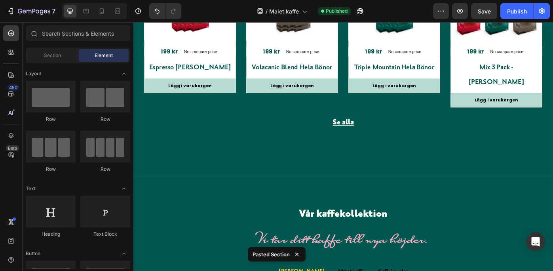
scroll to position [1427, 0]
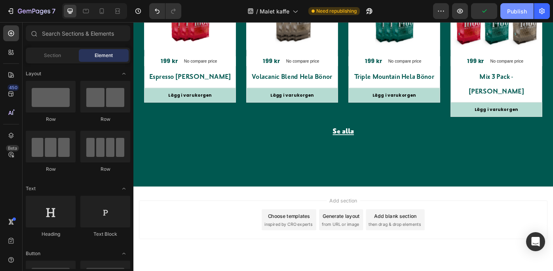
click at [515, 8] on div "Publish" at bounding box center [517, 11] width 20 height 8
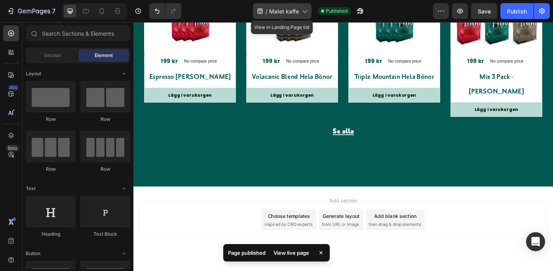
click at [302, 8] on icon at bounding box center [304, 11] width 8 height 8
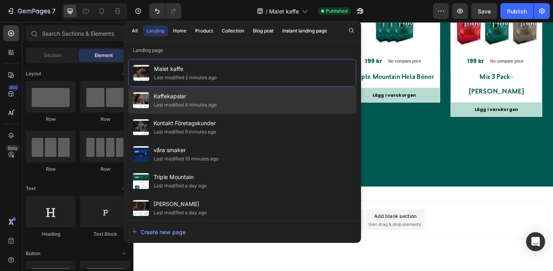
click at [260, 98] on div "Kaffekapslar Last modified 4 minutes ago" at bounding box center [242, 100] width 228 height 27
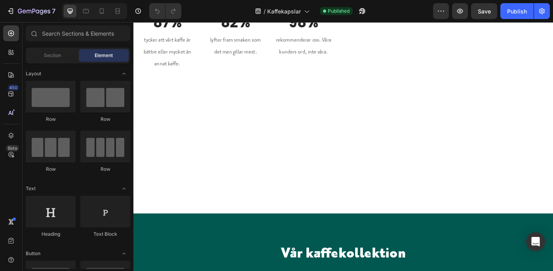
scroll to position [987, 0]
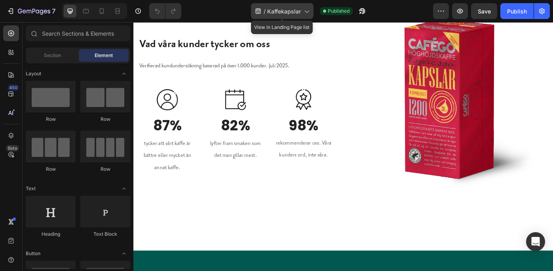
click at [302, 11] on icon at bounding box center [306, 11] width 8 height 8
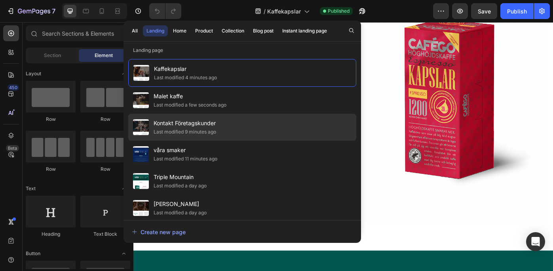
click at [254, 129] on div "Kontakt Företagskunder Last modified 9 minutes ago" at bounding box center [242, 127] width 228 height 27
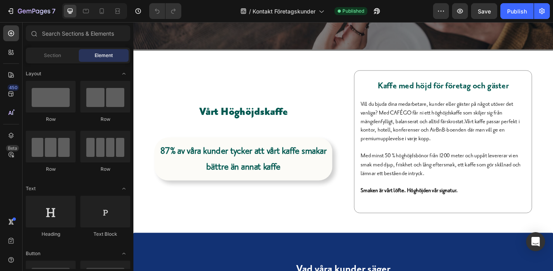
scroll to position [218, 0]
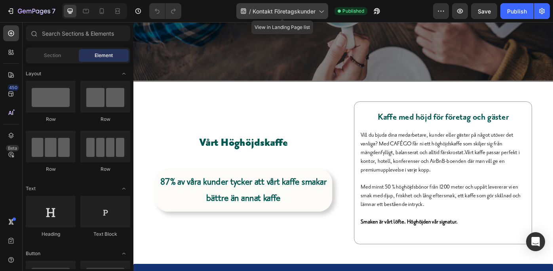
click at [319, 9] on icon at bounding box center [321, 11] width 8 height 8
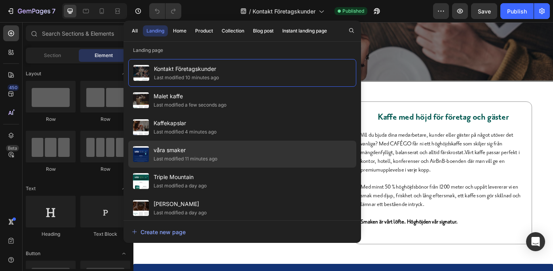
click at [252, 153] on div "våra smaker Last modified 11 minutes ago" at bounding box center [242, 153] width 228 height 27
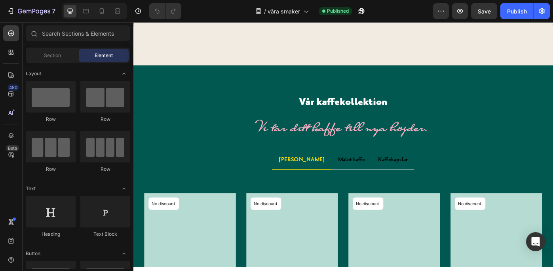
scroll to position [1636, 0]
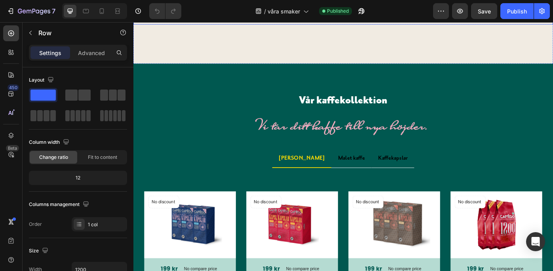
click at [472, 25] on div "Drop element here" at bounding box center [370, 13] width 475 height 24
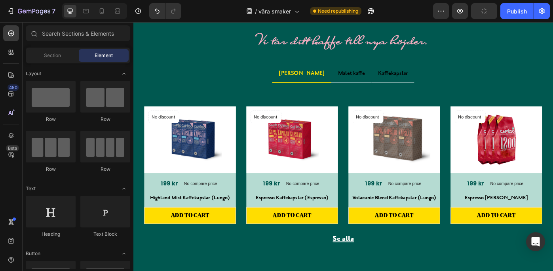
scroll to position [1652, 0]
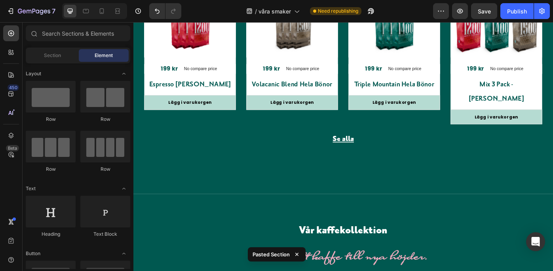
scroll to position [1875, 0]
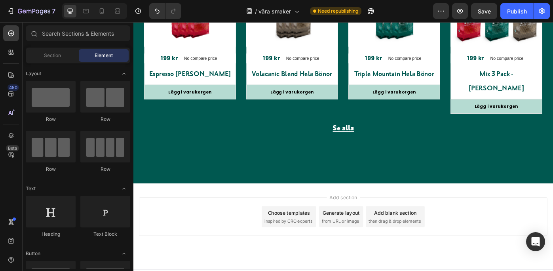
scroll to position [1872, 0]
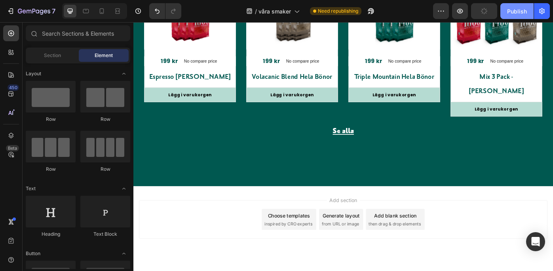
click at [512, 8] on div "Publish" at bounding box center [517, 11] width 20 height 8
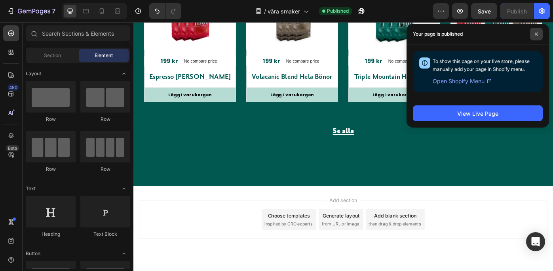
click at [535, 31] on span at bounding box center [536, 34] width 13 height 13
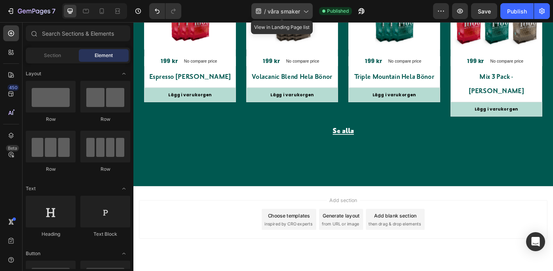
click at [300, 10] on span "våra smaker" at bounding box center [283, 11] width 32 height 8
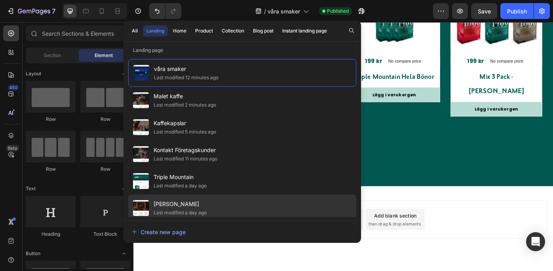
click at [243, 202] on div "[PERSON_NAME] Last modified a day ago" at bounding box center [242, 207] width 228 height 27
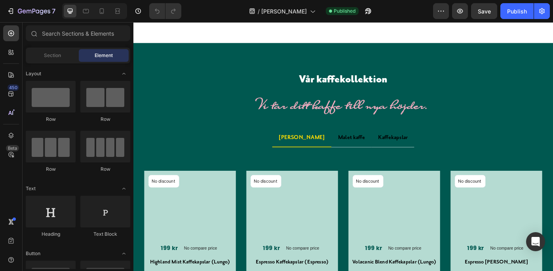
scroll to position [1059, 0]
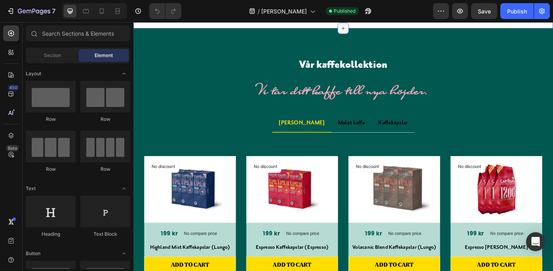
click at [368, 35] on div at bounding box center [370, 29] width 13 height 13
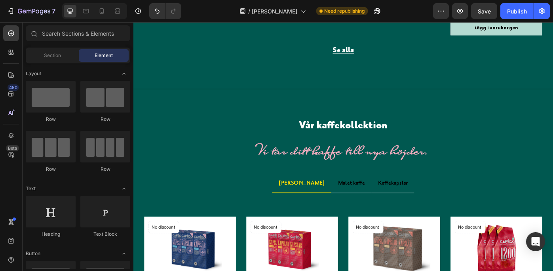
scroll to position [1352, 0]
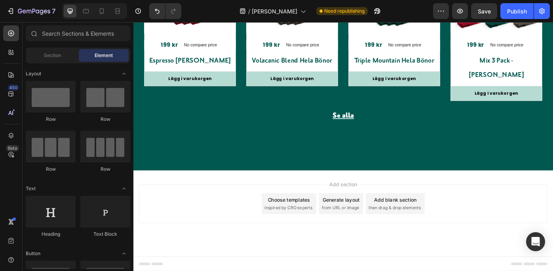
scroll to position [1280, 0]
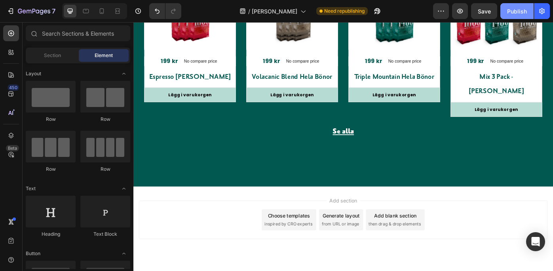
click at [516, 7] on div "Publish" at bounding box center [517, 11] width 20 height 8
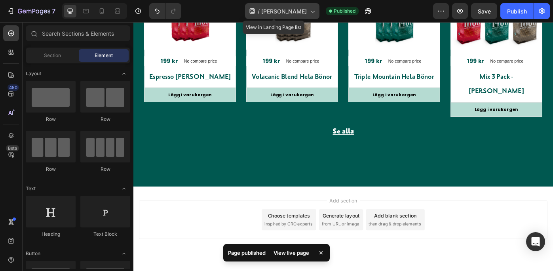
click at [290, 9] on span "[PERSON_NAME]" at bounding box center [283, 11] width 45 height 8
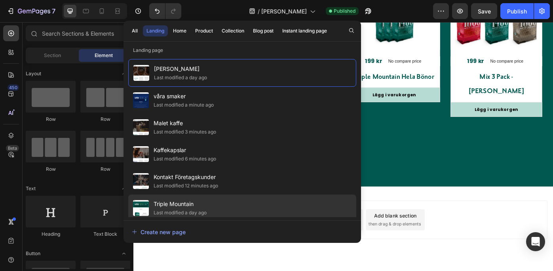
click at [260, 207] on div "Triple Mountain Last modified a day ago" at bounding box center [242, 207] width 228 height 27
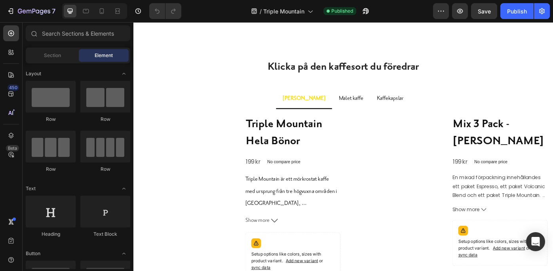
scroll to position [692, 0]
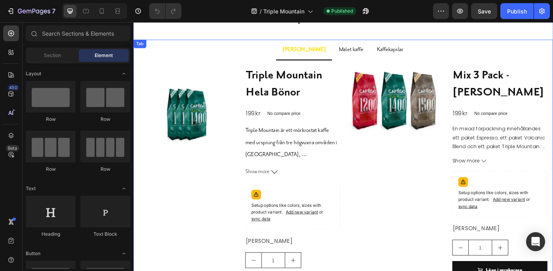
click at [366, 49] on p "Malet kaffe" at bounding box center [380, 52] width 28 height 13
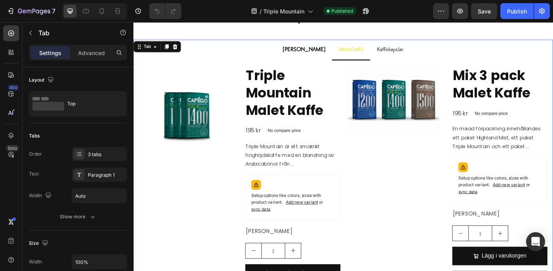
click at [409, 51] on p "Kaffekapslar" at bounding box center [424, 52] width 30 height 13
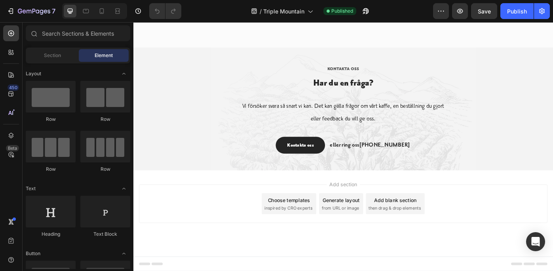
scroll to position [1564, 0]
click at [320, 163] on p "Kontakta oss" at bounding box center [322, 160] width 30 height 9
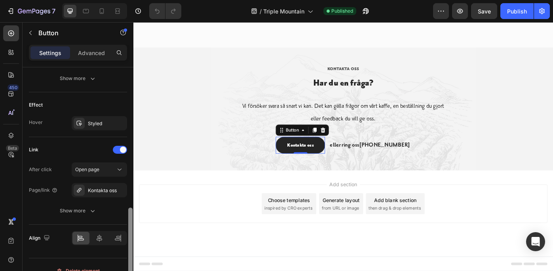
scroll to position [403, 0]
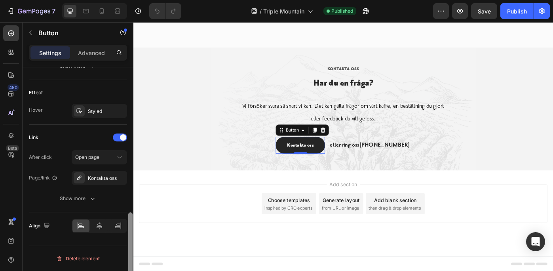
drag, startPoint x: 128, startPoint y: 127, endPoint x: 125, endPoint y: 274, distance: 146.4
click at [125, 0] on html "7 Version history / Triple Mountain Published Preview Save Publish 450 Beta Sec…" at bounding box center [276, 0] width 553 height 0
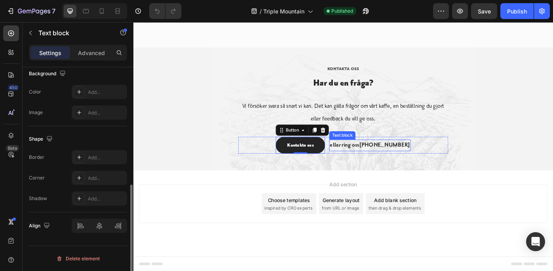
click at [392, 165] on p "eller ring oss [PHONE_NUMBER]" at bounding box center [401, 160] width 91 height 11
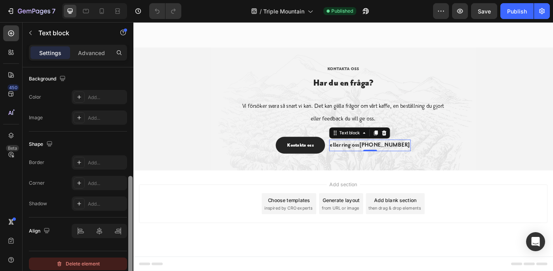
scroll to position [241, 0]
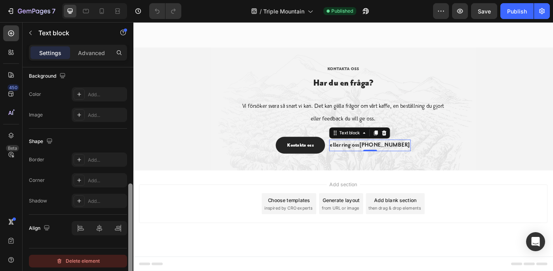
drag, startPoint x: 129, startPoint y: 138, endPoint x: 124, endPoint y: 254, distance: 116.0
click at [124, 254] on div "Text style Styles Paragraph 1* Font PrioriSansOT Size 19 Color 242424 Align Sho…" at bounding box center [78, 180] width 111 height 226
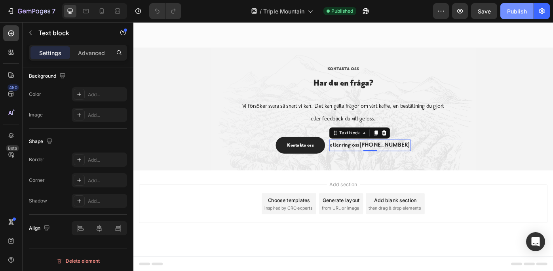
click at [518, 8] on div "Publish" at bounding box center [517, 11] width 20 height 8
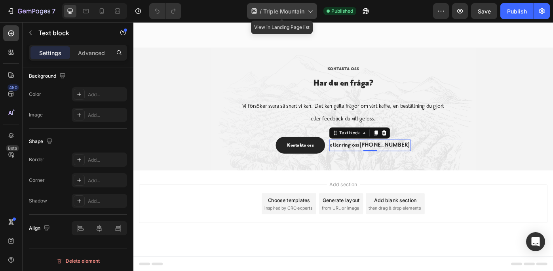
click at [309, 9] on icon at bounding box center [310, 11] width 8 height 8
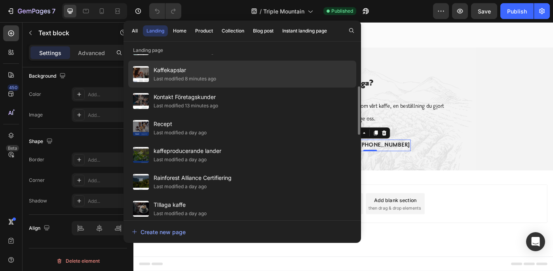
scroll to position [119, 0]
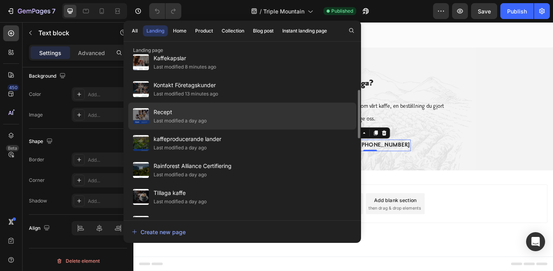
click at [235, 115] on div "Recept Last modified a day ago" at bounding box center [242, 115] width 228 height 27
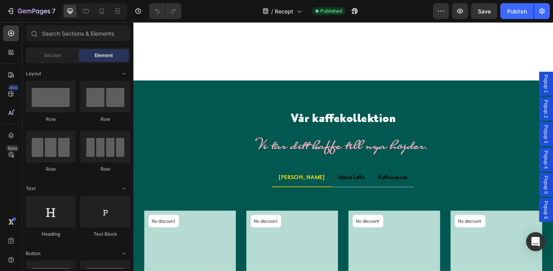
scroll to position [674, 0]
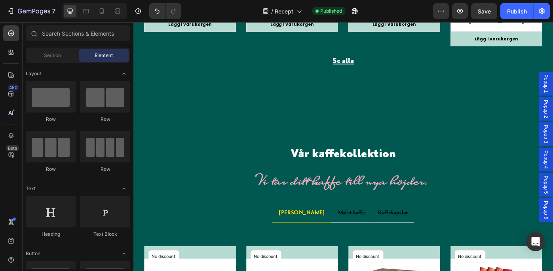
scroll to position [1091, 0]
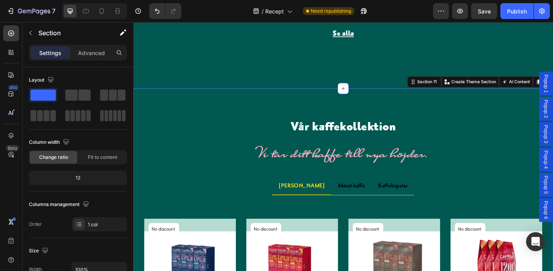
click at [136, 131] on div "Vår kaffekollektion Heading Vi tar ditt kaffe till nya höjder. Text block Row H…" at bounding box center [370, 276] width 475 height 358
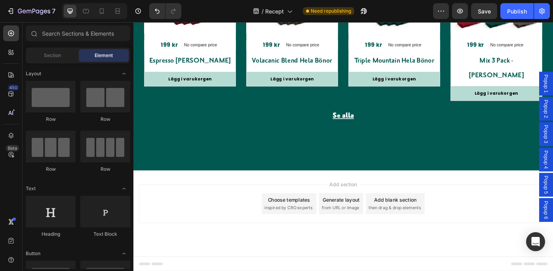
scroll to position [980, 0]
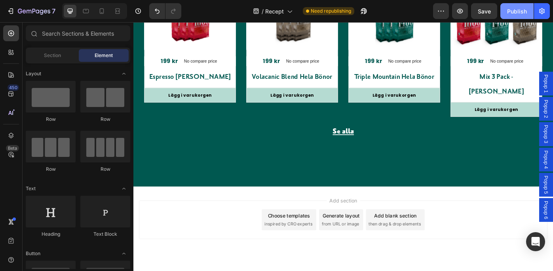
click at [517, 9] on div "Publish" at bounding box center [517, 11] width 20 height 8
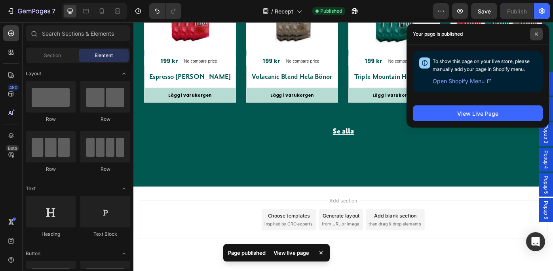
click at [535, 32] on icon at bounding box center [536, 34] width 4 height 4
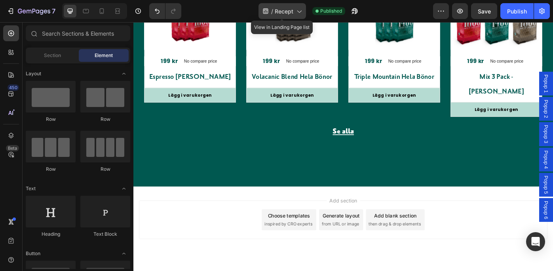
click at [296, 9] on icon at bounding box center [299, 11] width 8 height 8
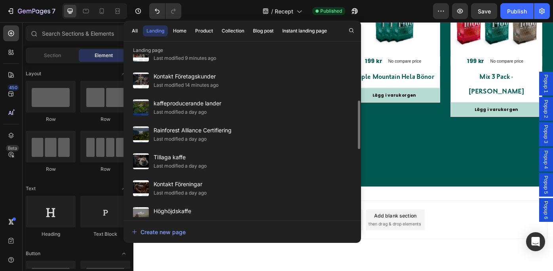
scroll to position [166, 0]
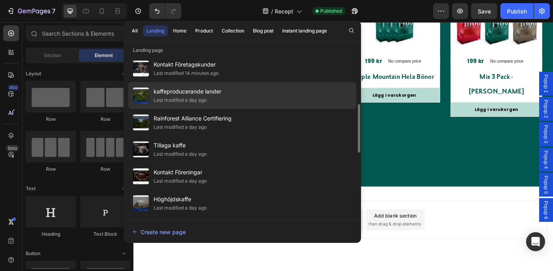
click at [254, 93] on div "kaffeproducerande lander Last modified a day ago" at bounding box center [242, 95] width 228 height 27
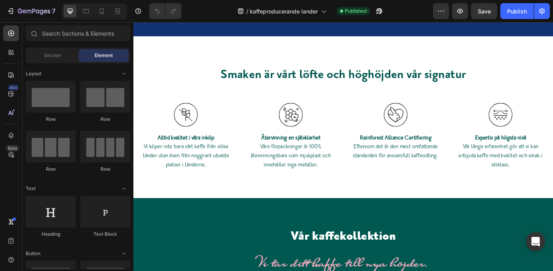
scroll to position [1261, 0]
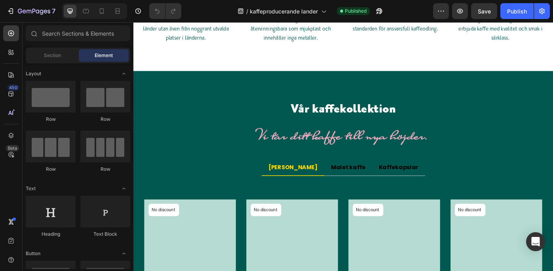
drag, startPoint x: 603, startPoint y: 53, endPoint x: 674, endPoint y: 256, distance: 215.2
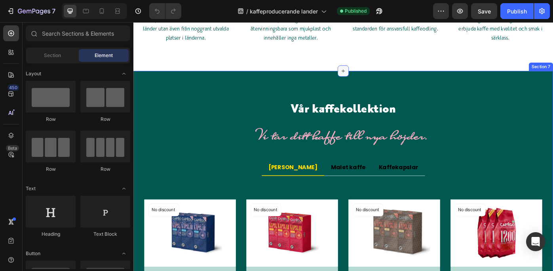
click at [368, 74] on icon at bounding box center [371, 77] width 6 height 6
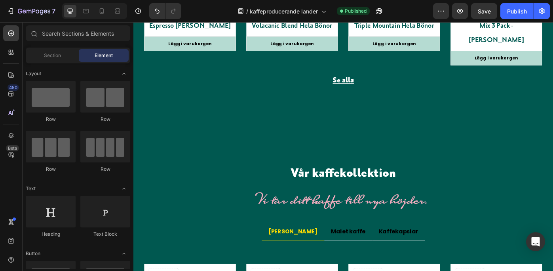
scroll to position [1573, 0]
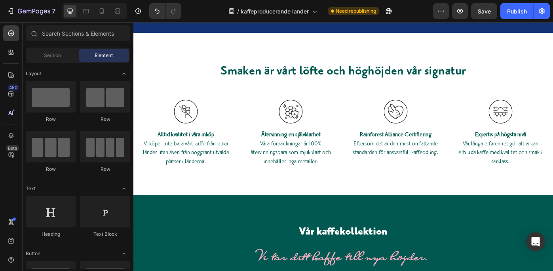
scroll to position [1090, 0]
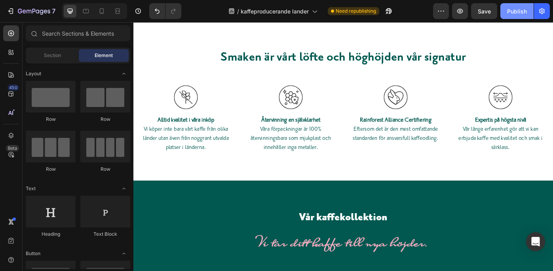
click at [519, 8] on div "Publish" at bounding box center [517, 11] width 20 height 8
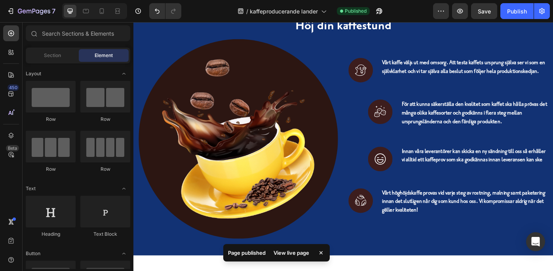
scroll to position [871, 0]
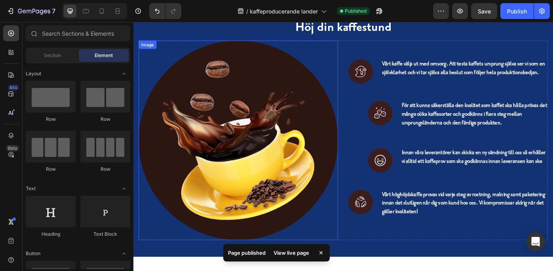
click at [253, 136] on img at bounding box center [252, 156] width 226 height 226
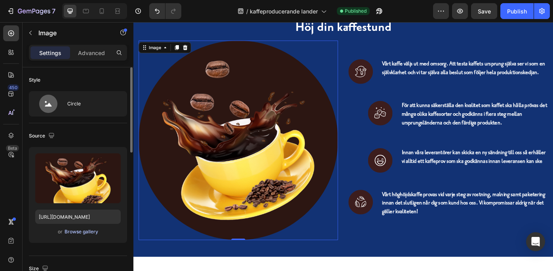
click at [77, 230] on div "Browse gallery" at bounding box center [81, 231] width 34 height 7
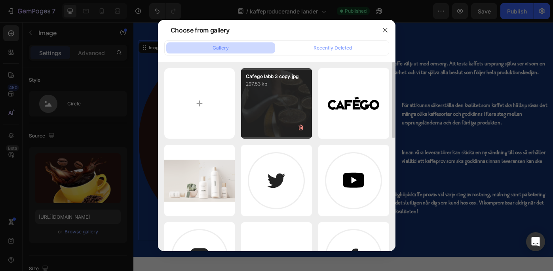
click at [280, 103] on div "Cafego labb 3 copy.jpg 297.53 kb" at bounding box center [276, 103] width 71 height 71
type input "https://cdn.shopify.com/s/files/1/0949/2008/1745/files/gempages_575569246612881…"
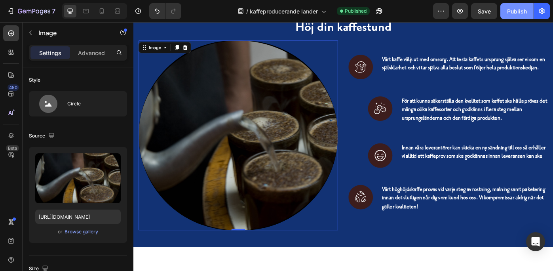
click at [512, 9] on div "Publish" at bounding box center [517, 11] width 20 height 8
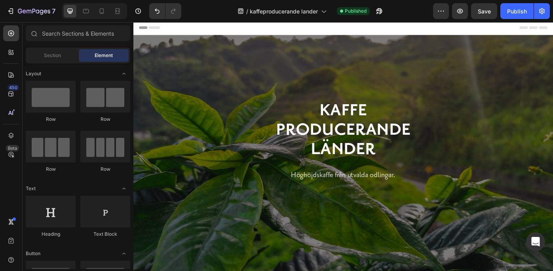
scroll to position [0, 0]
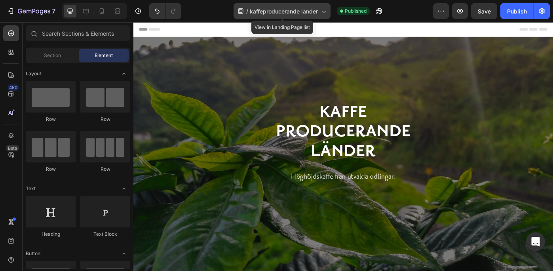
click at [270, 10] on span "kaffeproducerande lander" at bounding box center [284, 11] width 68 height 8
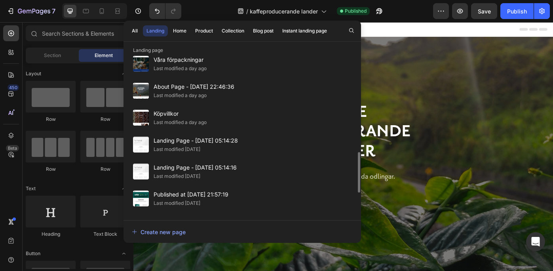
scroll to position [344, 0]
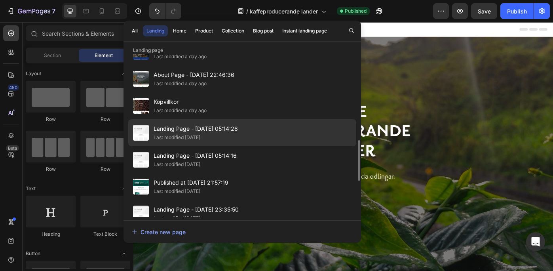
click at [258, 131] on div "Landing Page - Sep 18, 05:14:28 Last modified 10 days ago" at bounding box center [242, 132] width 228 height 27
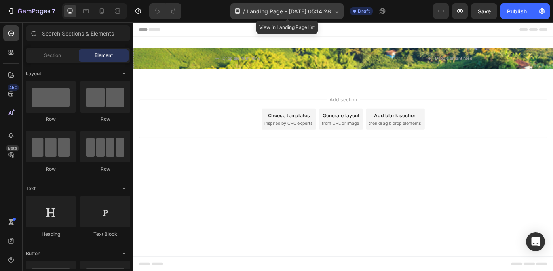
click at [307, 9] on span "Landing Page - [DATE] 05:14:28" at bounding box center [288, 11] width 84 height 8
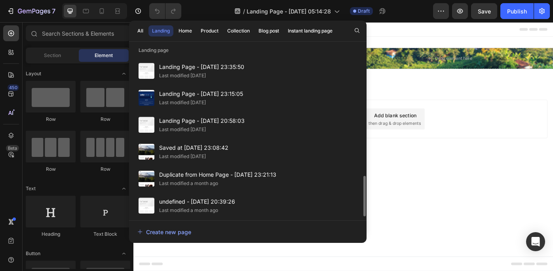
scroll to position [489, 0]
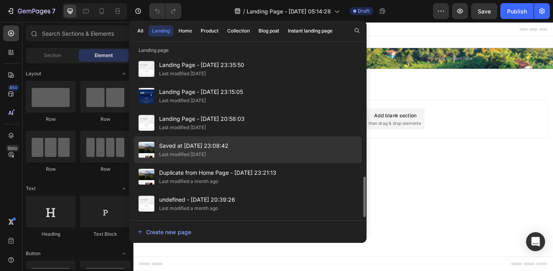
click at [258, 150] on div "Saved at [DATE] 23:08:42 Last modified [DATE]" at bounding box center [248, 149] width 228 height 27
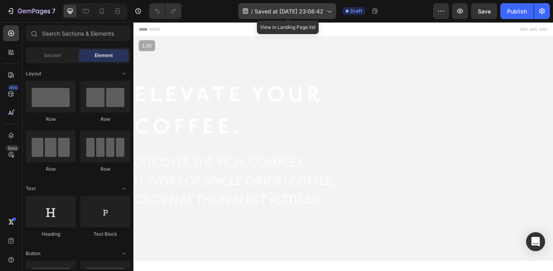
click at [269, 8] on span "Saved at [DATE] 23:08:42" at bounding box center [288, 11] width 69 height 8
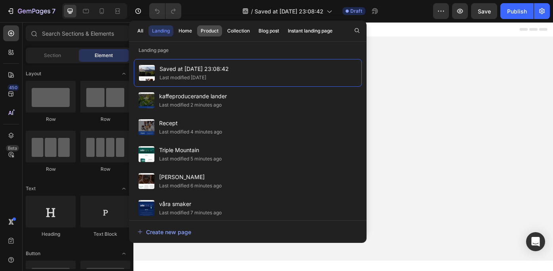
click at [207, 28] on div "Product" at bounding box center [210, 30] width 18 height 7
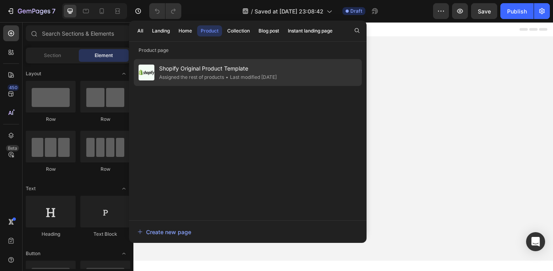
click at [202, 71] on span "Shopify Original Product Template" at bounding box center [218, 68] width 118 height 9
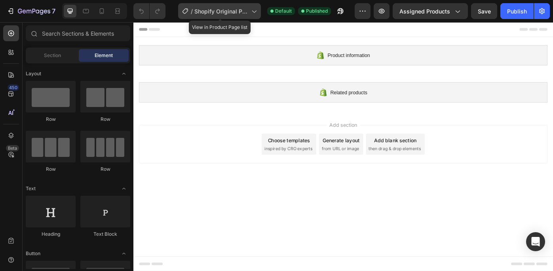
click at [220, 9] on span "Shopify Original Product Template" at bounding box center [221, 11] width 54 height 8
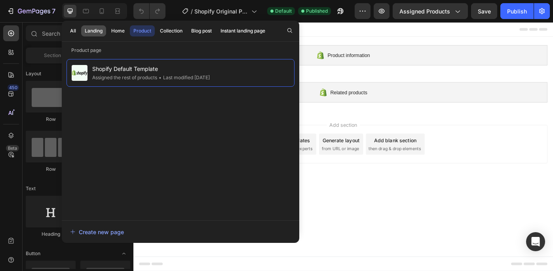
click at [88, 27] on div "Landing" at bounding box center [94, 30] width 18 height 7
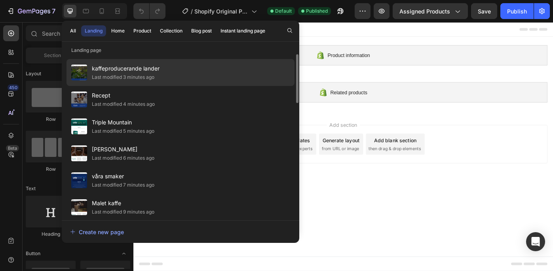
click at [176, 66] on div "kaffeproducerande lander Last modified 3 minutes ago" at bounding box center [180, 72] width 228 height 27
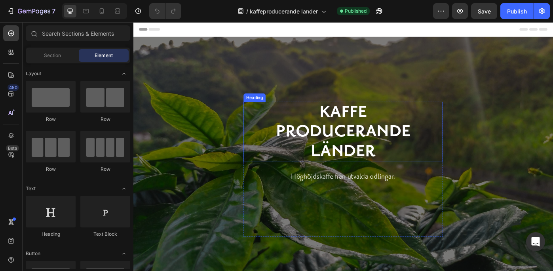
click at [365, 134] on strong "Kaffe" at bounding box center [371, 124] width 54 height 22
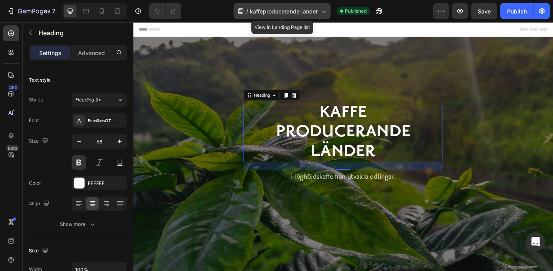
click at [285, 9] on span "kaffeproducerande lander" at bounding box center [284, 11] width 68 height 8
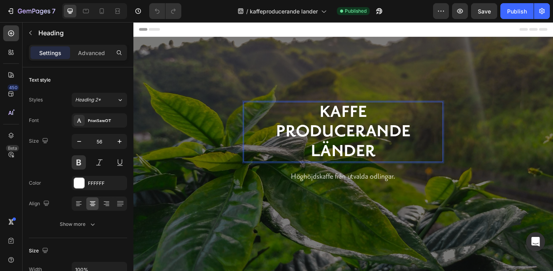
click at [357, 139] on strong "producerande länder" at bounding box center [371, 157] width 152 height 44
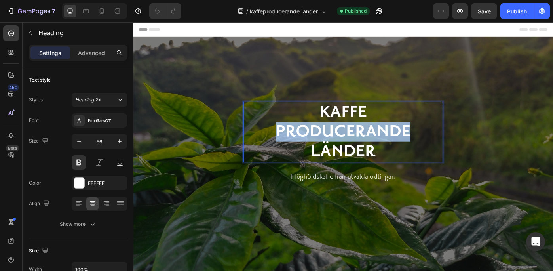
click at [357, 139] on strong "producerande länder" at bounding box center [371, 157] width 152 height 44
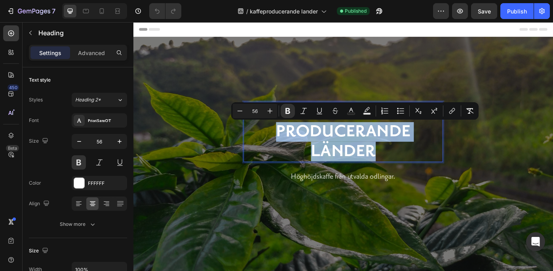
click at [357, 139] on strong "producerande länder" at bounding box center [371, 157] width 152 height 44
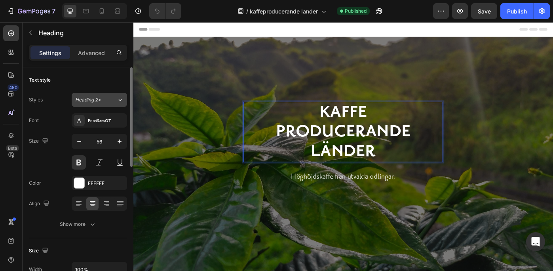
click at [119, 97] on icon at bounding box center [120, 100] width 7 height 8
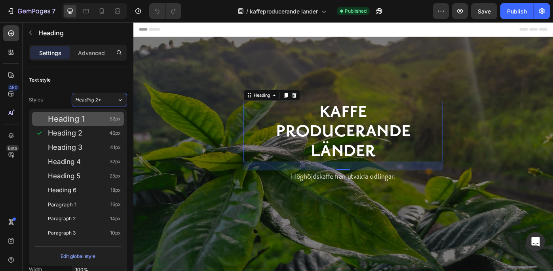
click at [110, 114] on div "Heading 1 52px" at bounding box center [78, 119] width 92 height 14
type input "52"
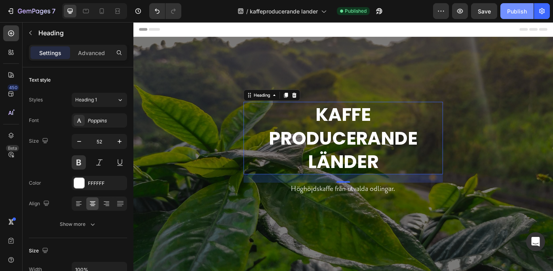
click at [511, 6] on button "Publish" at bounding box center [516, 11] width 33 height 16
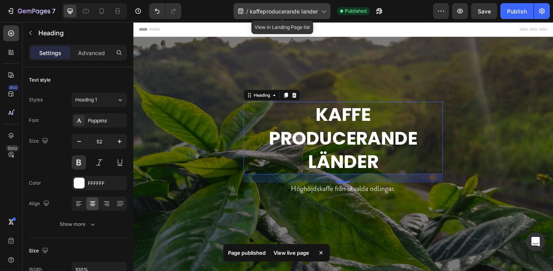
click at [324, 8] on icon at bounding box center [323, 11] width 8 height 8
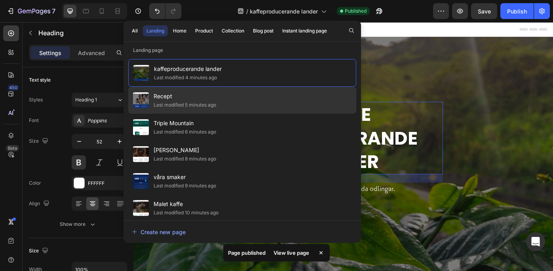
click at [297, 95] on div "Recept Last modified 5 minutes ago" at bounding box center [242, 100] width 228 height 27
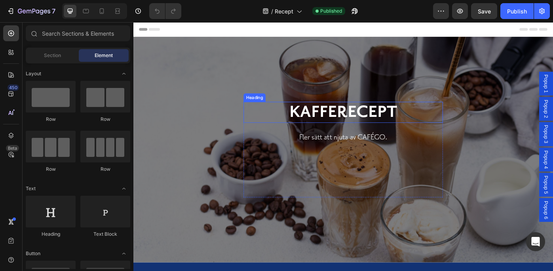
click at [342, 131] on h2 "kafferecept" at bounding box center [371, 124] width 226 height 24
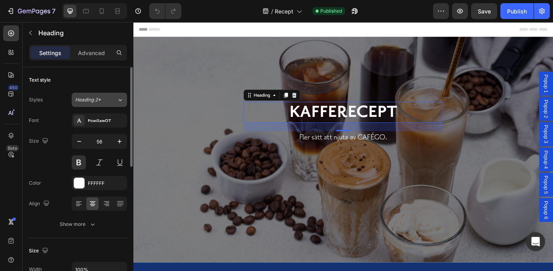
click at [118, 98] on icon at bounding box center [120, 100] width 7 height 8
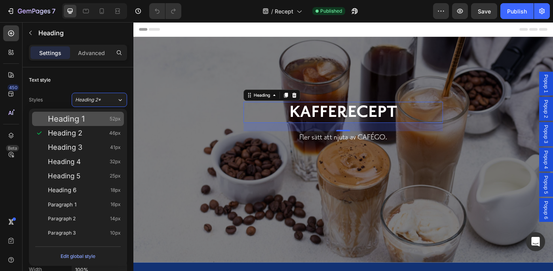
click at [112, 115] on span "52px" at bounding box center [115, 119] width 11 height 8
type input "52"
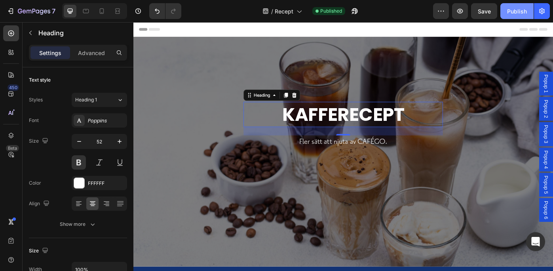
click at [517, 9] on div "Publish" at bounding box center [517, 11] width 20 height 8
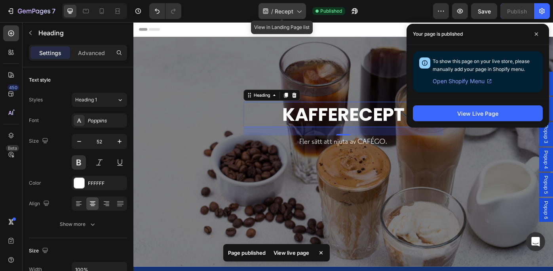
click at [296, 10] on icon at bounding box center [299, 11] width 8 height 8
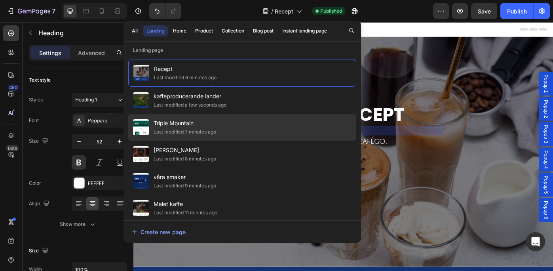
click at [265, 127] on div "Triple Mountain Last modified 7 minutes ago" at bounding box center [242, 127] width 228 height 27
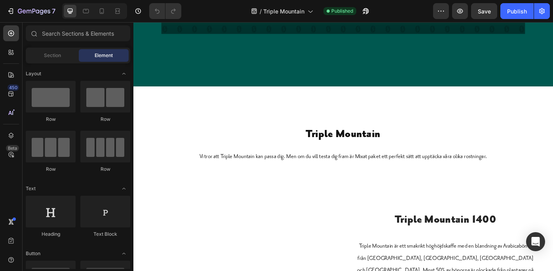
scroll to position [194, 0]
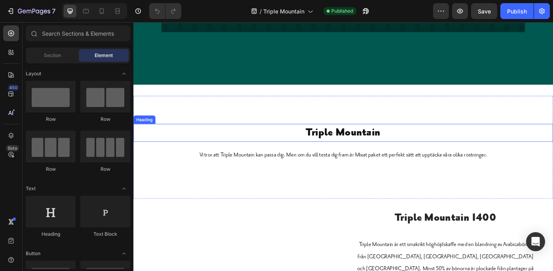
click at [439, 140] on h2 "Triple Mountain" at bounding box center [370, 147] width 475 height 20
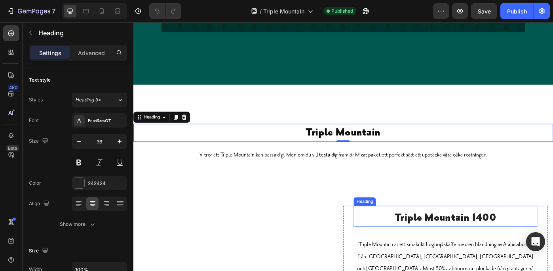
click at [463, 245] on h2 "Triple Mountain 1400" at bounding box center [487, 243] width 208 height 20
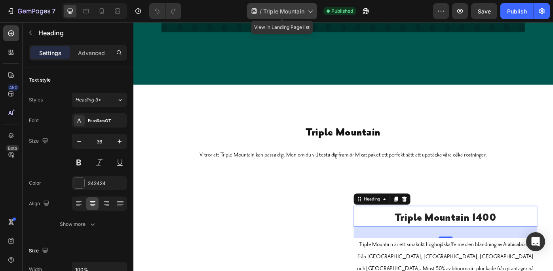
click at [308, 9] on icon at bounding box center [310, 11] width 8 height 8
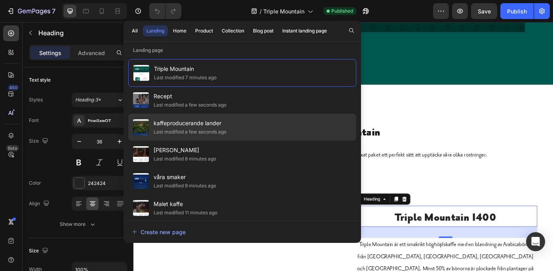
click at [273, 125] on div "kaffeproducerande lander Last modified a few seconds ago" at bounding box center [242, 127] width 228 height 27
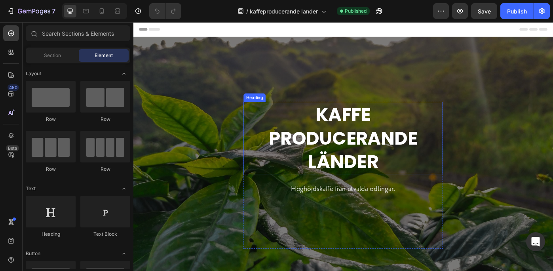
click at [364, 148] on strong "producerande länder" at bounding box center [371, 166] width 168 height 56
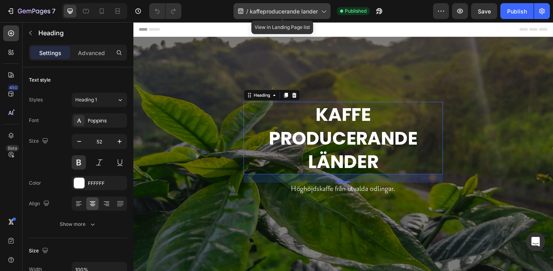
click at [308, 9] on span "kaffeproducerande lander" at bounding box center [284, 11] width 68 height 8
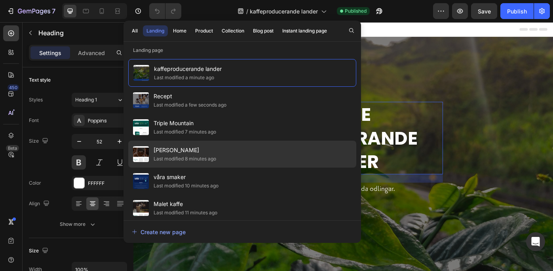
click at [271, 158] on div "[PERSON_NAME] Last modified 8 minutes ago" at bounding box center [242, 153] width 228 height 27
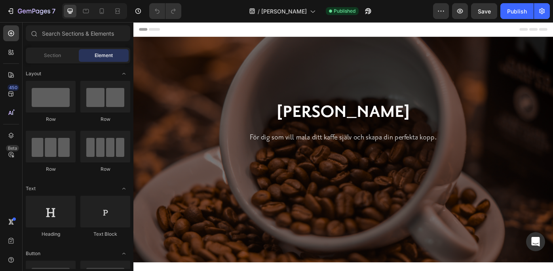
click at [360, 123] on strong "[PERSON_NAME]" at bounding box center [371, 124] width 151 height 22
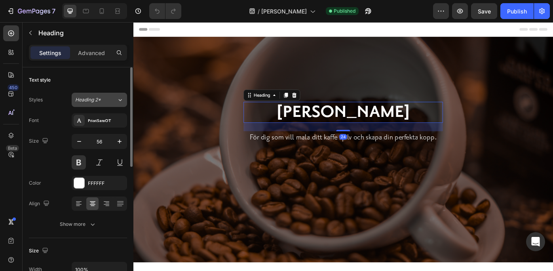
click at [118, 96] on icon at bounding box center [120, 100] width 7 height 8
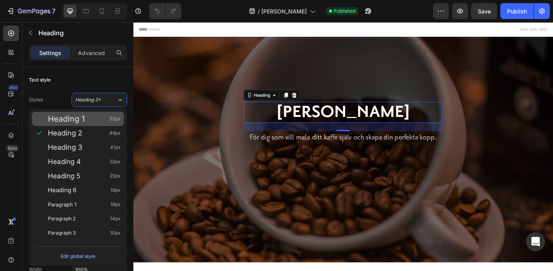
click at [113, 119] on span "52px" at bounding box center [115, 119] width 11 height 8
type input "52"
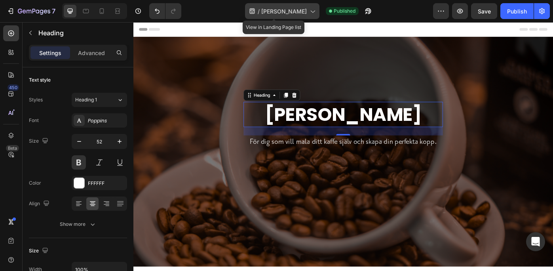
click at [308, 9] on icon at bounding box center [312, 11] width 8 height 8
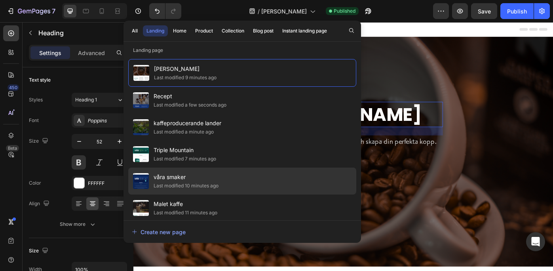
click at [256, 173] on div "våra smaker Last modified 10 minutes ago" at bounding box center [242, 180] width 228 height 27
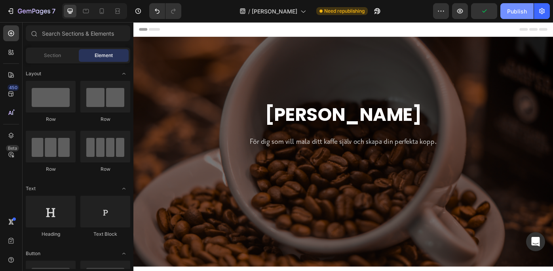
click at [517, 7] on div "Publish" at bounding box center [517, 11] width 20 height 8
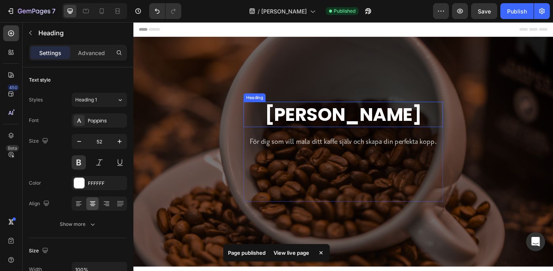
click at [387, 131] on strong "Hela bönor" at bounding box center [370, 126] width 177 height 29
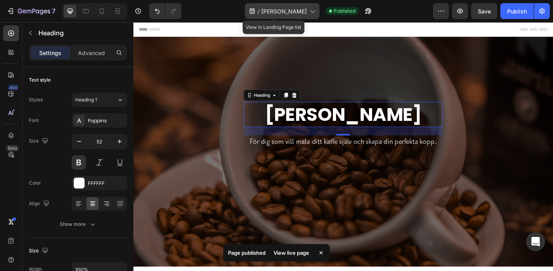
click at [292, 8] on span "[PERSON_NAME]" at bounding box center [283, 11] width 45 height 8
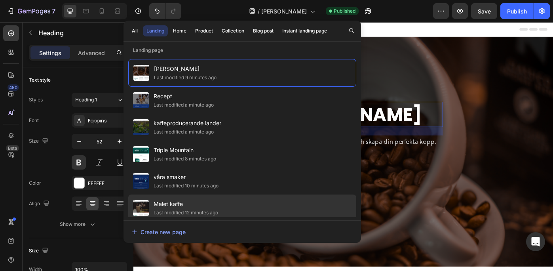
click at [240, 196] on div "Malet kaffe Last modified 12 minutes ago" at bounding box center [242, 207] width 228 height 27
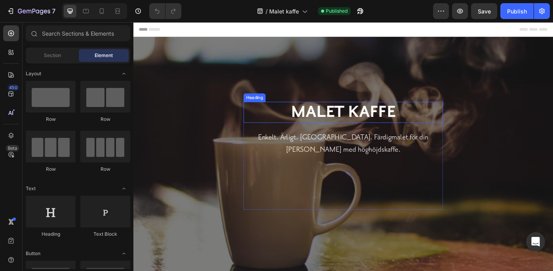
click at [401, 123] on strong "malet kaffe" at bounding box center [370, 124] width 119 height 22
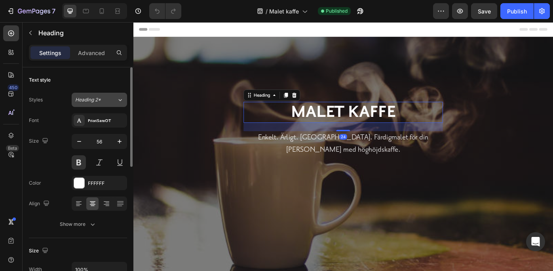
click at [118, 97] on icon at bounding box center [120, 100] width 7 height 8
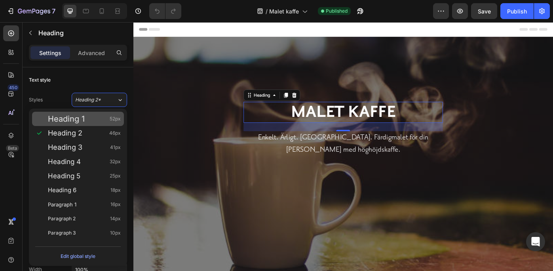
click at [113, 115] on span "52px" at bounding box center [115, 119] width 11 height 8
type input "52"
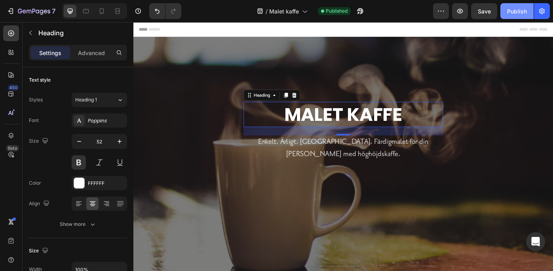
click at [507, 4] on button "Publish" at bounding box center [516, 11] width 33 height 16
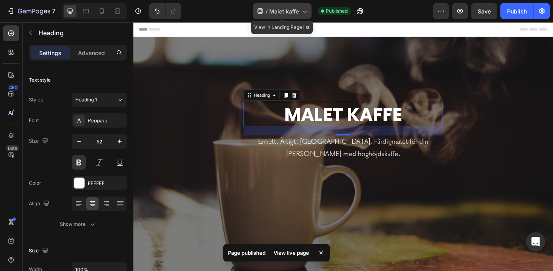
click at [301, 9] on icon at bounding box center [304, 11] width 8 height 8
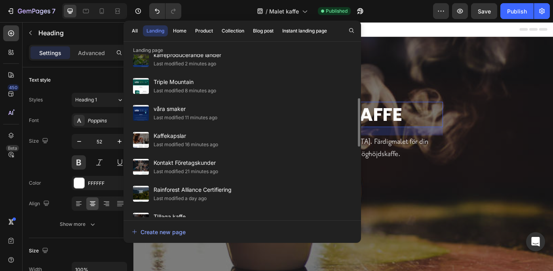
scroll to position [107, 0]
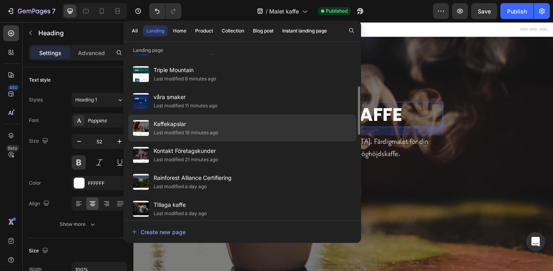
click at [284, 127] on div "Kaffekapslar Last modified 16 minutes ago" at bounding box center [242, 127] width 228 height 27
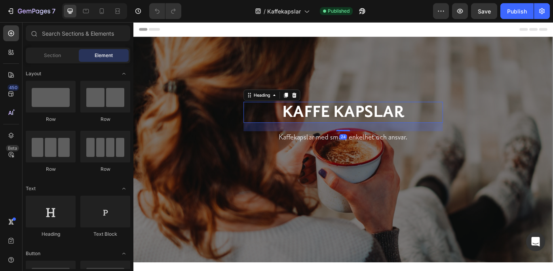
click at [340, 128] on strong "Kaffe kapslar" at bounding box center [371, 124] width 138 height 22
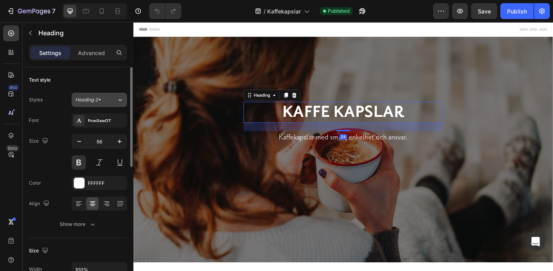
click at [119, 98] on icon at bounding box center [120, 100] width 7 height 8
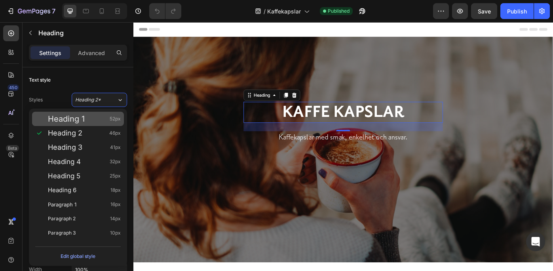
click at [110, 116] on span "52px" at bounding box center [115, 119] width 11 height 8
type input "52"
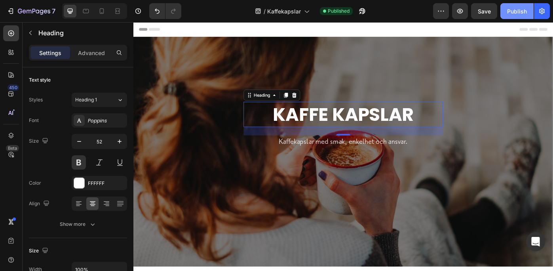
click at [517, 9] on div "Publish" at bounding box center [517, 11] width 20 height 8
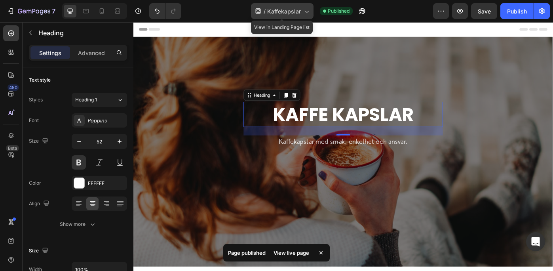
click at [303, 9] on icon at bounding box center [306, 11] width 8 height 8
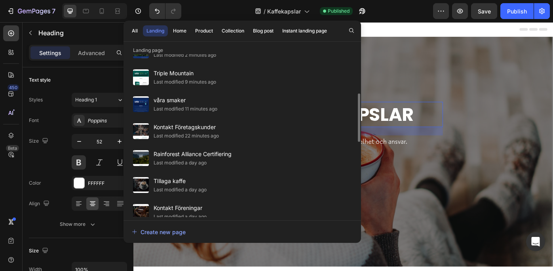
scroll to position [142, 0]
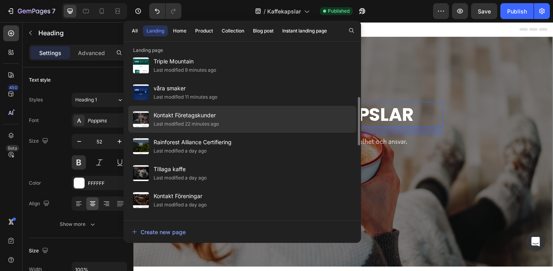
click at [260, 119] on div "Kontakt Företagskunder Last modified 22 minutes ago" at bounding box center [242, 119] width 228 height 27
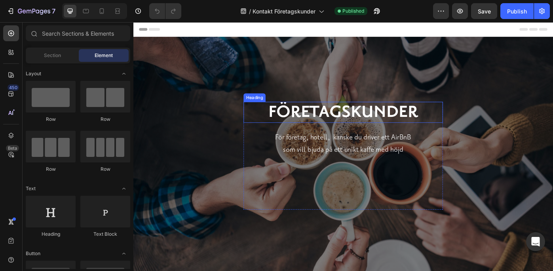
click at [358, 124] on strong "företagskunder" at bounding box center [370, 124] width 169 height 22
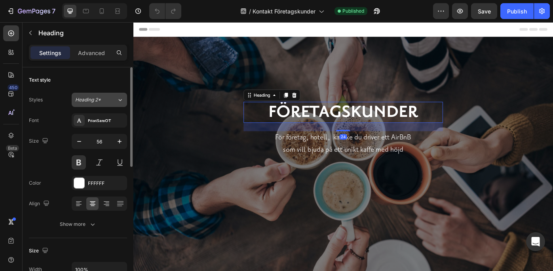
click at [118, 97] on icon at bounding box center [120, 100] width 7 height 8
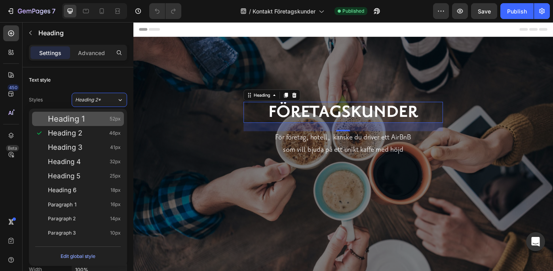
click at [110, 116] on span "52px" at bounding box center [115, 119] width 11 height 8
type input "52"
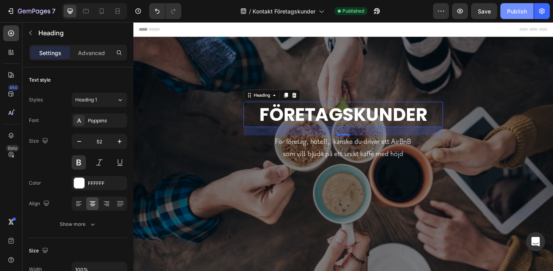
click at [514, 8] on div "Publish" at bounding box center [517, 11] width 20 height 8
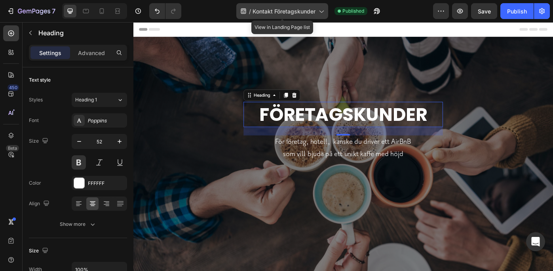
click at [321, 9] on icon at bounding box center [321, 11] width 8 height 8
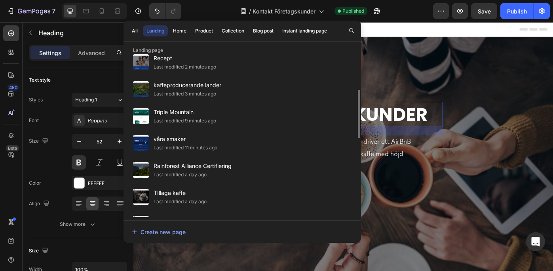
scroll to position [131, 0]
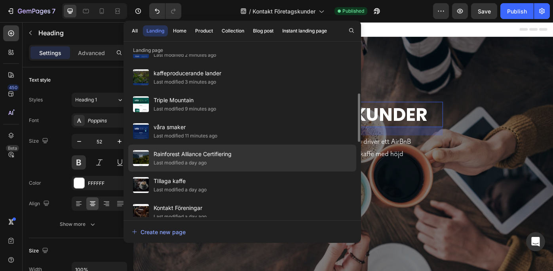
click at [268, 162] on div "Rainforest Alliance Certifiering Last modified a day ago" at bounding box center [242, 157] width 228 height 27
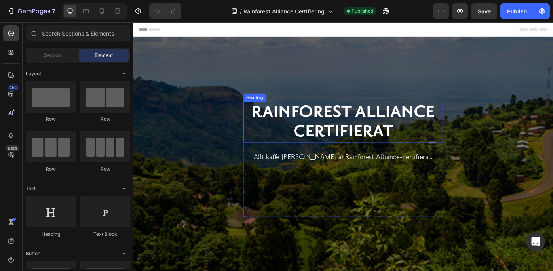
click at [284, 131] on strong "Rainforest alliance certifierat" at bounding box center [370, 135] width 207 height 44
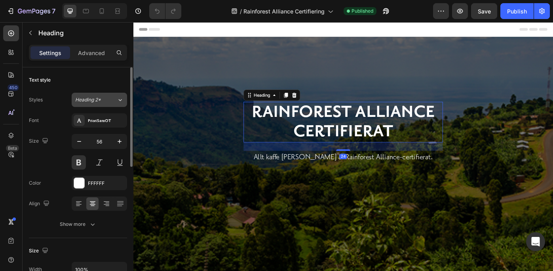
click at [120, 97] on icon at bounding box center [120, 100] width 7 height 8
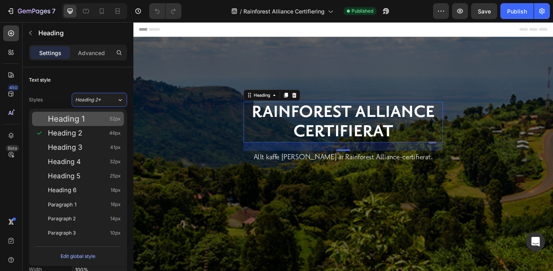
click at [114, 115] on span "52px" at bounding box center [115, 119] width 11 height 8
type input "52"
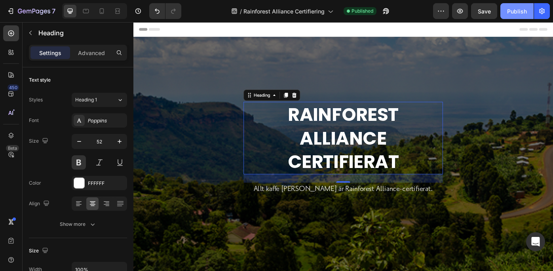
click at [513, 8] on div "Publish" at bounding box center [517, 11] width 20 height 8
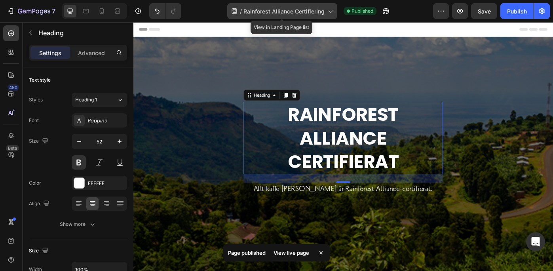
click at [300, 9] on span "Rainforest Alliance Certifiering" at bounding box center [283, 11] width 81 height 8
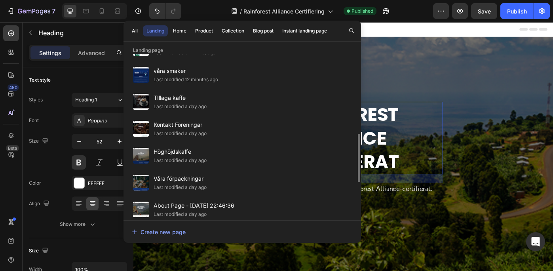
scroll to position [226, 0]
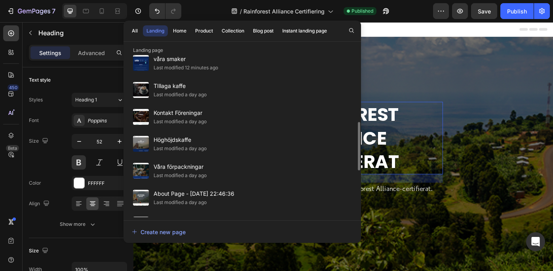
click at [280, 83] on div "TIllaga kaffe Last modified a day ago" at bounding box center [242, 89] width 228 height 27
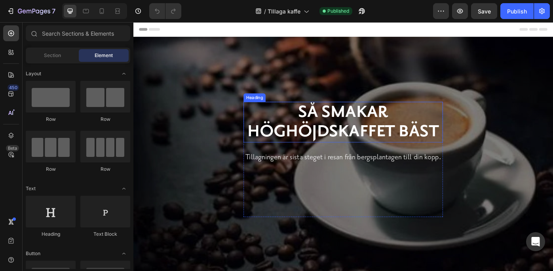
click at [358, 140] on strong "Så smakar höghöjdskaffet bäst" at bounding box center [370, 135] width 217 height 44
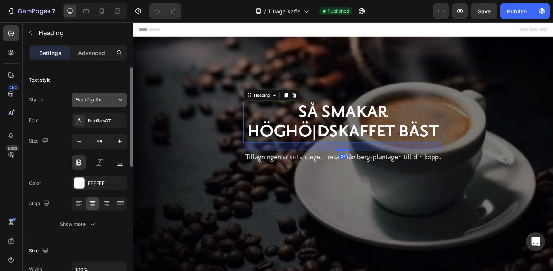
click at [118, 99] on icon at bounding box center [120, 100] width 7 height 8
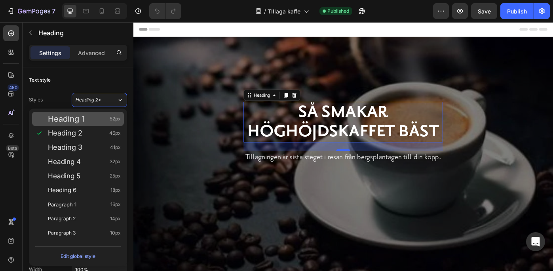
click at [112, 115] on span "52px" at bounding box center [115, 119] width 11 height 8
type input "52"
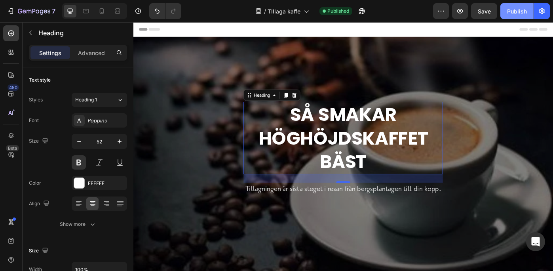
click at [521, 7] on div "Publish" at bounding box center [517, 11] width 20 height 8
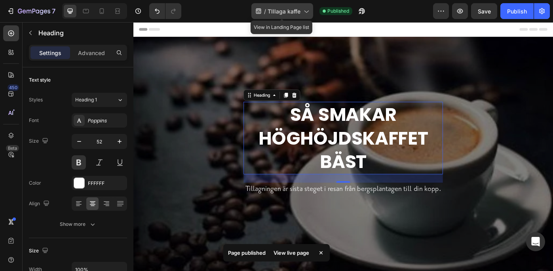
click at [294, 8] on span "TIllaga kaffe" at bounding box center [283, 11] width 33 height 8
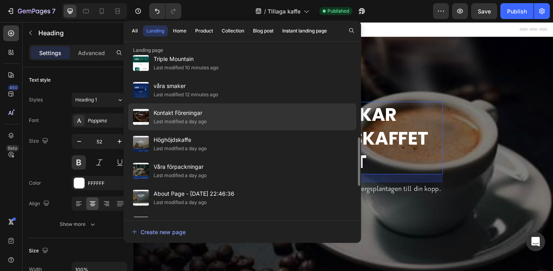
scroll to position [237, 0]
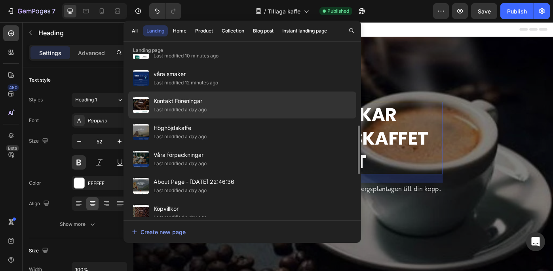
click at [283, 98] on div "Kontakt Föreningar Last modified a day ago" at bounding box center [242, 104] width 228 height 27
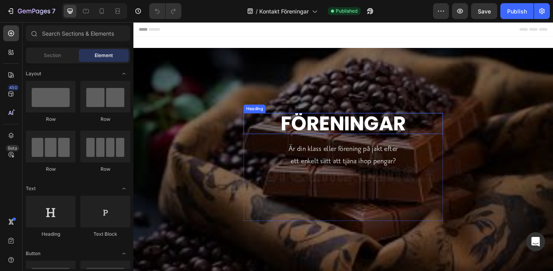
click at [332, 138] on strong "föreningar" at bounding box center [371, 136] width 142 height 31
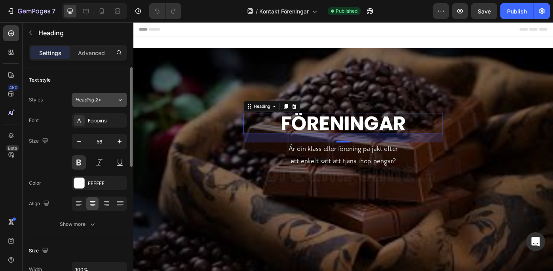
click at [119, 97] on icon at bounding box center [120, 100] width 7 height 8
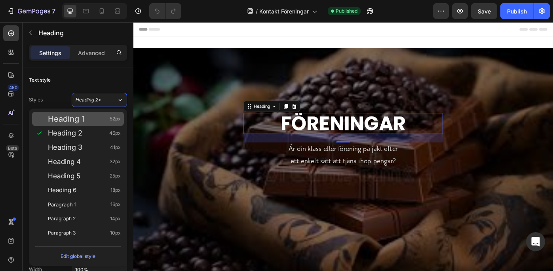
click at [107, 115] on div "Heading 1 52px" at bounding box center [84, 119] width 73 height 8
type input "52"
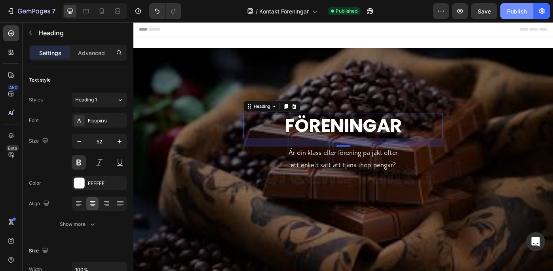
click at [519, 6] on button "Publish" at bounding box center [516, 11] width 33 height 16
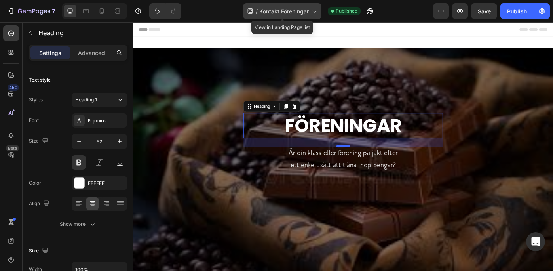
click at [314, 8] on icon at bounding box center [314, 11] width 8 height 8
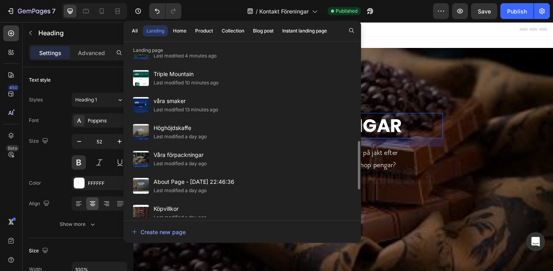
scroll to position [249, 0]
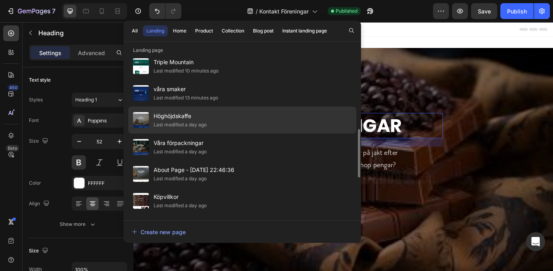
click at [288, 112] on div "Höghöjdskaffe Last modified a day ago" at bounding box center [242, 119] width 228 height 27
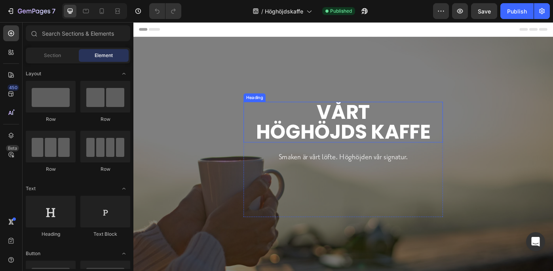
click at [377, 132] on strong "höghöjds kaffe" at bounding box center [370, 145] width 197 height 31
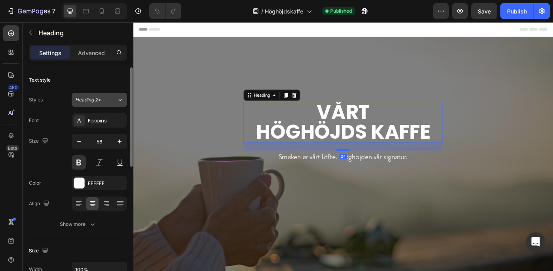
click at [119, 95] on button "Heading 2*" at bounding box center [99, 100] width 55 height 14
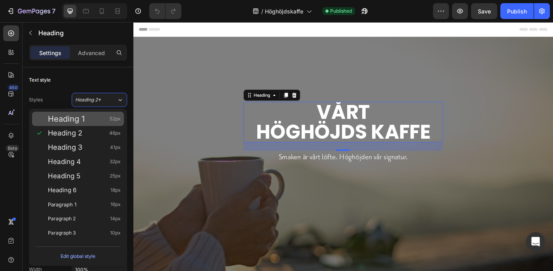
click at [107, 113] on div "Heading 1 52px" at bounding box center [78, 119] width 92 height 14
type input "52"
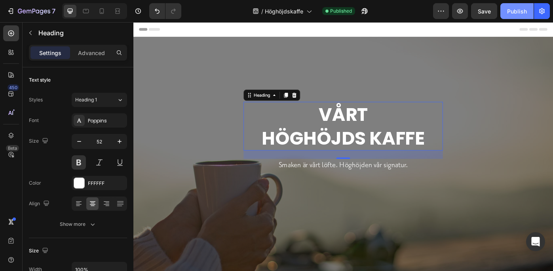
click at [516, 6] on button "Publish" at bounding box center [516, 11] width 33 height 16
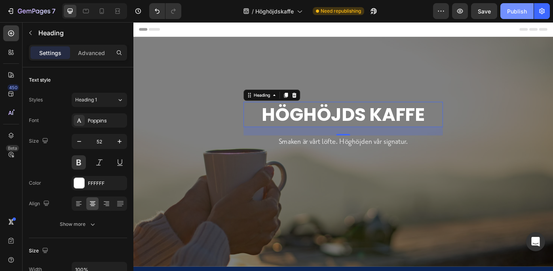
click at [512, 8] on div "Publish" at bounding box center [517, 11] width 20 height 8
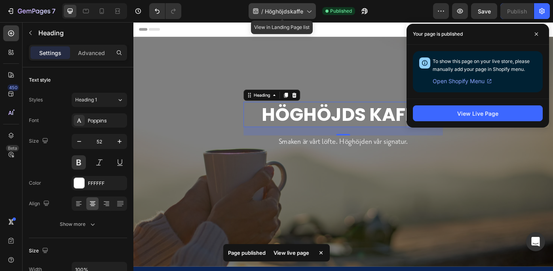
click at [309, 9] on icon at bounding box center [309, 11] width 8 height 8
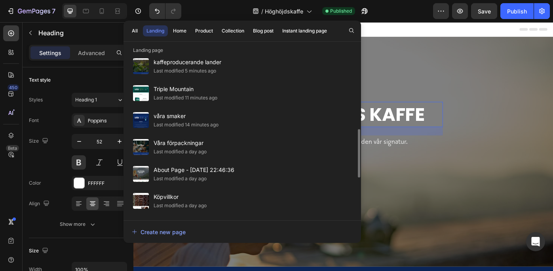
scroll to position [261, 0]
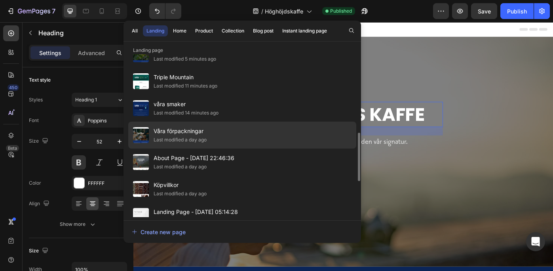
click at [262, 127] on div "Våra förpackningar Last modified a day ago" at bounding box center [242, 134] width 228 height 27
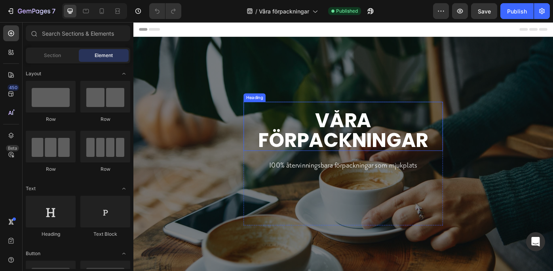
click at [358, 143] on strong "våra förpackningar" at bounding box center [371, 144] width 192 height 53
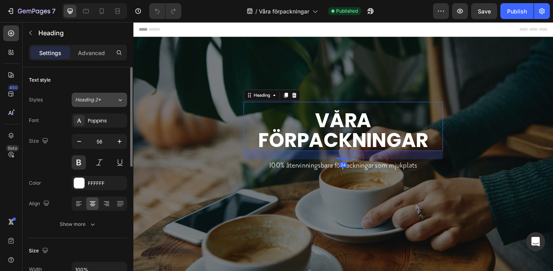
click at [118, 97] on icon at bounding box center [120, 100] width 7 height 8
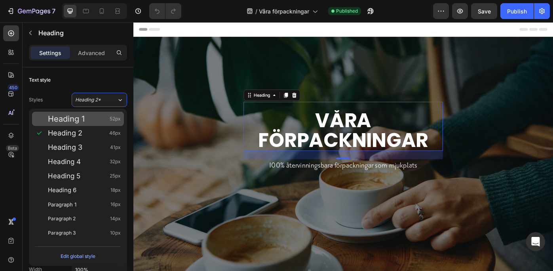
click at [112, 113] on div "Heading 1 52px" at bounding box center [78, 119] width 92 height 14
type input "52"
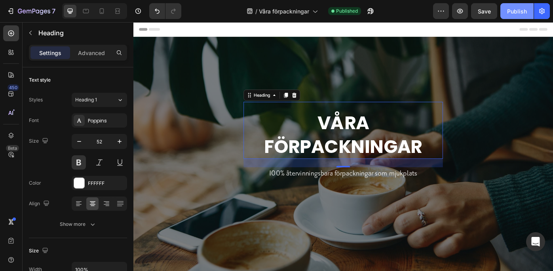
click at [514, 7] on div "Publish" at bounding box center [517, 11] width 20 height 8
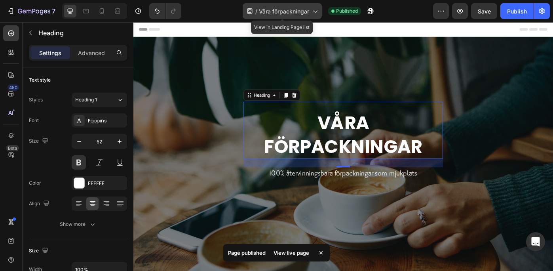
click at [314, 9] on icon at bounding box center [315, 11] width 8 height 8
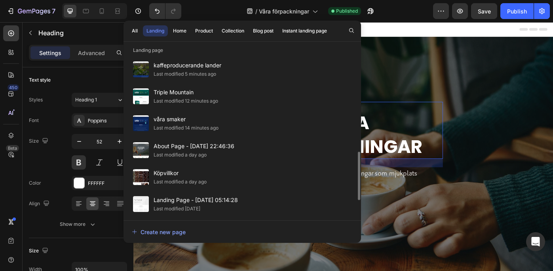
scroll to position [285, 0]
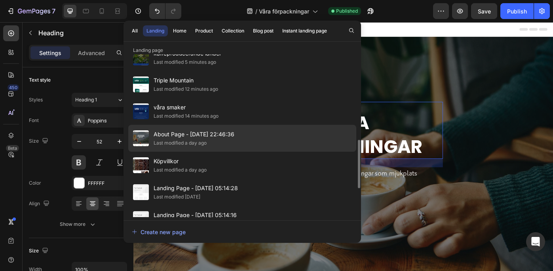
click at [275, 131] on div "About Page - Jul 29, 22:46:36 Last modified a day ago" at bounding box center [242, 138] width 228 height 27
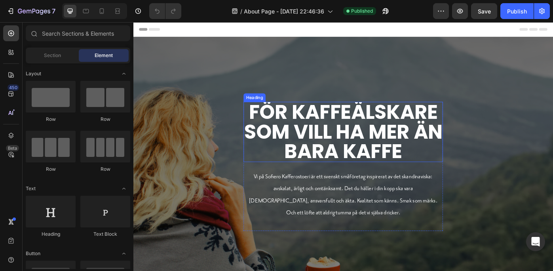
click at [341, 154] on h2 "För kaffeälskare som vill ha mer än bara kaffe" at bounding box center [371, 146] width 226 height 68
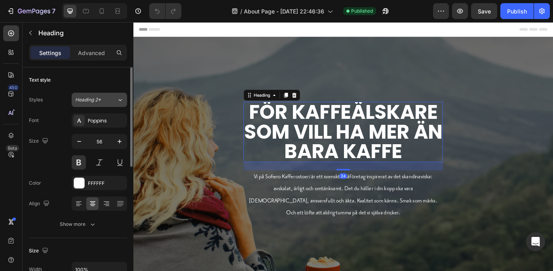
click at [118, 97] on icon at bounding box center [120, 100] width 7 height 8
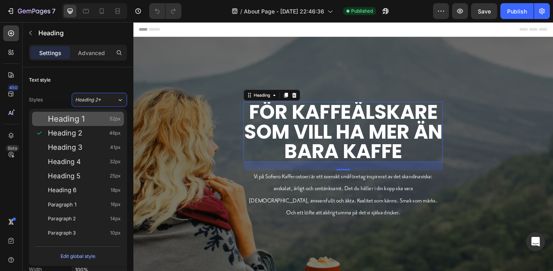
click at [109, 118] on div "Heading 1 52px" at bounding box center [84, 119] width 73 height 8
type input "52"
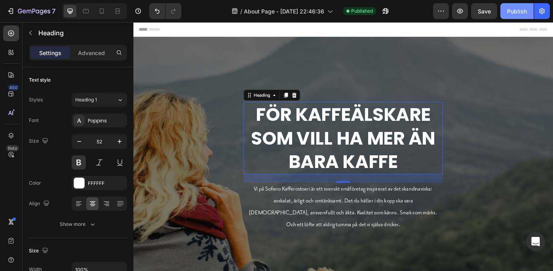
click at [519, 8] on div "Publish" at bounding box center [517, 11] width 20 height 8
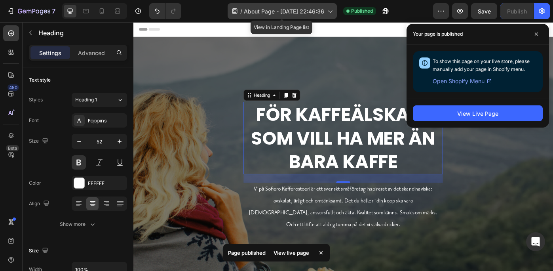
click at [330, 9] on icon at bounding box center [330, 11] width 8 height 8
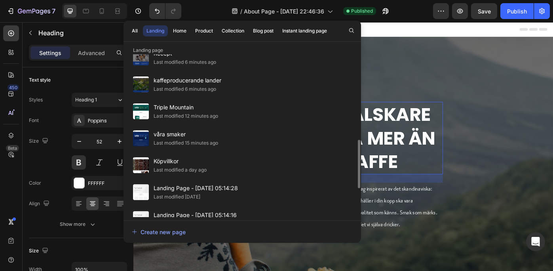
scroll to position [297, 0]
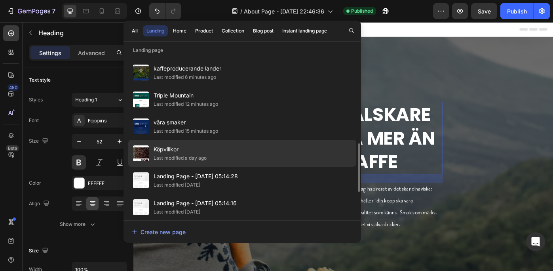
click at [255, 155] on div "Köpvillkor Last modified a day ago" at bounding box center [242, 153] width 228 height 27
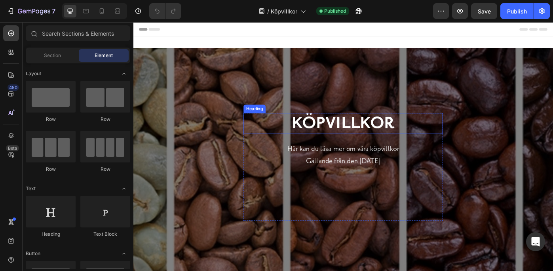
click at [363, 139] on strong "Köpvillkor" at bounding box center [371, 136] width 116 height 22
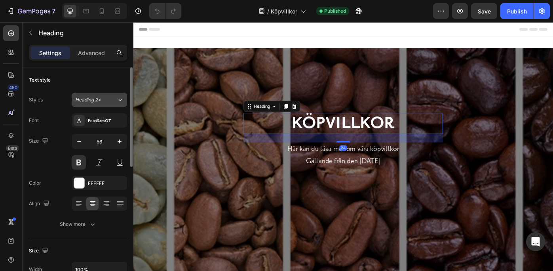
click at [119, 96] on icon at bounding box center [120, 100] width 7 height 8
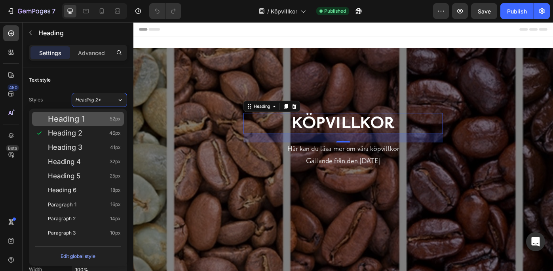
click at [111, 113] on div "Heading 1 52px" at bounding box center [78, 119] width 92 height 14
type input "52"
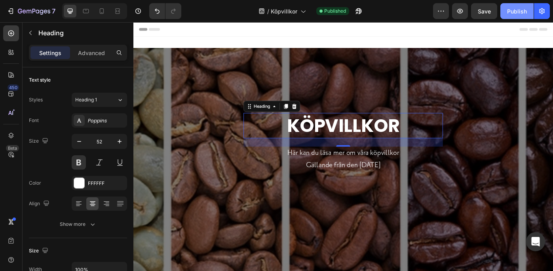
click at [515, 6] on button "Publish" at bounding box center [516, 11] width 33 height 16
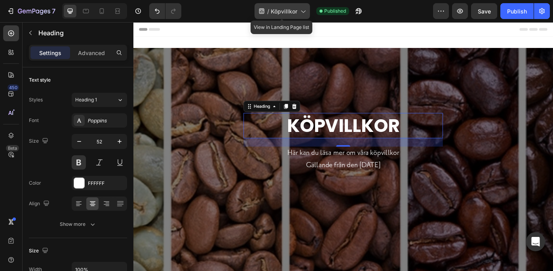
click at [283, 9] on span "Köpvillkor" at bounding box center [284, 11] width 27 height 8
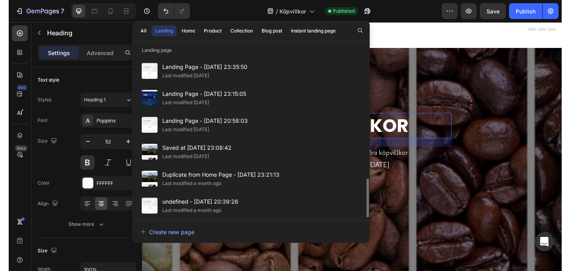
scroll to position [489, 0]
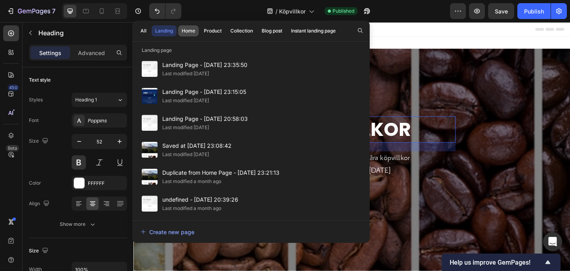
click at [191, 28] on div "Home" at bounding box center [188, 30] width 13 height 7
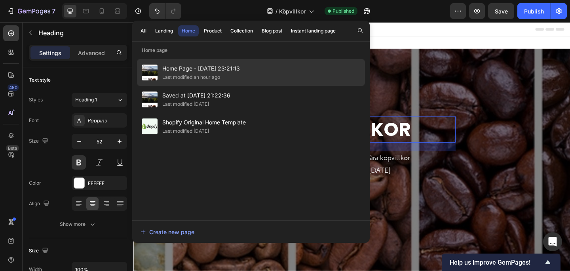
click at [190, 69] on span "Home Page - [DATE] 23:21:13" at bounding box center [201, 68] width 78 height 9
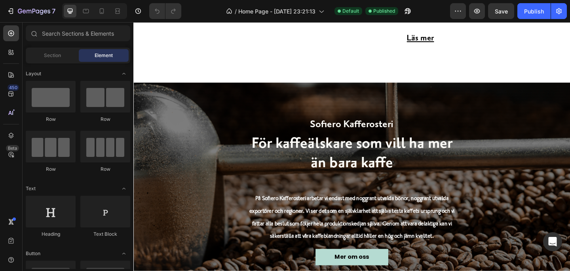
scroll to position [1641, 0]
